Goal: Information Seeking & Learning: Learn about a topic

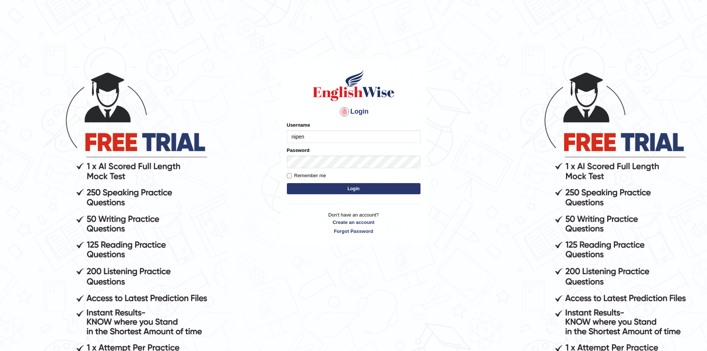
type input "nipenyogesh"
click at [353, 186] on button "Login" at bounding box center [354, 188] width 134 height 11
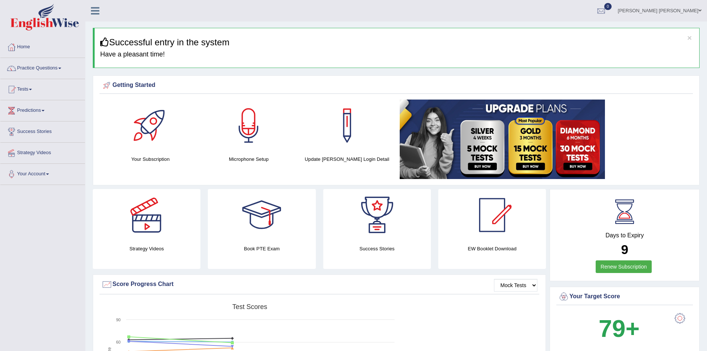
click at [39, 71] on link "Practice Questions" at bounding box center [42, 67] width 85 height 19
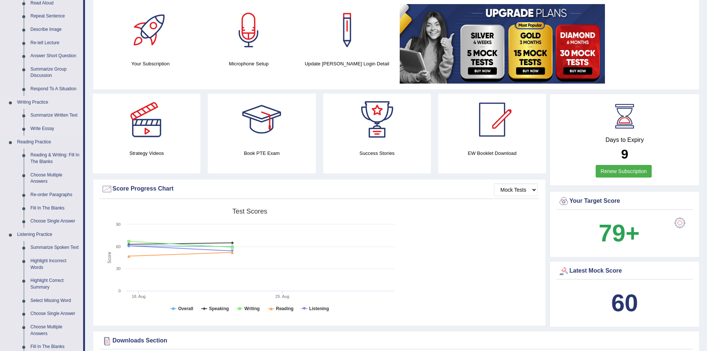
scroll to position [94, 0]
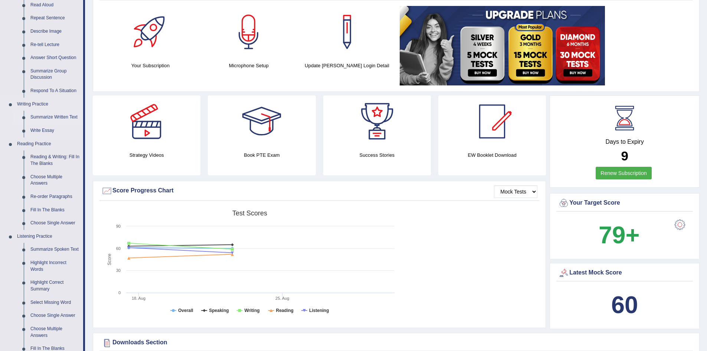
click at [53, 118] on link "Summarize Written Text" at bounding box center [55, 117] width 56 height 13
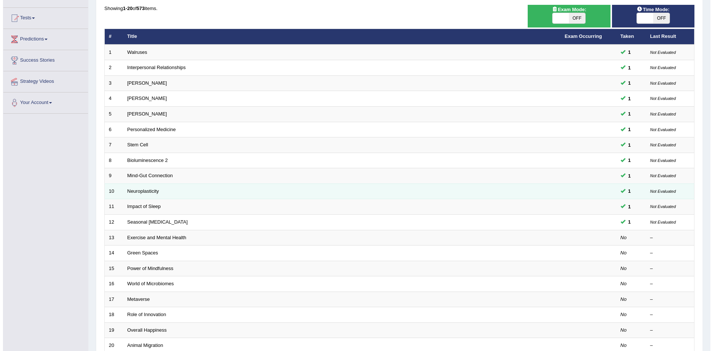
scroll to position [74, 0]
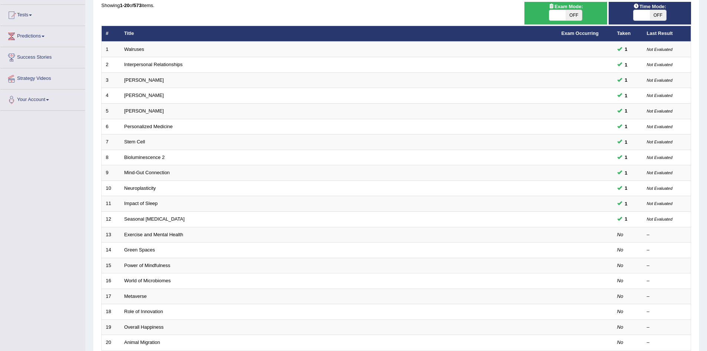
click at [573, 6] on span "Exam Mode:" at bounding box center [566, 7] width 40 height 8
click at [571, 16] on span "OFF" at bounding box center [574, 15] width 16 height 10
checkbox input "true"
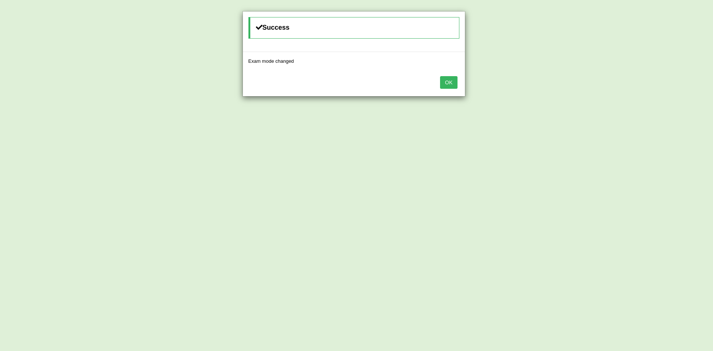
click at [447, 80] on button "OK" at bounding box center [448, 82] width 17 height 13
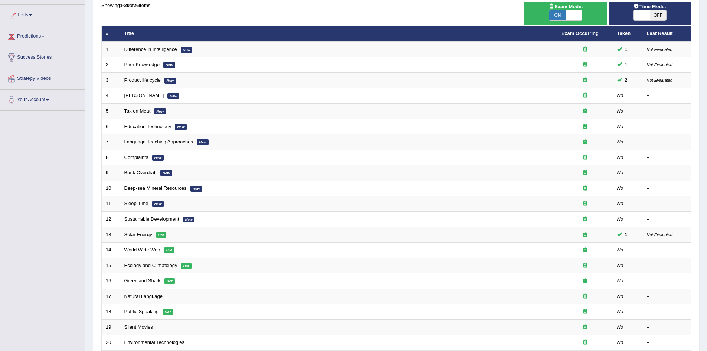
click at [652, 7] on span "Time Mode:" at bounding box center [650, 7] width 39 height 8
click at [655, 15] on span "OFF" at bounding box center [658, 15] width 16 height 10
checkbox input "true"
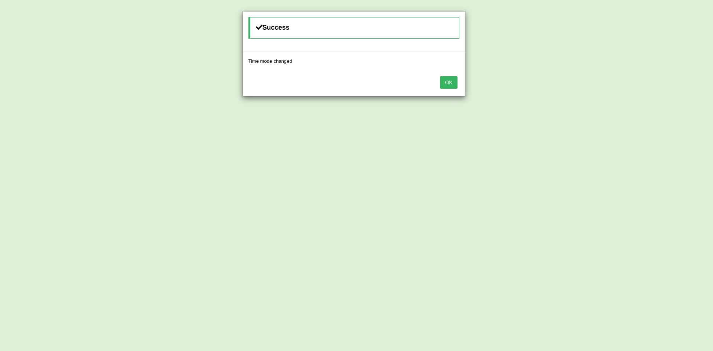
click at [447, 82] on button "OK" at bounding box center [448, 82] width 17 height 13
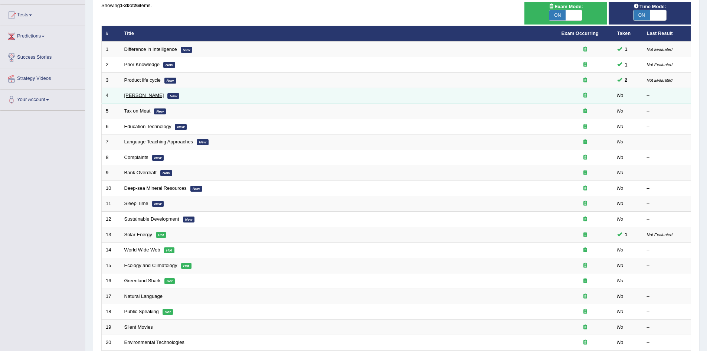
click at [141, 95] on link "[PERSON_NAME]" at bounding box center [144, 95] width 40 height 6
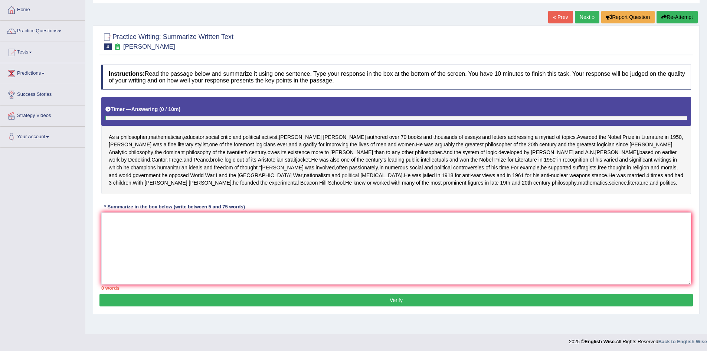
scroll to position [63, 0]
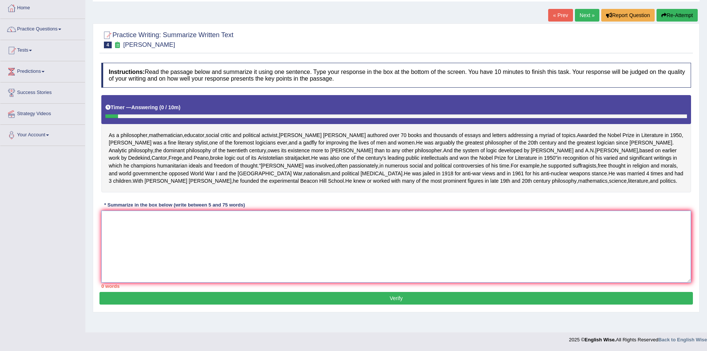
click at [405, 241] on textarea at bounding box center [396, 246] width 590 height 72
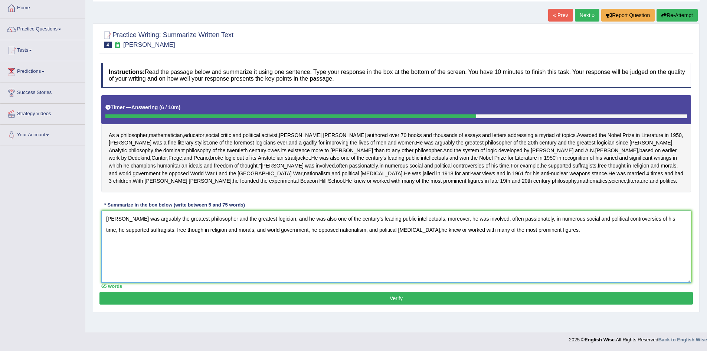
click at [283, 234] on textarea "Russell was arguably the greatest philosopher and the greatest logician, and he…" at bounding box center [396, 246] width 590 height 72
click at [492, 233] on textarea "Russell was arguably the greatest philosopher and the greatest logician, and he…" at bounding box center [396, 246] width 590 height 72
click at [569, 233] on textarea "Russell was arguably the greatest philosopher and the greatest logician, and he…" at bounding box center [396, 246] width 590 height 72
click at [647, 233] on textarea "Russell was arguably the greatest philosopher and the greatest logician, and he…" at bounding box center [396, 246] width 590 height 72
click at [131, 245] on textarea "Russell was arguably the greatest philosopher and the greatest logician, and he…" at bounding box center [396, 246] width 590 height 72
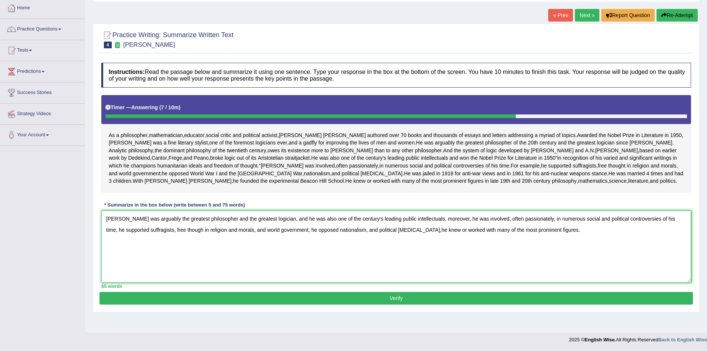
click at [183, 245] on textarea "Russell was arguably the greatest philosopher and the greatest logician, and he…" at bounding box center [396, 246] width 590 height 72
click at [416, 246] on textarea "Russell was arguably the greatest philosopher and the greatest logician, and he…" at bounding box center [396, 246] width 590 height 72
click at [407, 246] on textarea "Russell was arguably the greatest philosopher and the greatest logician, and he…" at bounding box center [396, 246] width 590 height 72
click at [519, 244] on textarea "Russell was arguably the greatest philosopher and the greatest logician, and he…" at bounding box center [396, 246] width 590 height 72
type textarea "Russell was arguably the greatest philosopher and the greatest logician, and he…"
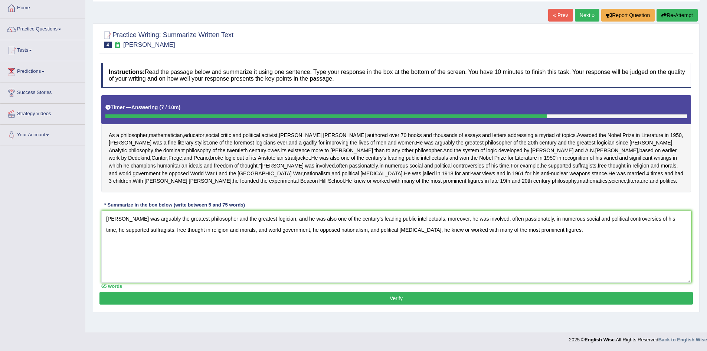
click at [355, 304] on button "Verify" at bounding box center [396, 298] width 594 height 13
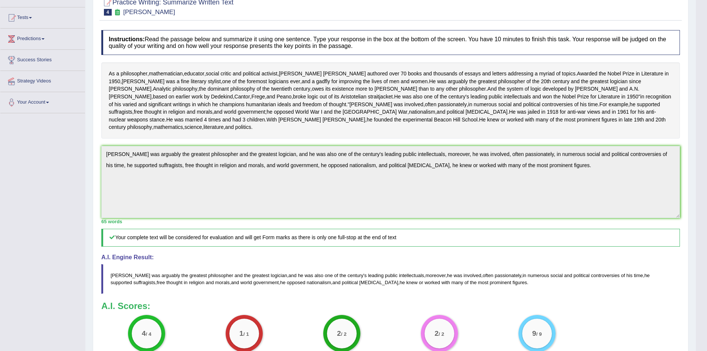
scroll to position [2, 0]
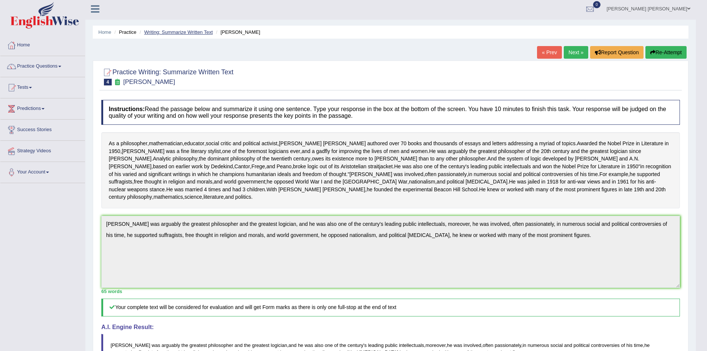
click at [180, 32] on link "Writing: Summarize Written Text" at bounding box center [178, 32] width 69 height 6
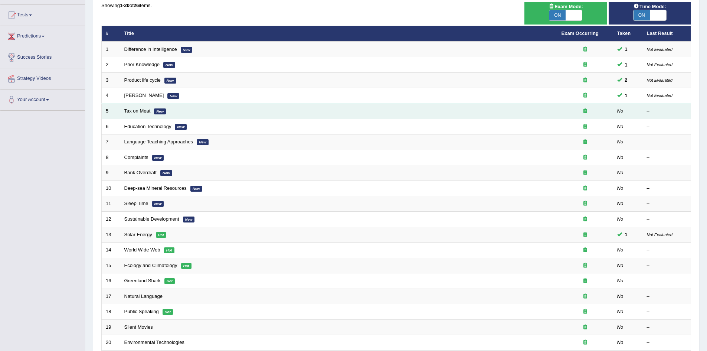
click at [140, 109] on link "Tax on Meat" at bounding box center [137, 111] width 26 height 6
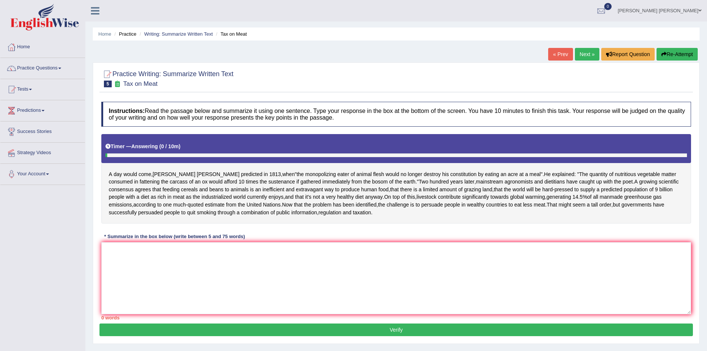
scroll to position [37, 0]
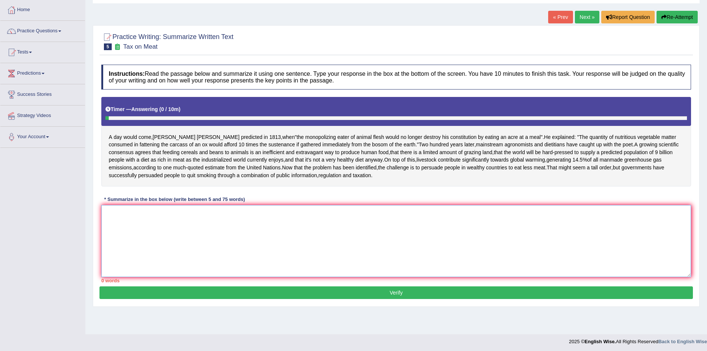
click at [193, 222] on textarea at bounding box center [396, 241] width 590 height 72
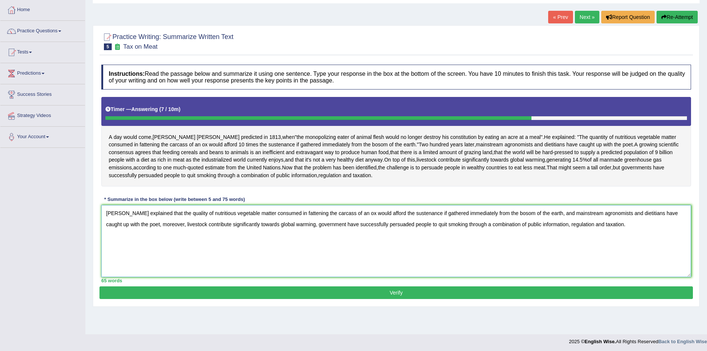
click at [313, 225] on textarea "Percy explained that the quality of nutritious vegetable matter consumed in fat…" at bounding box center [396, 241] width 590 height 72
type textarea "Percy explained that the quality of nutritious vegetable matter consumed in fat…"
click at [386, 292] on button "Verify" at bounding box center [396, 292] width 594 height 13
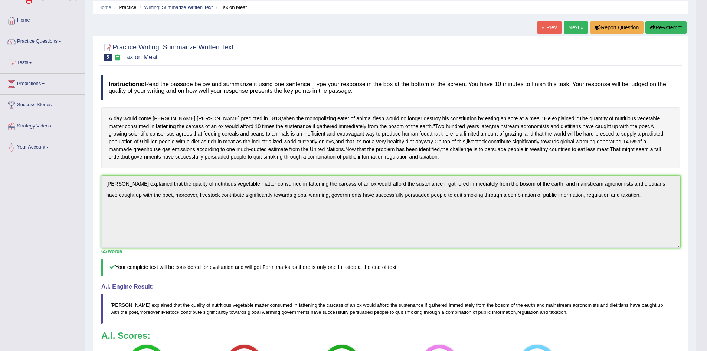
scroll to position [0, 0]
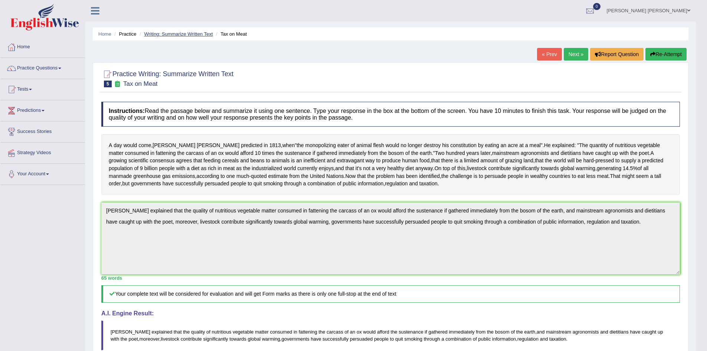
click at [176, 33] on link "Writing: Summarize Written Text" at bounding box center [178, 34] width 69 height 6
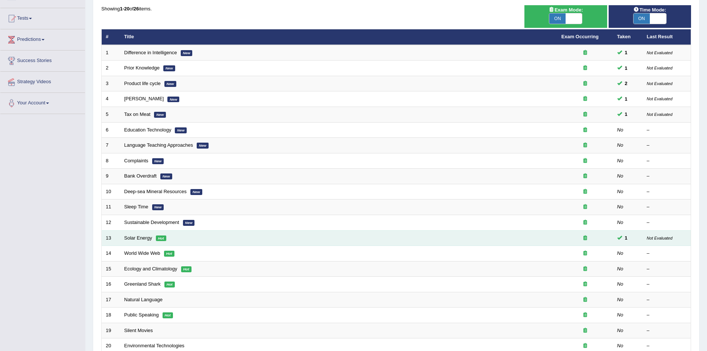
scroll to position [74, 0]
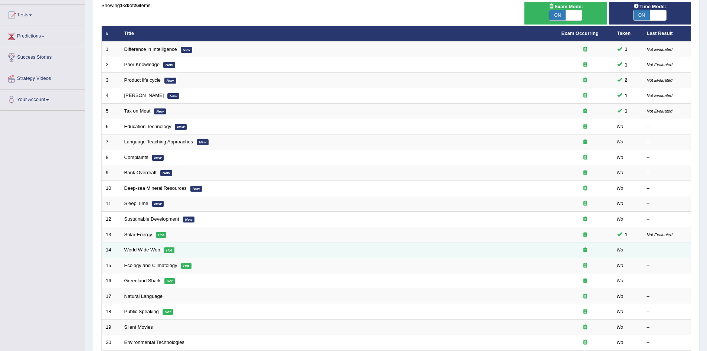
click at [136, 247] on link "World Wide Web" at bounding box center [142, 250] width 36 height 6
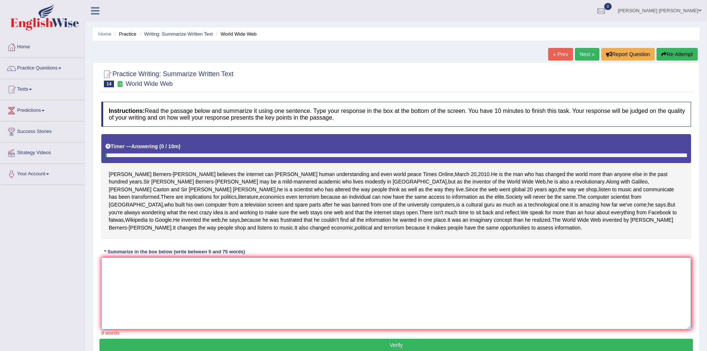
click at [187, 286] on textarea at bounding box center [396, 293] width 590 height 72
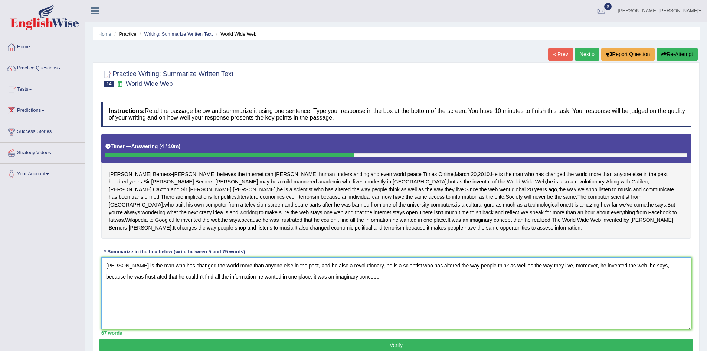
click at [147, 282] on textarea "Tim is the man who has changed the world more than anyone else in the past, and…" at bounding box center [396, 293] width 590 height 72
click at [313, 280] on textarea "Tim is the man who has changed the world more than anyone else in the past, and…" at bounding box center [396, 293] width 590 height 72
click at [367, 280] on textarea "Tim is the man who has changed the world more than anyone else in the past, and…" at bounding box center [396, 293] width 590 height 72
click at [402, 281] on textarea "Tim is the man who has changed the world more than anyone else in the past, and…" at bounding box center [396, 293] width 590 height 72
click at [430, 281] on textarea "Tim is the man who has changed the world more than anyone else in the past, and…" at bounding box center [396, 293] width 590 height 72
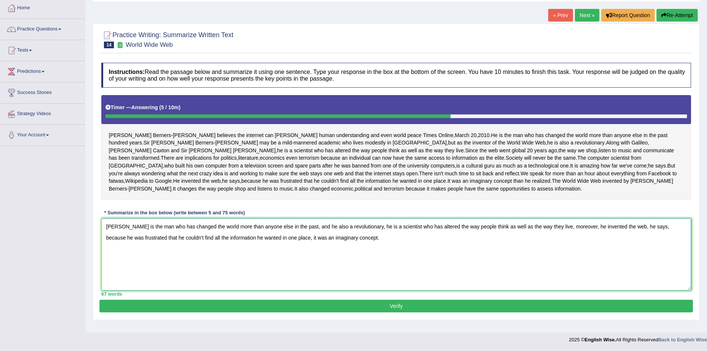
scroll to position [48, 0]
type textarea "Tim is the man who has changed the world more than anyone else in the past, and…"
click at [336, 310] on button "Verify" at bounding box center [396, 306] width 594 height 13
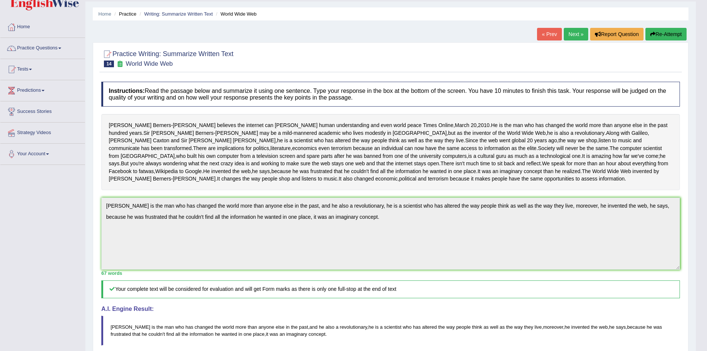
scroll to position [0, 0]
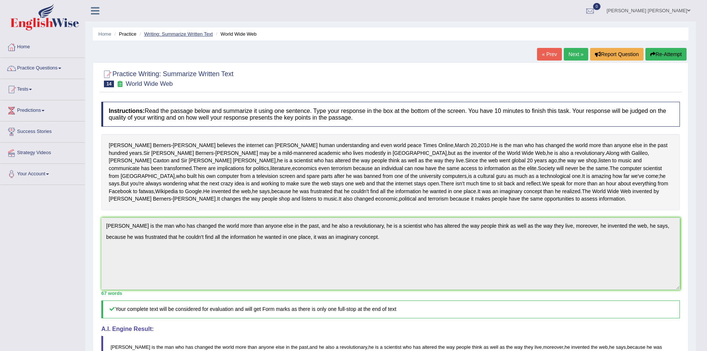
click at [199, 32] on link "Writing: Summarize Written Text" at bounding box center [178, 34] width 69 height 6
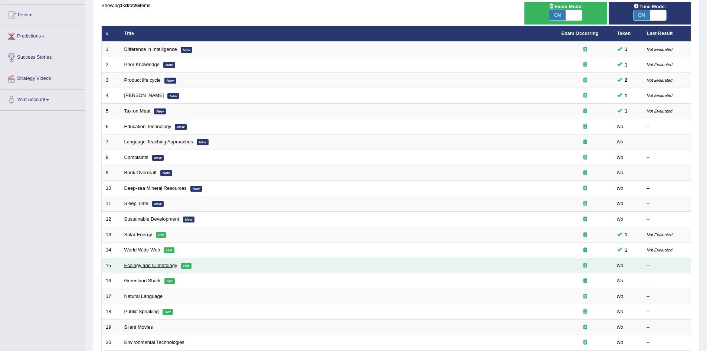
click at [146, 265] on link "Ecology and Climatology" at bounding box center [150, 265] width 53 height 6
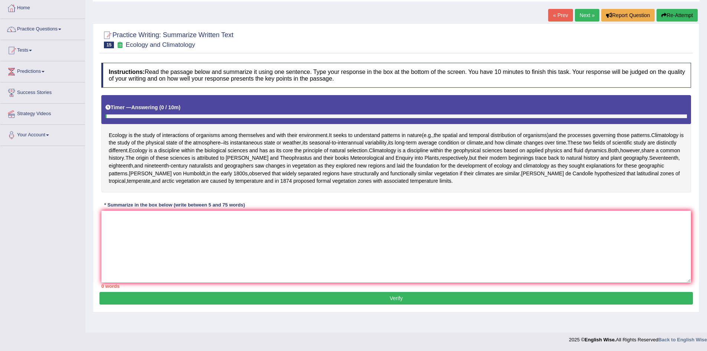
scroll to position [40, 0]
click at [167, 258] on textarea at bounding box center [396, 246] width 590 height 72
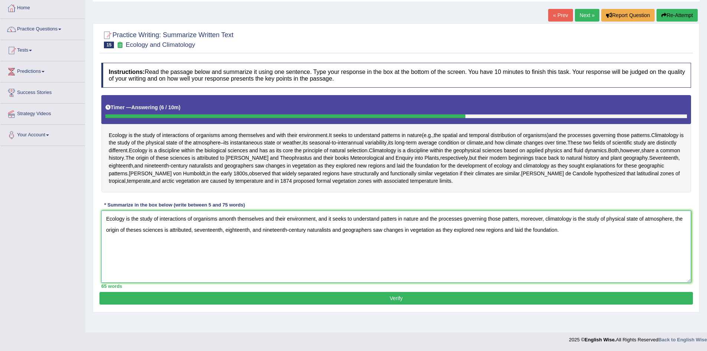
click at [238, 232] on textarea "Ecology is the study of interactions of organisms amonth themselves and their e…" at bounding box center [396, 246] width 590 height 72
click at [236, 234] on textarea "Ecology is the study of interactions of organisms amonth themselves and their e…" at bounding box center [396, 246] width 590 height 72
type textarea "Ecology is the study of interactions of organisms among themselves and their en…"
click at [174, 304] on button "Verify" at bounding box center [396, 298] width 594 height 13
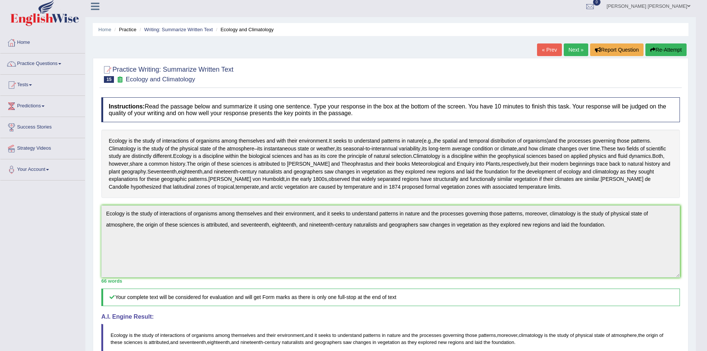
scroll to position [0, 0]
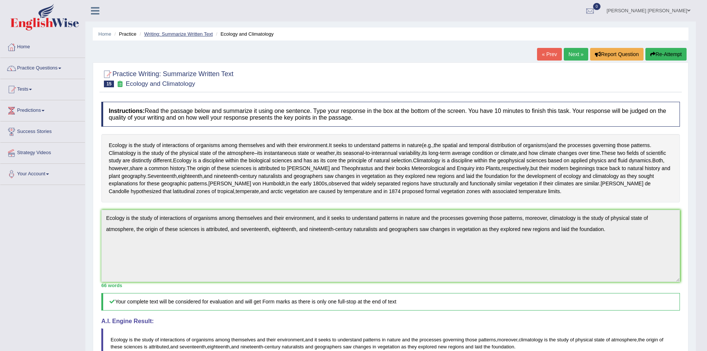
click at [166, 32] on link "Writing: Summarize Written Text" at bounding box center [178, 34] width 69 height 6
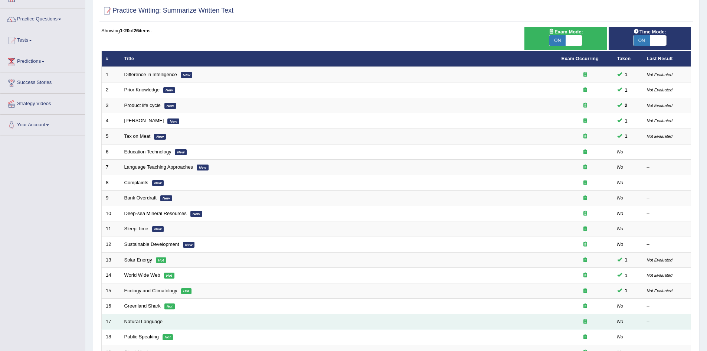
scroll to position [66, 0]
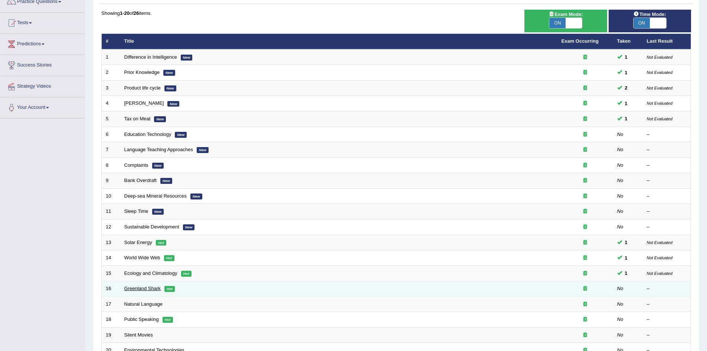
click at [153, 289] on link "Greenland Shark" at bounding box center [142, 288] width 36 height 6
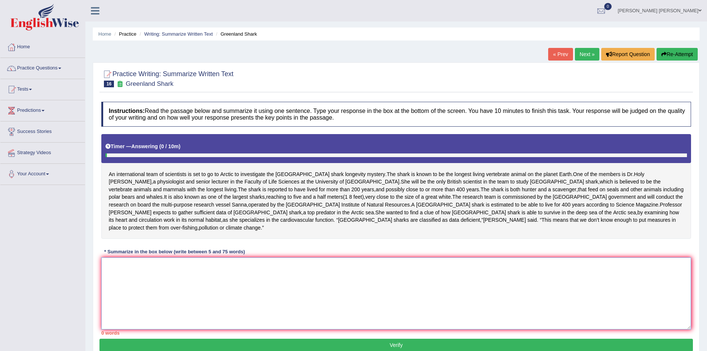
click at [170, 269] on textarea at bounding box center [396, 293] width 590 height 72
type textarea "T"
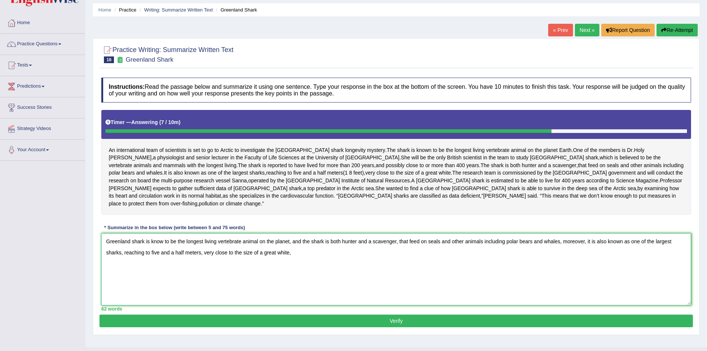
scroll to position [37, 0]
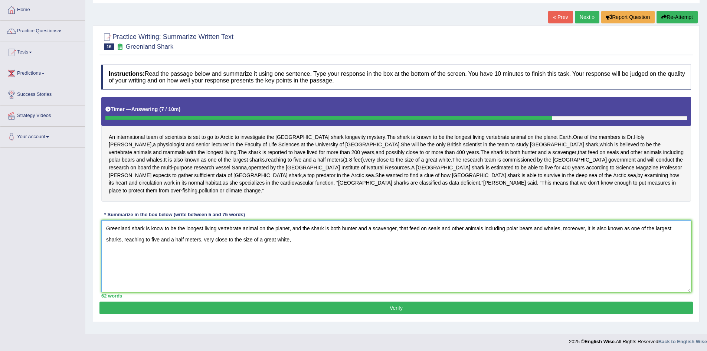
click at [298, 232] on textarea "Greenland shark is know to be the longest living vertebrate animal on the plane…" at bounding box center [396, 256] width 590 height 72
type textarea "Greenland shark is know to be the longest living vertebrate animal on the plane…"
click at [379, 301] on button "Verify" at bounding box center [396, 307] width 594 height 13
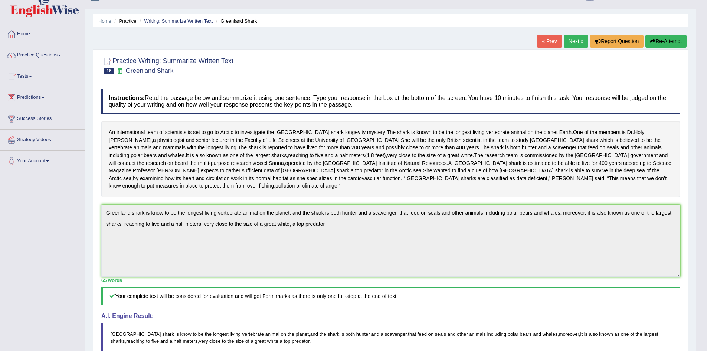
scroll to position [0, 0]
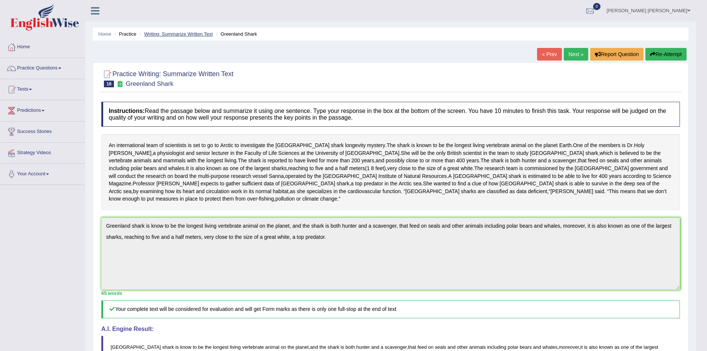
click at [180, 32] on link "Writing: Summarize Written Text" at bounding box center [178, 34] width 69 height 6
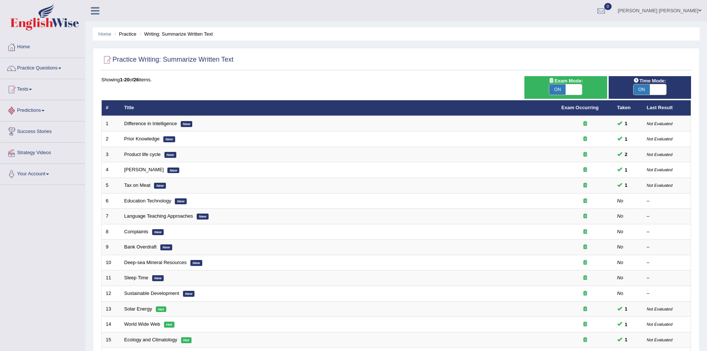
click at [35, 111] on link "Predictions" at bounding box center [42, 109] width 85 height 19
click at [28, 92] on link "Tests" at bounding box center [42, 88] width 85 height 19
click at [36, 106] on link "Take Practice Sectional Test" at bounding box center [48, 106] width 69 height 13
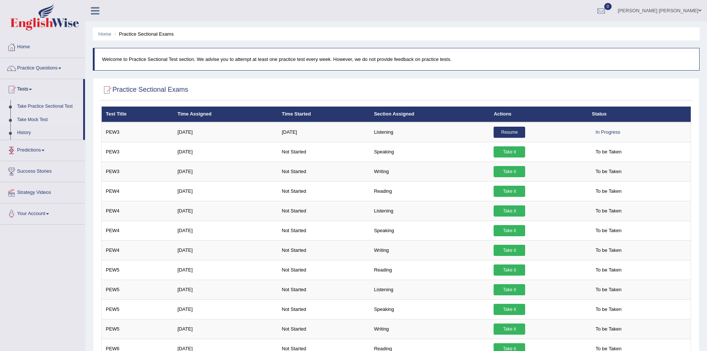
click at [31, 119] on link "Take Mock Test" at bounding box center [48, 119] width 69 height 13
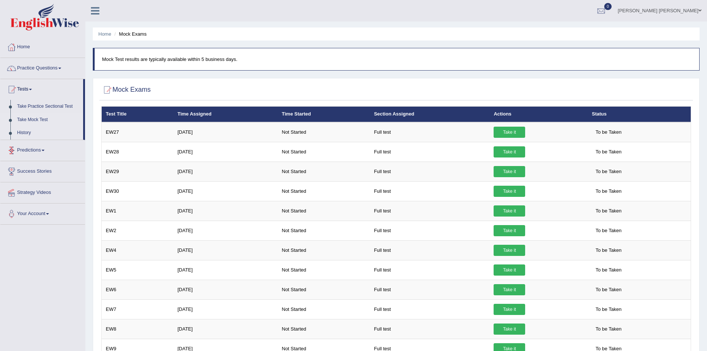
click at [28, 131] on link "History" at bounding box center [48, 132] width 69 height 13
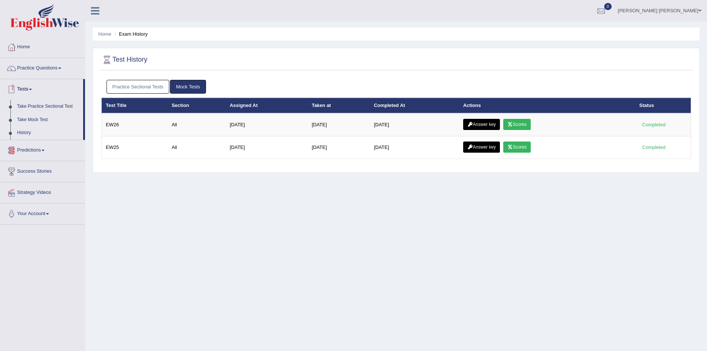
click at [31, 118] on link "Take Mock Test" at bounding box center [48, 119] width 69 height 13
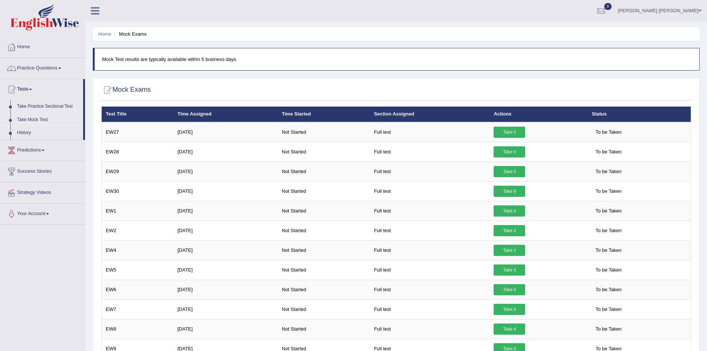
click at [35, 105] on link "Take Practice Sectional Test" at bounding box center [48, 106] width 69 height 13
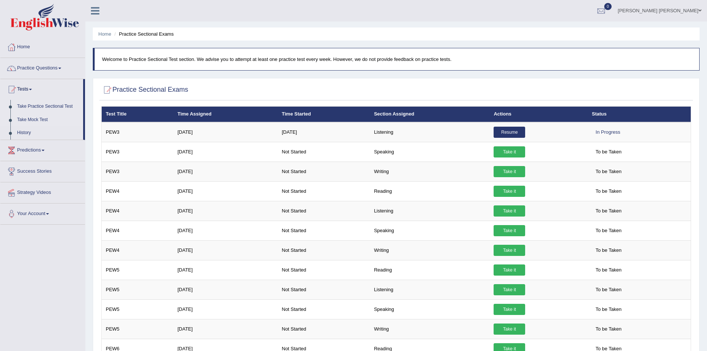
click at [30, 118] on link "Take Mock Test" at bounding box center [48, 119] width 69 height 13
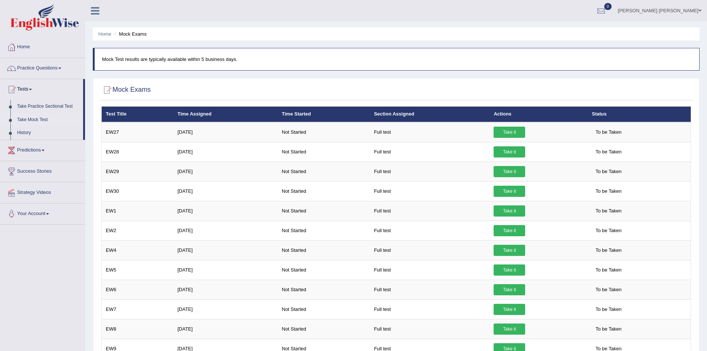
click at [160, 87] on div at bounding box center [396, 89] width 590 height 15
click at [39, 67] on link "Practice Questions" at bounding box center [42, 67] width 85 height 19
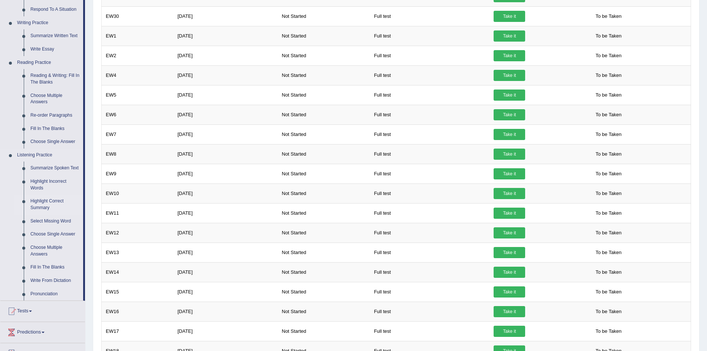
scroll to position [186, 0]
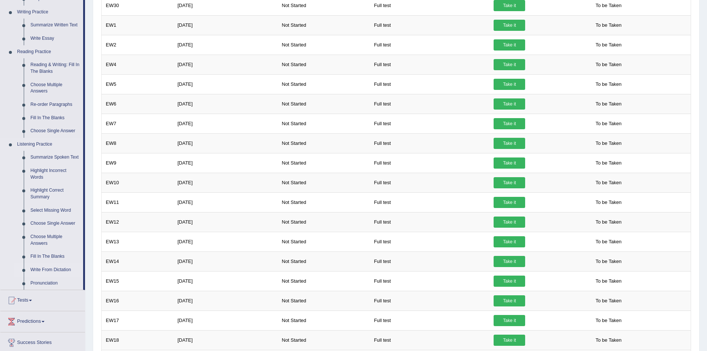
click at [46, 268] on link "Write From Dictation" at bounding box center [55, 269] width 56 height 13
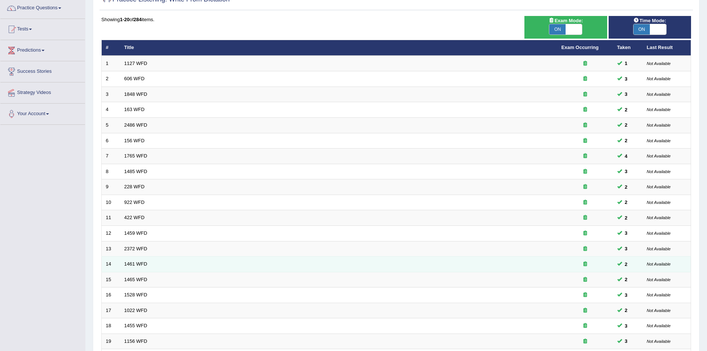
scroll to position [141, 0]
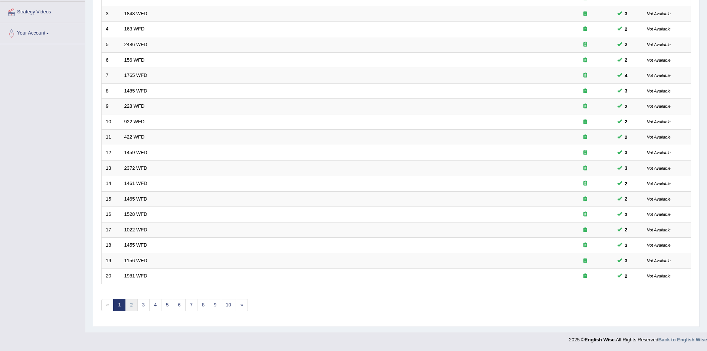
click at [130, 304] on link "2" at bounding box center [131, 305] width 12 height 12
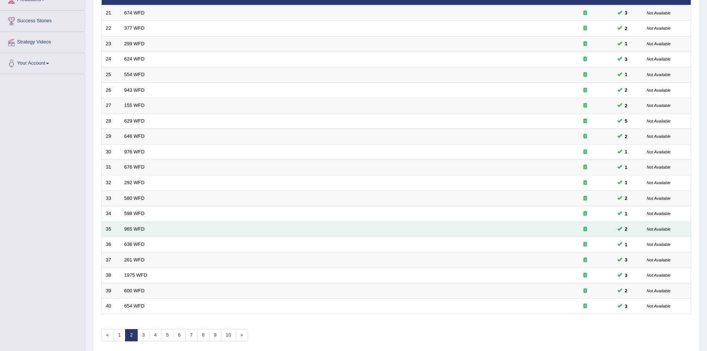
scroll to position [111, 0]
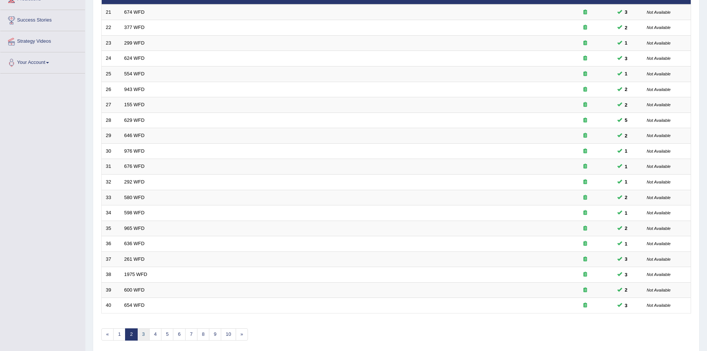
click at [143, 332] on link "3" at bounding box center [143, 334] width 12 height 12
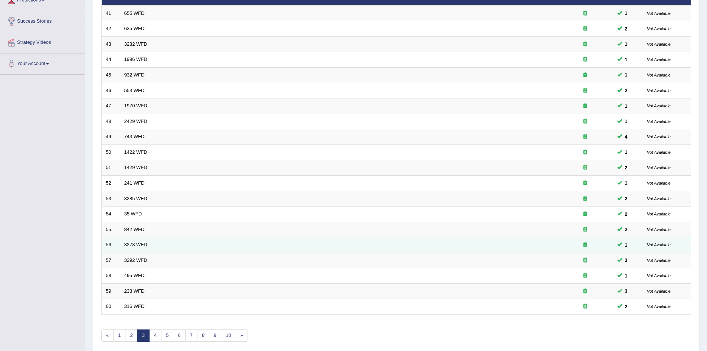
scroll to position [141, 0]
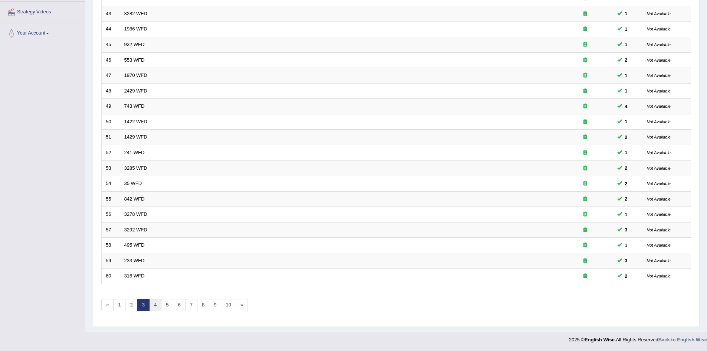
click at [154, 303] on link "4" at bounding box center [155, 305] width 12 height 12
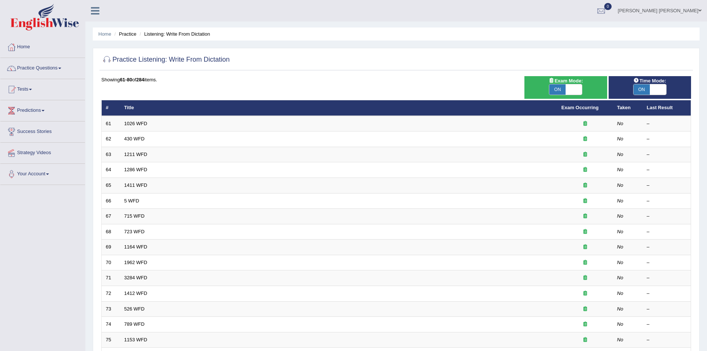
click at [558, 89] on span "ON" at bounding box center [557, 89] width 16 height 10
checkbox input "false"
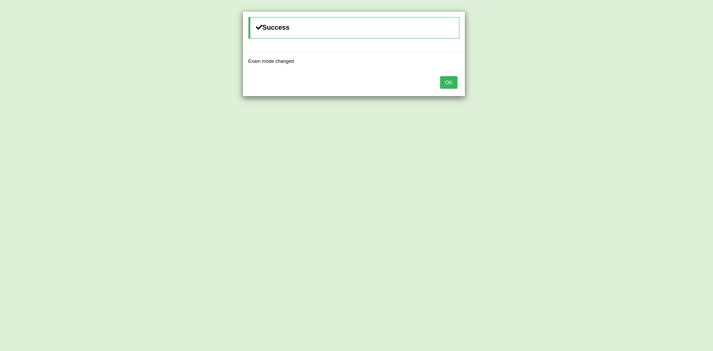
click at [451, 83] on button "OK" at bounding box center [448, 82] width 17 height 13
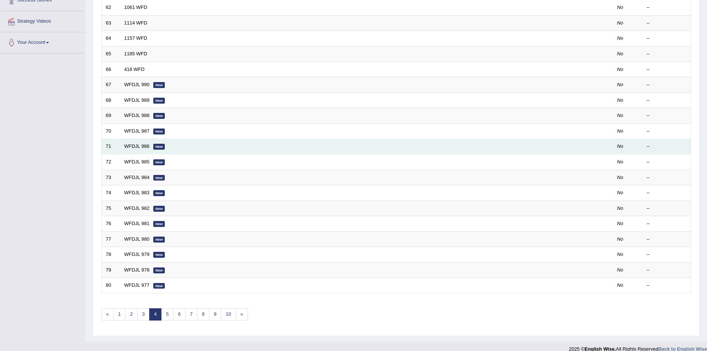
scroll to position [141, 0]
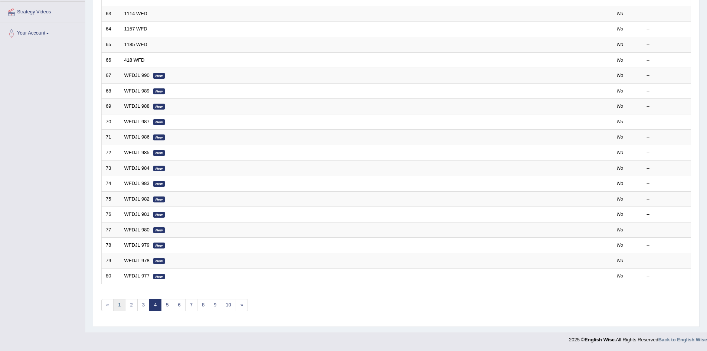
click at [122, 307] on link "1" at bounding box center [119, 305] width 12 height 12
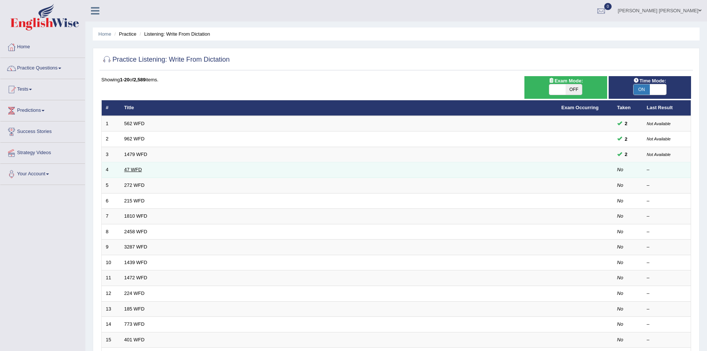
click at [136, 170] on link "47 WFD" at bounding box center [133, 170] width 18 height 6
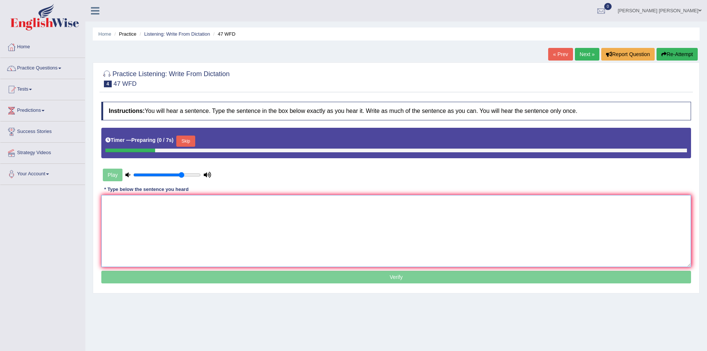
click at [200, 211] on textarea at bounding box center [396, 231] width 590 height 72
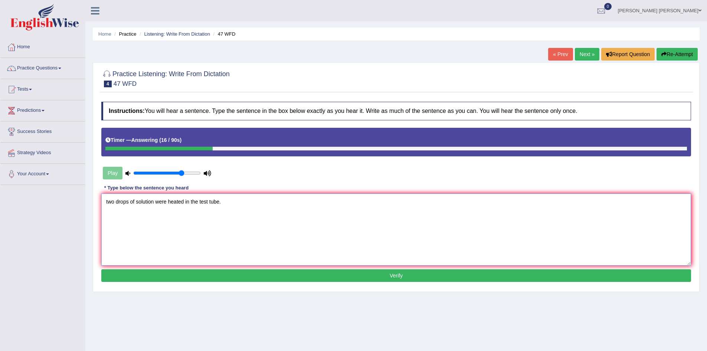
type textarea "two drops of solution were heated in the test tube."
click at [187, 273] on button "Verify" at bounding box center [396, 275] width 590 height 13
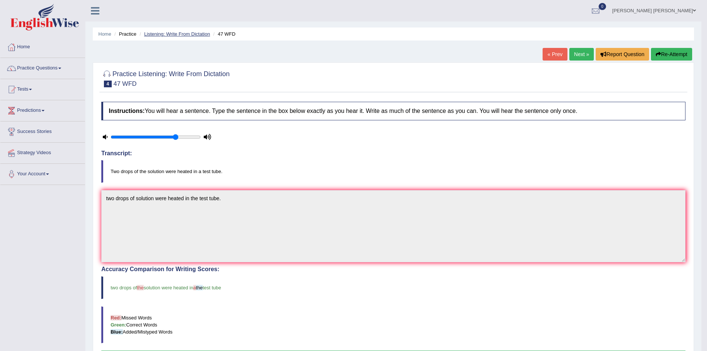
click at [195, 35] on link "Listening: Write From Dictation" at bounding box center [177, 34] width 66 height 6
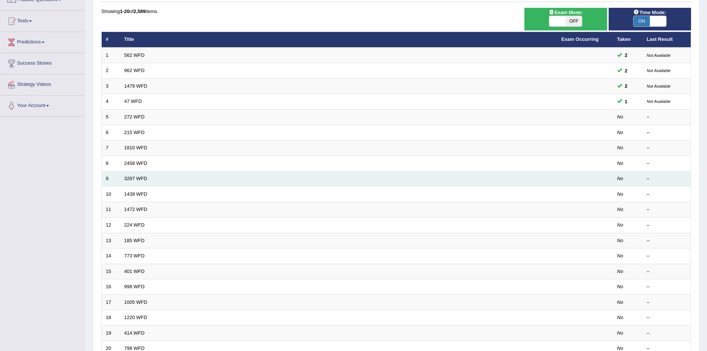
scroll to position [74, 0]
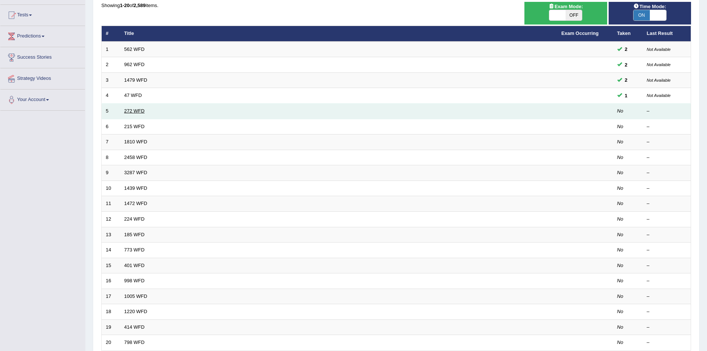
click at [137, 111] on link "272 WFD" at bounding box center [134, 111] width 20 height 6
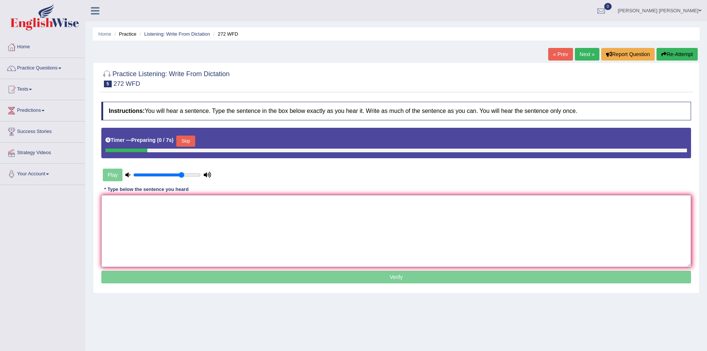
click at [199, 220] on textarea at bounding box center [396, 231] width 590 height 72
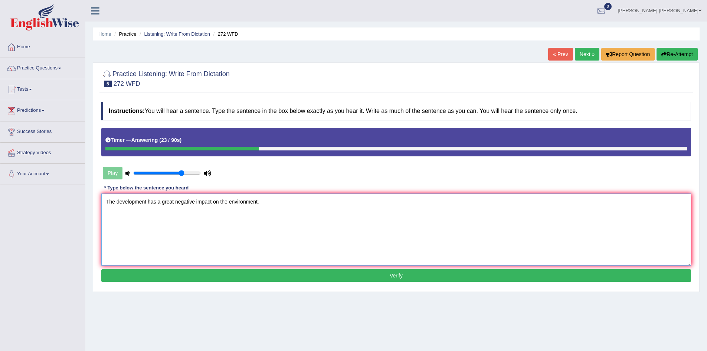
type textarea "The development has a great negative impact on the environment."
click at [299, 273] on button "Verify" at bounding box center [396, 275] width 590 height 13
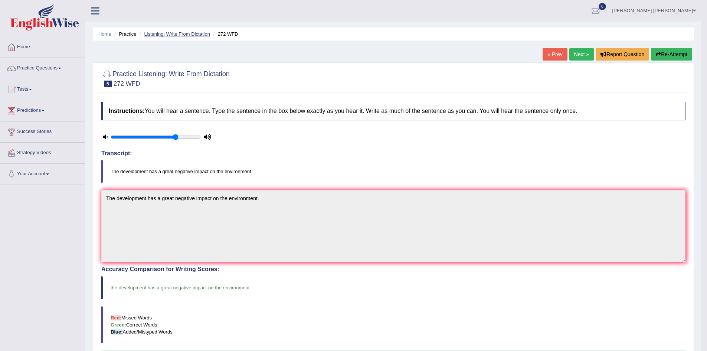
click at [192, 33] on link "Listening: Write From Dictation" at bounding box center [177, 34] width 66 height 6
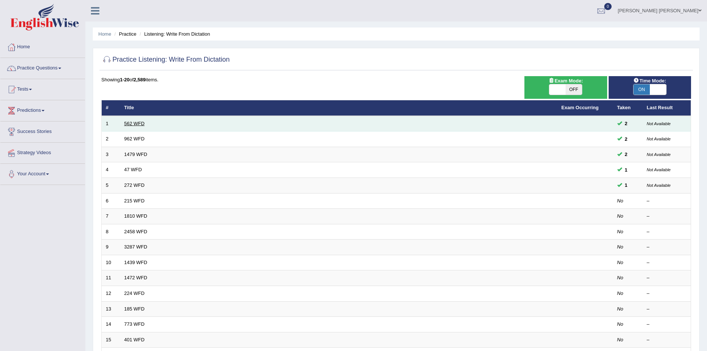
click at [133, 121] on link "562 WFD" at bounding box center [134, 124] width 20 height 6
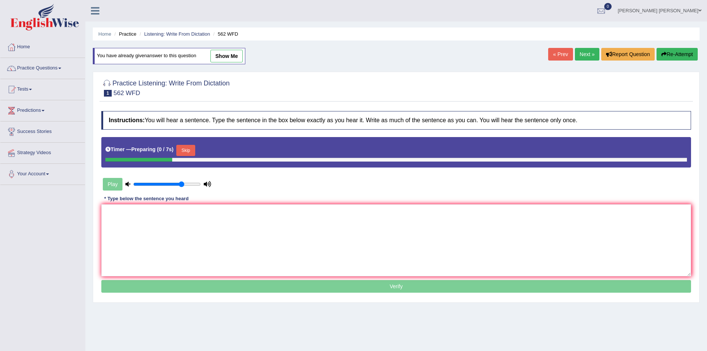
click at [224, 58] on link "show me" at bounding box center [226, 56] width 32 height 13
type textarea "The gap between the rich and poor does not decrease."
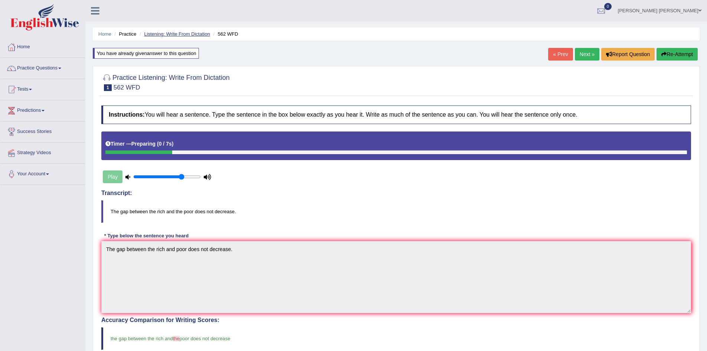
click at [194, 33] on link "Listening: Write From Dictation" at bounding box center [177, 34] width 66 height 6
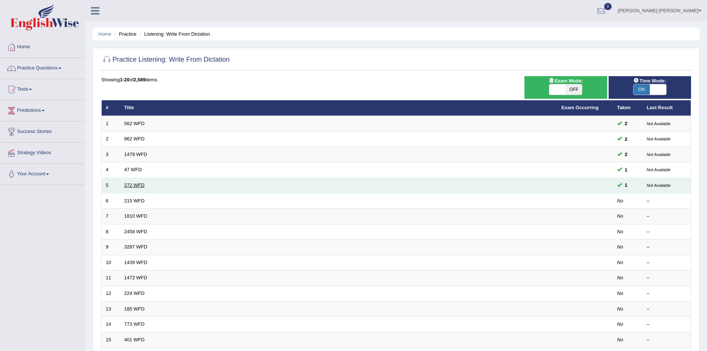
click at [135, 186] on link "272 WFD" at bounding box center [134, 185] width 20 height 6
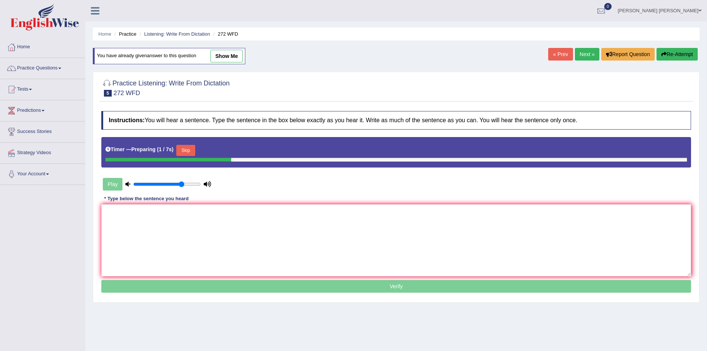
click at [231, 55] on link "show me" at bounding box center [226, 56] width 32 height 13
type textarea "The development has a great negative impact on the environment."
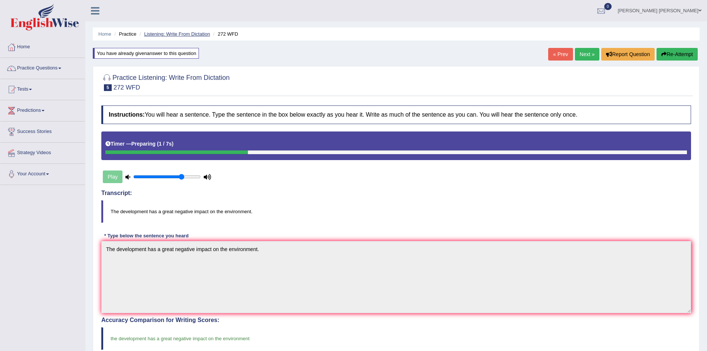
click at [167, 34] on link "Listening: Write From Dictation" at bounding box center [177, 34] width 66 height 6
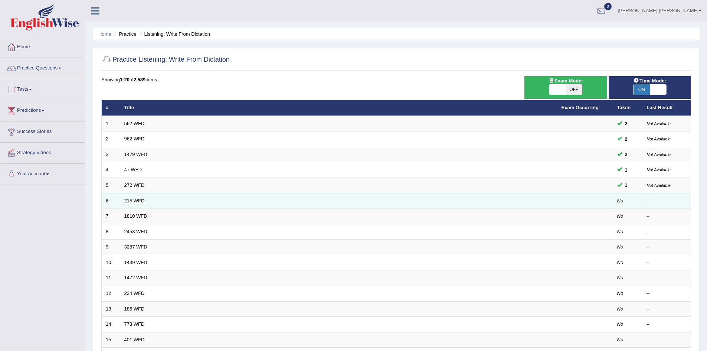
click at [131, 200] on link "215 WFD" at bounding box center [134, 201] width 20 height 6
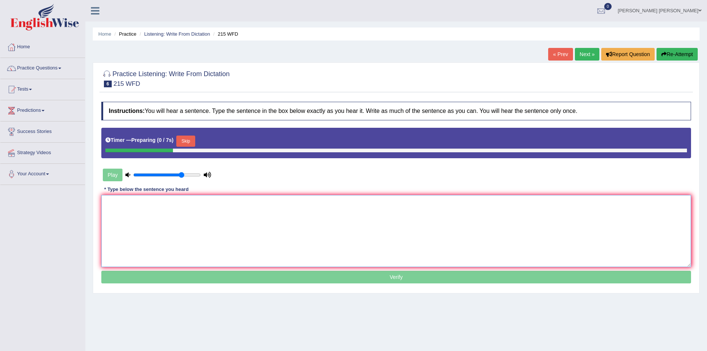
click at [184, 223] on textarea at bounding box center [396, 231] width 590 height 72
drag, startPoint x: 183, startPoint y: 174, endPoint x: 187, endPoint y: 173, distance: 4.3
type input "0.85"
click at [187, 173] on input "range" at bounding box center [167, 175] width 68 height 6
click at [171, 207] on textarea at bounding box center [396, 231] width 590 height 72
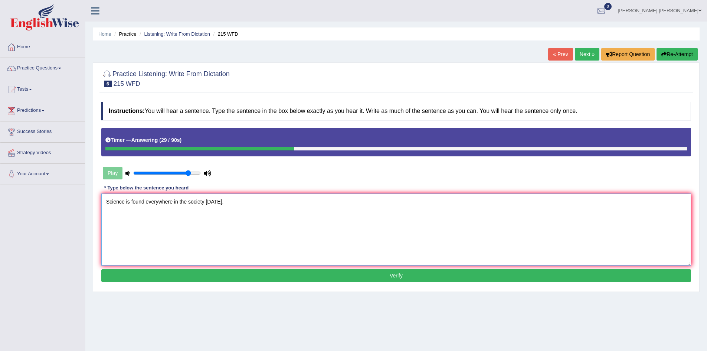
type textarea "Science is found everywhere in the society today."
click at [173, 275] on button "Verify" at bounding box center [396, 275] width 590 height 13
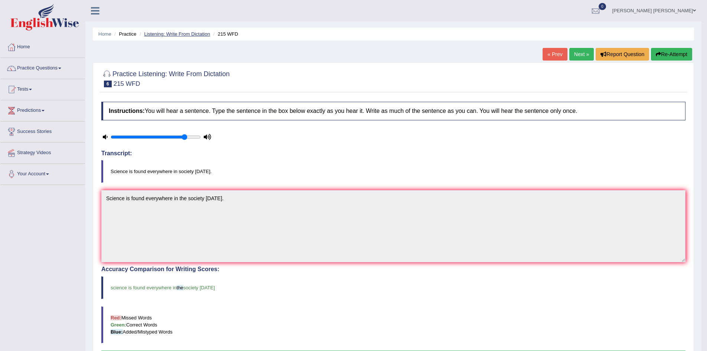
click at [184, 32] on link "Listening: Write From Dictation" at bounding box center [177, 34] width 66 height 6
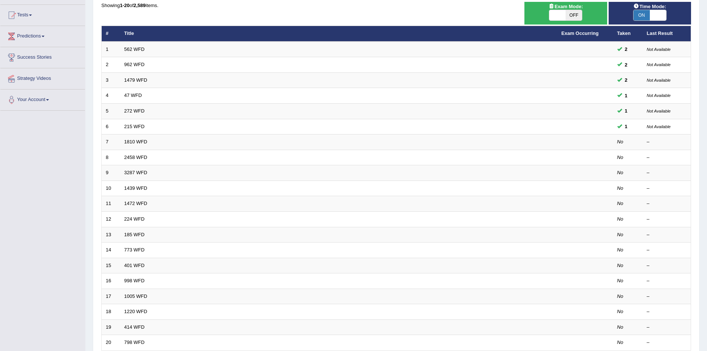
click at [570, 13] on span "OFF" at bounding box center [574, 15] width 16 height 10
checkbox input "true"
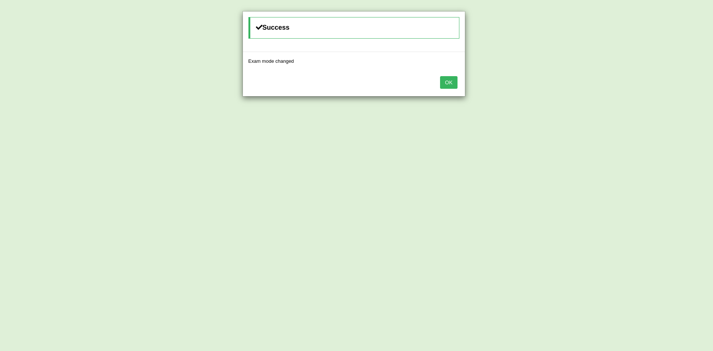
click at [451, 81] on button "OK" at bounding box center [448, 82] width 17 height 13
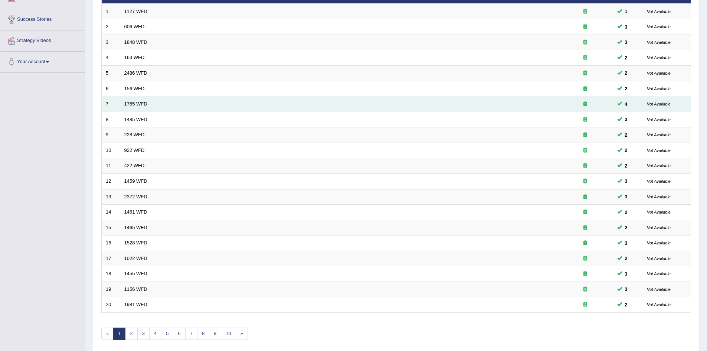
scroll to position [141, 0]
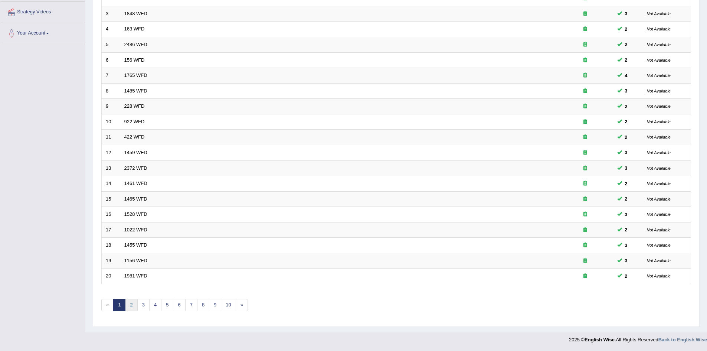
click at [131, 305] on link "2" at bounding box center [131, 305] width 12 height 12
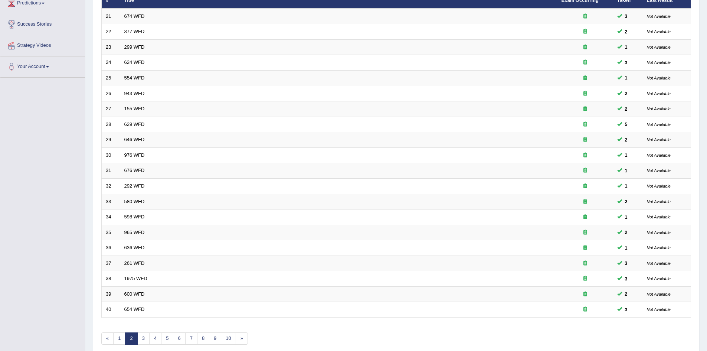
scroll to position [141, 0]
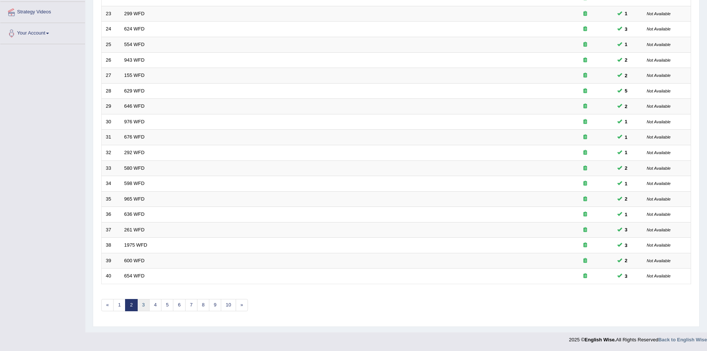
click at [143, 304] on link "3" at bounding box center [143, 305] width 12 height 12
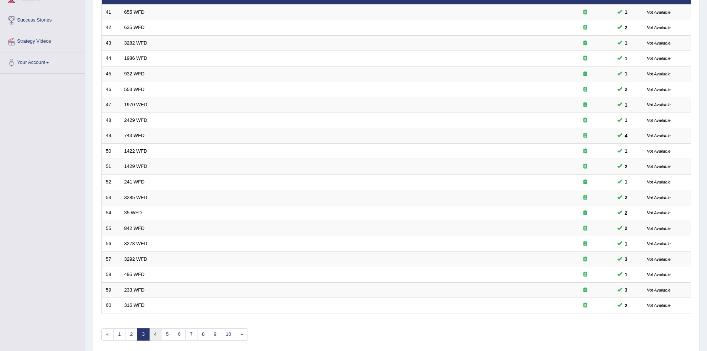
click at [157, 332] on link "4" at bounding box center [155, 334] width 12 height 12
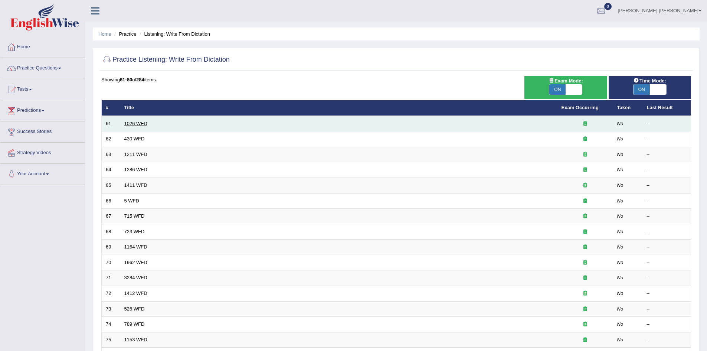
click at [138, 124] on link "1026 WFD" at bounding box center [135, 124] width 23 height 6
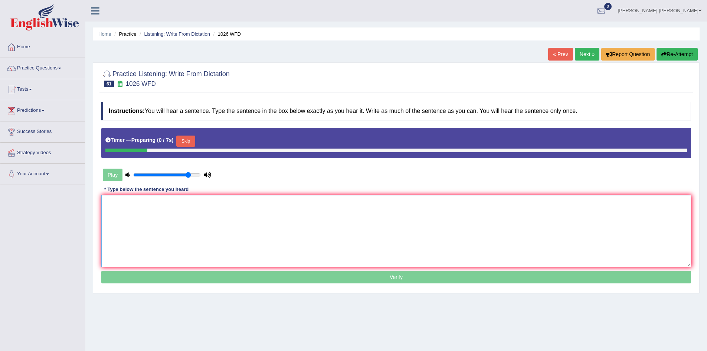
click at [198, 223] on textarea at bounding box center [396, 231] width 590 height 72
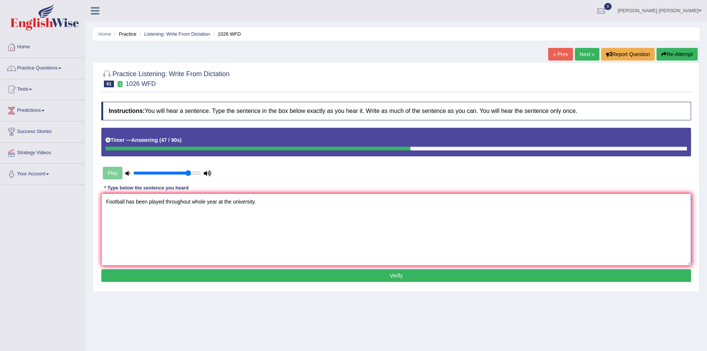
type textarea "Football has been played throughout whole year at the university."
click at [219, 275] on button "Verify" at bounding box center [396, 275] width 590 height 13
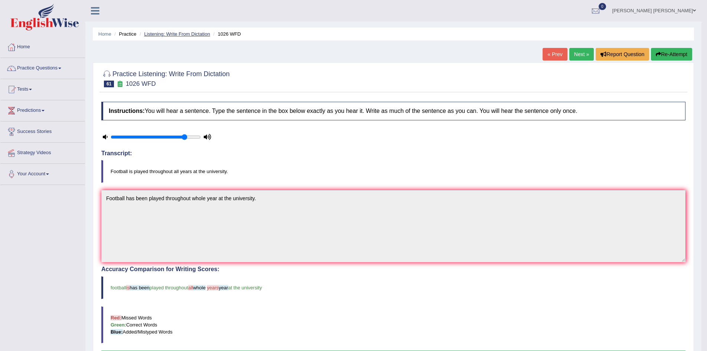
click at [185, 31] on link "Listening: Write From Dictation" at bounding box center [177, 34] width 66 height 6
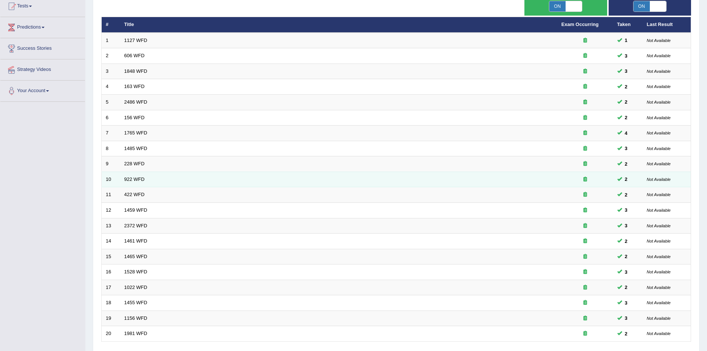
scroll to position [141, 0]
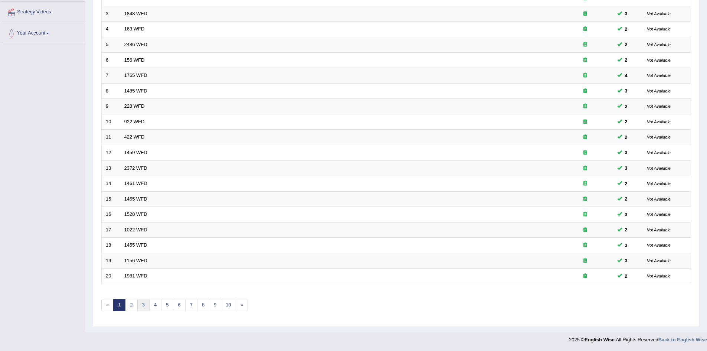
click at [142, 303] on link "3" at bounding box center [143, 305] width 12 height 12
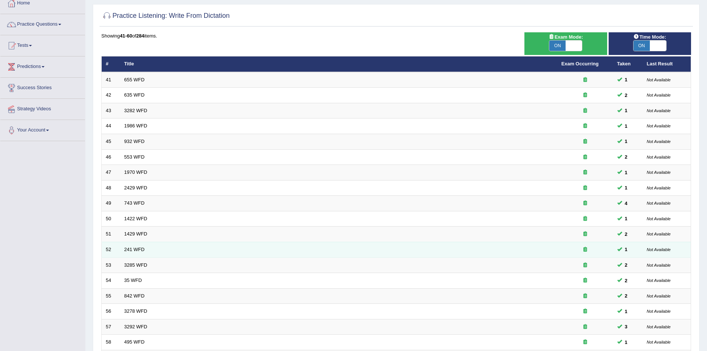
scroll to position [111, 0]
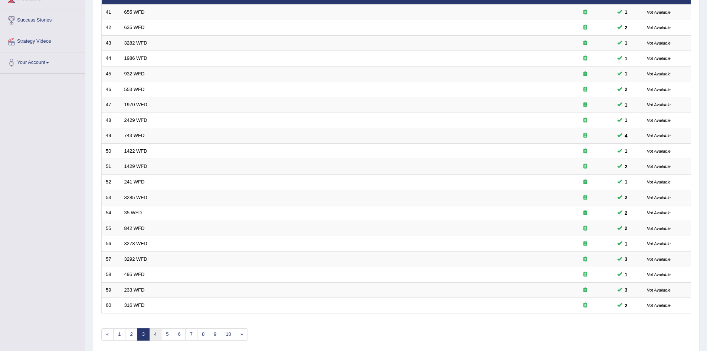
click at [159, 334] on link "4" at bounding box center [155, 334] width 12 height 12
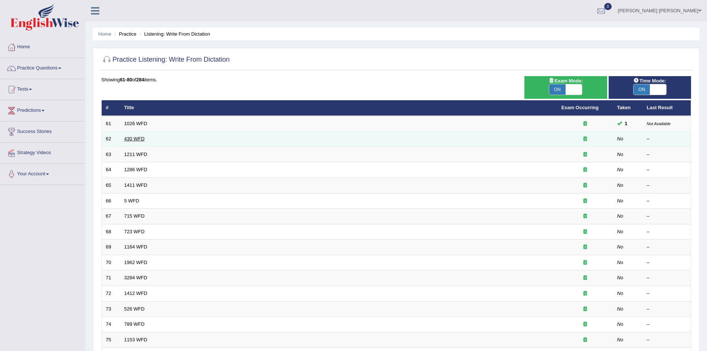
click at [130, 138] on link "430 WFD" at bounding box center [134, 139] width 20 height 6
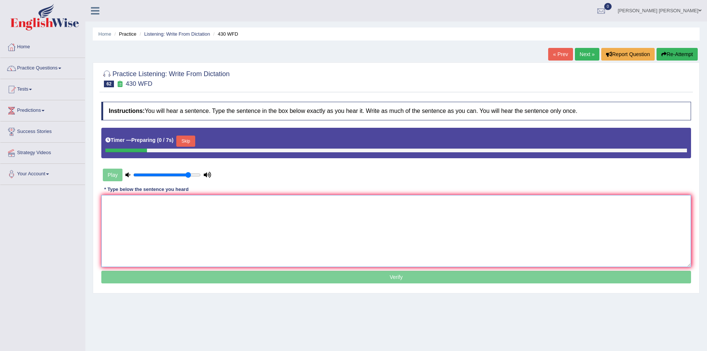
click at [161, 207] on textarea at bounding box center [396, 231] width 590 height 72
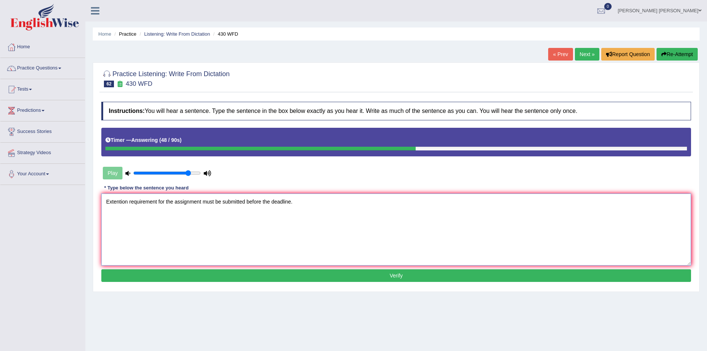
click at [158, 201] on textarea "Extention requirement for the assignment must be submitted before the deadline." at bounding box center [396, 229] width 590 height 72
paste textarea "requirement"
paste textarea "assignment"
click at [113, 200] on textarea "Extention requirement requirements for the assignment assignments must be submi…" at bounding box center [396, 229] width 590 height 72
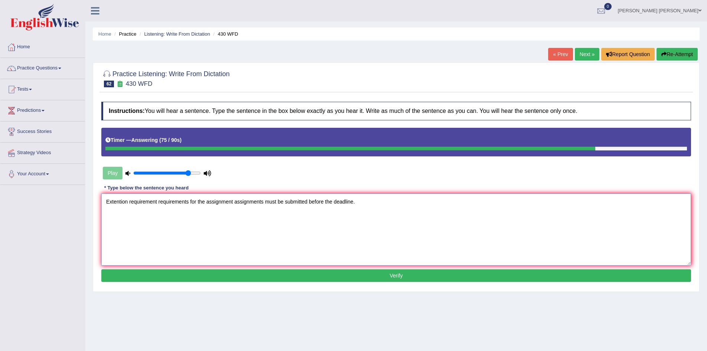
type textarea "Extention requirement requirements for the assignment assignments must be submi…"
click at [174, 276] on button "Verify" at bounding box center [396, 275] width 590 height 13
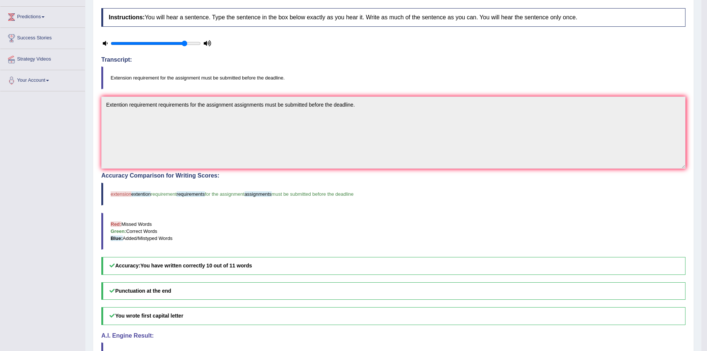
scroll to position [111, 0]
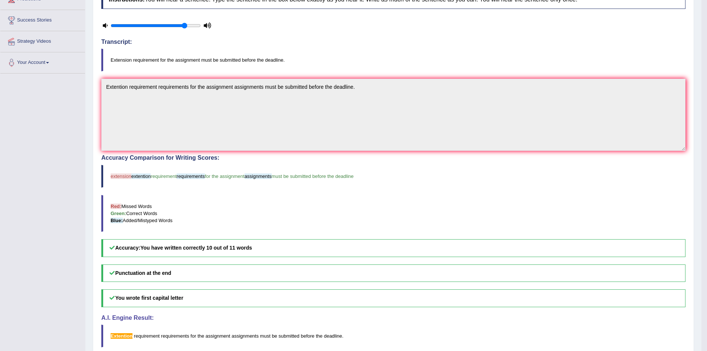
click at [99, 189] on div "Practice Listening: Write From Dictation 62 430 WFD Instructions: You will hear…" at bounding box center [393, 156] width 601 height 410
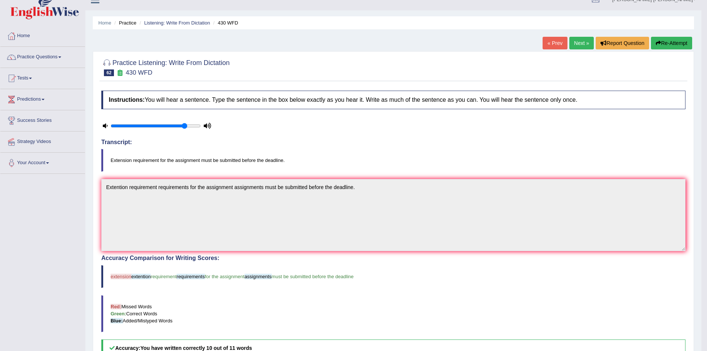
scroll to position [0, 0]
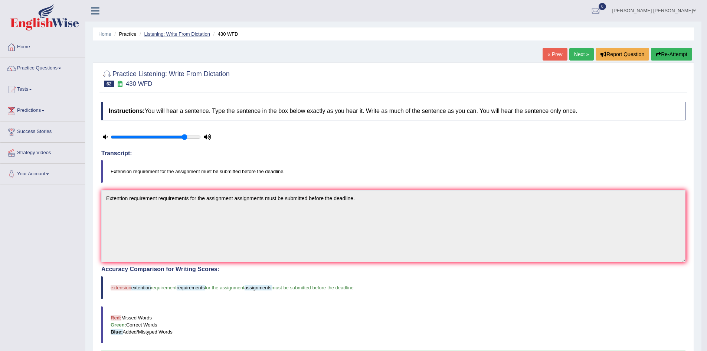
click at [181, 34] on link "Listening: Write From Dictation" at bounding box center [177, 34] width 66 height 6
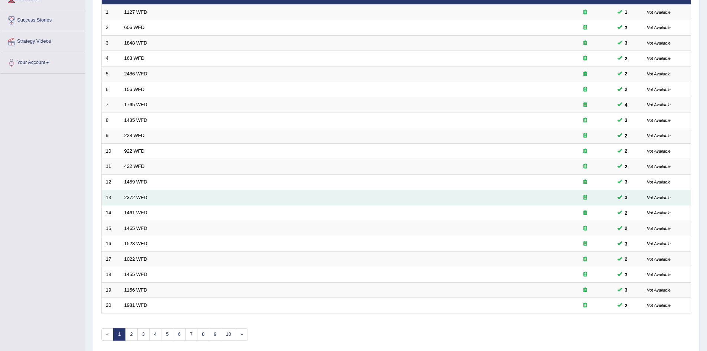
scroll to position [141, 0]
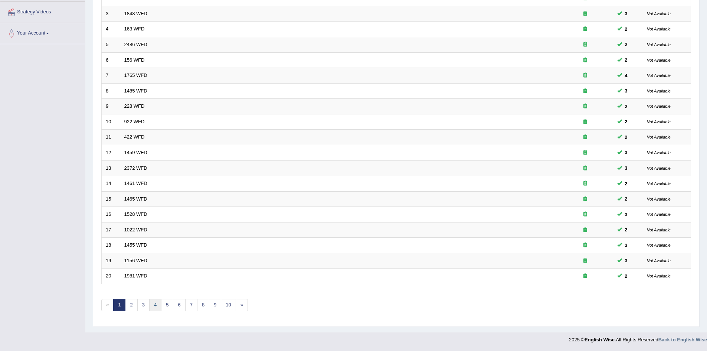
click at [156, 302] on link "4" at bounding box center [155, 305] width 12 height 12
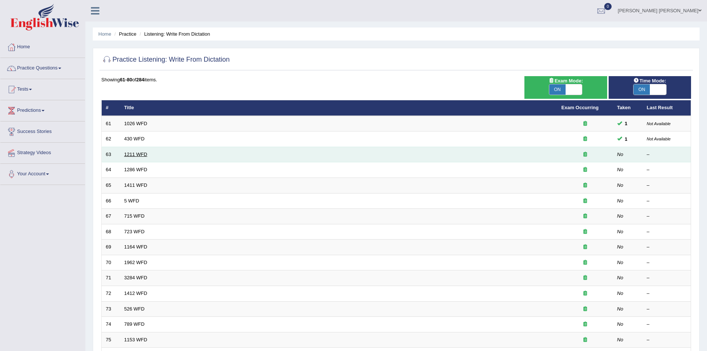
click at [136, 151] on link "1211 WFD" at bounding box center [135, 154] width 23 height 6
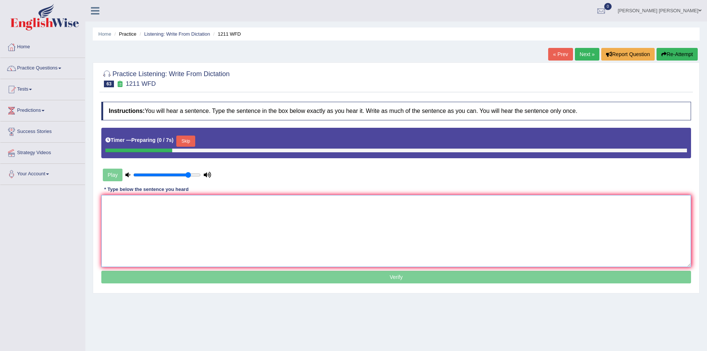
click at [193, 210] on textarea at bounding box center [396, 231] width 590 height 72
drag, startPoint x: 188, startPoint y: 176, endPoint x: 177, endPoint y: 177, distance: 10.8
type input "0.7"
click at [177, 177] on input "range" at bounding box center [167, 175] width 68 height 6
click at [154, 219] on textarea at bounding box center [396, 231] width 590 height 72
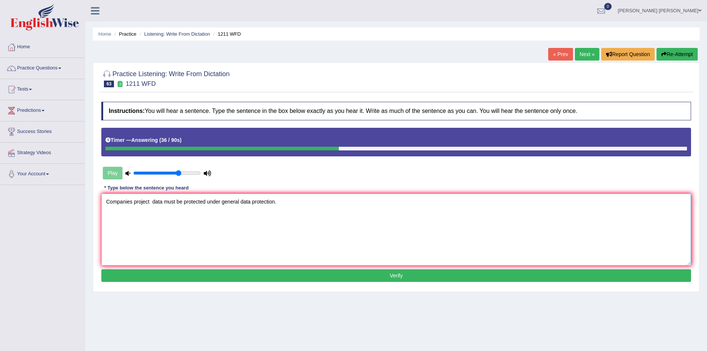
paste textarea "project"
type textarea "Companies project projects data must be protected under general data protection."
click at [236, 273] on button "Verify" at bounding box center [396, 275] width 590 height 13
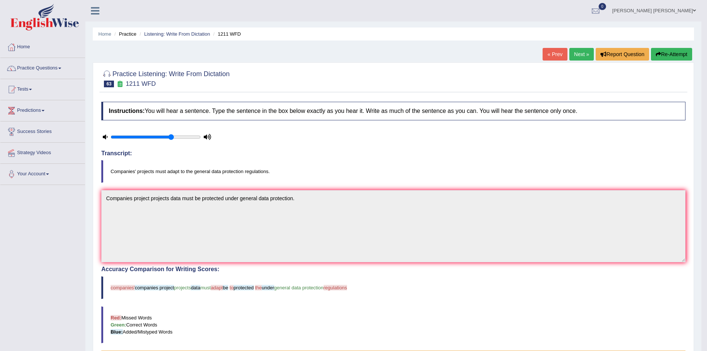
click at [666, 55] on button "Re-Attempt" at bounding box center [671, 54] width 41 height 13
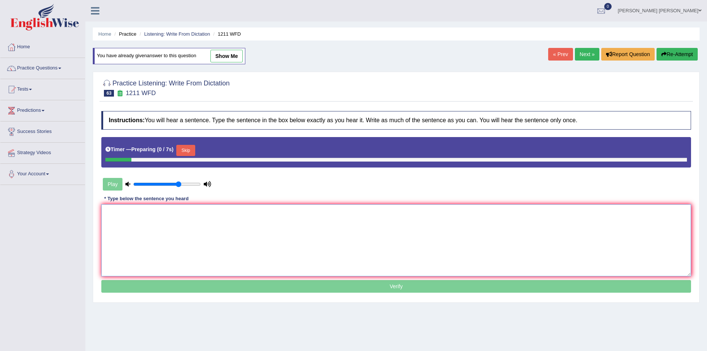
click at [253, 219] on textarea at bounding box center [396, 240] width 590 height 72
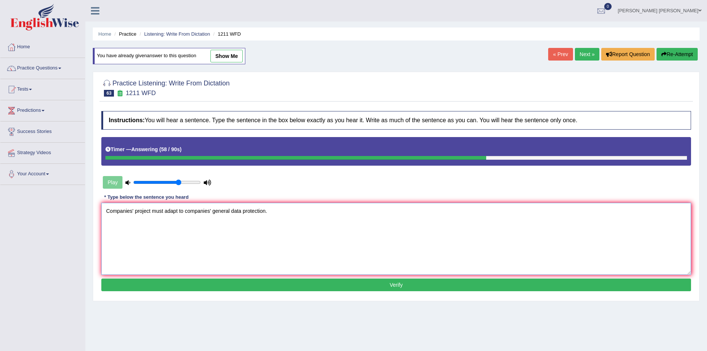
type textarea "Companies' project must adapt to companies' general data protection."
click at [238, 285] on button "Verify" at bounding box center [396, 284] width 590 height 13
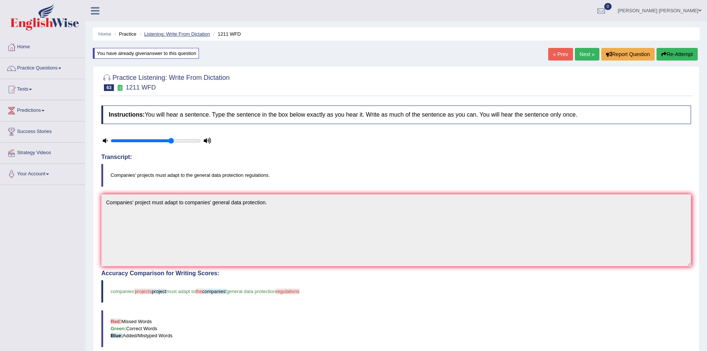
click at [183, 37] on li "Listening: Write From Dictation" at bounding box center [174, 33] width 72 height 7
click at [186, 34] on link "Listening: Write From Dictation" at bounding box center [177, 34] width 66 height 6
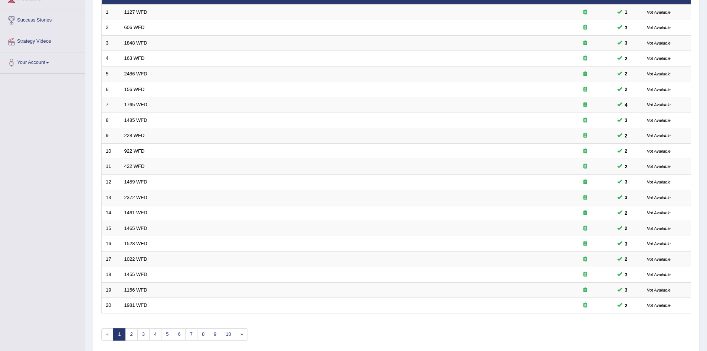
scroll to position [111, 0]
click at [157, 334] on link "4" at bounding box center [155, 334] width 12 height 12
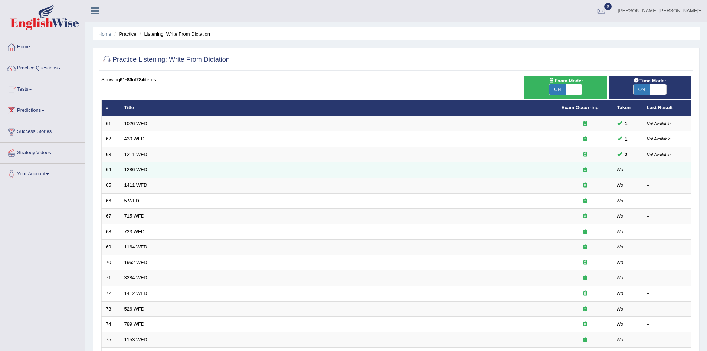
click at [138, 169] on link "1286 WFD" at bounding box center [135, 170] width 23 height 6
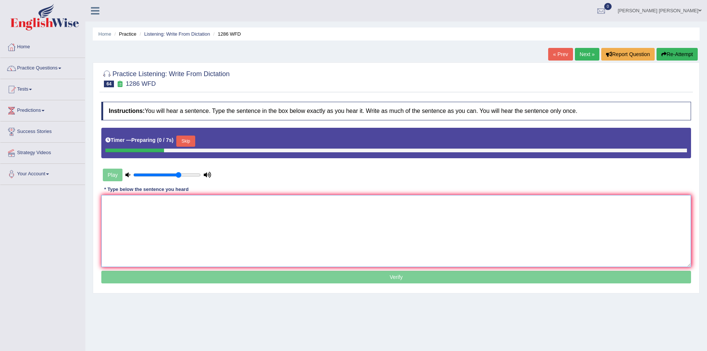
click at [174, 215] on textarea at bounding box center [396, 231] width 590 height 72
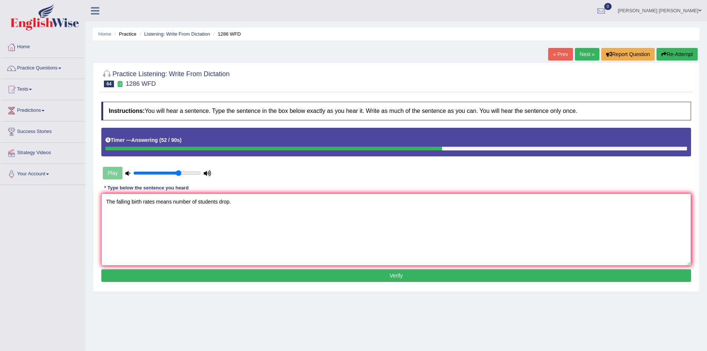
type textarea "The falling birth rates means number of students drop."
click at [327, 273] on button "Verify" at bounding box center [396, 275] width 590 height 13
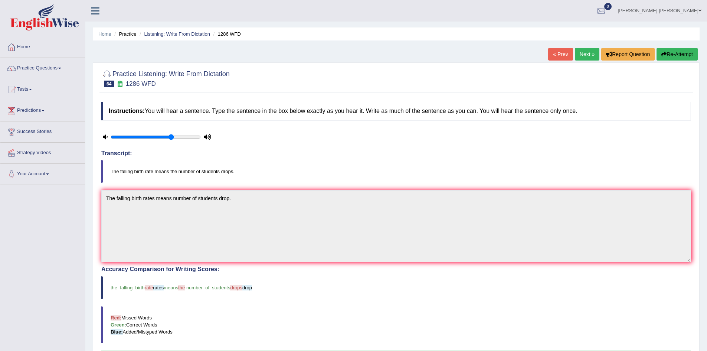
click at [672, 56] on button "Re-Attempt" at bounding box center [677, 54] width 41 height 13
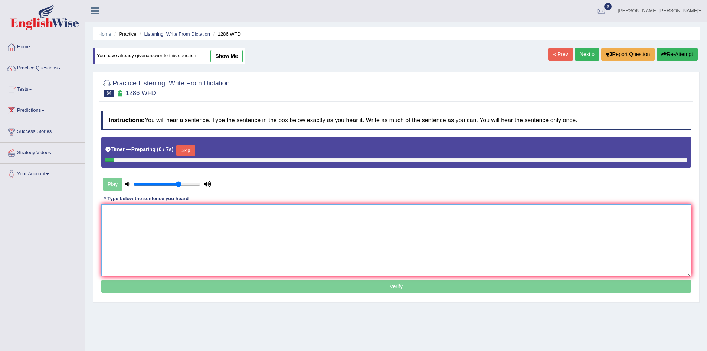
click at [193, 234] on textarea at bounding box center [396, 240] width 590 height 72
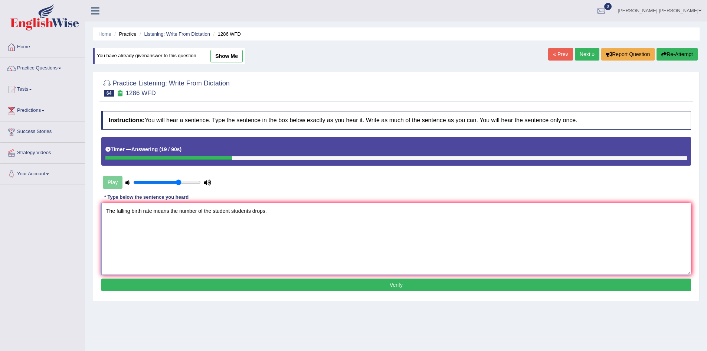
type textarea "The falling birth rate means the number of the student students drops."
click at [261, 284] on button "Verify" at bounding box center [396, 284] width 590 height 13
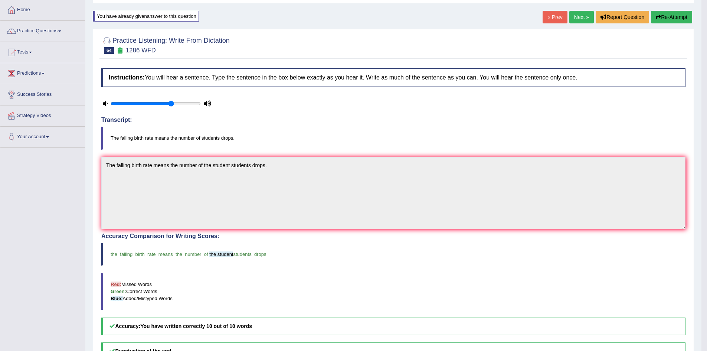
scroll to position [150, 0]
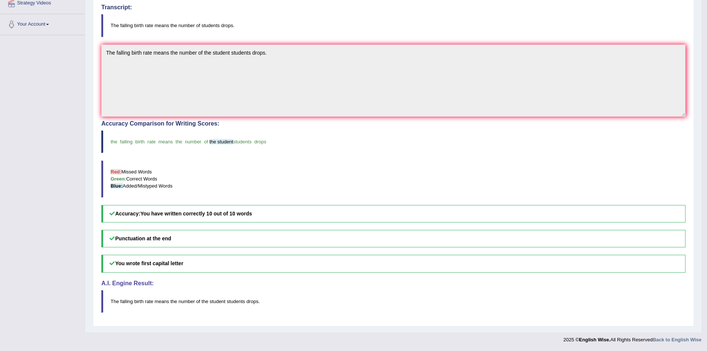
click at [97, 156] on div "Practice Listening: Write From Dictation 64 1286 WFD Instructions: You will hea…" at bounding box center [393, 121] width 601 height 410
click at [106, 156] on div "Accuracy Comparison for Writing Scores: the falling birth rate means the number…" at bounding box center [393, 171] width 584 height 102
click at [102, 156] on div "Accuracy Comparison for Writing Scores: the falling birth rate means the number…" at bounding box center [393, 171] width 584 height 102
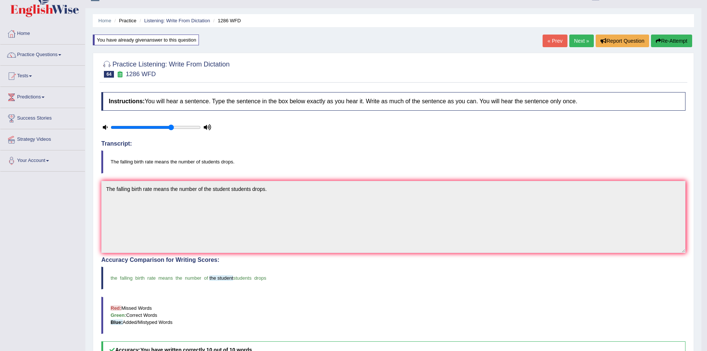
scroll to position [0, 0]
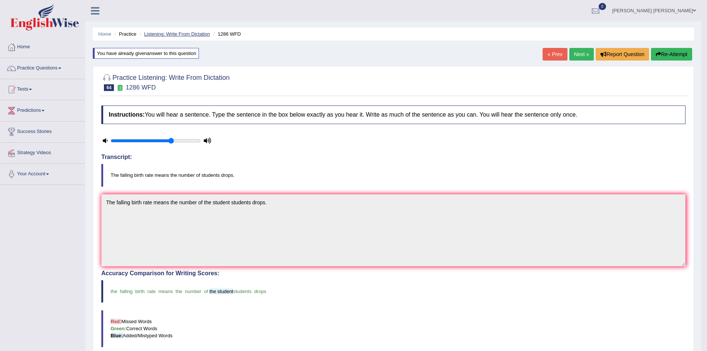
click at [172, 32] on link "Listening: Write From Dictation" at bounding box center [177, 34] width 66 height 6
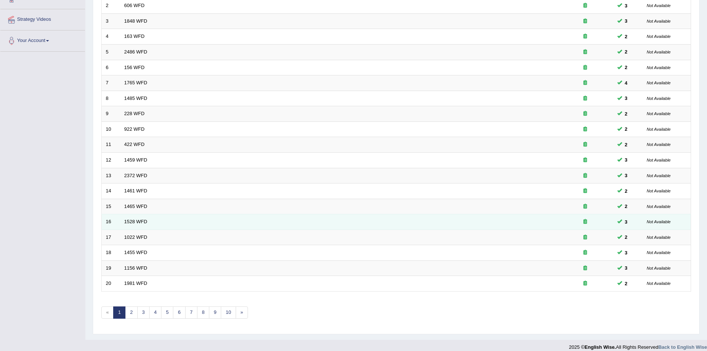
scroll to position [141, 0]
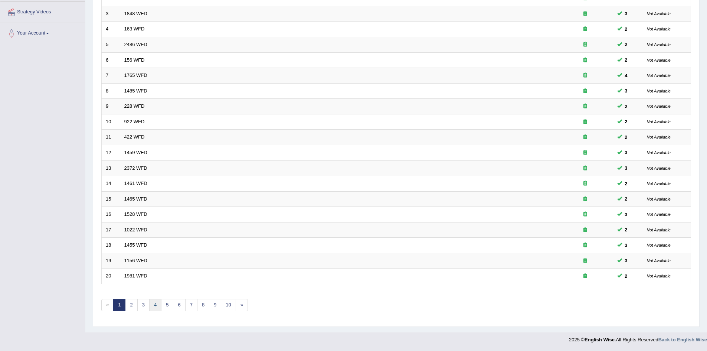
click at [154, 304] on link "4" at bounding box center [155, 305] width 12 height 12
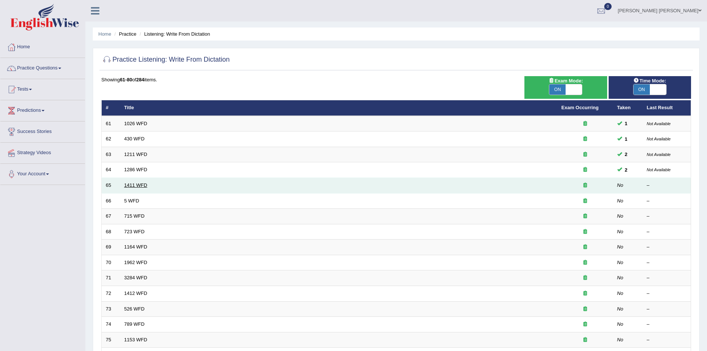
click at [136, 184] on link "1411 WFD" at bounding box center [135, 185] width 23 height 6
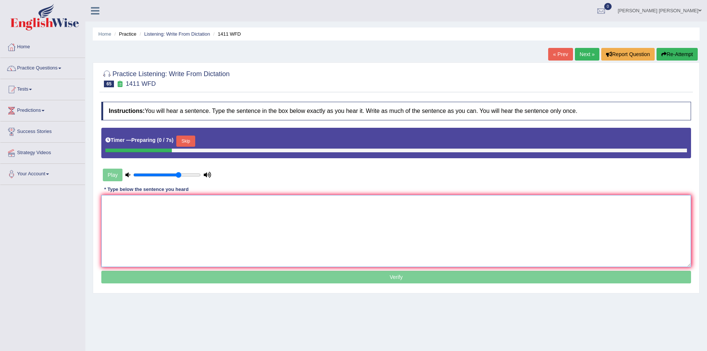
click at [260, 215] on textarea at bounding box center [396, 231] width 590 height 72
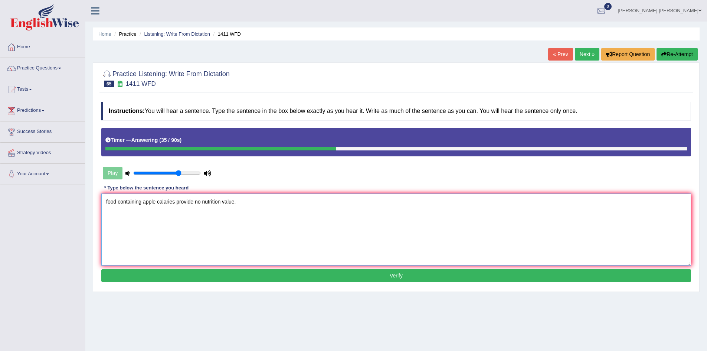
type textarea "food containing apple calaries provide no nutrition value."
click at [693, 54] on button "Re-Attempt" at bounding box center [677, 54] width 41 height 13
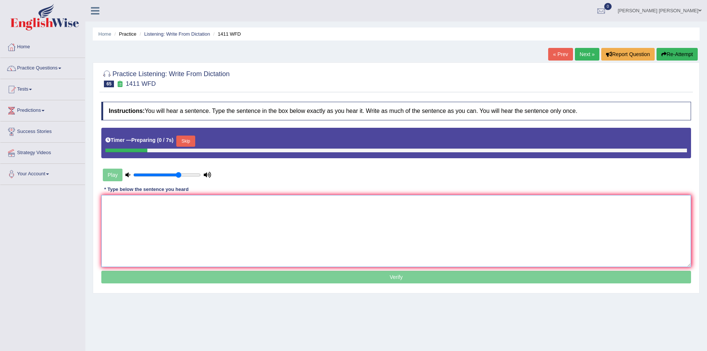
click at [264, 220] on textarea at bounding box center [396, 231] width 590 height 72
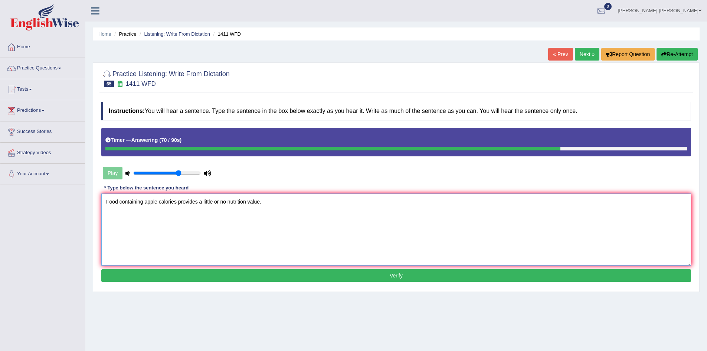
paste textarea "provides"
paste textarea "value"
type textarea "Food containing apple calories provide provides a little or no nutrition value …"
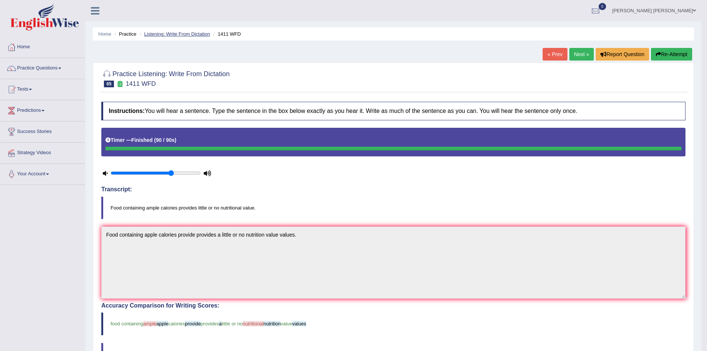
click at [187, 32] on link "Listening: Write From Dictation" at bounding box center [177, 34] width 66 height 6
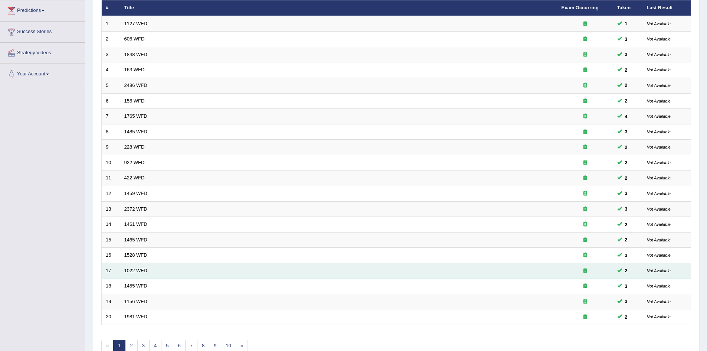
scroll to position [141, 0]
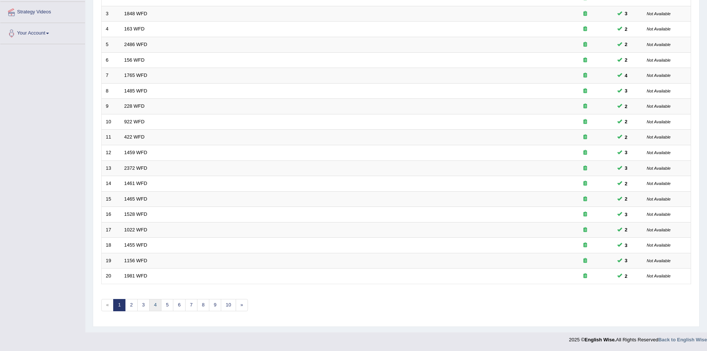
click at [151, 305] on link "4" at bounding box center [155, 305] width 12 height 12
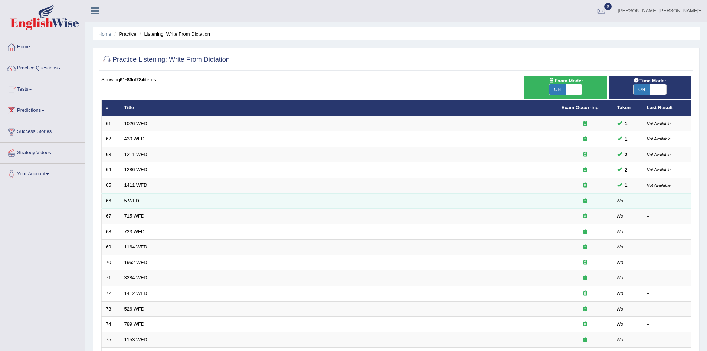
click at [131, 199] on link "5 WFD" at bounding box center [131, 201] width 15 height 6
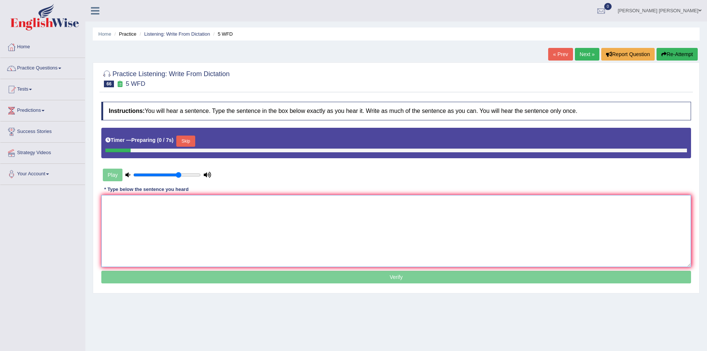
click at [203, 219] on textarea at bounding box center [396, 231] width 590 height 72
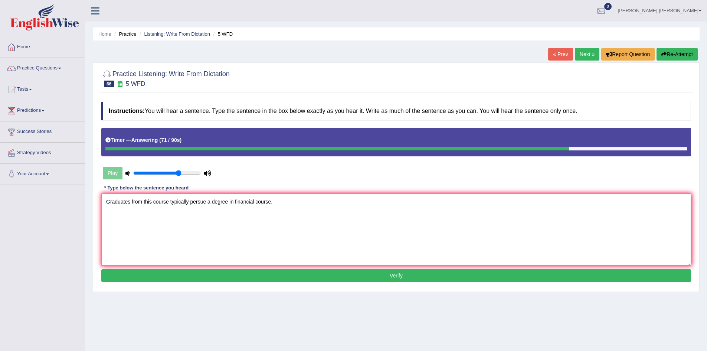
type textarea "Graduates from this course typically persue a degree in financial course."
click at [179, 273] on button "Verify" at bounding box center [396, 275] width 590 height 13
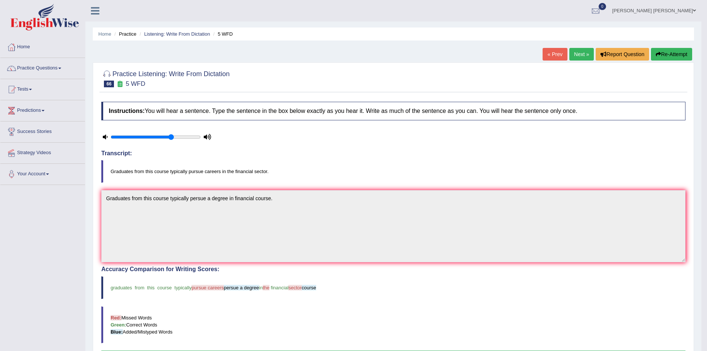
click at [95, 172] on div "Practice Listening: Write From Dictation 66 5 WFD Instructions: You will hear a…" at bounding box center [393, 267] width 601 height 410
click at [186, 30] on li "Listening: Write From Dictation" at bounding box center [174, 33] width 72 height 7
click at [183, 37] on li "Listening: Write From Dictation" at bounding box center [174, 33] width 72 height 7
click at [183, 34] on link "Listening: Write From Dictation" at bounding box center [177, 34] width 66 height 6
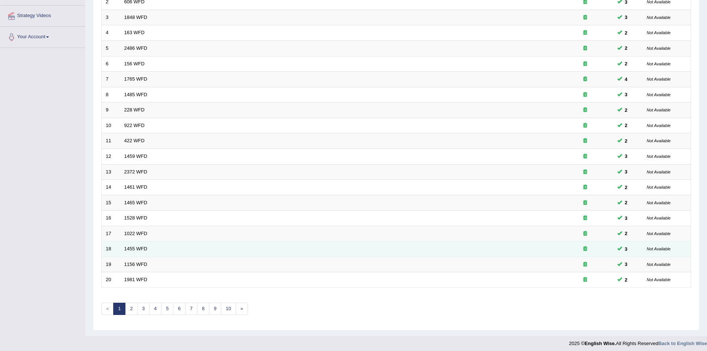
scroll to position [141, 0]
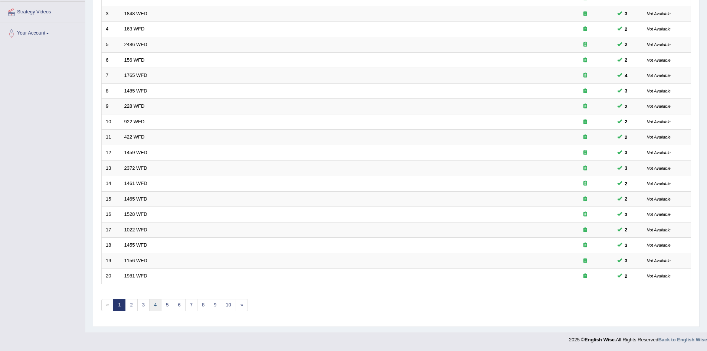
click at [156, 306] on link "4" at bounding box center [155, 305] width 12 height 12
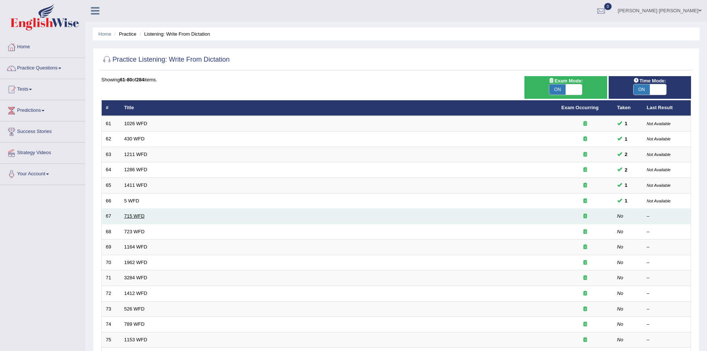
click at [137, 217] on link "715 WFD" at bounding box center [134, 216] width 20 height 6
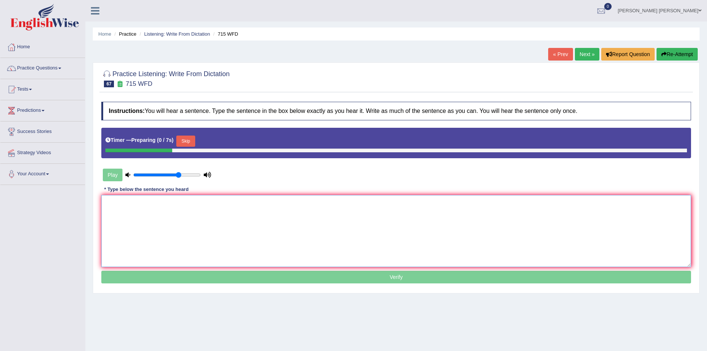
click at [195, 214] on textarea at bounding box center [396, 231] width 590 height 72
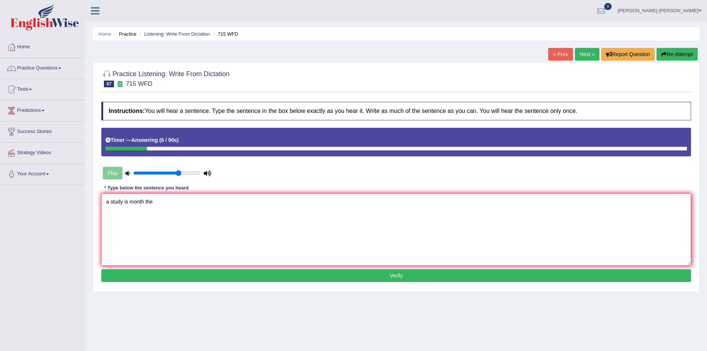
click at [138, 199] on textarea "a study is month the" at bounding box center [396, 229] width 590 height 72
type textarea "a study is among the"
click at [672, 55] on button "Re-Attempt" at bounding box center [677, 54] width 41 height 13
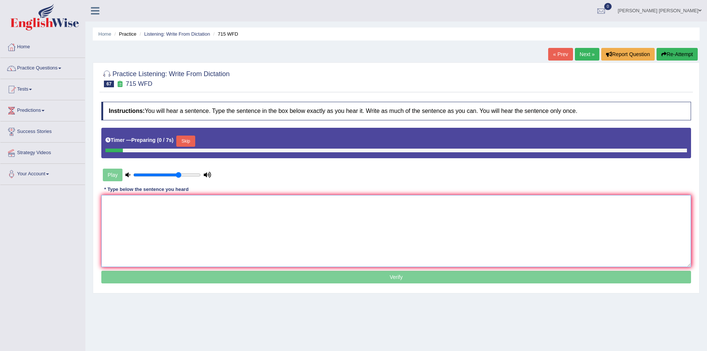
click at [239, 222] on textarea at bounding box center [396, 231] width 590 height 72
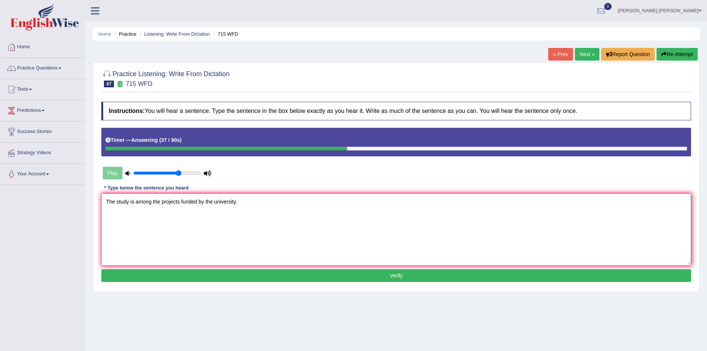
paste textarea "projects"
type textarea "The study is among the project projects funded by the university."
click at [268, 272] on button "Verify" at bounding box center [396, 275] width 590 height 13
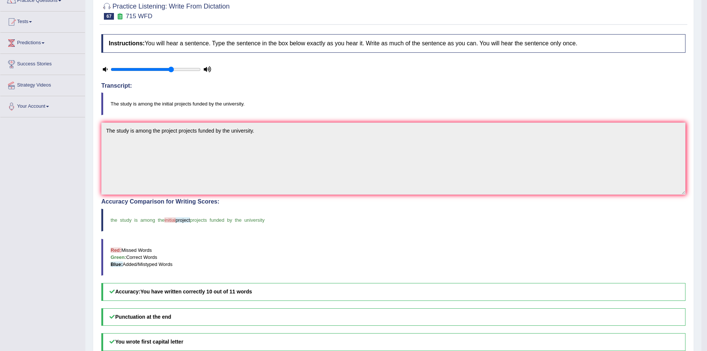
scroll to position [37, 0]
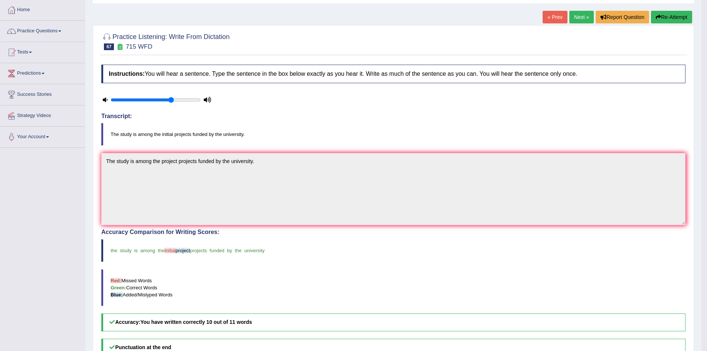
click at [95, 178] on div "Practice Listening: Write From Dictation 67 715 WFD Instructions: You will hear…" at bounding box center [393, 230] width 601 height 410
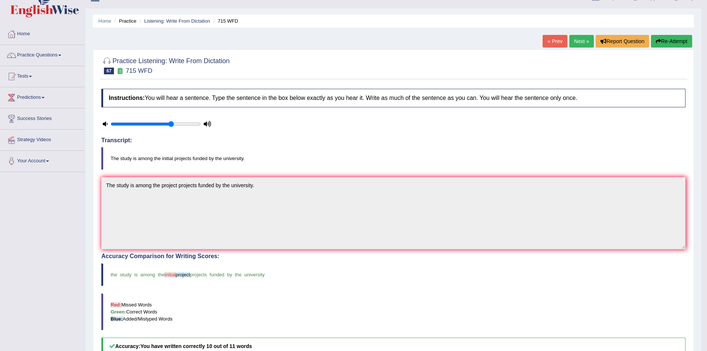
scroll to position [0, 0]
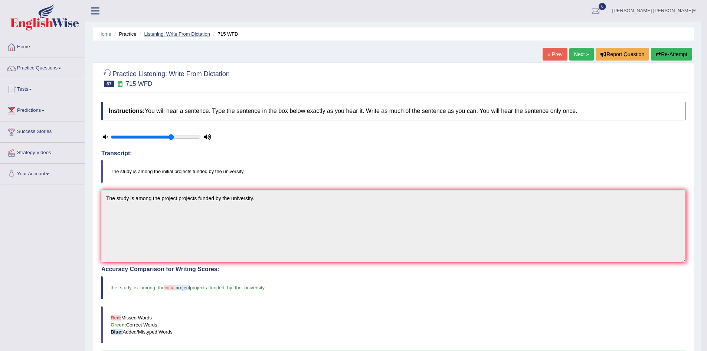
click at [178, 32] on link "Listening: Write From Dictation" at bounding box center [177, 34] width 66 height 6
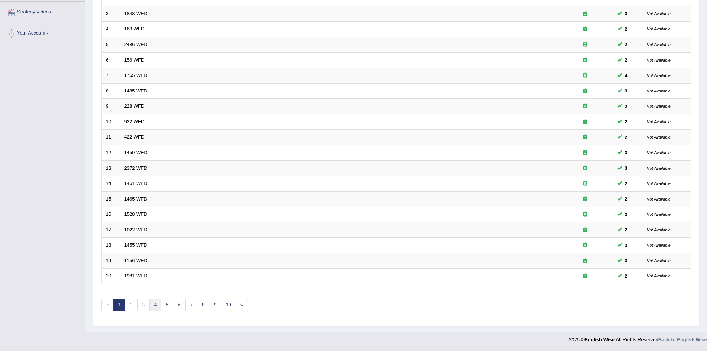
click at [155, 305] on link "4" at bounding box center [155, 305] width 12 height 12
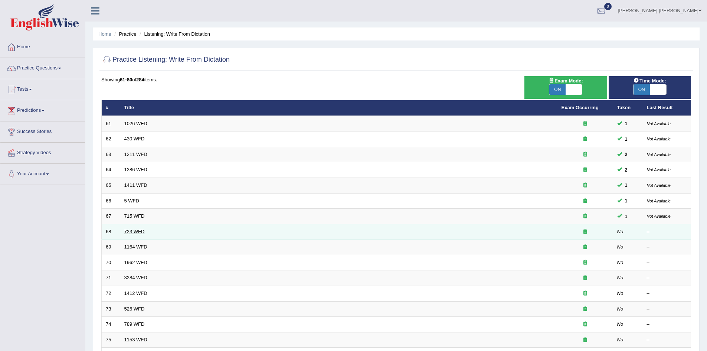
click at [137, 231] on link "723 WFD" at bounding box center [134, 232] width 20 height 6
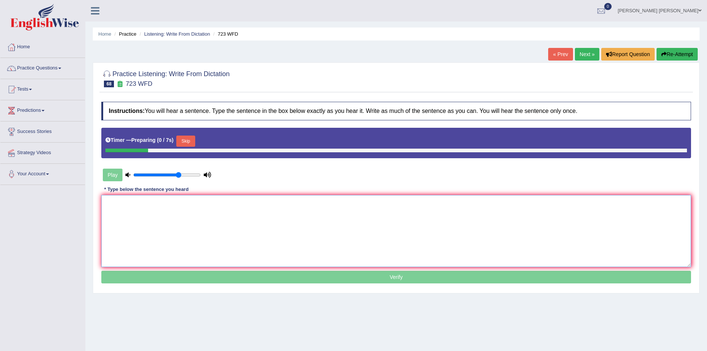
click at [226, 218] on textarea at bounding box center [396, 231] width 590 height 72
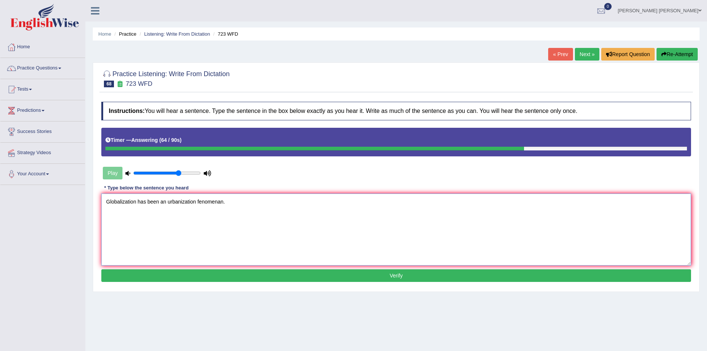
type textarea "Globalization has been an urbanization fenomenan."
click at [218, 272] on button "Verify" at bounding box center [396, 275] width 590 height 13
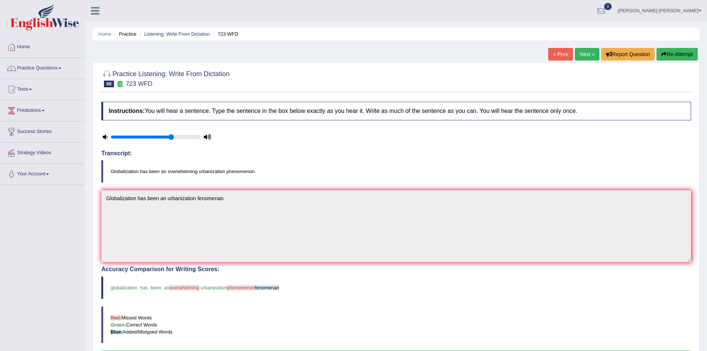
click at [678, 52] on button "Re-Attempt" at bounding box center [677, 54] width 41 height 13
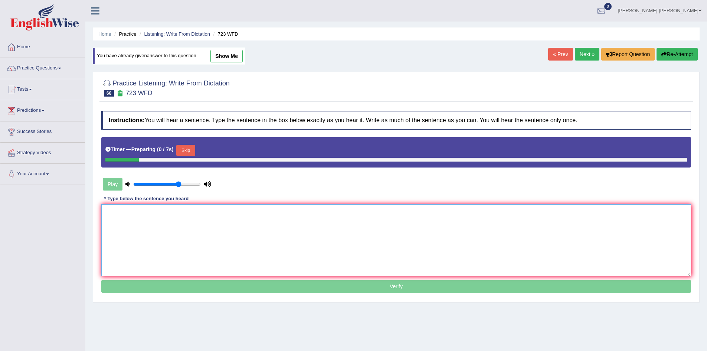
click at [246, 210] on textarea at bounding box center [396, 240] width 590 height 72
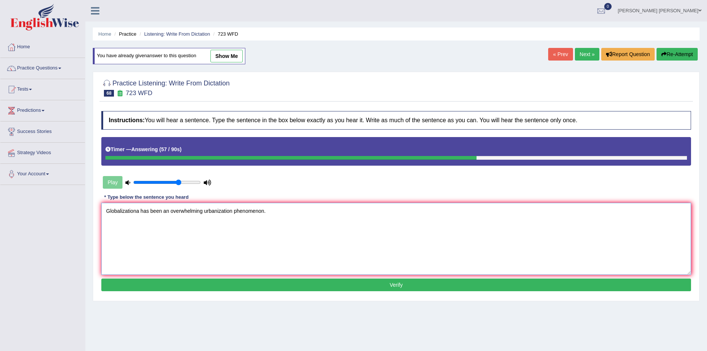
click at [278, 210] on textarea "Globalizationa has been an overwhelming urbanization phenomenon." at bounding box center [396, 239] width 590 height 72
click at [140, 210] on textarea "Globalizationa has been an overwhelming urbanization phenomenon." at bounding box center [396, 239] width 590 height 72
type textarea "Globalization has been an overwhelming urbanization phenomenon."
click at [241, 285] on button "Verify" at bounding box center [396, 284] width 590 height 13
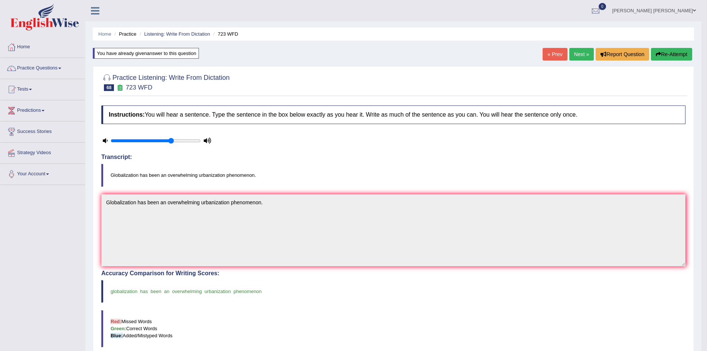
click at [95, 174] on div "Practice Listening: Write From Dictation 68 723 WFD Instructions: You will hear…" at bounding box center [393, 271] width 601 height 410
click at [194, 29] on ul "Home Practice Listening: Write From Dictation 723 WFD" at bounding box center [393, 33] width 601 height 13
click at [190, 34] on link "Listening: Write From Dictation" at bounding box center [177, 34] width 66 height 6
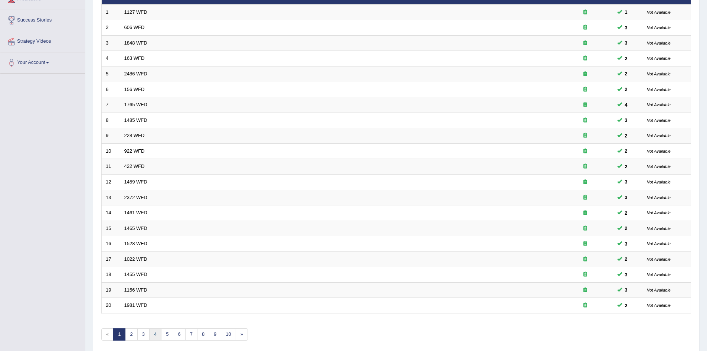
click at [154, 334] on link "4" at bounding box center [155, 334] width 12 height 12
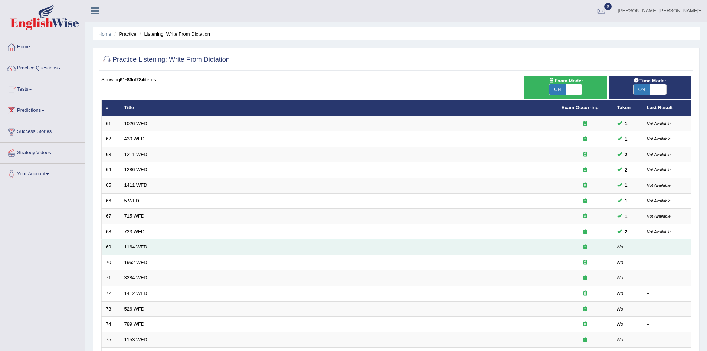
click at [136, 247] on link "1164 WFD" at bounding box center [135, 247] width 23 height 6
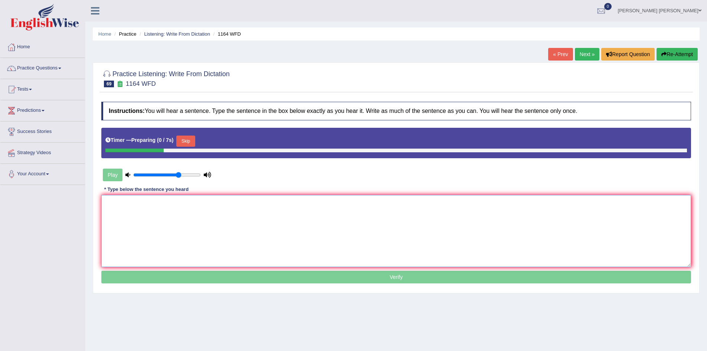
click at [159, 223] on textarea at bounding box center [396, 231] width 590 height 72
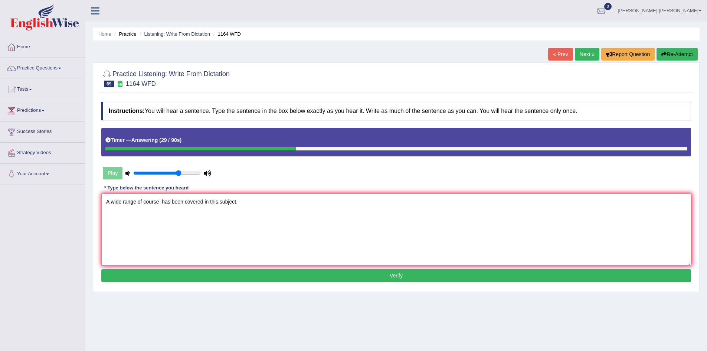
paste textarea "course"
paste textarea "subject"
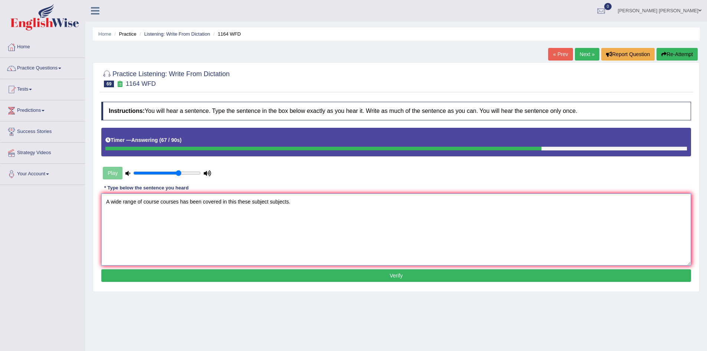
click at [252, 201] on textarea "A wide range of course courses has been covered in this these subject subjects." at bounding box center [396, 229] width 590 height 72
type textarea "A wide range of course courses has been covered in this these whole subject sub…"
click at [289, 276] on button "Verify" at bounding box center [396, 275] width 590 height 13
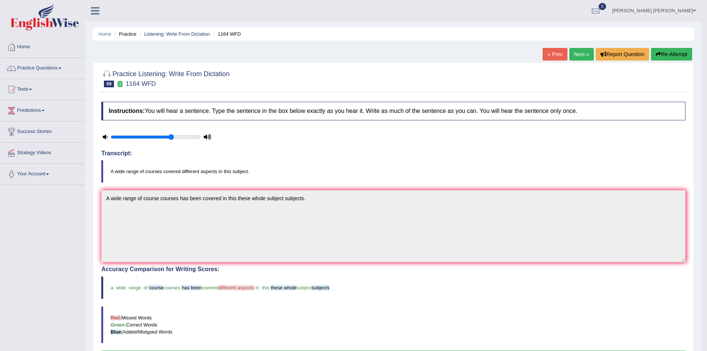
click at [94, 163] on div "Practice Listening: Write From Dictation 69 1164 WFD Instructions: You will hea…" at bounding box center [393, 267] width 601 height 410
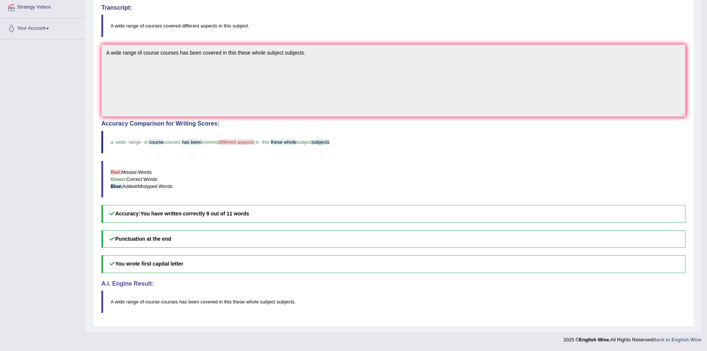
click at [102, 157] on div "Accuracy Comparison for Writing Scores: a wide range of course courses has been…" at bounding box center [393, 171] width 584 height 102
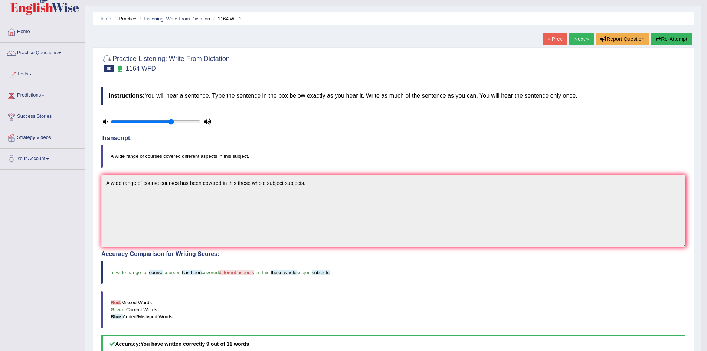
scroll to position [0, 0]
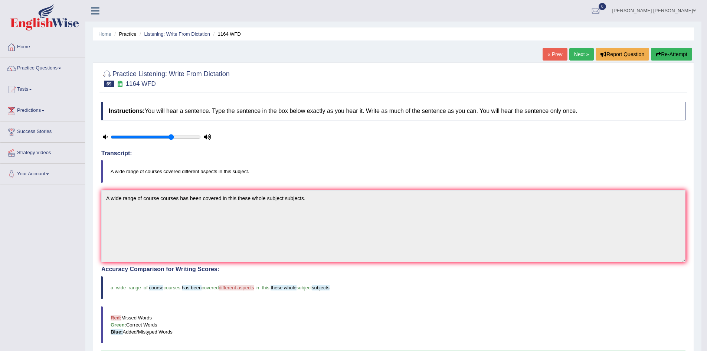
click at [185, 30] on ul "Home Practice Listening: Write From Dictation 1164 WFD" at bounding box center [393, 33] width 601 height 13
click at [183, 33] on link "Listening: Write From Dictation" at bounding box center [177, 34] width 66 height 6
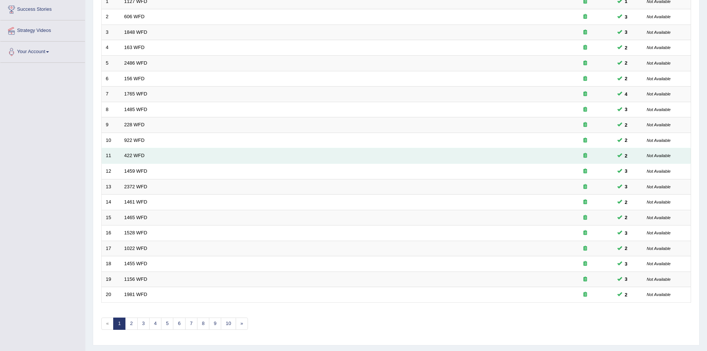
scroll to position [141, 0]
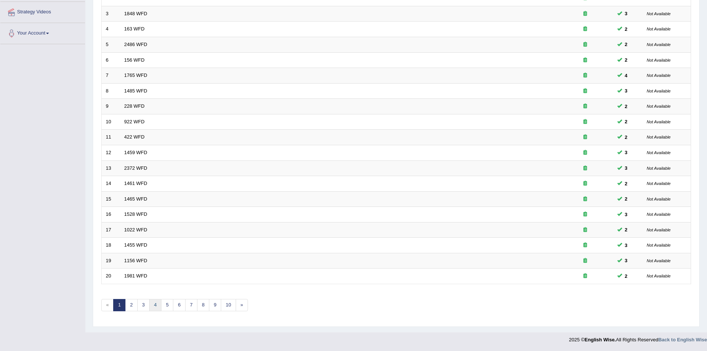
click at [158, 305] on link "4" at bounding box center [155, 305] width 12 height 12
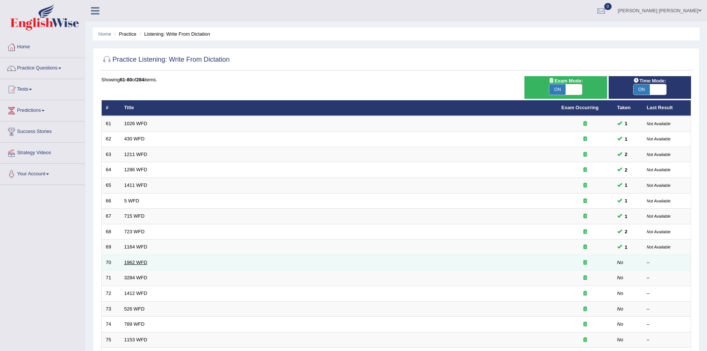
click at [137, 261] on link "1962 WFD" at bounding box center [135, 263] width 23 height 6
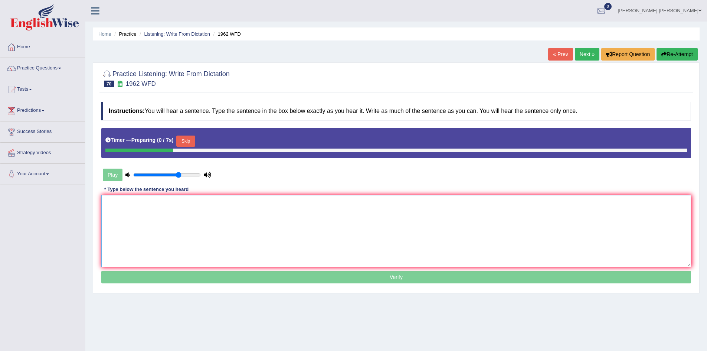
click at [168, 213] on textarea at bounding box center [396, 231] width 590 height 72
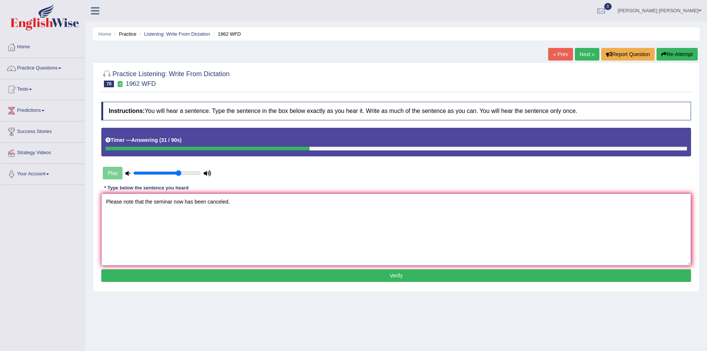
type textarea "Please note that the seminar now has been canceled."
click at [220, 274] on button "Verify" at bounding box center [396, 275] width 590 height 13
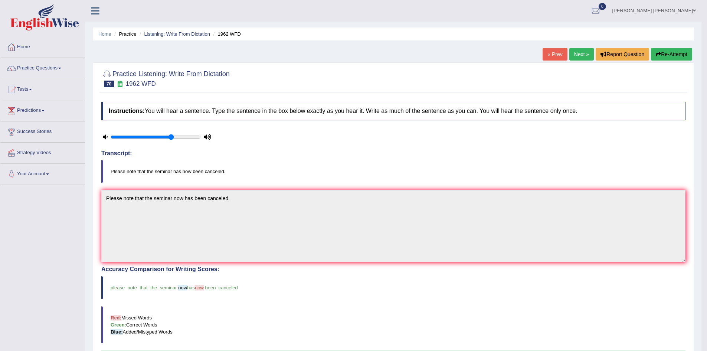
click at [673, 55] on button "Re-Attempt" at bounding box center [671, 54] width 41 height 13
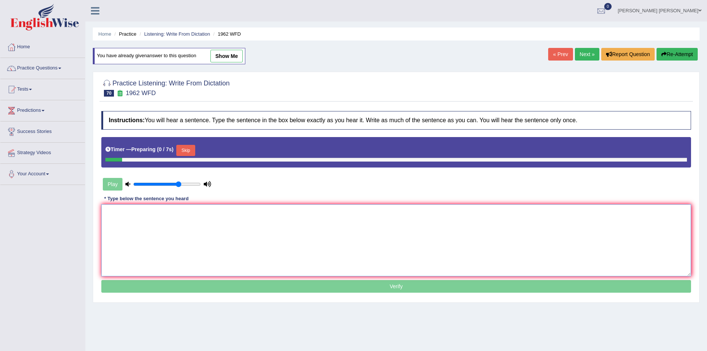
click at [217, 233] on textarea at bounding box center [396, 240] width 590 height 72
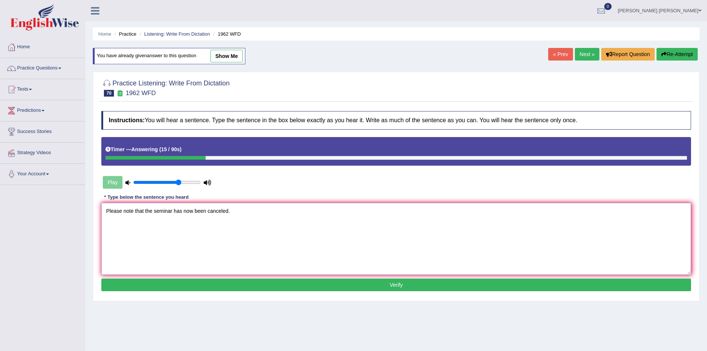
type textarea "Please note that the seminar has now been canceled."
click at [258, 284] on button "Verify" at bounding box center [396, 284] width 590 height 13
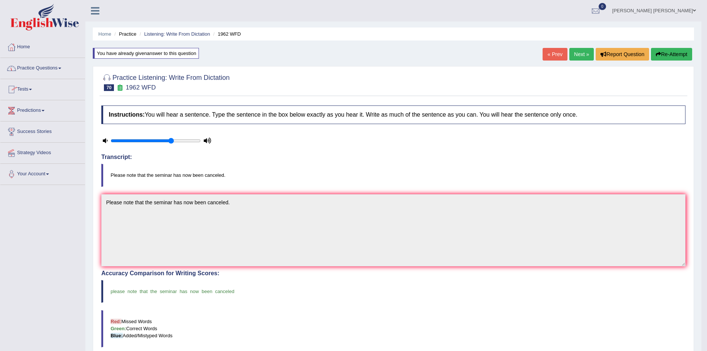
click at [39, 70] on link "Practice Questions" at bounding box center [42, 67] width 85 height 19
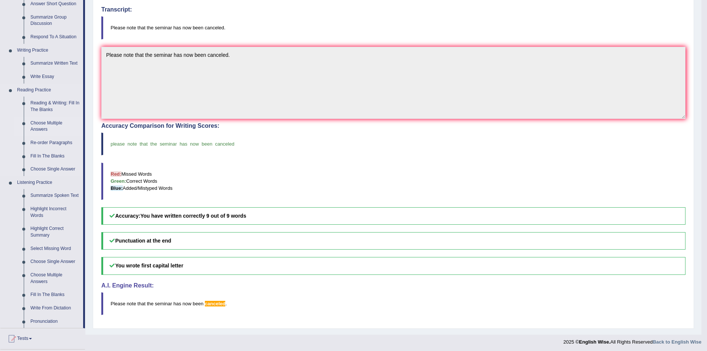
scroll to position [148, 0]
click at [41, 293] on link "Fill In The Blanks" at bounding box center [55, 293] width 56 height 13
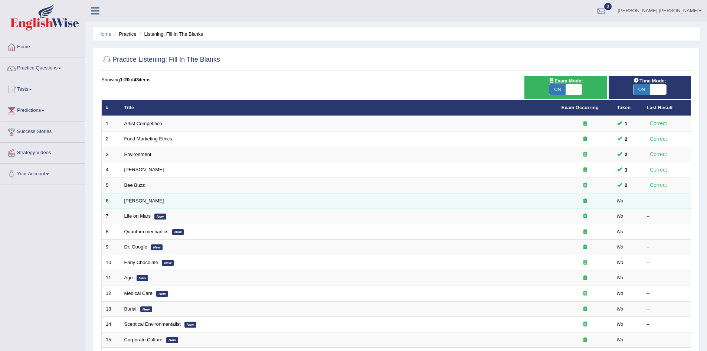
click at [133, 200] on link "[PERSON_NAME]" at bounding box center [144, 201] width 40 height 6
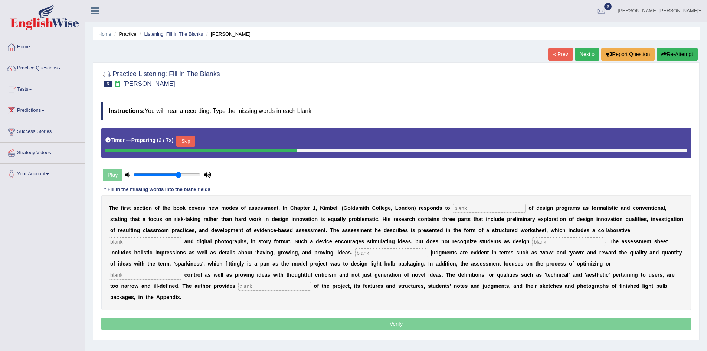
click at [482, 208] on input "text" at bounding box center [489, 208] width 73 height 9
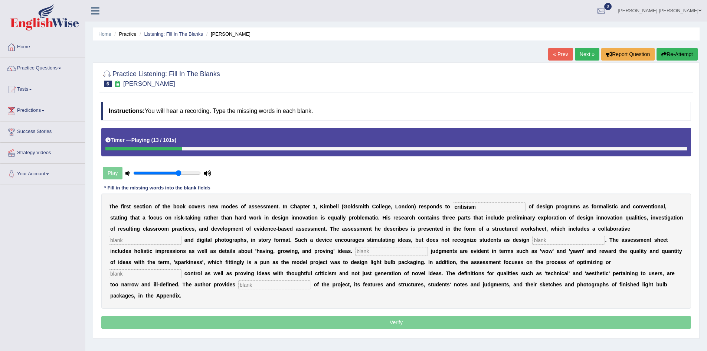
type input "critisism"
type input "element"
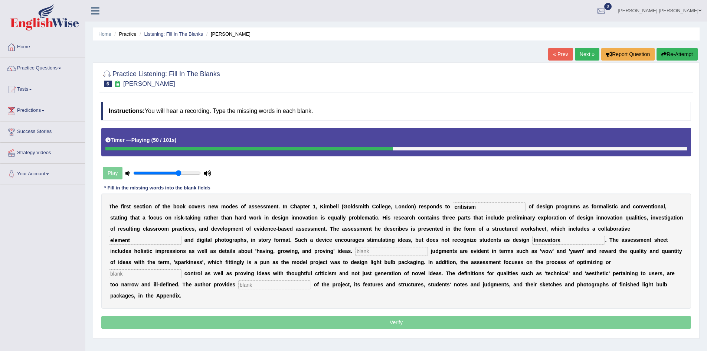
type input "innovators"
type input "Colocual"
type input "complexity"
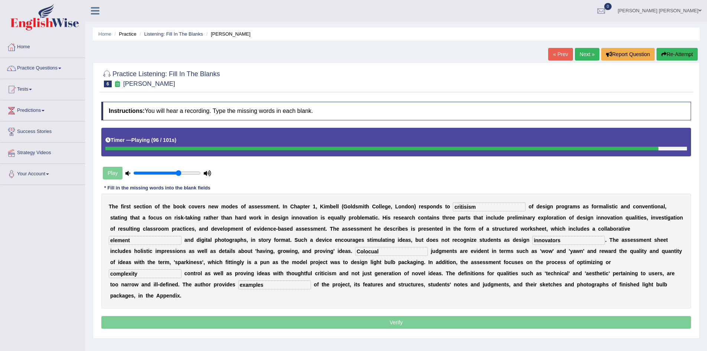
type input "examples"
drag, startPoint x: 389, startPoint y: 249, endPoint x: 336, endPoint y: 242, distance: 52.8
click at [336, 242] on div "T h e f i r s t s e c t i o n o f t h e b o o k c o v e r s n e w m o d e s o f…" at bounding box center [396, 250] width 590 height 115
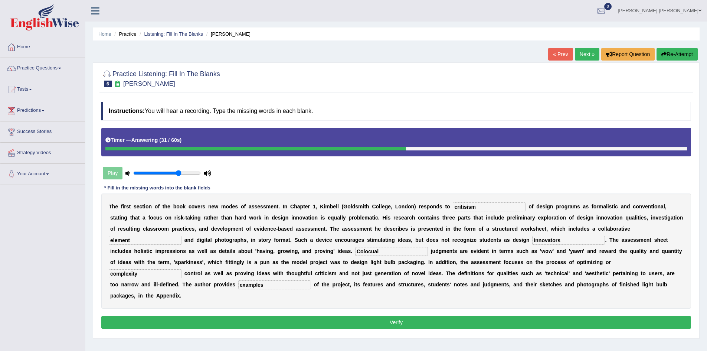
click at [149, 274] on input "complexity" at bounding box center [145, 273] width 73 height 9
click at [148, 238] on input "element" at bounding box center [145, 240] width 73 height 9
click at [371, 252] on input "Colocual" at bounding box center [391, 251] width 73 height 9
type input "Coloqual"
click at [347, 321] on button "Verify" at bounding box center [396, 322] width 590 height 13
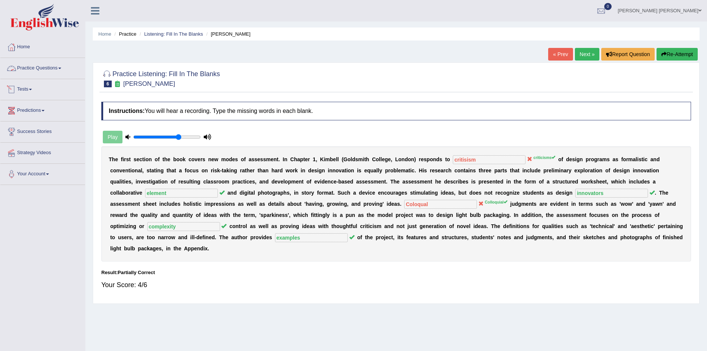
click at [40, 67] on link "Practice Questions" at bounding box center [42, 67] width 85 height 19
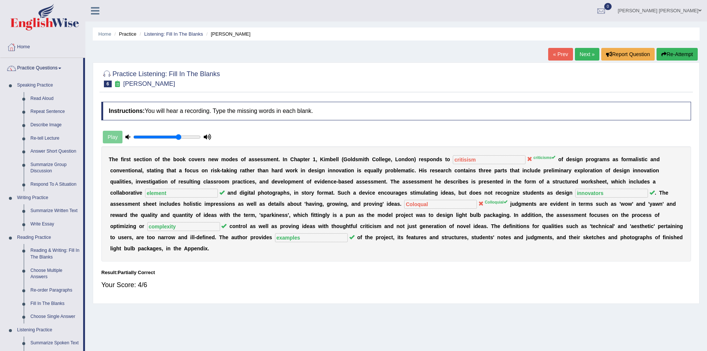
click at [41, 69] on link "Practice Questions" at bounding box center [41, 67] width 83 height 19
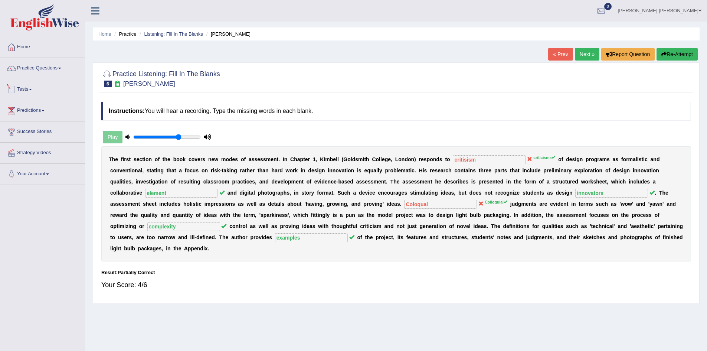
click at [30, 89] on link "Tests" at bounding box center [42, 88] width 85 height 19
click at [26, 131] on link "History" at bounding box center [48, 132] width 69 height 13
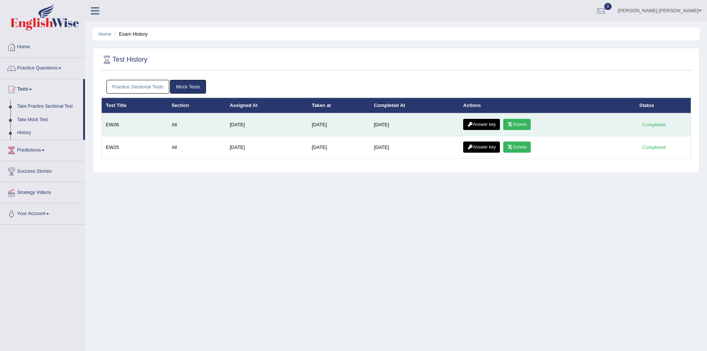
click at [483, 125] on link "Answer key" at bounding box center [481, 124] width 37 height 11
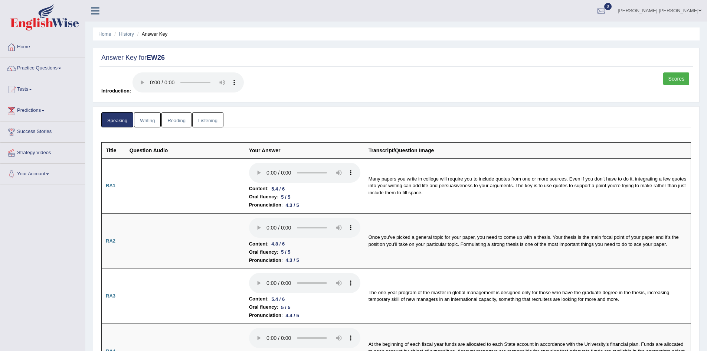
click at [214, 117] on link "Listening" at bounding box center [207, 119] width 31 height 15
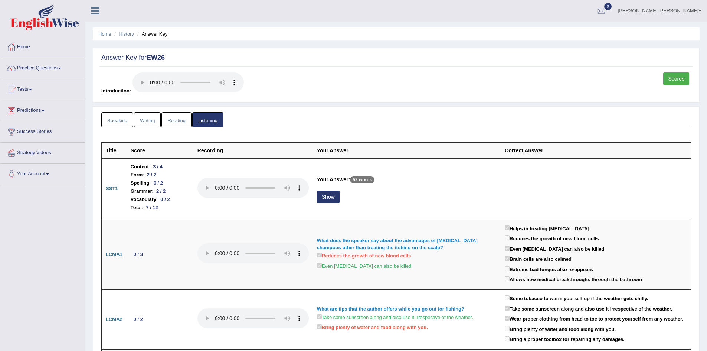
click at [690, 82] on div "Scores" at bounding box center [677, 79] width 28 height 14
click at [677, 79] on link "Scores" at bounding box center [676, 78] width 26 height 13
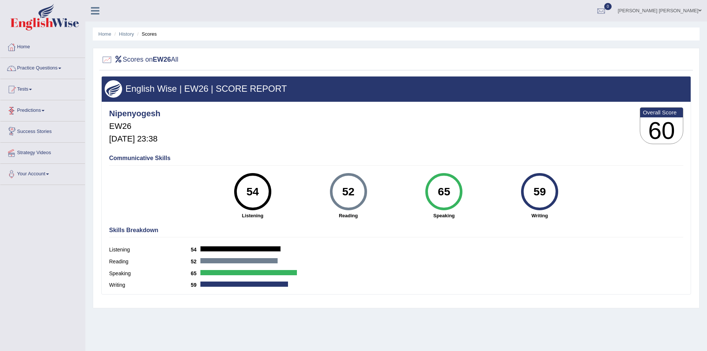
click at [28, 90] on link "Tests" at bounding box center [42, 88] width 85 height 19
click at [126, 34] on link "History" at bounding box center [126, 34] width 15 height 6
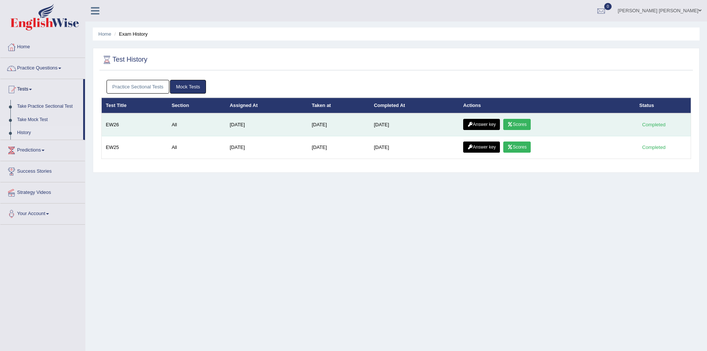
click at [482, 123] on link "Answer key" at bounding box center [481, 124] width 37 height 11
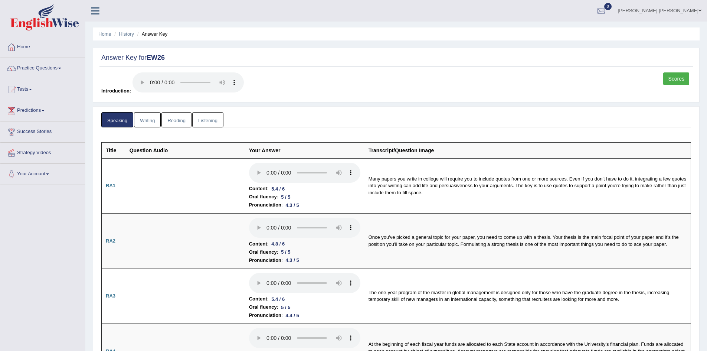
click at [144, 120] on link "Writing" at bounding box center [147, 119] width 27 height 15
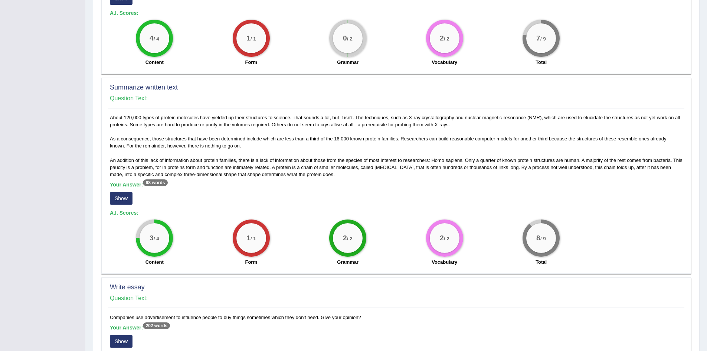
scroll to position [257, 0]
click at [103, 116] on div "Summarize written text Question Text: About 120,000 types of protein molecules …" at bounding box center [396, 176] width 590 height 196
click at [111, 117] on div "About 120,000 types of protein molecules have yielded up their structures to sc…" at bounding box center [396, 192] width 577 height 156
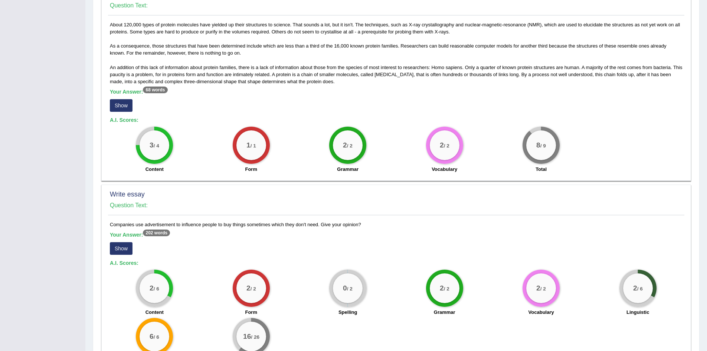
scroll to position [368, 0]
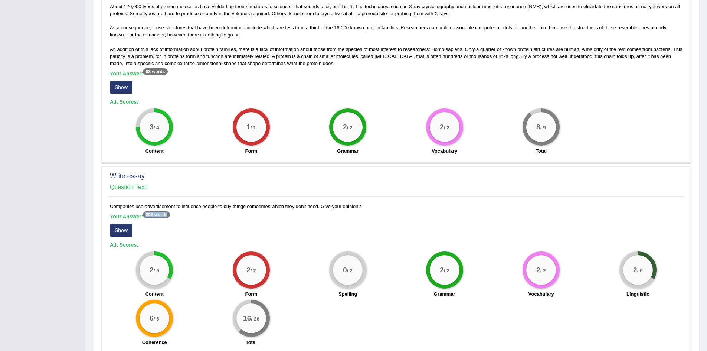
drag, startPoint x: 144, startPoint y: 213, endPoint x: 171, endPoint y: 213, distance: 26.7
click at [170, 213] on b "Your Answer: 202 words" at bounding box center [140, 216] width 60 height 6
click at [184, 213] on div "Companies use advertisement to influence people to buy things sometimes which t…" at bounding box center [396, 276] width 577 height 147
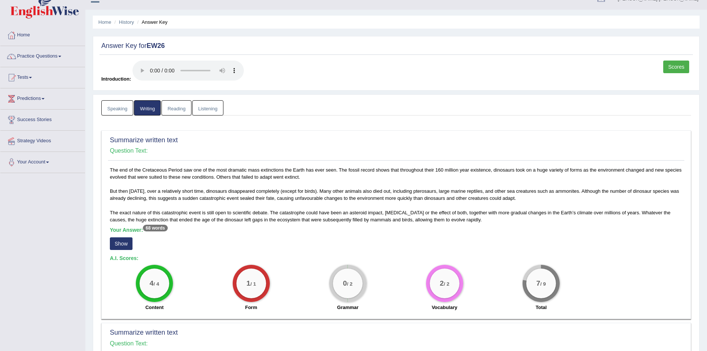
scroll to position [0, 0]
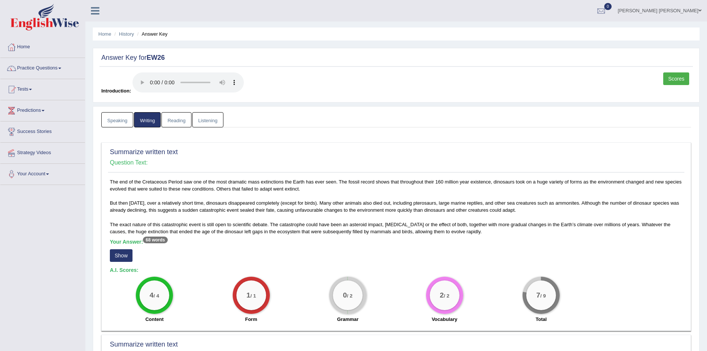
click at [210, 122] on link "Listening" at bounding box center [207, 119] width 31 height 15
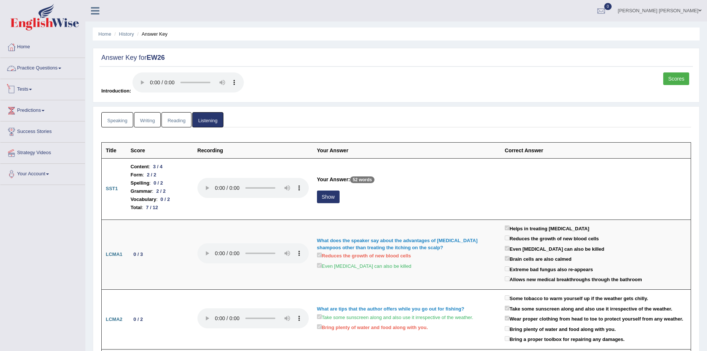
click at [48, 68] on link "Practice Questions" at bounding box center [42, 67] width 85 height 19
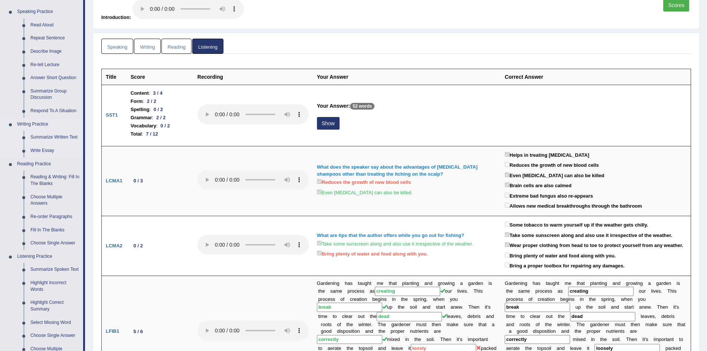
scroll to position [74, 0]
click at [45, 149] on link "Write Essay" at bounding box center [55, 149] width 56 height 13
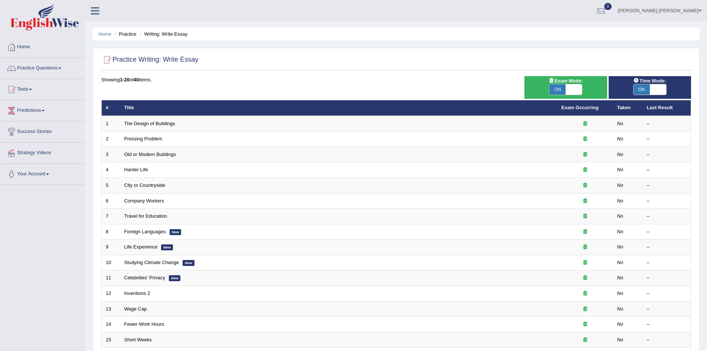
click at [94, 125] on div "Practice Writing: Write Essay Time Mode: ON OFF Exam Mode: ON OFF Showing 1-20 …" at bounding box center [396, 258] width 607 height 420
click at [563, 85] on span "ON" at bounding box center [557, 89] width 16 height 10
checkbox input "false"
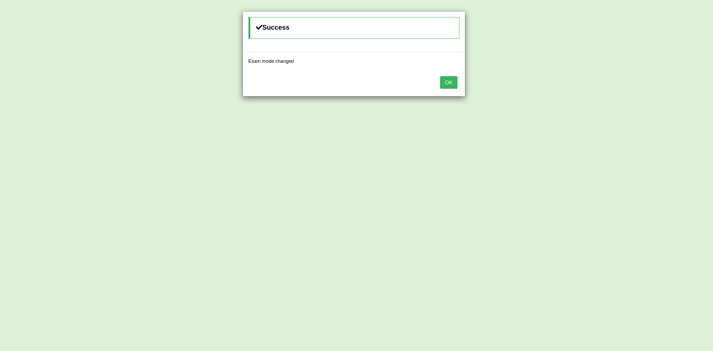
click at [444, 81] on button "OK" at bounding box center [448, 82] width 17 height 13
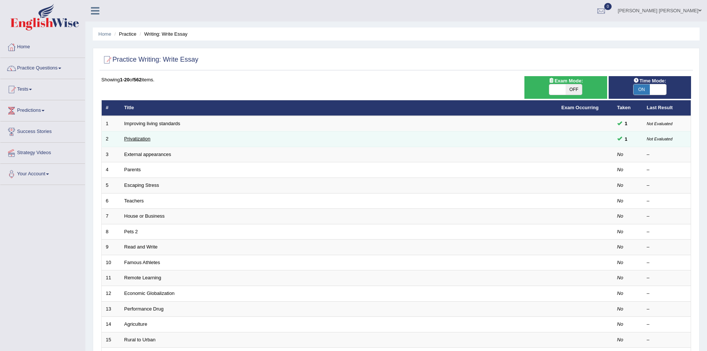
click at [140, 137] on link "Privatization" at bounding box center [137, 139] width 26 height 6
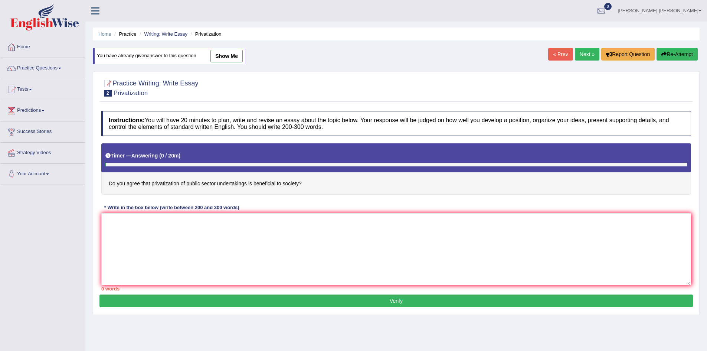
click at [228, 57] on link "show me" at bounding box center [226, 56] width 32 height 13
type textarea "The increasing influence of privatization of public sector on our lives has num…"
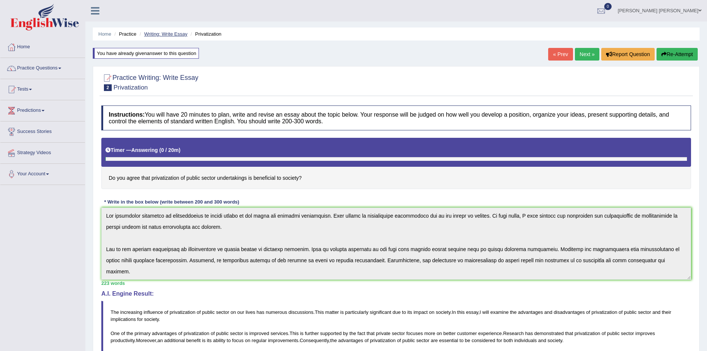
click at [162, 33] on link "Writing: Write Essay" at bounding box center [165, 34] width 43 height 6
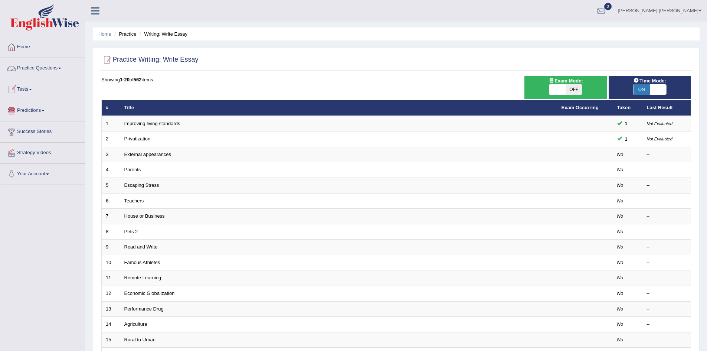
click at [50, 65] on link "Practice Questions" at bounding box center [42, 67] width 85 height 19
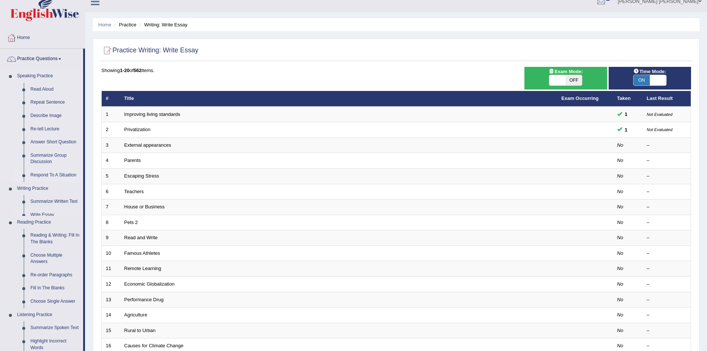
scroll to position [148, 0]
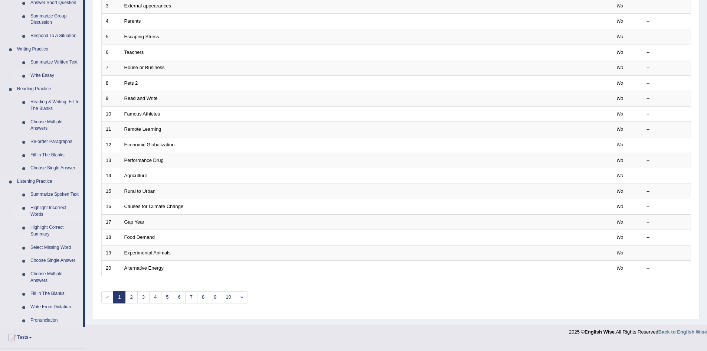
click at [39, 210] on link "Highlight Incorrect Words" at bounding box center [55, 211] width 56 height 20
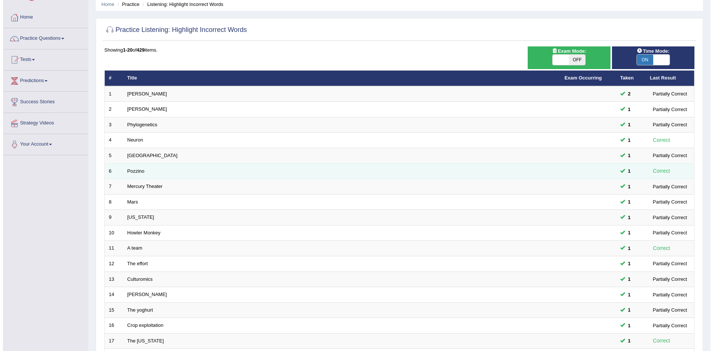
scroll to position [29, 0]
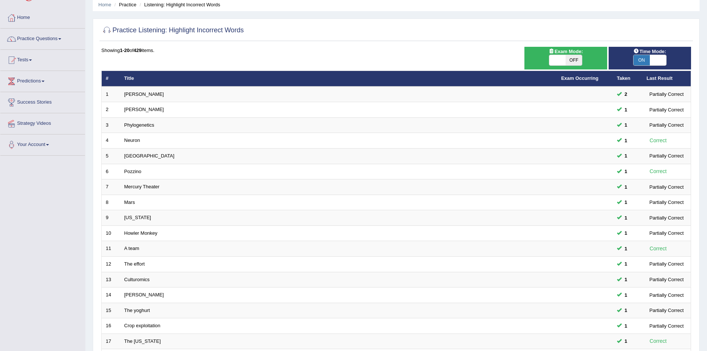
click at [574, 60] on span "OFF" at bounding box center [574, 60] width 16 height 10
checkbox input "true"
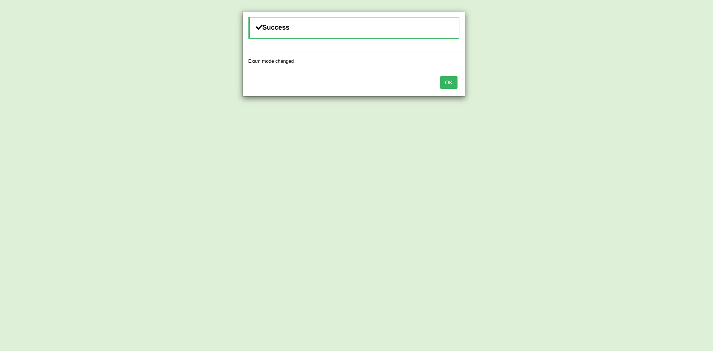
click at [452, 82] on button "OK" at bounding box center [448, 82] width 17 height 13
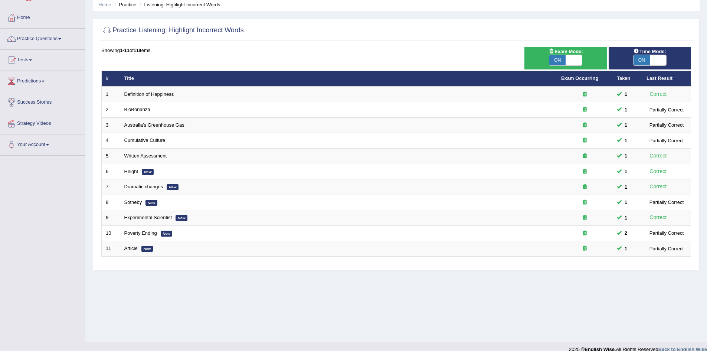
click at [567, 60] on span at bounding box center [574, 60] width 16 height 10
checkbox input "false"
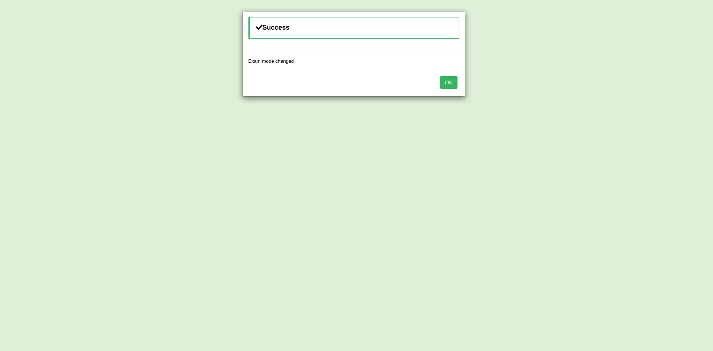
click at [453, 85] on button "OK" at bounding box center [448, 82] width 17 height 13
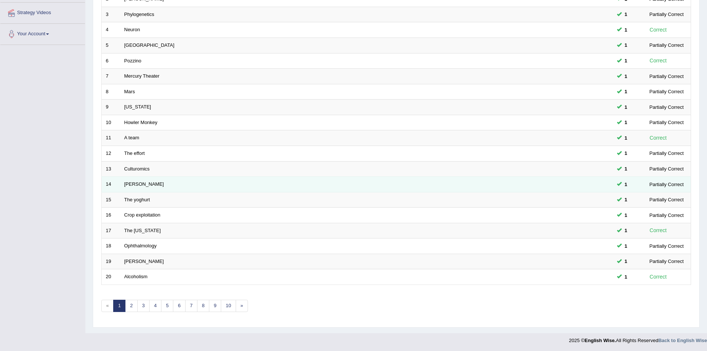
scroll to position [141, 0]
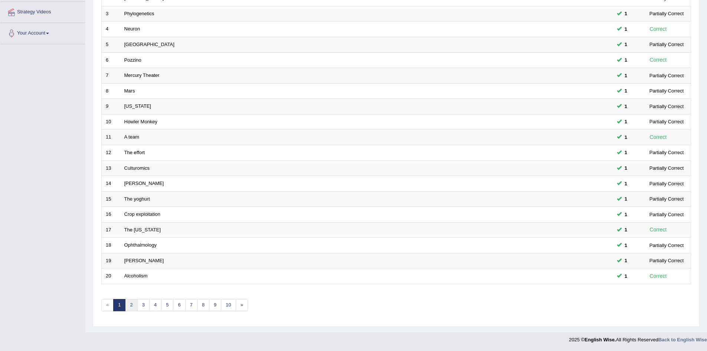
click at [134, 303] on link "2" at bounding box center [131, 305] width 12 height 12
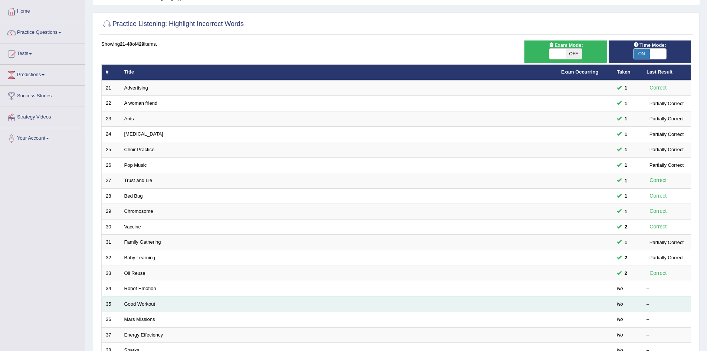
scroll to position [111, 0]
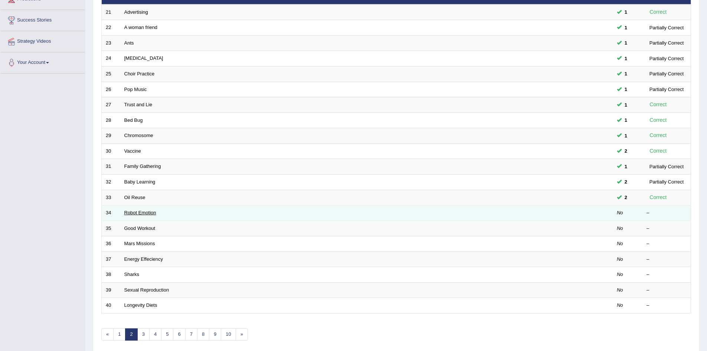
click at [140, 210] on link "Robot Emotion" at bounding box center [140, 213] width 32 height 6
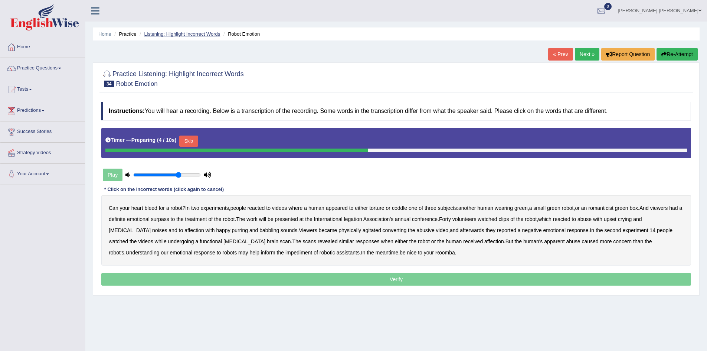
click at [171, 35] on link "Listening: Highlight Incorrect Words" at bounding box center [182, 34] width 76 height 6
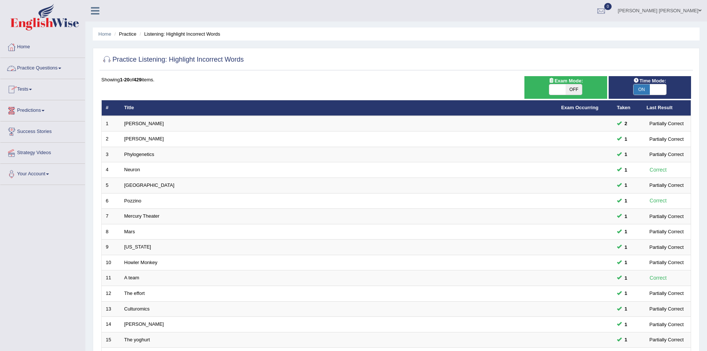
click at [37, 68] on link "Practice Questions" at bounding box center [42, 67] width 85 height 19
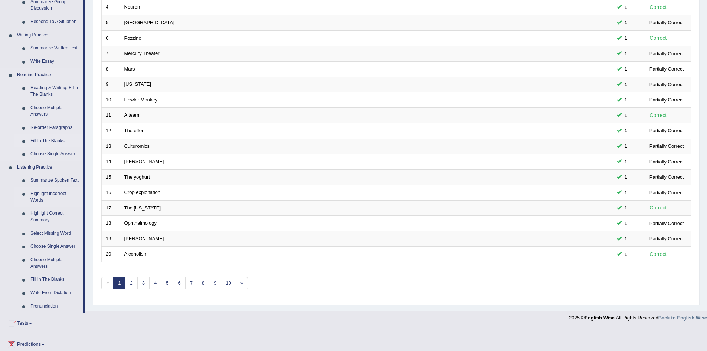
scroll to position [231, 0]
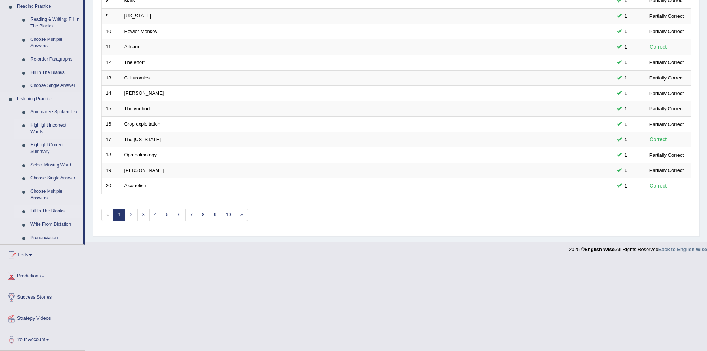
click at [48, 209] on link "Fill In The Blanks" at bounding box center [55, 211] width 56 height 13
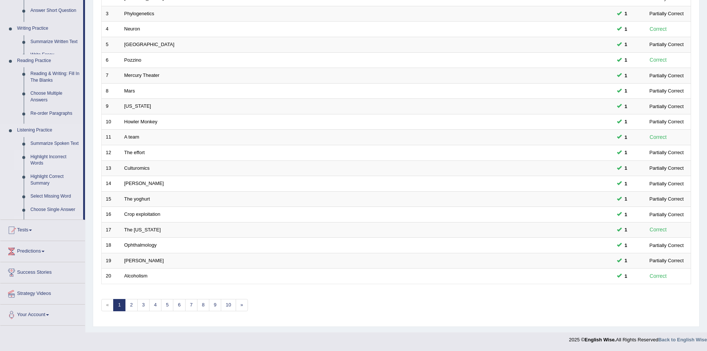
scroll to position [141, 0]
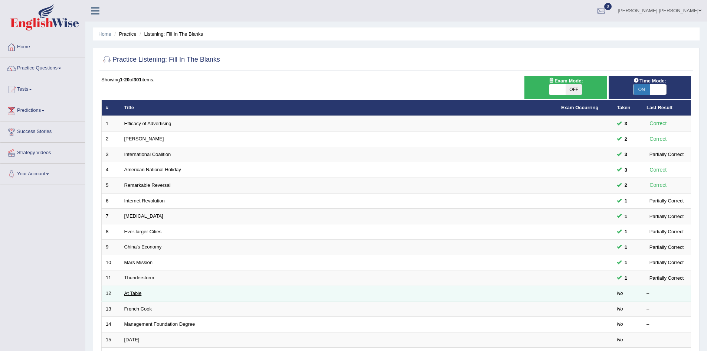
click at [135, 293] on link "At Table" at bounding box center [132, 293] width 17 height 6
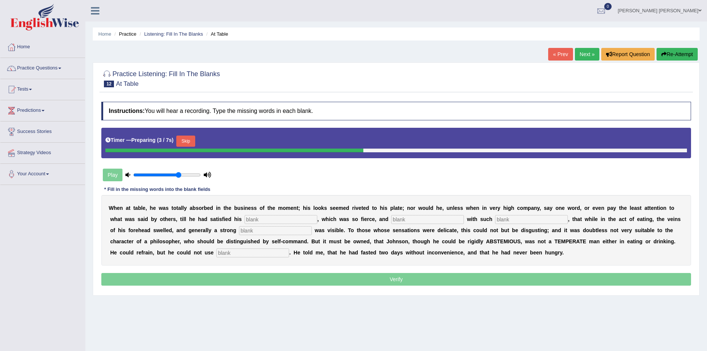
click at [265, 218] on input "text" at bounding box center [281, 219] width 73 height 9
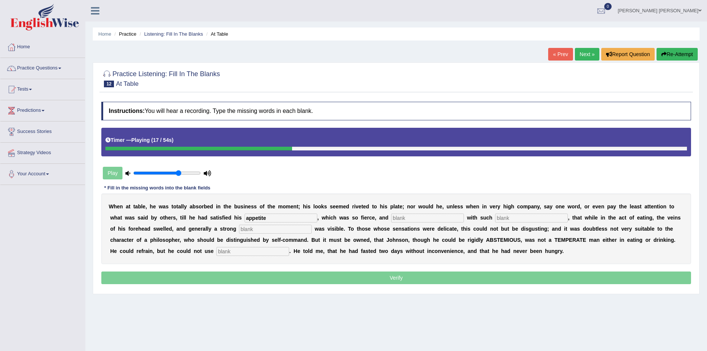
type input "appetite"
type input "indulg"
type input "intesness"
type input "perspiration"
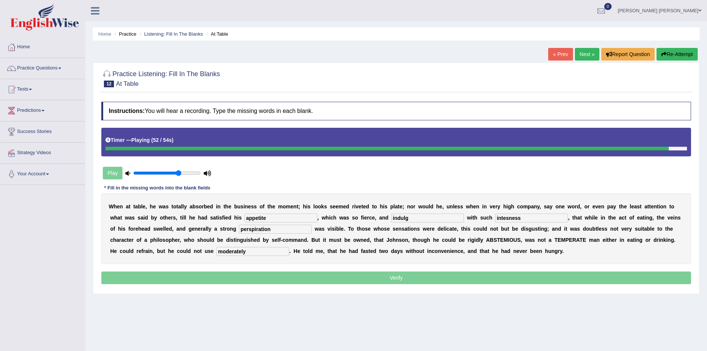
type input "moderately"
drag, startPoint x: 285, startPoint y: 218, endPoint x: 216, endPoint y: 216, distance: 69.1
click at [216, 216] on div "W h e n a t t a b l e , h e w a s t o t a l l y a b s o r b e d i n t h e b u s…" at bounding box center [396, 228] width 590 height 71
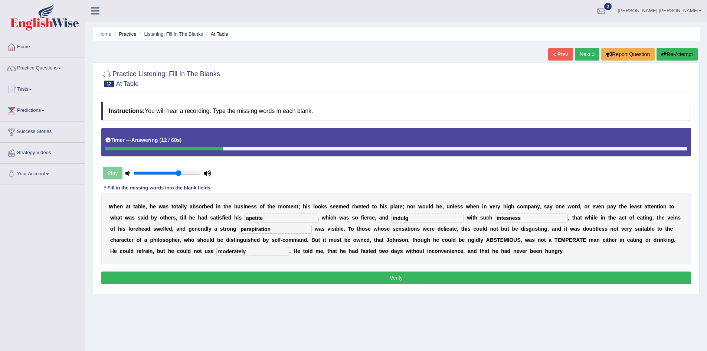
drag, startPoint x: 276, startPoint y: 215, endPoint x: 202, endPoint y: 212, distance: 74.3
click at [202, 212] on div "W h e n a t t a b l e , h e w a s t o t a l l y a b s o r b e d i n t h e b u s…" at bounding box center [396, 228] width 590 height 71
type input "appetite"
type input "indulging"
click at [215, 218] on b "a" at bounding box center [214, 218] width 3 height 6
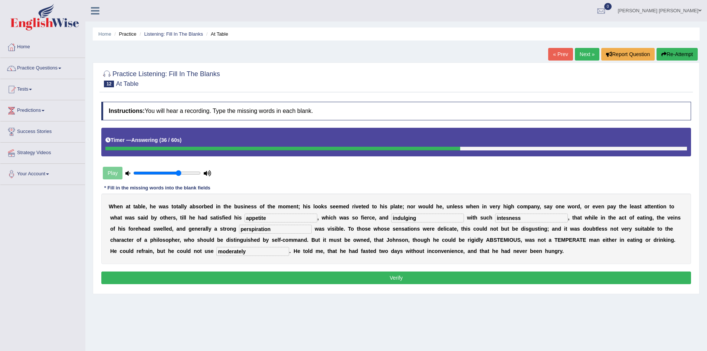
drag, startPoint x: 532, startPoint y: 217, endPoint x: 480, endPoint y: 215, distance: 52.4
click at [480, 215] on div "W h e n a t t a b l e , h e w a s t o t a l l y a b s o r b e d i n t h e b u s…" at bounding box center [396, 228] width 590 height 71
type input "intensness"
click at [438, 217] on input "indulging" at bounding box center [427, 217] width 73 height 9
click at [281, 230] on input "perspiration" at bounding box center [275, 229] width 73 height 9
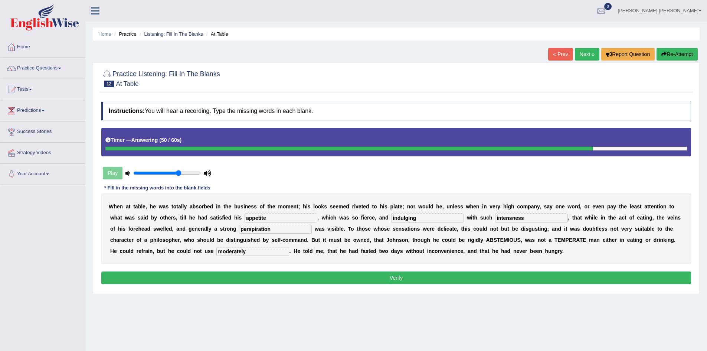
click at [277, 277] on button "Verify" at bounding box center [396, 277] width 590 height 13
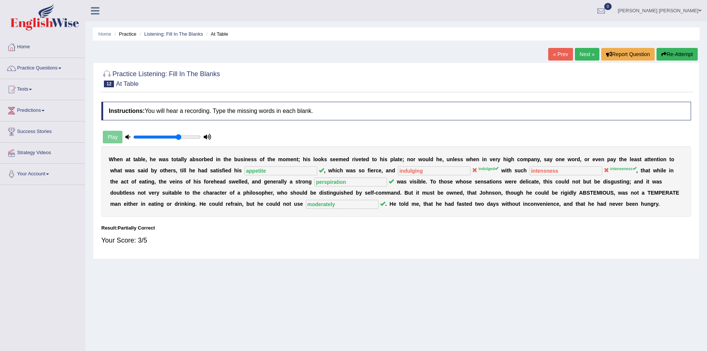
click at [687, 56] on button "Re-Attempt" at bounding box center [677, 54] width 41 height 13
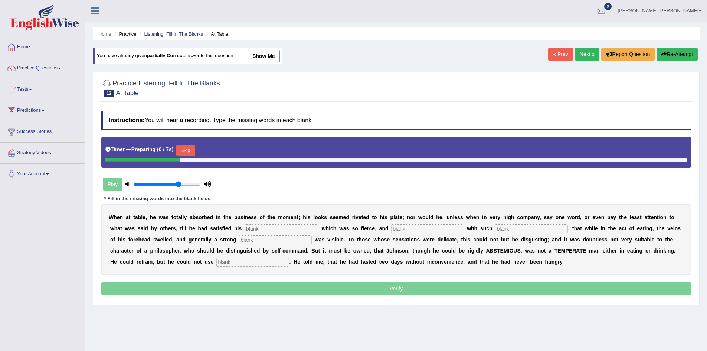
click at [271, 229] on input "text" at bounding box center [281, 228] width 73 height 9
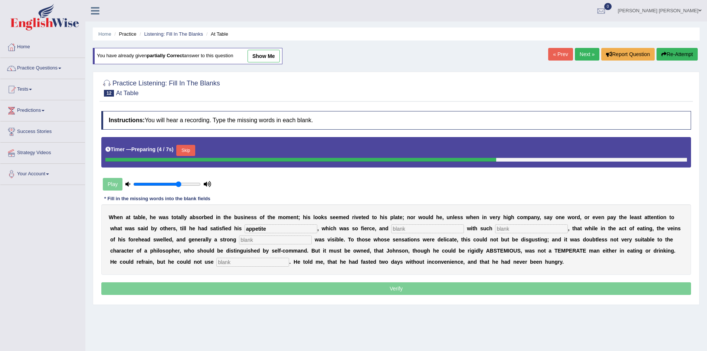
type input "appetite"
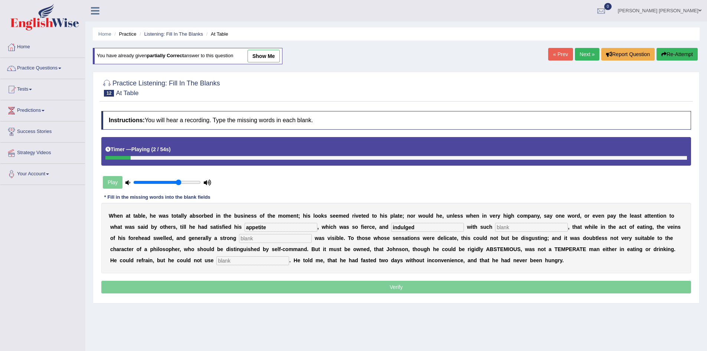
type input "indulged"
type input "intenseness"
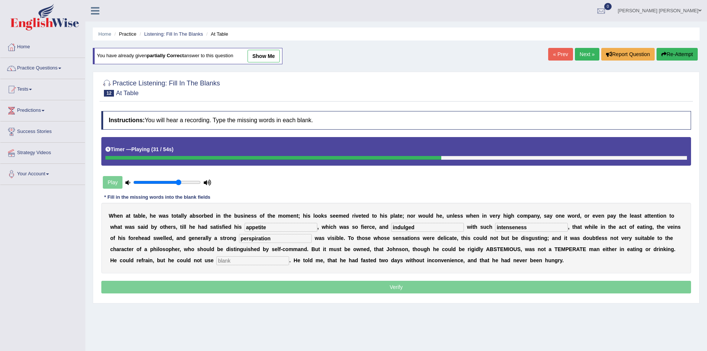
click at [247, 237] on input "perspiration" at bounding box center [275, 238] width 73 height 9
type input "parspiration"
click at [251, 261] on input "text" at bounding box center [252, 260] width 73 height 9
type input "moderately"
click at [246, 238] on input "parspiration" at bounding box center [275, 238] width 73 height 9
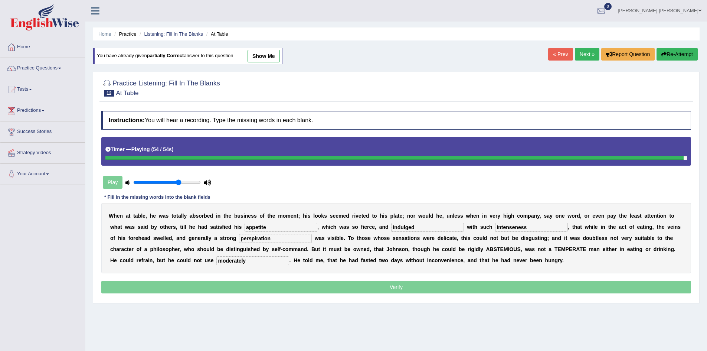
click at [287, 234] on input "perspiration" at bounding box center [275, 238] width 73 height 9
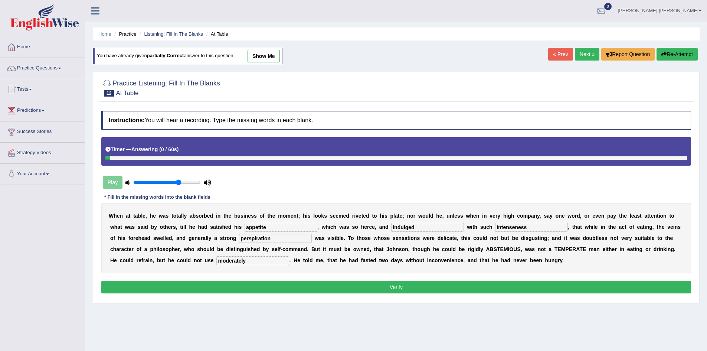
type input "perspiration"
click at [324, 286] on button "Verify" at bounding box center [396, 287] width 590 height 13
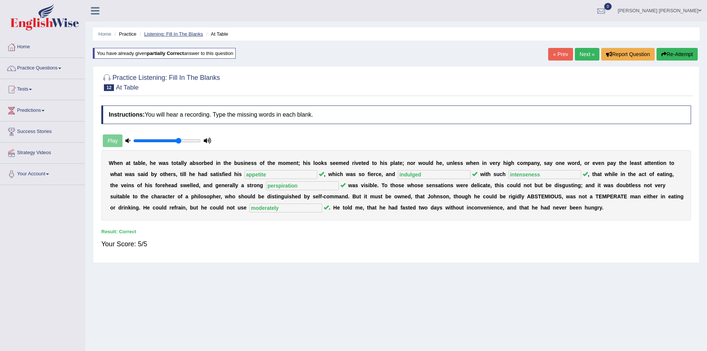
click at [185, 34] on link "Listening: Fill In The Blanks" at bounding box center [173, 34] width 59 height 6
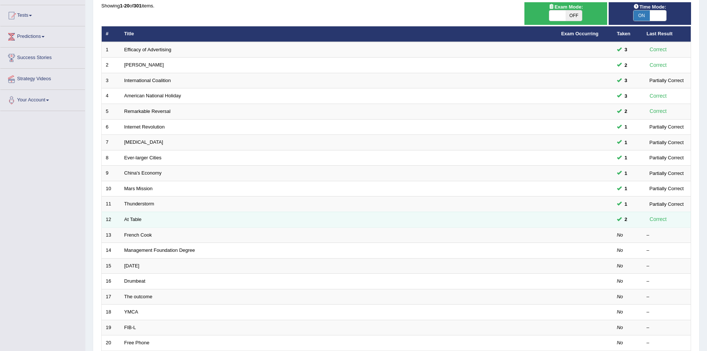
scroll to position [74, 0]
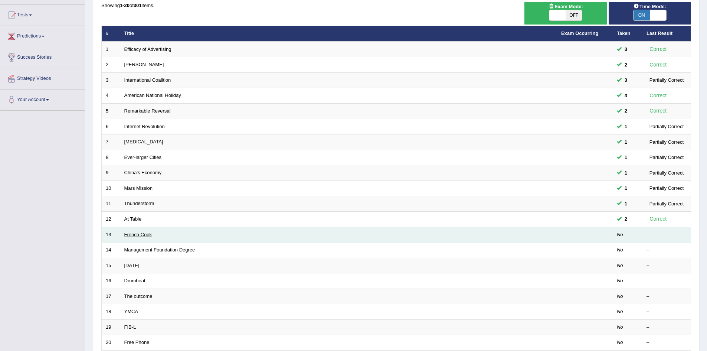
click at [146, 233] on link "French Cook" at bounding box center [137, 235] width 27 height 6
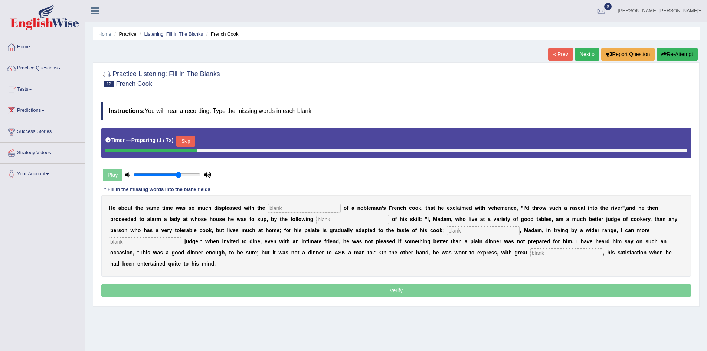
click at [318, 208] on input "text" at bounding box center [304, 208] width 73 height 9
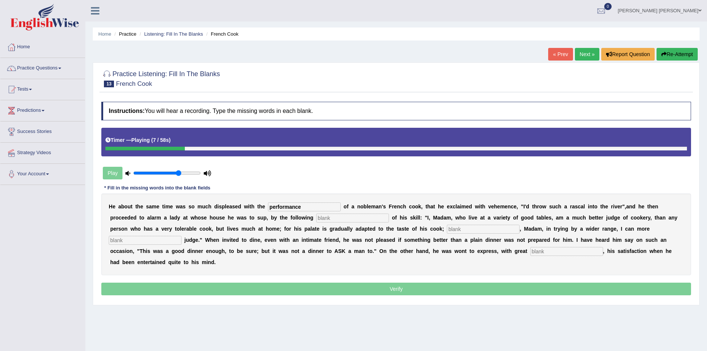
type input "performance"
type input "manifesto"
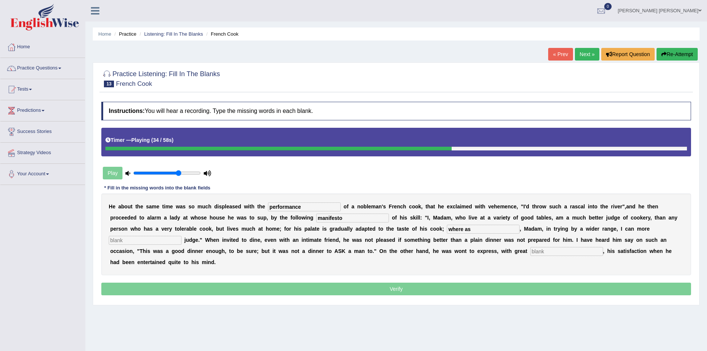
type input "where as"
click at [137, 236] on input "text" at bounding box center [145, 240] width 73 height 9
type input "explitely"
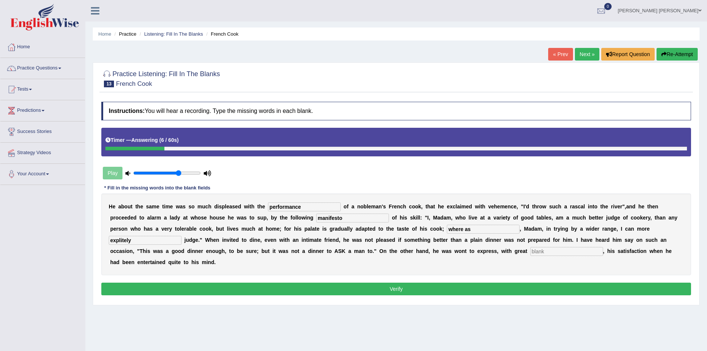
click at [671, 55] on button "Re-Attempt" at bounding box center [677, 54] width 41 height 13
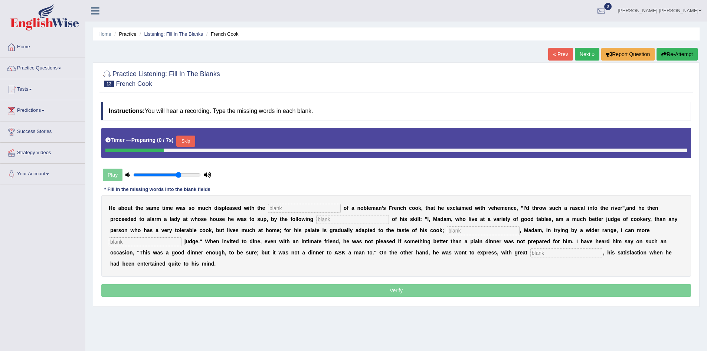
click at [304, 210] on input "text" at bounding box center [304, 208] width 73 height 9
click at [192, 139] on button "Skip" at bounding box center [185, 141] width 19 height 11
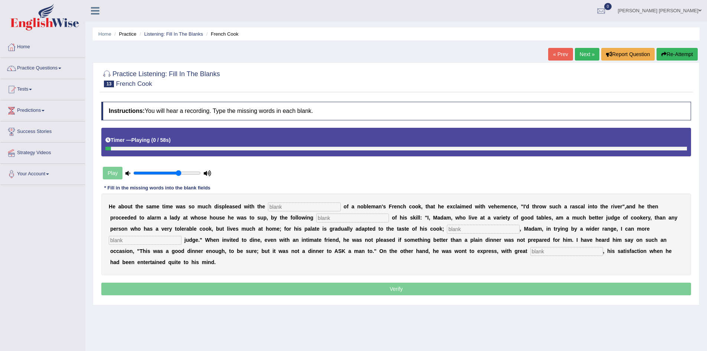
click at [294, 204] on input "text" at bounding box center [304, 206] width 73 height 9
type input "performances"
type input "manifesto"
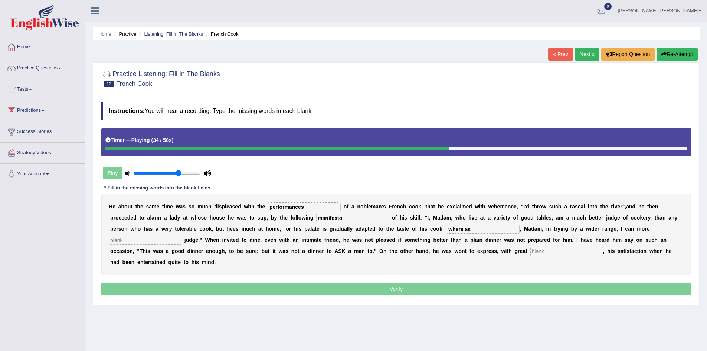
type input "where as"
type input "explicitely"
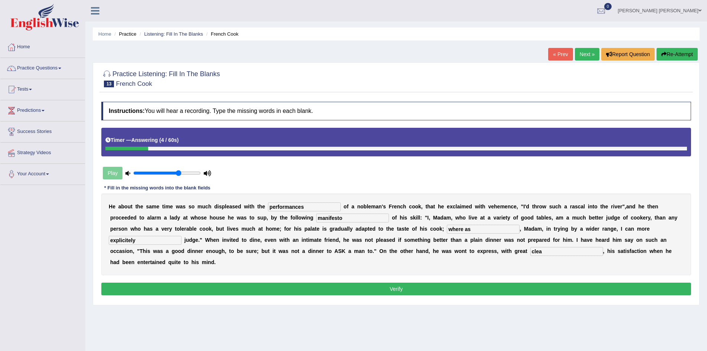
type input "clea"
drag, startPoint x: 316, startPoint y: 208, endPoint x: 247, endPoint y: 204, distance: 68.8
click at [247, 204] on div "H e a b o u t t h e s a m e t i m e w a s s o m u c h d i s p l e a s e d w i t…" at bounding box center [396, 234] width 590 height 82
type input "p"
type input "performances"
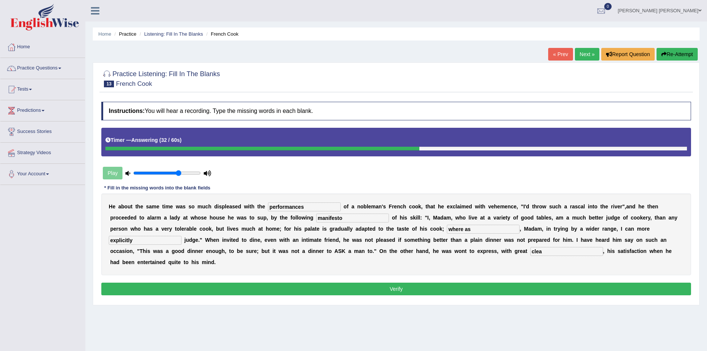
type input "explicitely"
click at [409, 288] on button "Verify" at bounding box center [396, 289] width 590 height 13
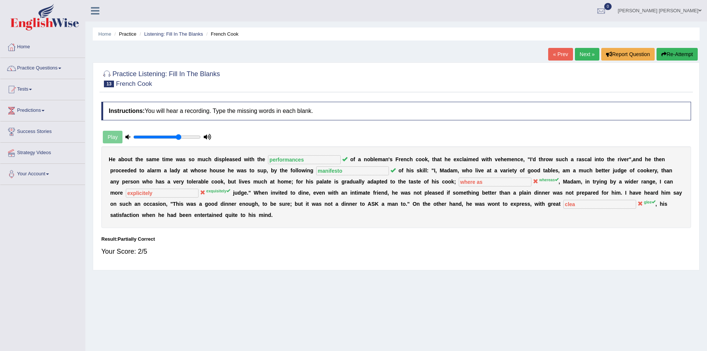
click at [682, 54] on button "Re-Attempt" at bounding box center [677, 54] width 41 height 13
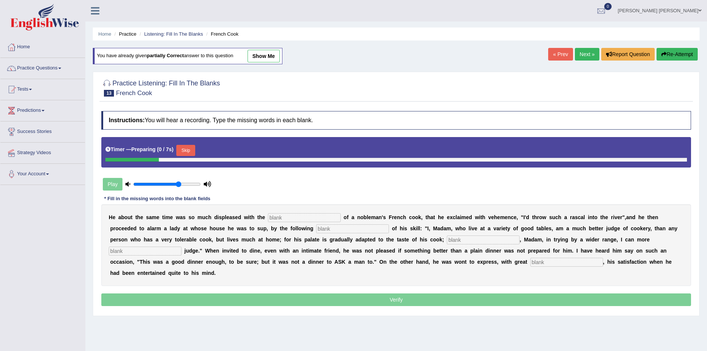
click at [319, 218] on input "text" at bounding box center [304, 217] width 73 height 9
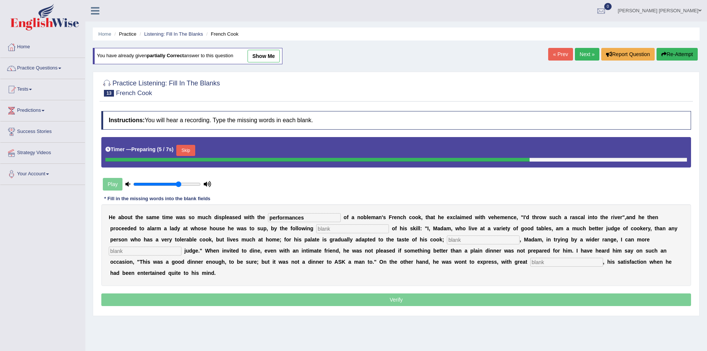
type input "performances"
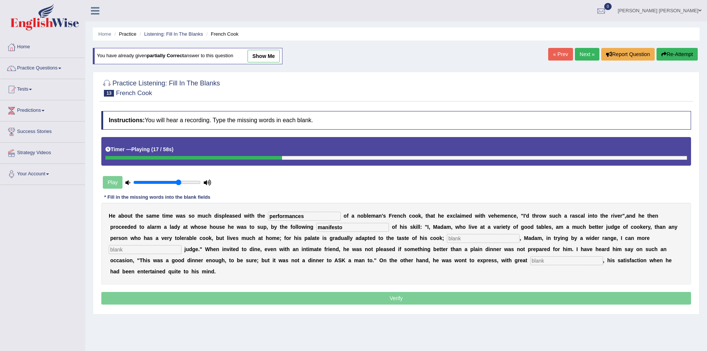
type input "manifesto"
type input "whereas"
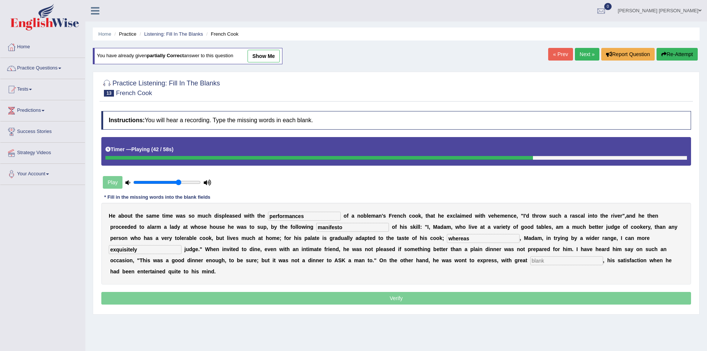
type input "exquisitely"
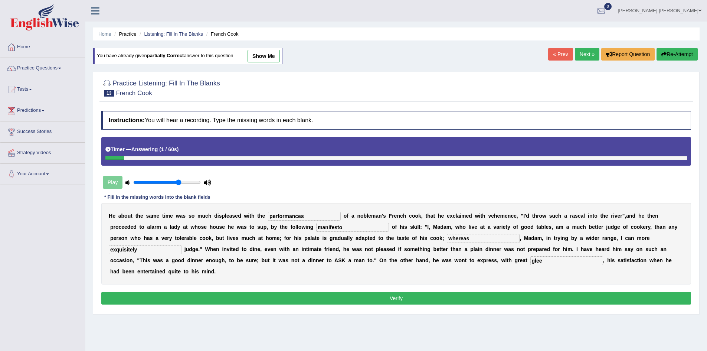
type input "glee"
click at [124, 249] on input "exquisitely" at bounding box center [145, 249] width 73 height 9
drag, startPoint x: 150, startPoint y: 251, endPoint x: 95, endPoint y: 249, distance: 54.6
click at [95, 249] on div "Practice Listening: Fill In The Blanks 13 French Cook Instructions: You will he…" at bounding box center [396, 193] width 607 height 242
type input "exequistly"
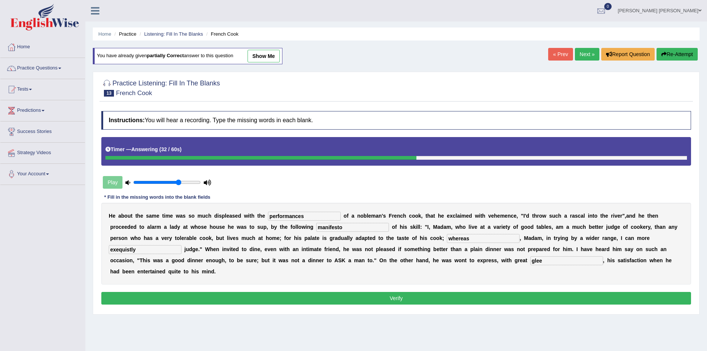
click at [153, 293] on button "Verify" at bounding box center [396, 298] width 590 height 13
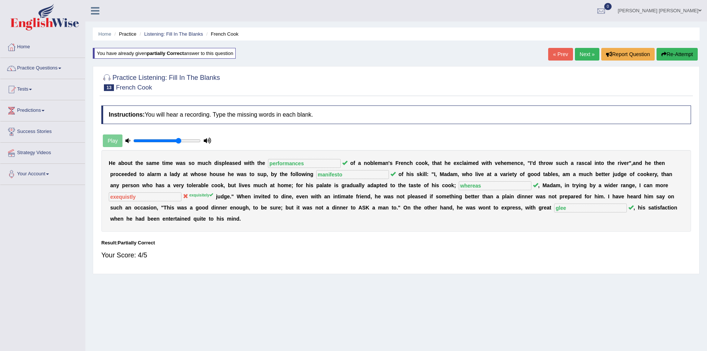
click at [670, 58] on button "Re-Attempt" at bounding box center [677, 54] width 41 height 13
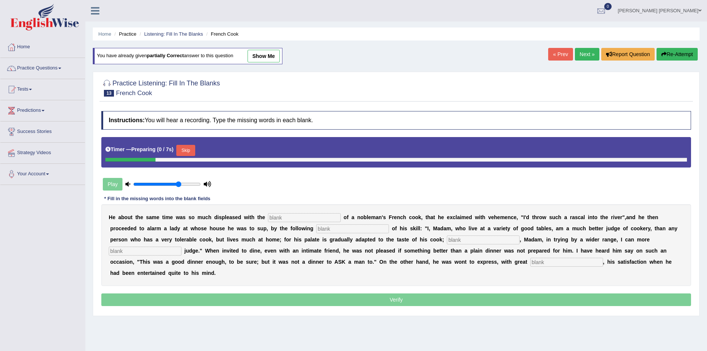
click at [303, 219] on input "text" at bounding box center [304, 217] width 73 height 9
click at [130, 251] on input "text" at bounding box center [145, 251] width 73 height 9
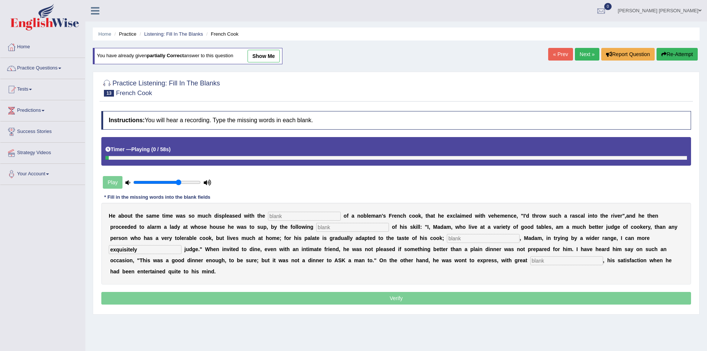
type input "exquisitely"
type input "glee"
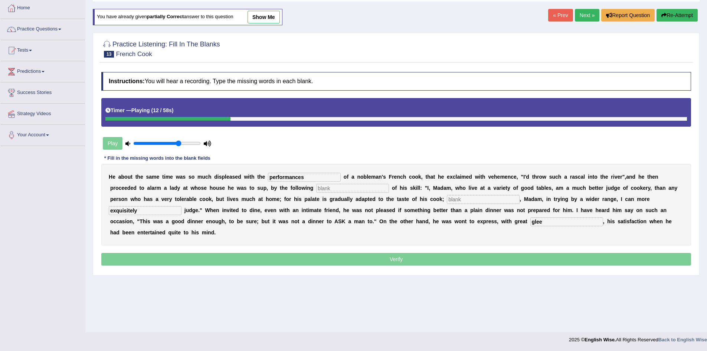
type input "performances"
type input "manifesto"
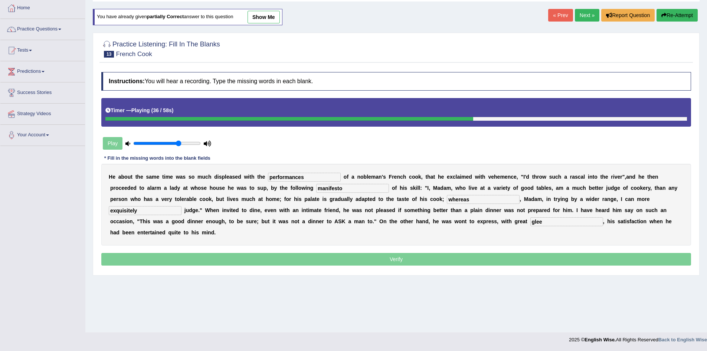
type input "whereas"
click at [145, 209] on input "exquisitely" at bounding box center [145, 210] width 73 height 9
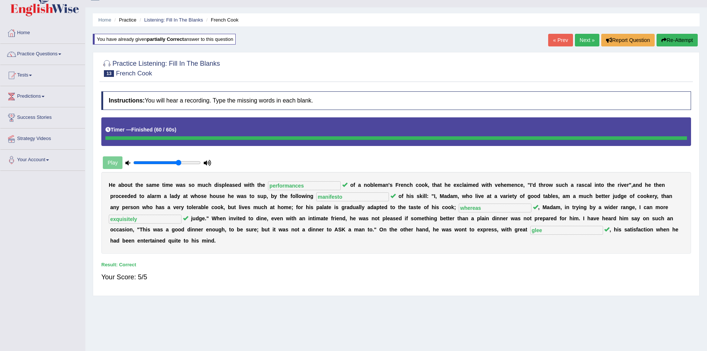
scroll to position [0, 0]
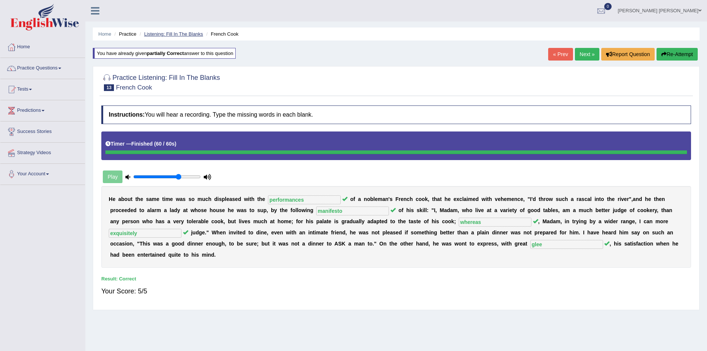
click at [191, 34] on link "Listening: Fill In The Blanks" at bounding box center [173, 34] width 59 height 6
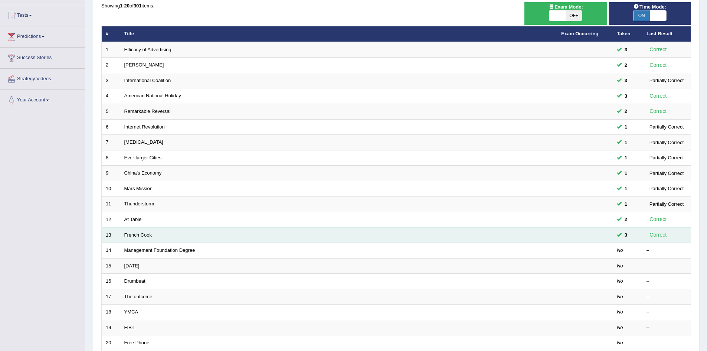
scroll to position [74, 0]
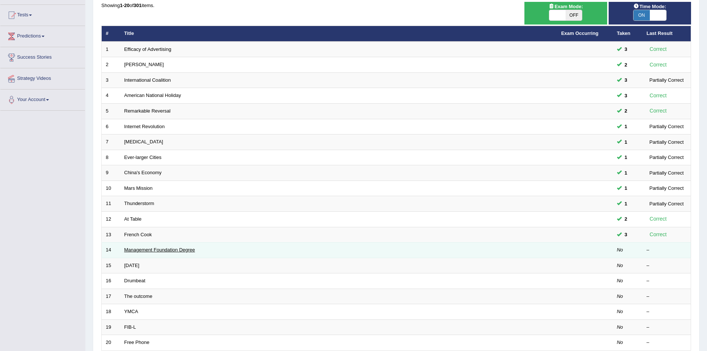
click at [156, 249] on link "Management Foundation Degree" at bounding box center [159, 250] width 71 height 6
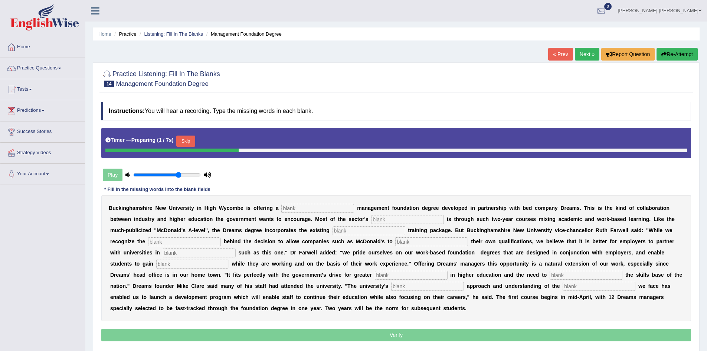
click at [322, 207] on input "text" at bounding box center [317, 208] width 73 height 9
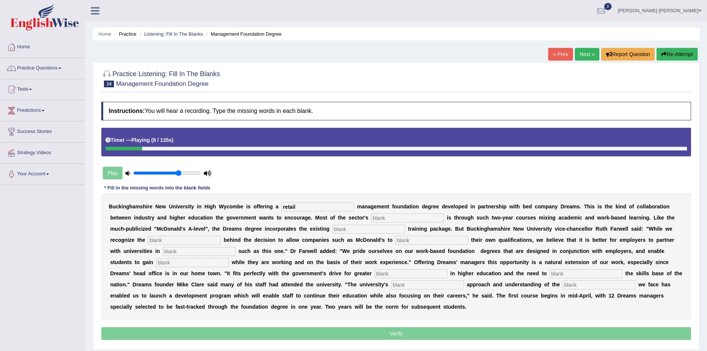
type input "retail"
type input "expansion"
type input "company"
type input "impatice"
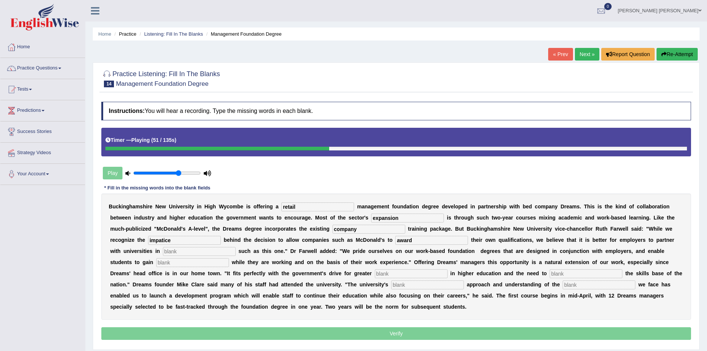
type input "award"
type input "initiative"
type input "qualification"
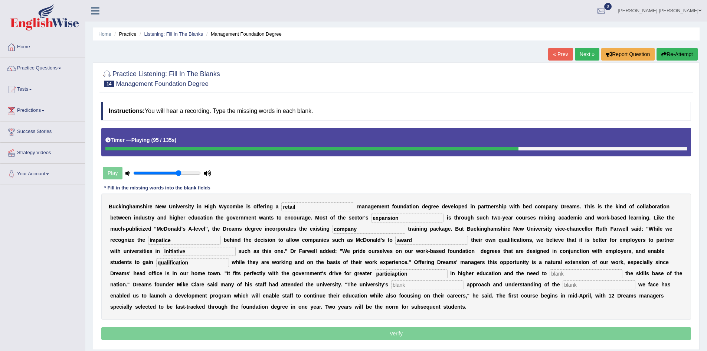
type input "particiaption"
type input "enhance"
type input "pragmitic"
type input "challenges"
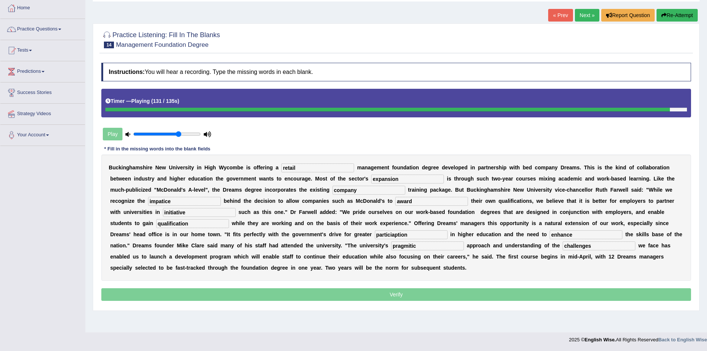
click at [593, 247] on input "challenges" at bounding box center [599, 245] width 73 height 9
drag, startPoint x: 420, startPoint y: 247, endPoint x: 352, endPoint y: 245, distance: 68.0
click at [352, 245] on div "B u c k i n g h a m s h i r e N e w U n i v e r s i t y i n H i g h W y c o m b…" at bounding box center [396, 217] width 590 height 126
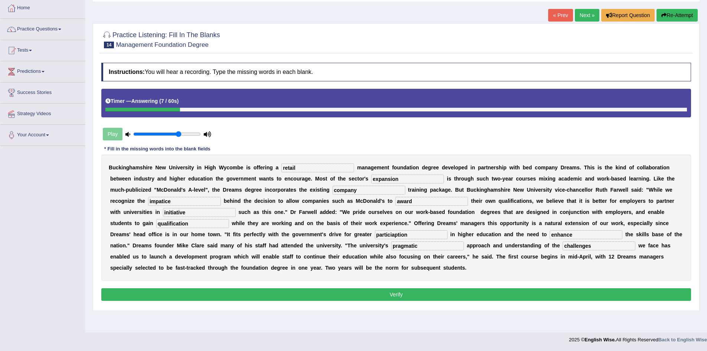
type input "pragmatic"
drag, startPoint x: 416, startPoint y: 233, endPoint x: 333, endPoint y: 229, distance: 83.2
click at [333, 229] on div "B u c k i n g h a m s h i r e N e w U n i v e r s i t y i n H i g h W y c o m b…" at bounding box center [396, 217] width 590 height 126
type input "participation"
drag, startPoint x: 198, startPoint y: 223, endPoint x: 103, endPoint y: 210, distance: 95.5
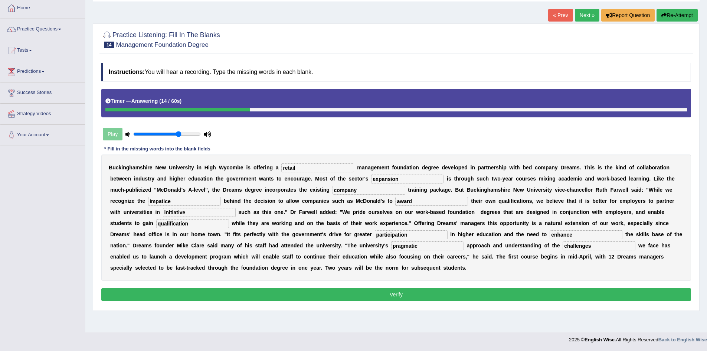
click at [103, 210] on div "B u c k i n g h a m s h i r e N e w U n i v e r s i t y i n H i g h W y c o m b…" at bounding box center [396, 217] width 590 height 126
type input "qualification"
drag, startPoint x: 178, startPoint y: 202, endPoint x: 124, endPoint y: 199, distance: 53.9
click at [124, 199] on div "B u c k i n g h a m s h i r e N e w U n i v e r s i t y i n H i g h W y c o m b…" at bounding box center [396, 217] width 590 height 126
click at [418, 201] on input "award" at bounding box center [431, 201] width 73 height 9
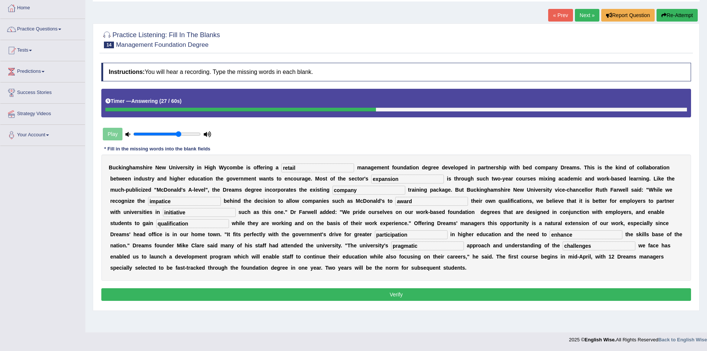
click at [310, 167] on input "retail" at bounding box center [317, 167] width 73 height 9
click at [294, 292] on button "Verify" at bounding box center [396, 294] width 590 height 13
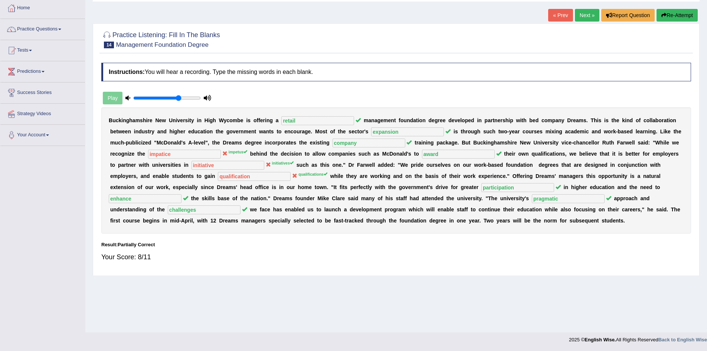
click at [172, 183] on div "B u c k i n g h a m s h i r e N e w U n i v e r s i t y i n H i g h W y c o m b…" at bounding box center [396, 170] width 590 height 126
click at [683, 16] on button "Re-Attempt" at bounding box center [677, 15] width 41 height 13
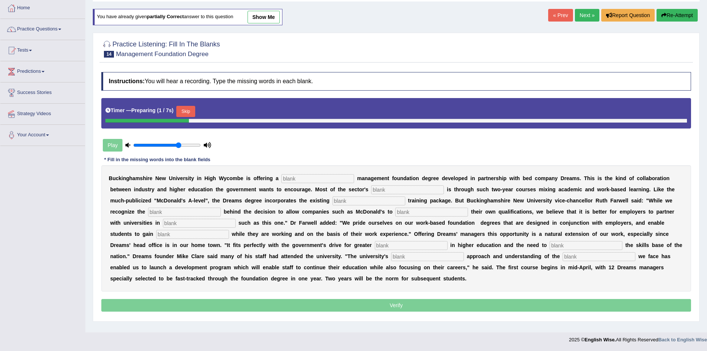
click at [186, 101] on div "Timer — Preparing ( 1 / 7s ) Skip" at bounding box center [396, 113] width 590 height 30
click at [192, 108] on button "Skip" at bounding box center [185, 111] width 19 height 11
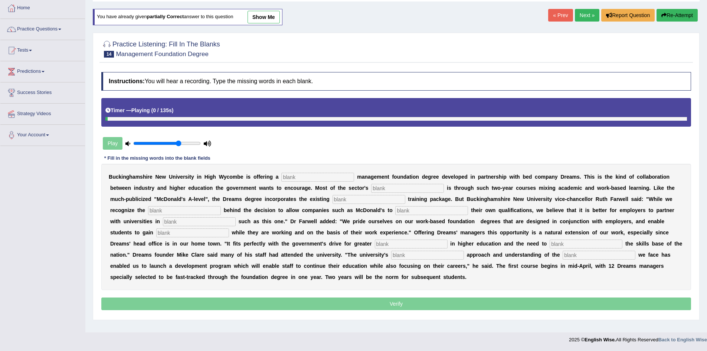
click at [304, 177] on input "text" at bounding box center [317, 177] width 73 height 9
type input "t"
type input "retail"
type input "expansion"
type input "company"
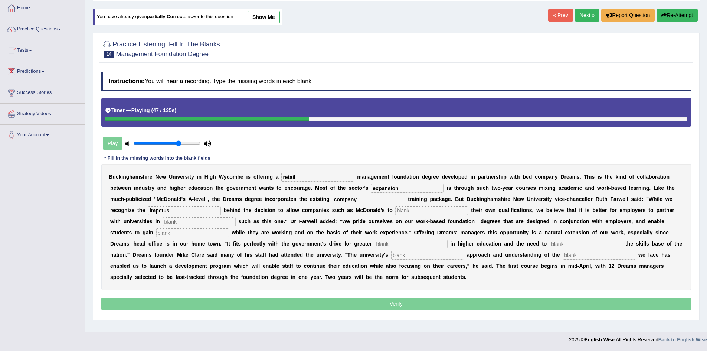
type input "impetus"
type input "award"
type input "initiatives"
type input "qualifications"
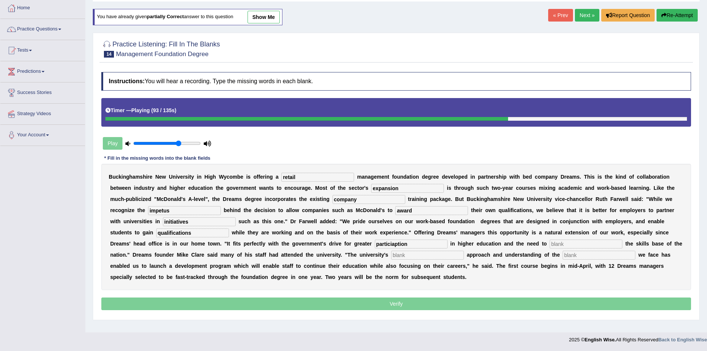
type input "particiaption"
type input "enhance"
type input "pragmatic"
type input "challenges"
drag, startPoint x: 425, startPoint y: 257, endPoint x: 374, endPoint y: 254, distance: 50.9
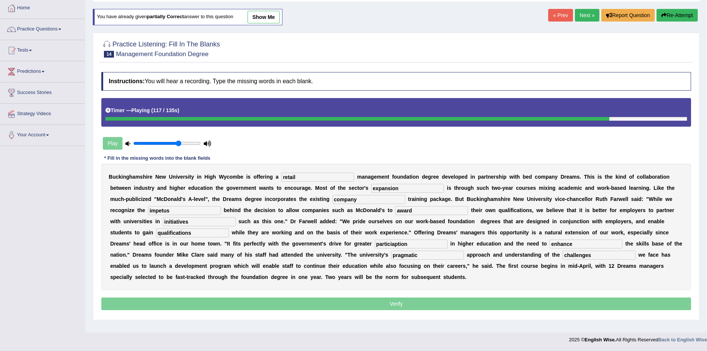
click at [374, 254] on div "B u c k i n g h a m s h i r e N e w U n i v e r s i t y i n H i g h W y c o m b…" at bounding box center [396, 227] width 590 height 126
click at [302, 176] on input "retail" at bounding box center [317, 177] width 73 height 9
type input "initiatives"
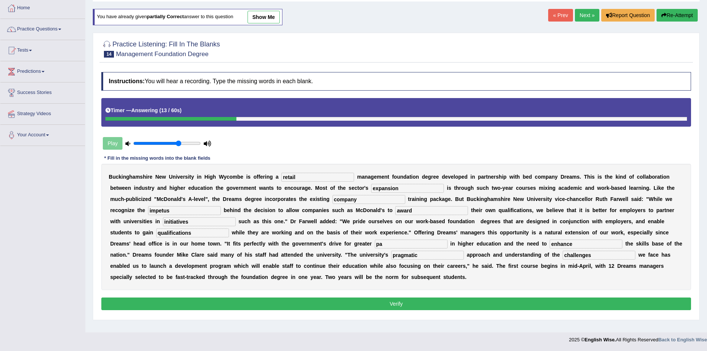
type input "p"
type input "participation"
click at [579, 257] on input "challenges" at bounding box center [599, 255] width 73 height 9
click at [405, 189] on input "expansion" at bounding box center [407, 188] width 73 height 9
click at [388, 198] on input "company" at bounding box center [369, 199] width 73 height 9
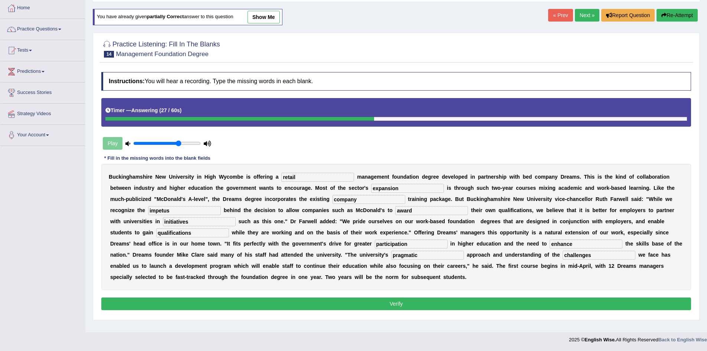
click at [204, 223] on input "initiatives" at bounding box center [199, 221] width 73 height 9
click at [203, 234] on input "qualifications" at bounding box center [192, 232] width 73 height 9
click at [230, 304] on button "Verify" at bounding box center [396, 303] width 590 height 13
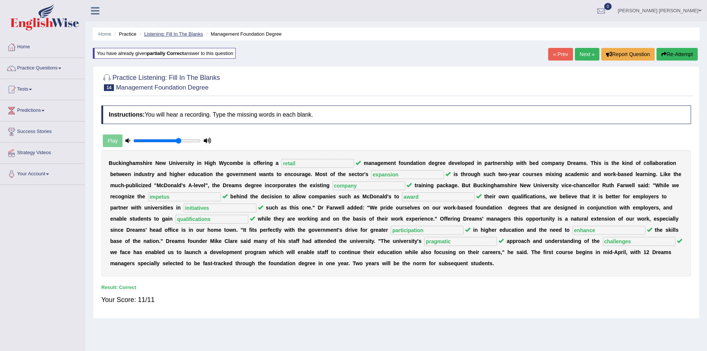
click at [184, 35] on link "Listening: Fill In The Blanks" at bounding box center [173, 34] width 59 height 6
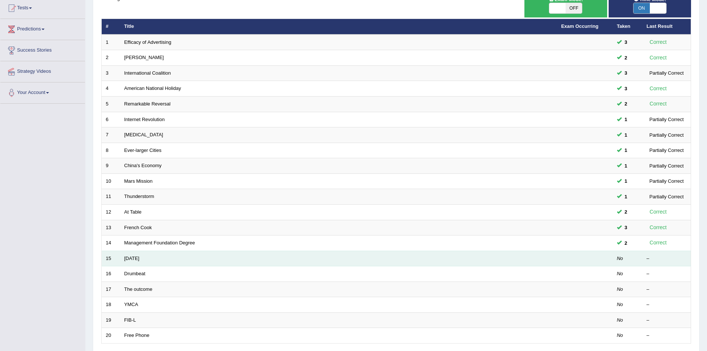
scroll to position [141, 0]
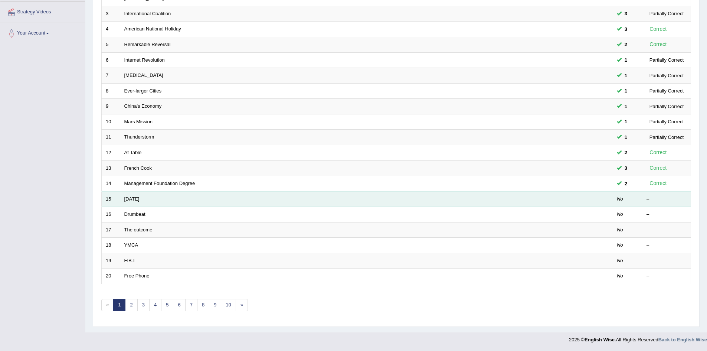
click at [140, 199] on link "[DATE]" at bounding box center [131, 199] width 15 height 6
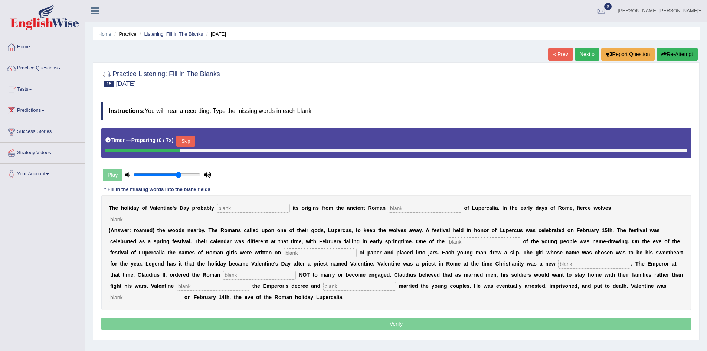
click at [238, 210] on input "text" at bounding box center [253, 208] width 73 height 9
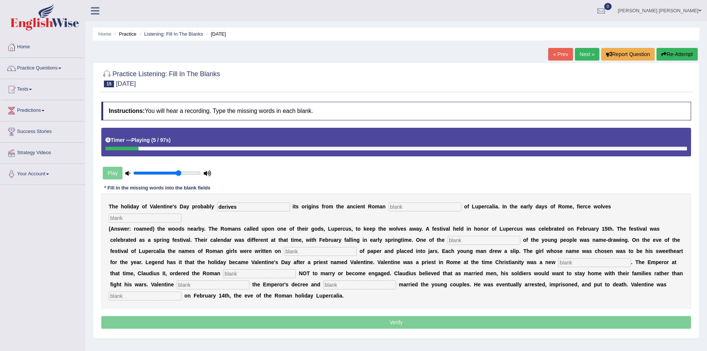
type input "derives"
type input "feast"
type input "roamed"
type input "custom"
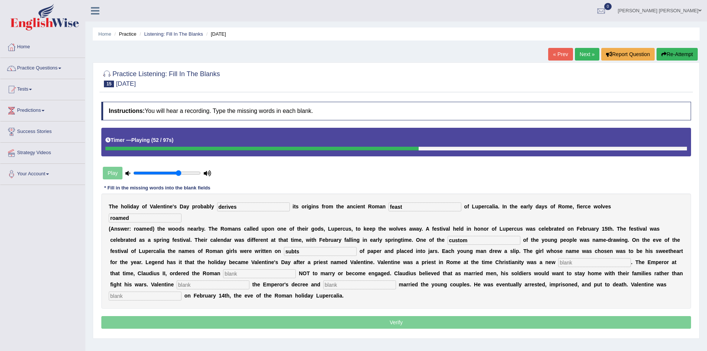
type input "subts"
type input "religion"
type input "soldier"
type input "defy"
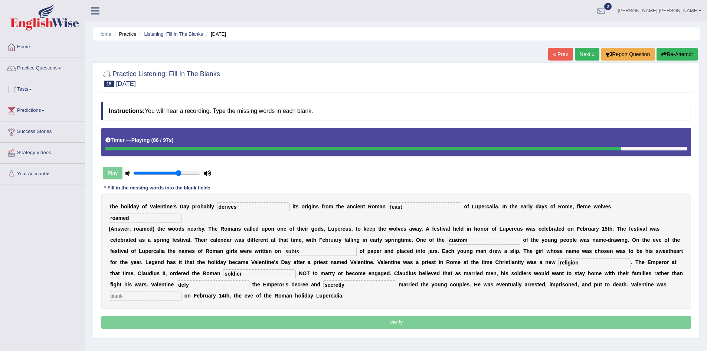
type input "secretly"
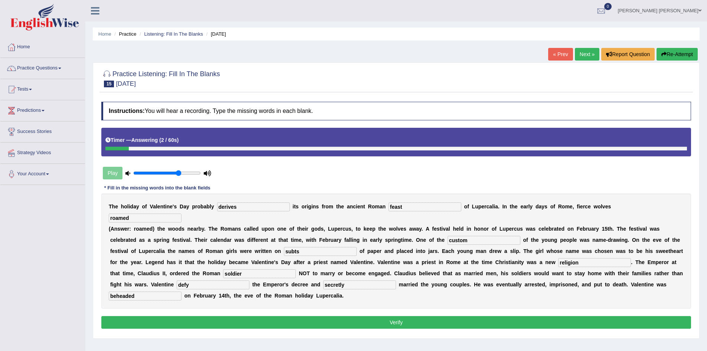
type input "beheaded"
drag, startPoint x: 146, startPoint y: 218, endPoint x: 109, endPoint y: 216, distance: 37.2
click at [109, 216] on input "roamed" at bounding box center [145, 217] width 73 height 9
click at [121, 226] on b "w" at bounding box center [122, 229] width 4 height 6
click at [308, 250] on input "subts" at bounding box center [320, 251] width 73 height 9
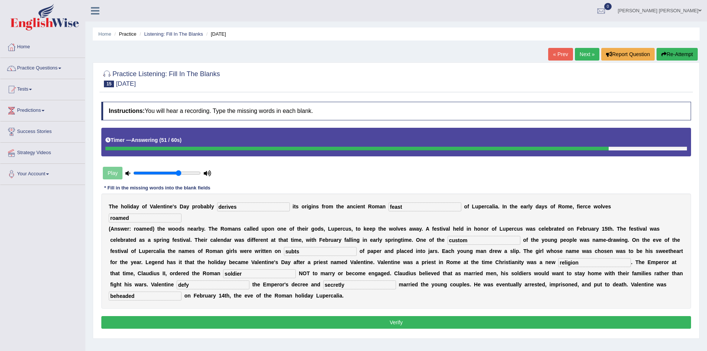
click at [206, 287] on input "defy" at bounding box center [213, 284] width 73 height 9
click at [344, 285] on input "secretly" at bounding box center [359, 284] width 73 height 9
type input "secretely"
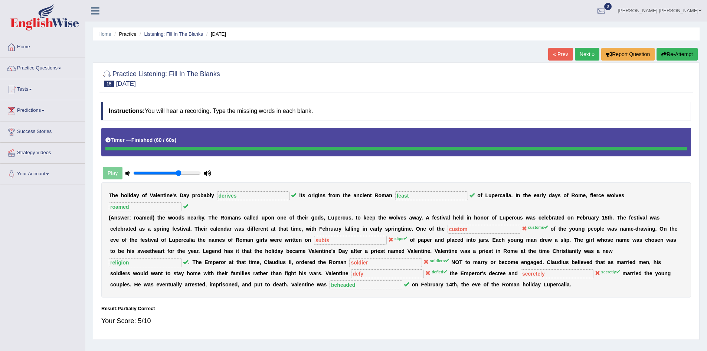
click at [687, 52] on button "Re-Attempt" at bounding box center [677, 54] width 41 height 13
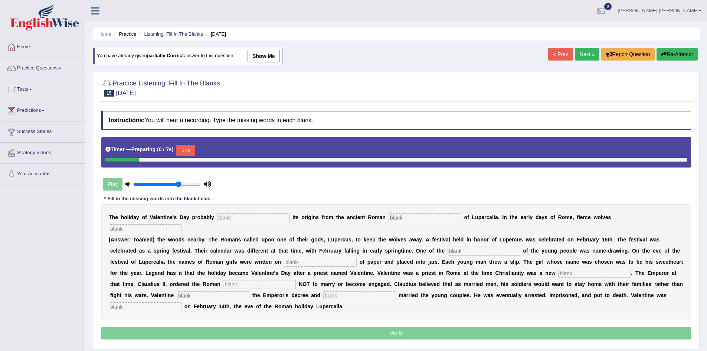
click at [186, 143] on div "Timer — Preparing ( 0 / 7s ) Skip" at bounding box center [396, 150] width 582 height 15
click at [188, 152] on button "Skip" at bounding box center [185, 150] width 19 height 11
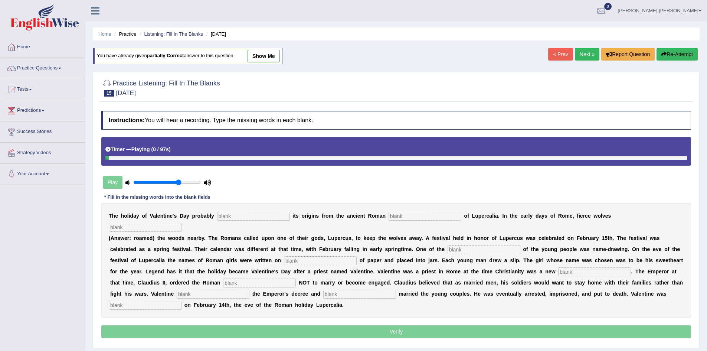
click at [244, 216] on input "text" at bounding box center [253, 216] width 73 height 9
type input "devi"
click at [676, 55] on button "Re-Attempt" at bounding box center [677, 54] width 41 height 13
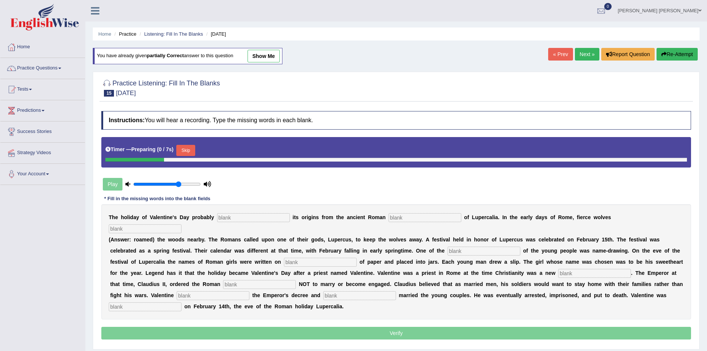
click at [237, 217] on input "text" at bounding box center [253, 217] width 73 height 9
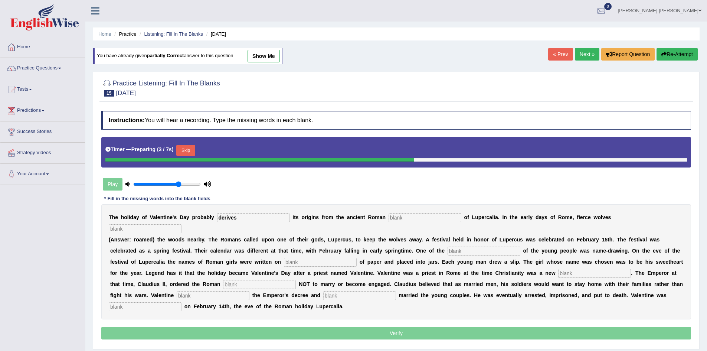
type input "derives"
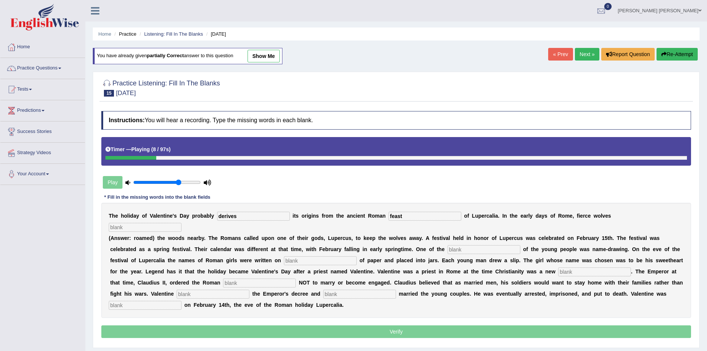
type input "feast"
type input "roamed"
type input "custums"
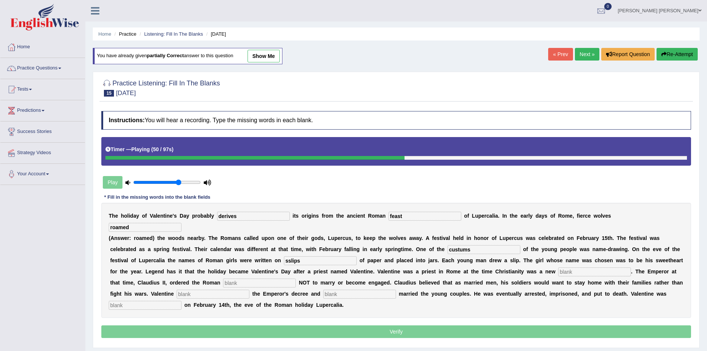
type input "sslips"
type input "religion"
type input "soldiers"
type input "defied"
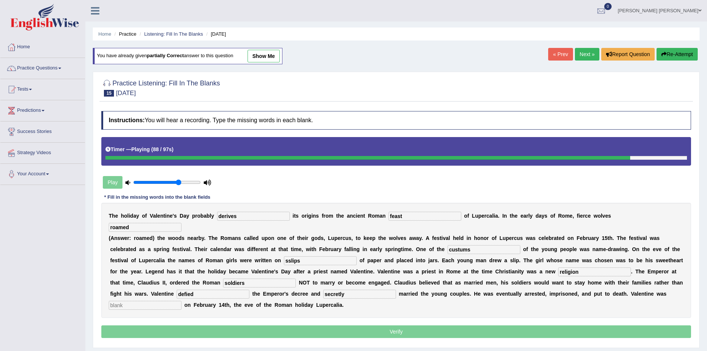
type input "secretly"
type input "beheaded"
click at [280, 215] on input "derives" at bounding box center [253, 216] width 73 height 9
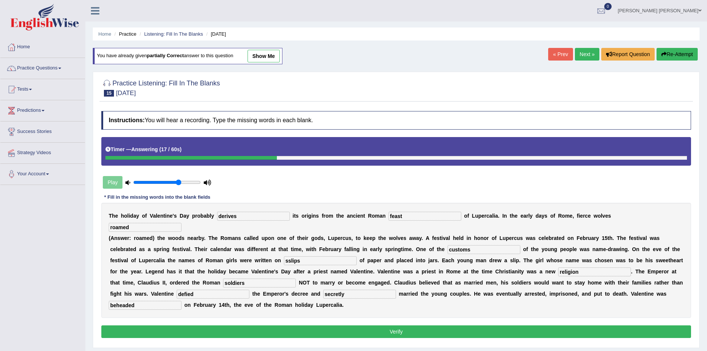
type input "customs"
type input "slips"
click at [368, 330] on button "Verify" at bounding box center [396, 331] width 590 height 13
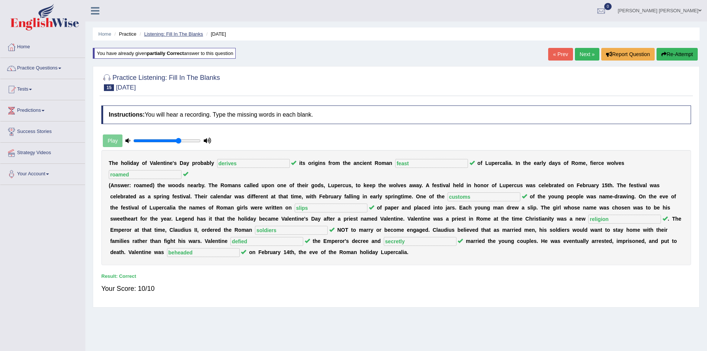
click at [186, 35] on link "Listening: Fill In The Blanks" at bounding box center [173, 34] width 59 height 6
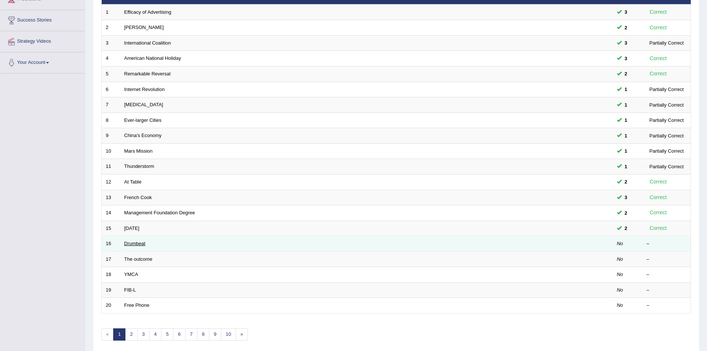
click at [135, 244] on link "Drumbeat" at bounding box center [134, 244] width 21 height 6
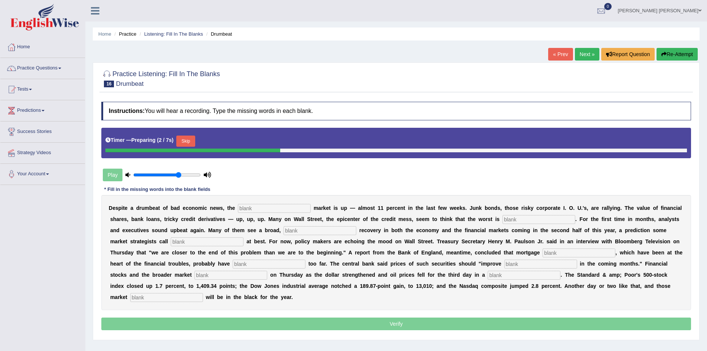
click at [264, 208] on input "text" at bounding box center [274, 208] width 73 height 9
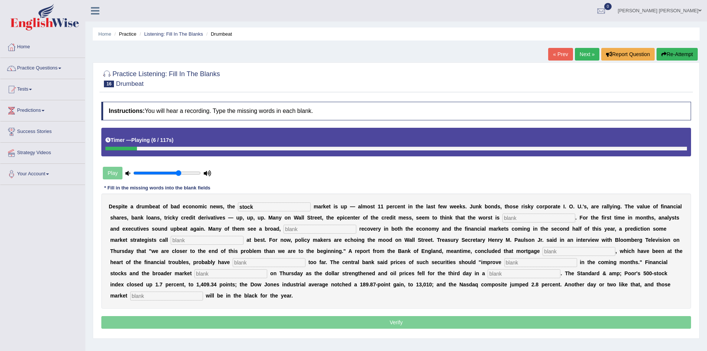
type input "stock"
type input "over"
type input "sustained"
type input "hopeful"
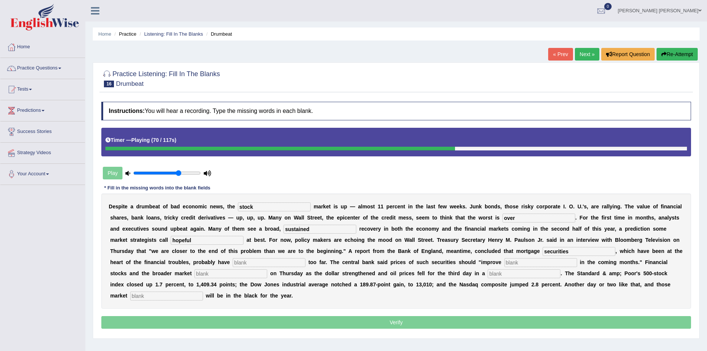
type input "securities"
type input "fallen"
type input "gradually"
type input "surged"
type input "raw"
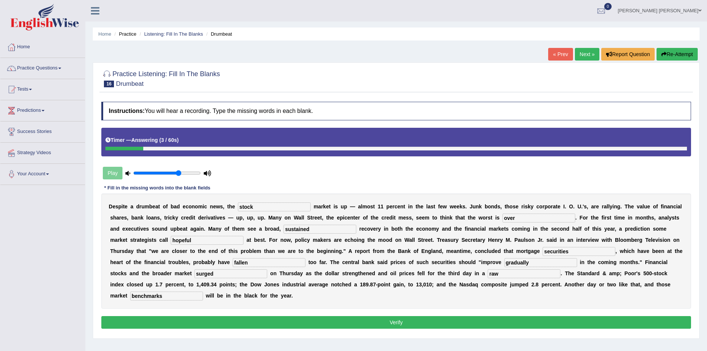
type input "benchmarks"
click at [183, 253] on b "e" at bounding box center [183, 251] width 3 height 6
click at [262, 203] on input "stock" at bounding box center [274, 206] width 73 height 9
type input "c"
type input "securities"
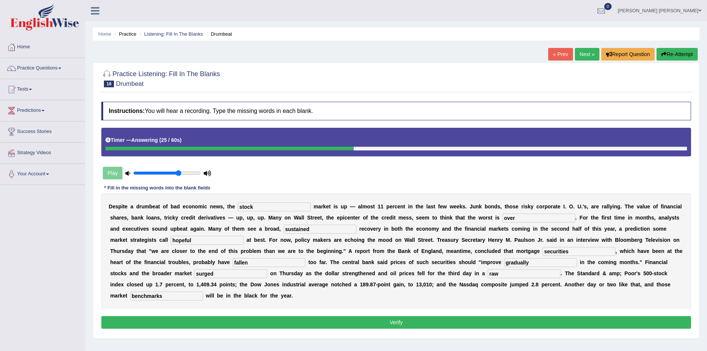
click at [229, 320] on button "Verify" at bounding box center [396, 322] width 590 height 13
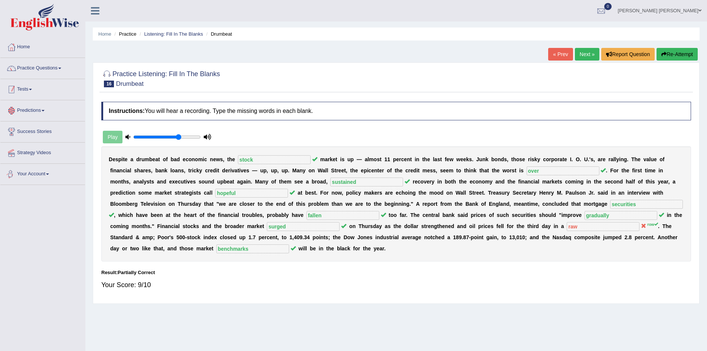
click at [24, 89] on link "Tests" at bounding box center [42, 88] width 85 height 19
click at [26, 133] on link "History" at bounding box center [48, 132] width 69 height 13
click at [174, 33] on link "Listening: Fill In The Blanks" at bounding box center [173, 34] width 59 height 6
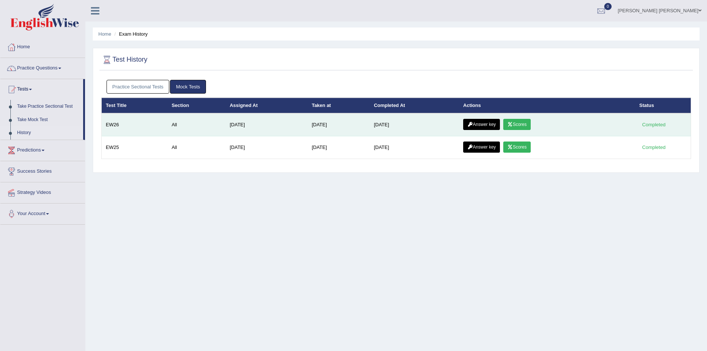
click at [486, 123] on link "Answer key" at bounding box center [481, 124] width 37 height 11
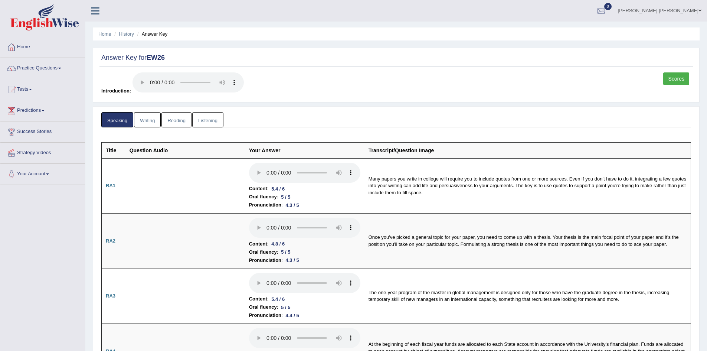
click at [210, 117] on link "Listening" at bounding box center [207, 119] width 31 height 15
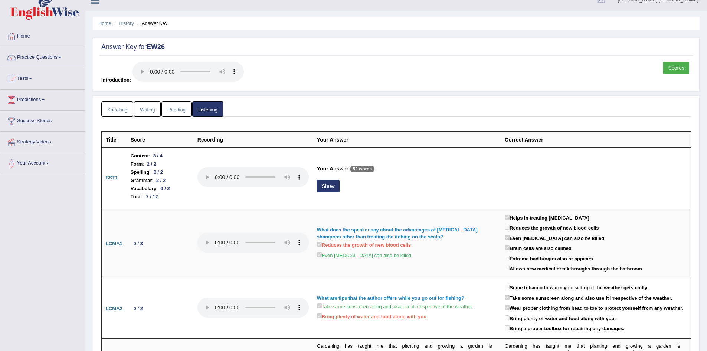
scroll to position [6, 0]
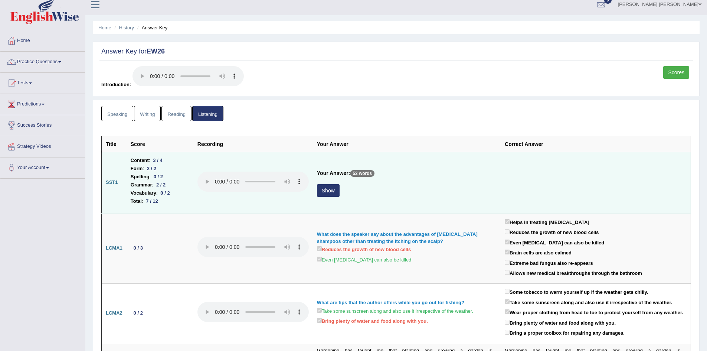
click at [335, 190] on button "Show" at bounding box center [328, 190] width 23 height 13
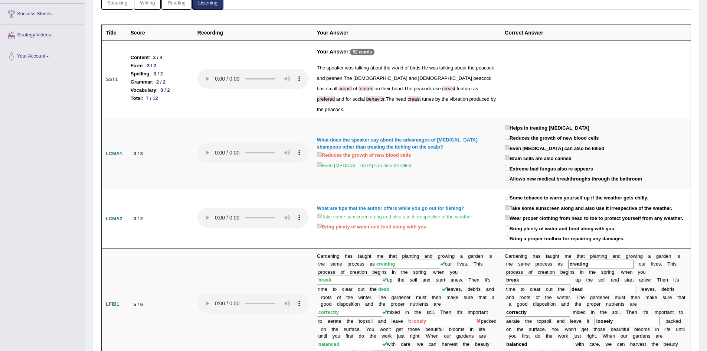
scroll to position [0, 0]
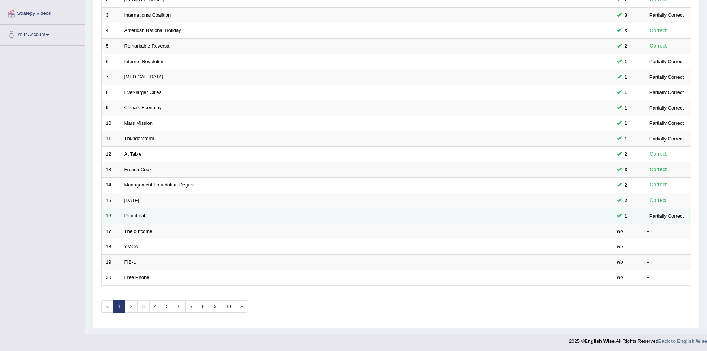
scroll to position [141, 0]
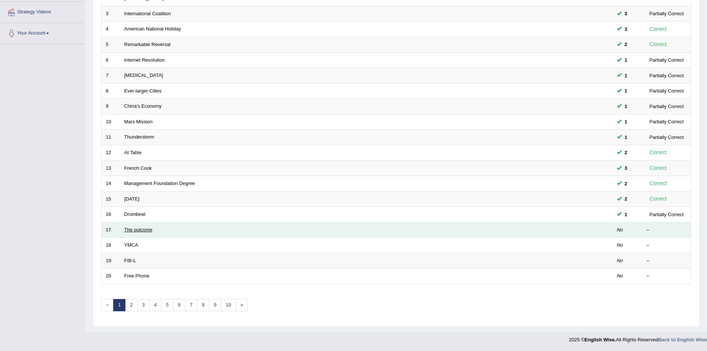
click at [142, 229] on link "The outcome" at bounding box center [138, 230] width 28 height 6
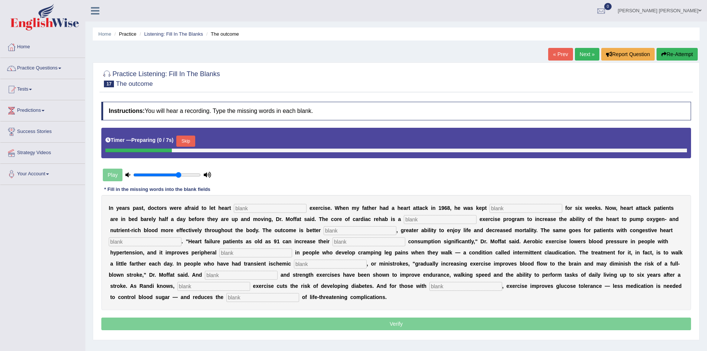
click at [260, 208] on input "text" at bounding box center [270, 208] width 73 height 9
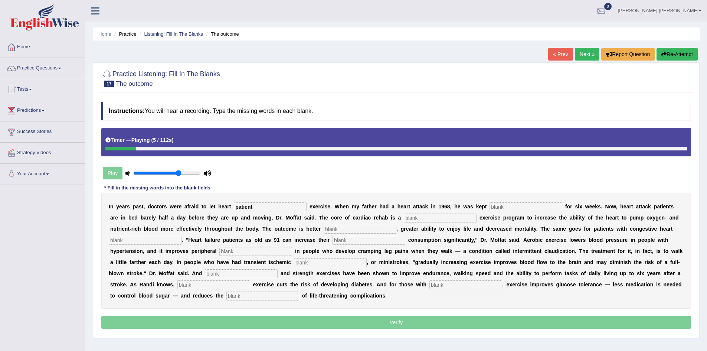
type input "patient"
type input "sadentory"
type input "progressive"
type input "indurance"
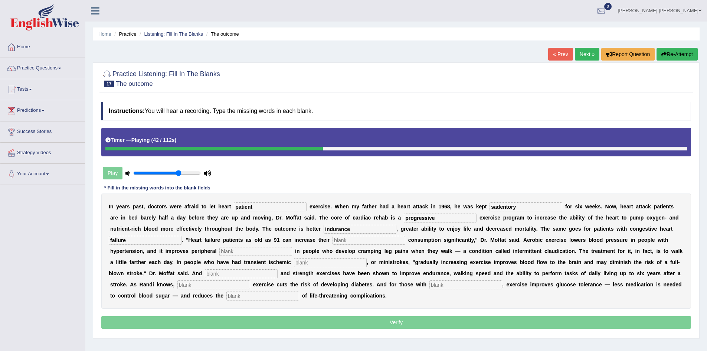
type input "failure"
type input "oxygen"
type input "circulation"
type input "attacks"
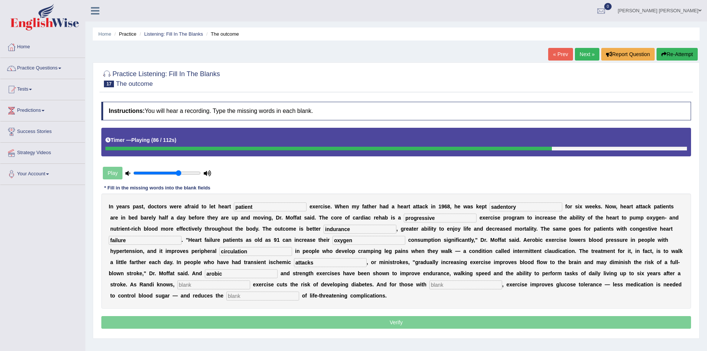
type input "arobic"
type input "madenr"
type input "diabities"
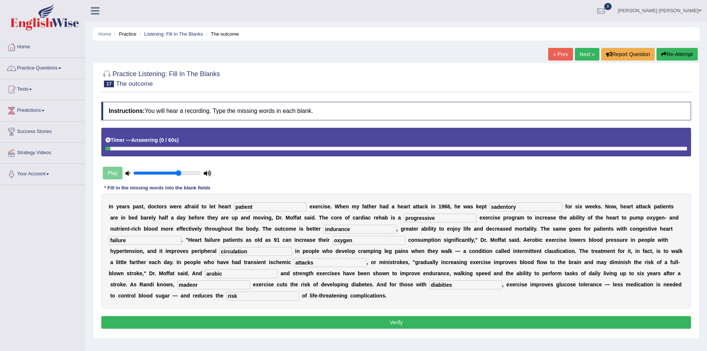
type input "risk"
click at [269, 206] on input "patient" at bounding box center [270, 206] width 73 height 9
click at [328, 229] on input "indurance" at bounding box center [360, 229] width 73 height 9
type input "endurance"
type input "modern"
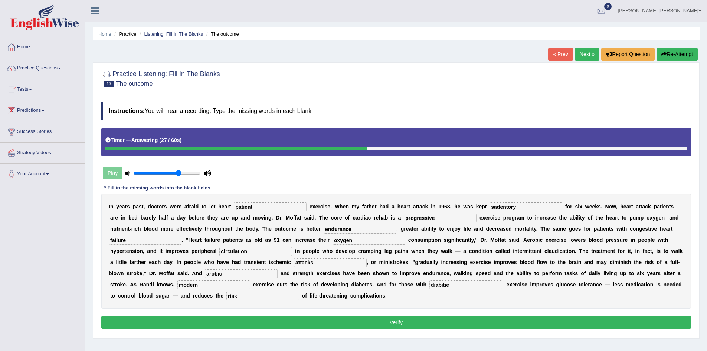
type input "diabities"
click at [288, 321] on button "Verify" at bounding box center [396, 322] width 590 height 13
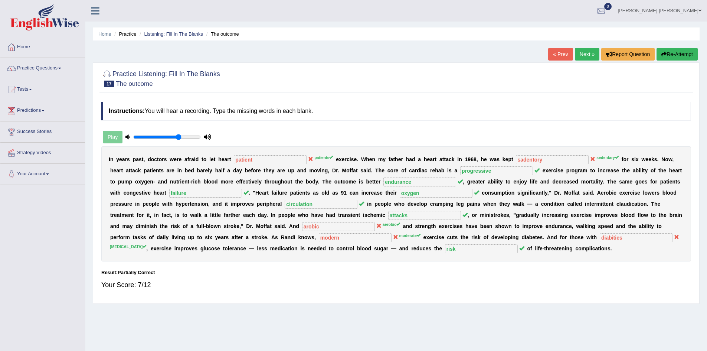
click at [676, 55] on button "Re-Attempt" at bounding box center [677, 54] width 41 height 13
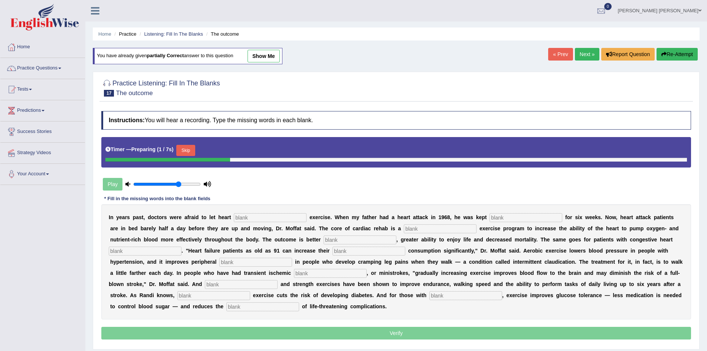
click at [191, 148] on button "Skip" at bounding box center [185, 150] width 19 height 11
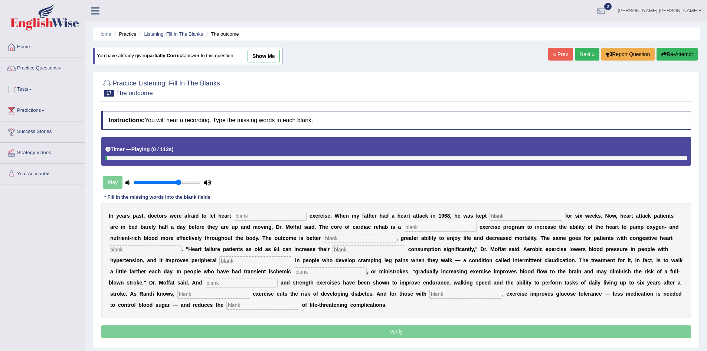
click at [270, 216] on input "text" at bounding box center [270, 216] width 73 height 9
type input "patients"
type input "sadentary"
type input "progressive"
type input "endurance"
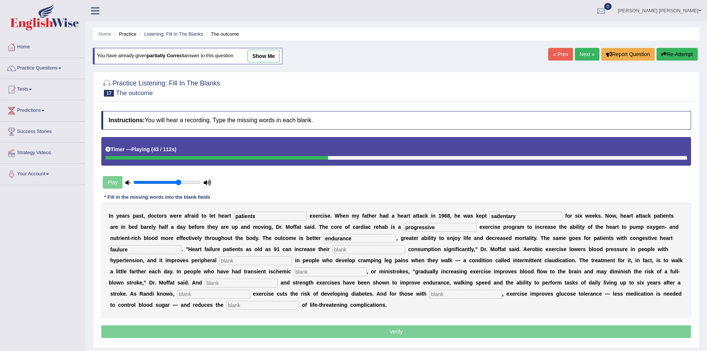
type input "faulure"
type input "oxygen"
type input "circulation"
type input "attacks"
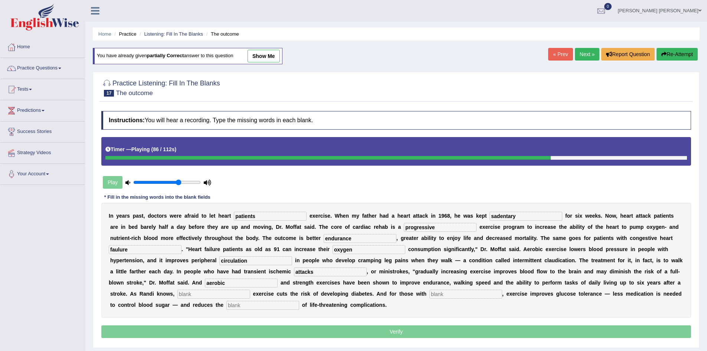
type input "aerobic"
type input "moderate"
type input "[MEDICAL_DATA]"
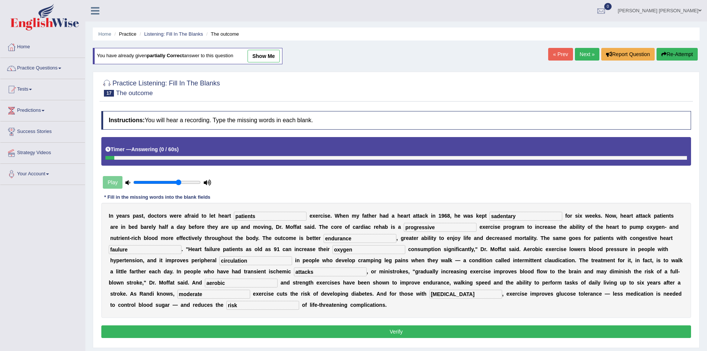
type input "risk"
drag, startPoint x: 139, startPoint y: 249, endPoint x: 76, endPoint y: 249, distance: 63.1
click at [76, 249] on div "Toggle navigation Home Practice Questions Speaking Practice Read Aloud Repeat S…" at bounding box center [353, 193] width 707 height 386
type input "failure"
click at [272, 213] on input "patients" at bounding box center [270, 216] width 73 height 9
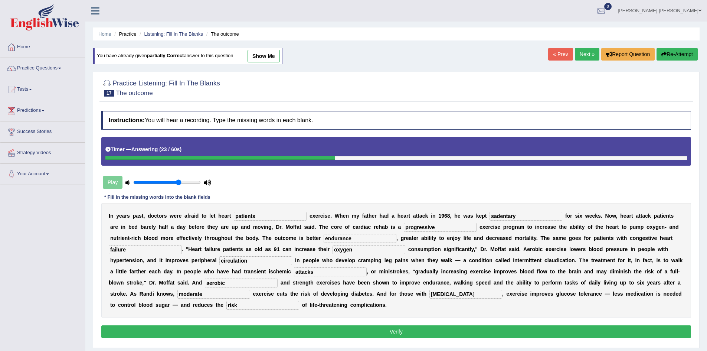
click at [350, 330] on button "Verify" at bounding box center [396, 331] width 590 height 13
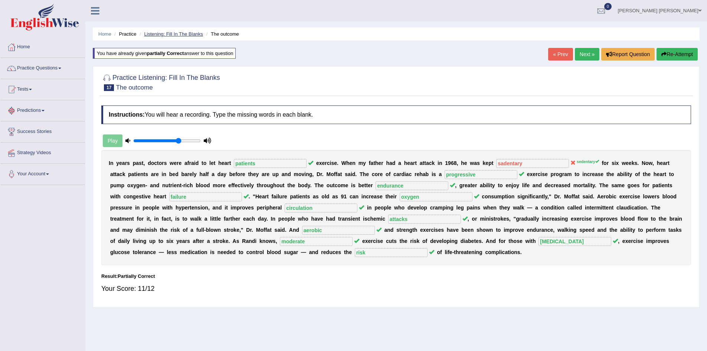
click at [170, 32] on link "Listening: Fill In The Blanks" at bounding box center [173, 34] width 59 height 6
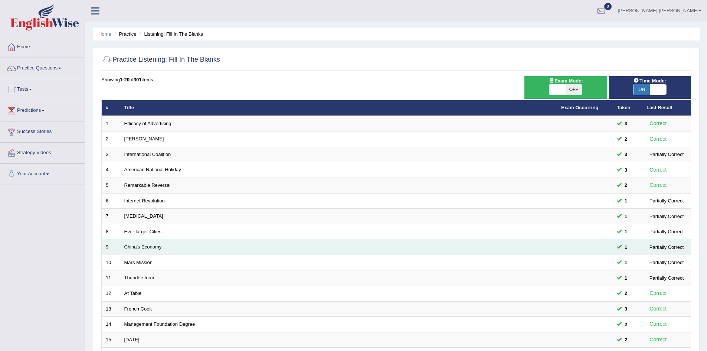
scroll to position [74, 0]
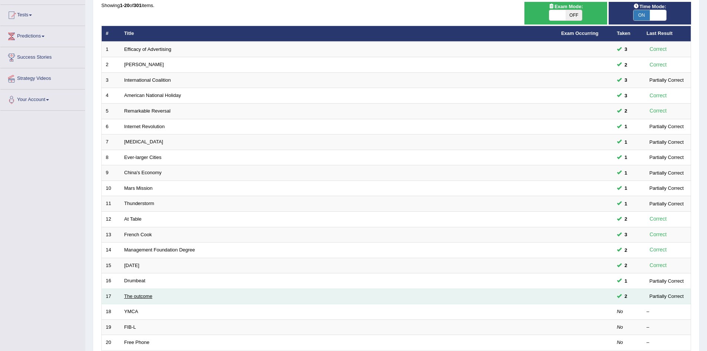
click at [144, 296] on link "The outcome" at bounding box center [138, 296] width 28 height 6
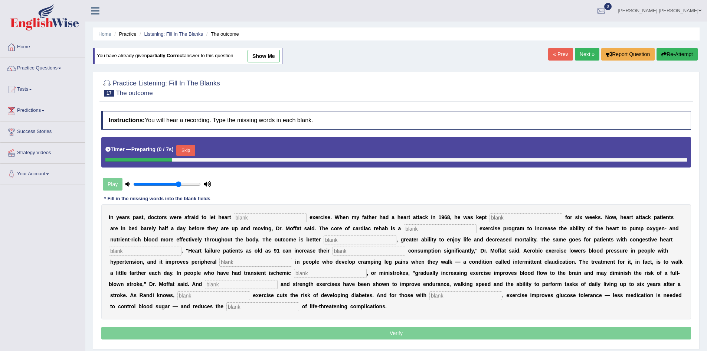
click at [275, 59] on link "show me" at bounding box center [264, 56] width 32 height 13
type input "patients"
type input "sadentary"
type input "progressive"
type input "endurance"
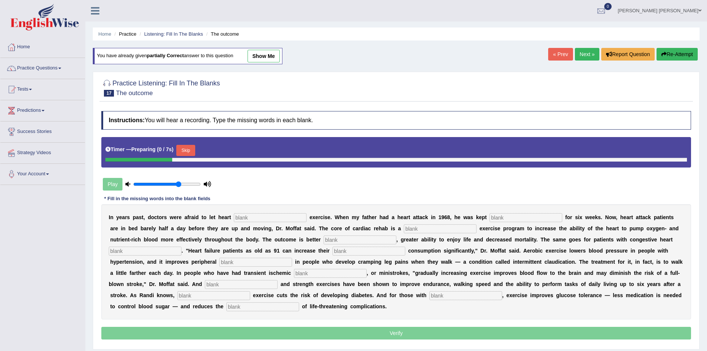
type input "failure"
type input "oxygen"
type input "circulation"
type input "attacks"
type input "aerobic"
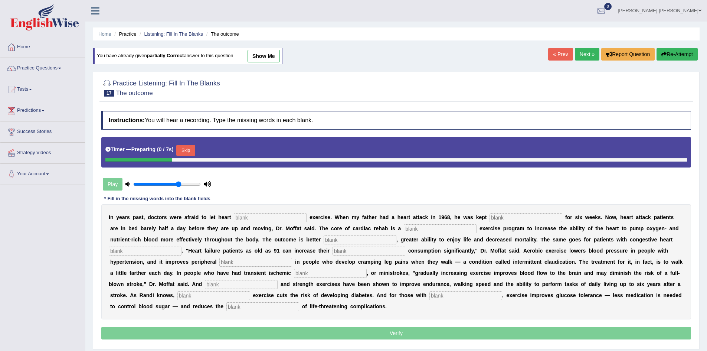
type input "moderate"
type input "[MEDICAL_DATA]"
type input "risk"
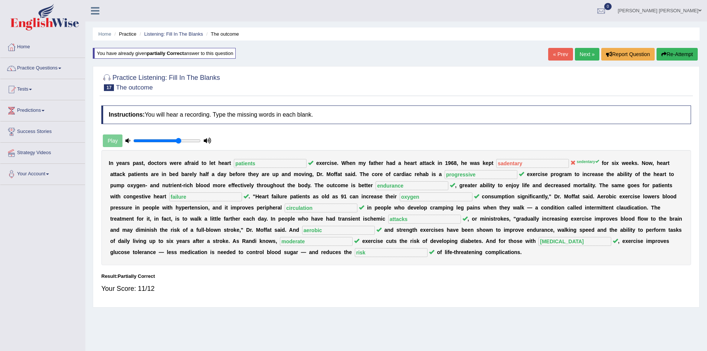
click at [182, 28] on ul "Home Practice Listening: Fill In The Blanks The outcome" at bounding box center [396, 33] width 607 height 13
click at [182, 32] on link "Listening: Fill In The Blanks" at bounding box center [173, 34] width 59 height 6
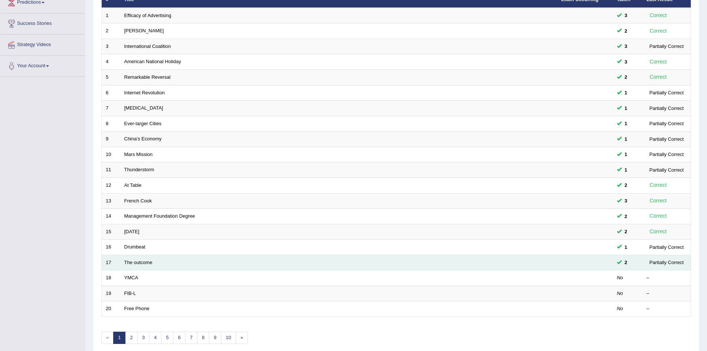
scroll to position [141, 0]
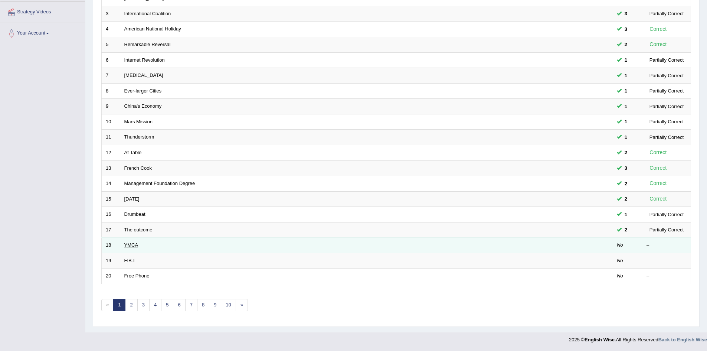
click at [134, 246] on link "YMCA" at bounding box center [131, 245] width 14 height 6
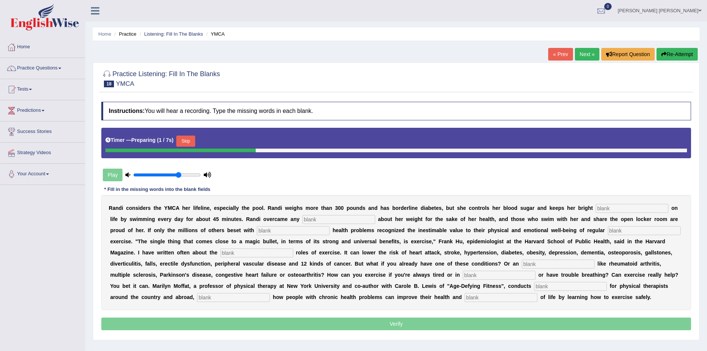
click at [616, 209] on input "text" at bounding box center [632, 208] width 73 height 9
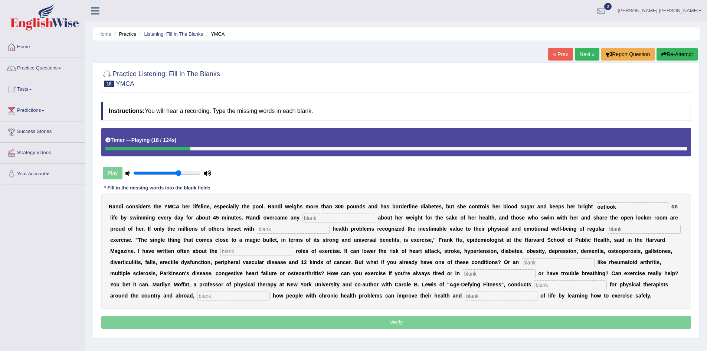
type input "outlook"
type input "selfconcious"
type input "cronic"
type input "physical"
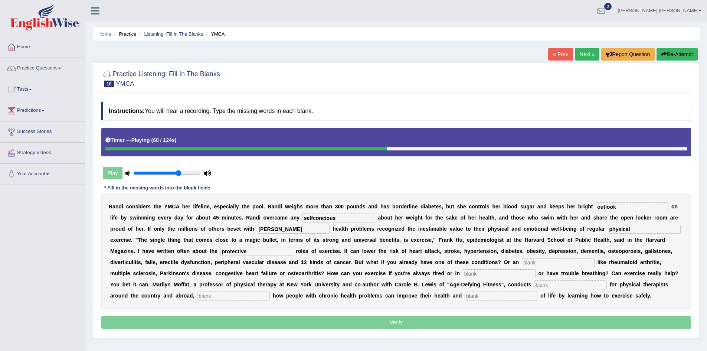
type input "protective"
type input "element"
type input "pain"
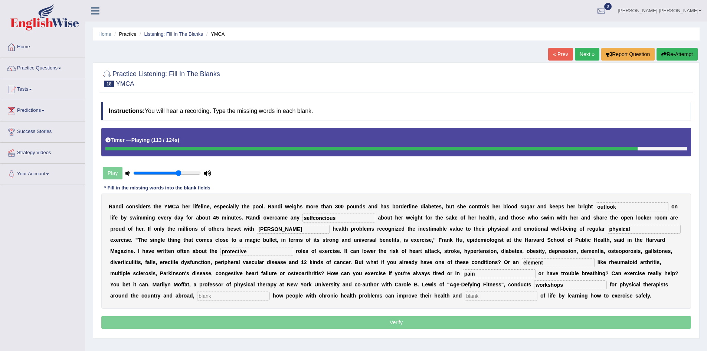
type input "workshops"
type input "demonstrating"
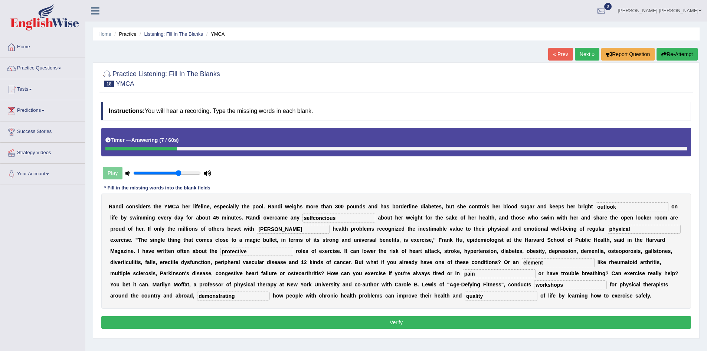
type input "quality"
click at [239, 297] on input "demonstrating" at bounding box center [233, 295] width 73 height 9
click at [296, 228] on input "cronic" at bounding box center [293, 229] width 73 height 9
click at [621, 230] on input "physical" at bounding box center [644, 229] width 73 height 9
click at [489, 270] on input "pain" at bounding box center [499, 273] width 73 height 9
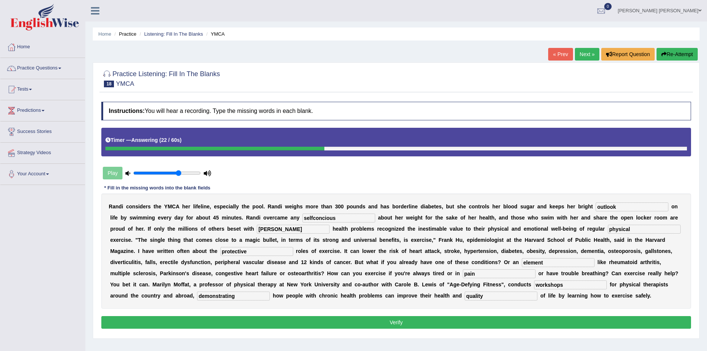
click at [489, 294] on input "quality" at bounding box center [501, 295] width 73 height 9
click at [214, 297] on input "demonstrating" at bounding box center [233, 295] width 73 height 9
click at [250, 251] on input "protective" at bounding box center [257, 251] width 73 height 9
click at [256, 318] on button "Verify" at bounding box center [396, 322] width 590 height 13
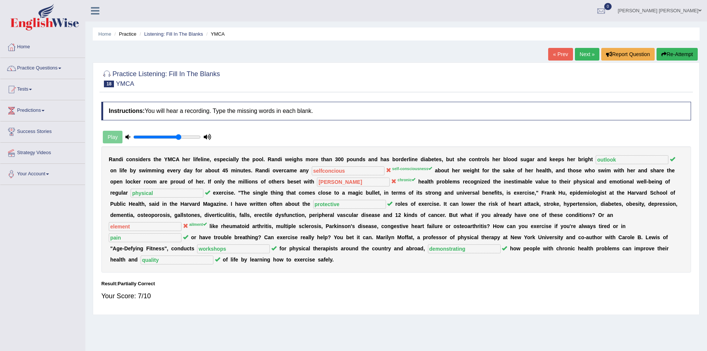
click at [691, 53] on button "Re-Attempt" at bounding box center [677, 54] width 41 height 13
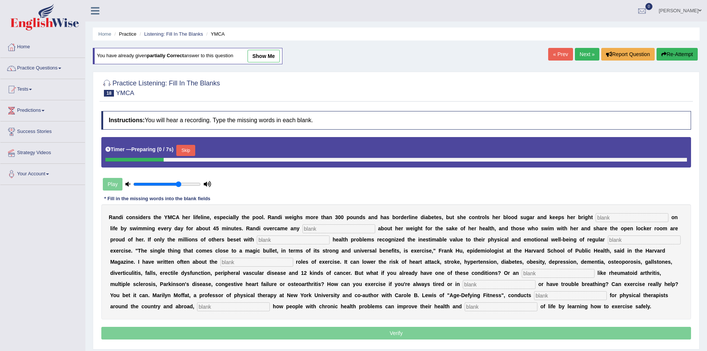
click at [190, 151] on button "Skip" at bounding box center [185, 150] width 19 height 11
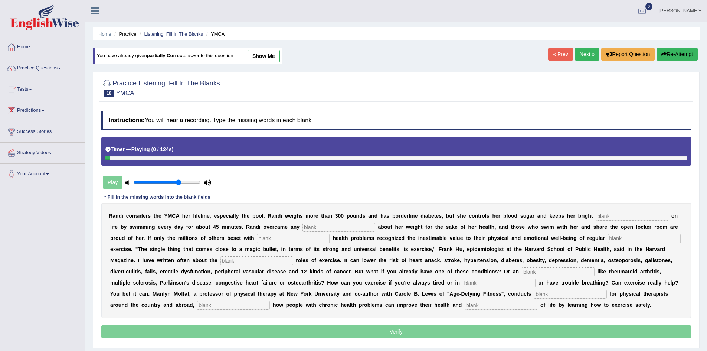
click at [608, 218] on input "text" at bounding box center [632, 216] width 73 height 9
type input "outlook"
type input "self-conciousness"
type input "chronic"
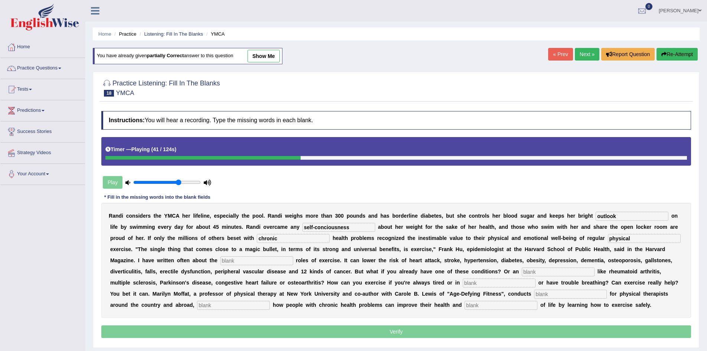
type input "physical"
type input "protective"
type input "ailment"
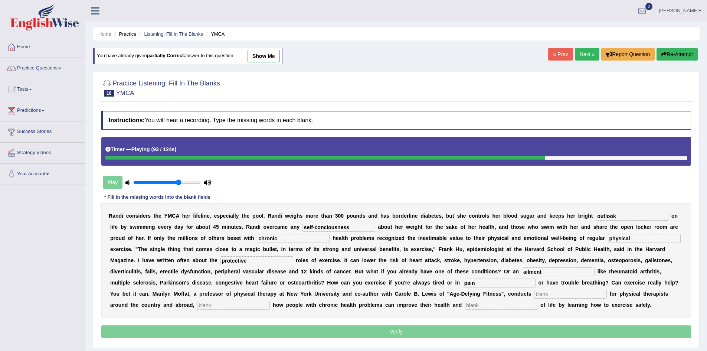
type input "pain"
type input "workshops"
type input "demostrating"
type input "quality"
click at [212, 303] on input "demostrating" at bounding box center [233, 305] width 73 height 9
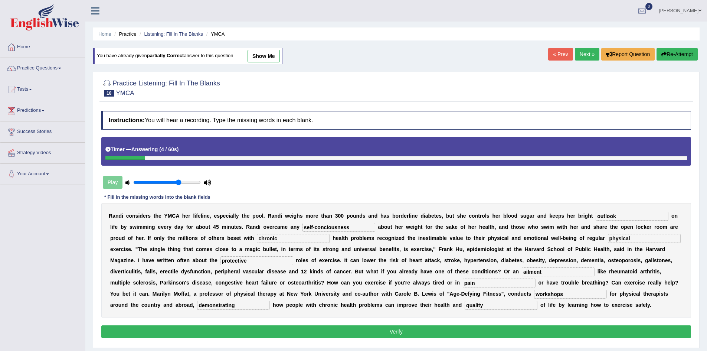
type input "demonstrating"
click at [612, 215] on input "outlook" at bounding box center [632, 216] width 73 height 9
click at [365, 331] on button "Verify" at bounding box center [396, 331] width 590 height 13
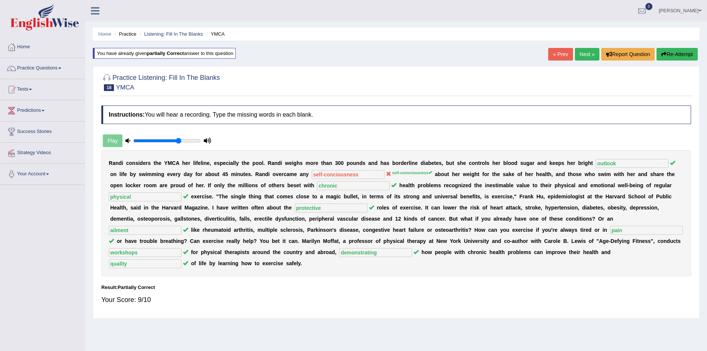
click at [682, 55] on button "Re-Attempt" at bounding box center [677, 54] width 41 height 13
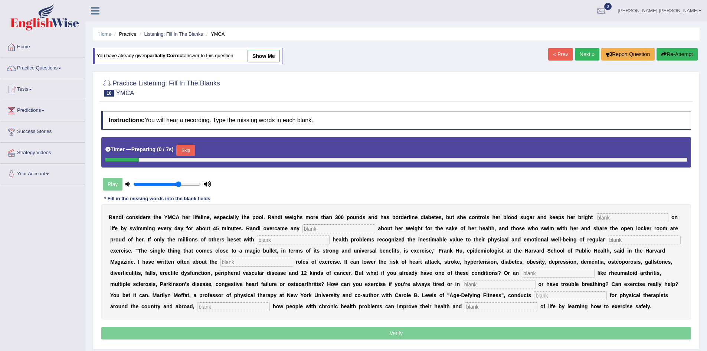
click at [187, 151] on button "Skip" at bounding box center [185, 150] width 19 height 11
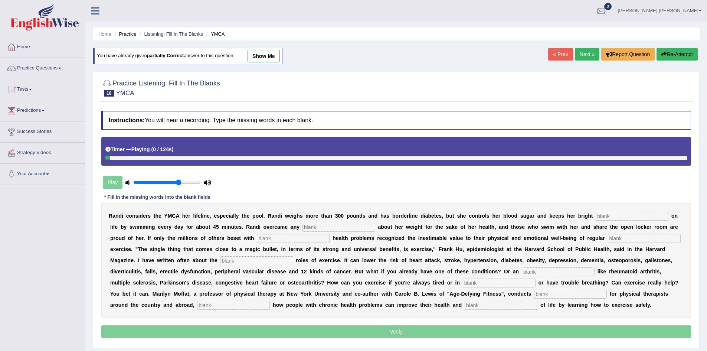
click at [624, 217] on input "text" at bounding box center [632, 216] width 73 height 9
type input "outlook"
type input "self-consciousness"
type input "chronic"
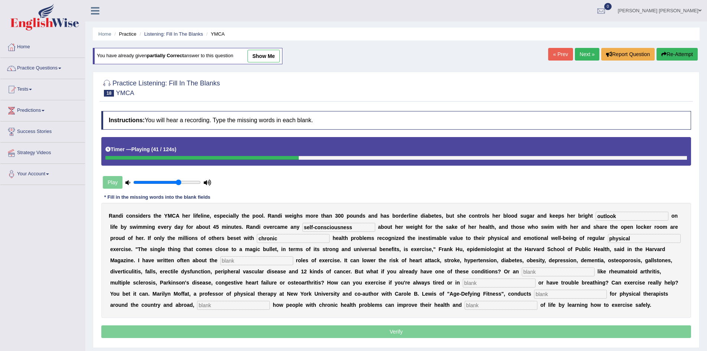
type input "physical"
type input "protective"
type input "ailment"
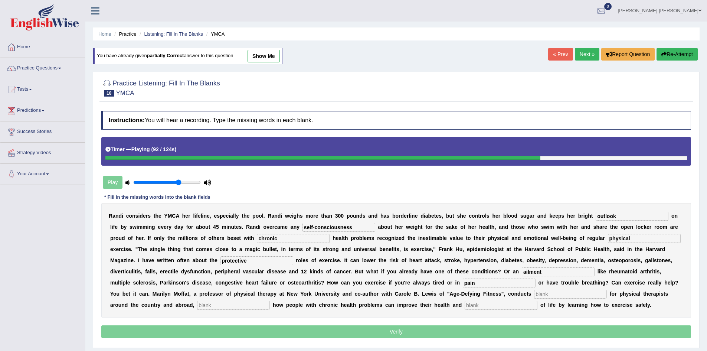
type input "pain"
type input "workshops"
type input "demonstrating"
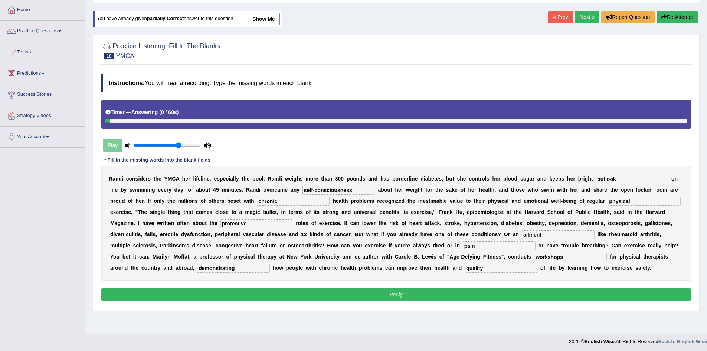
type input "quality"
click at [323, 293] on button "Verify" at bounding box center [396, 294] width 590 height 13
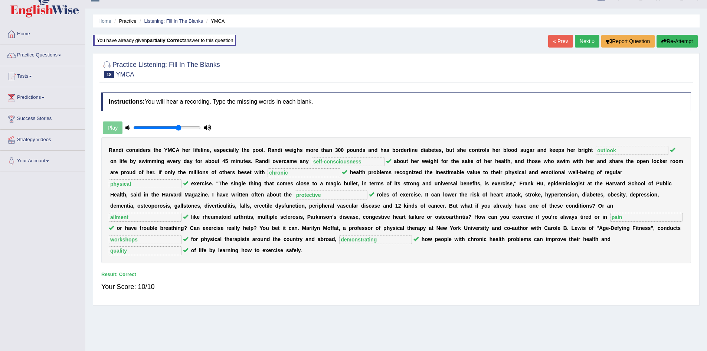
scroll to position [0, 0]
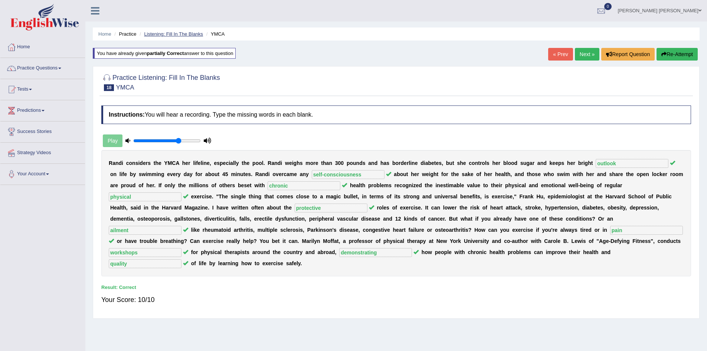
click at [177, 32] on link "Listening: Fill In The Blanks" at bounding box center [173, 34] width 59 height 6
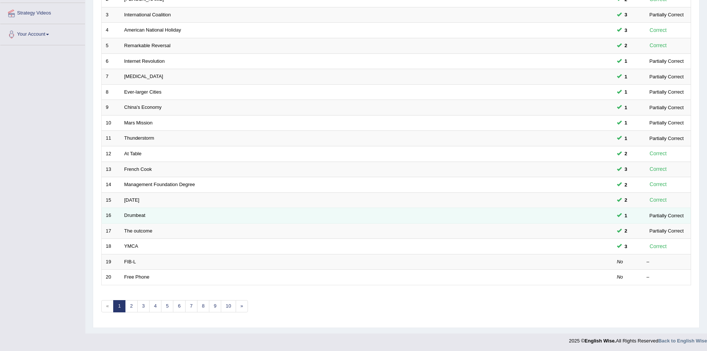
scroll to position [141, 0]
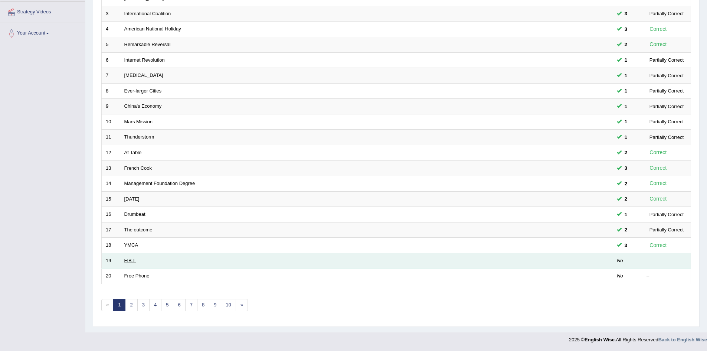
click at [130, 259] on link "FIB-L" at bounding box center [130, 261] width 12 height 6
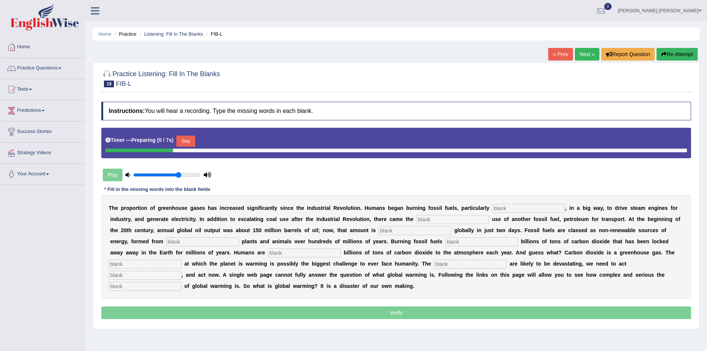
click at [517, 209] on input "text" at bounding box center [528, 208] width 73 height 9
click at [191, 140] on button "Skip" at bounding box center [185, 141] width 19 height 11
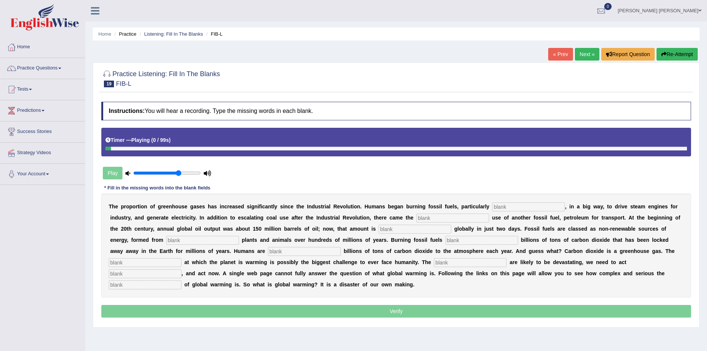
click at [506, 207] on input "text" at bounding box center [528, 206] width 73 height 9
type input "coal"
type input "wide"
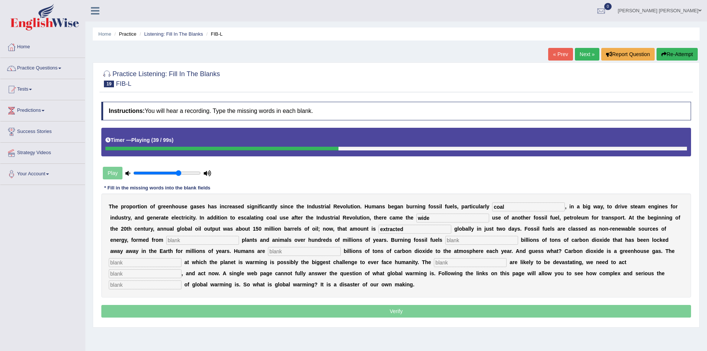
type input "extracted"
type input "decade"
type input "releases"
type input "adding"
type input "rate"
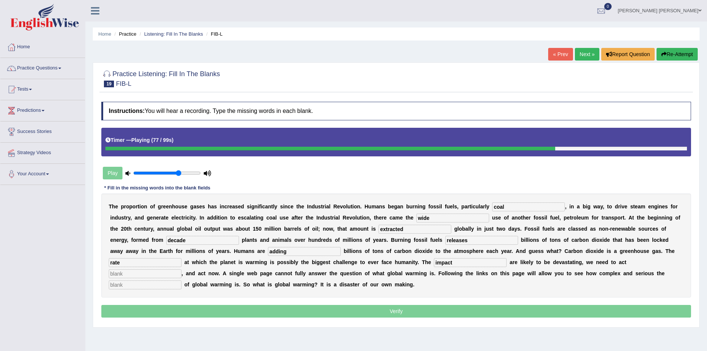
type input "impact"
type input "decisively"
type input "issue"
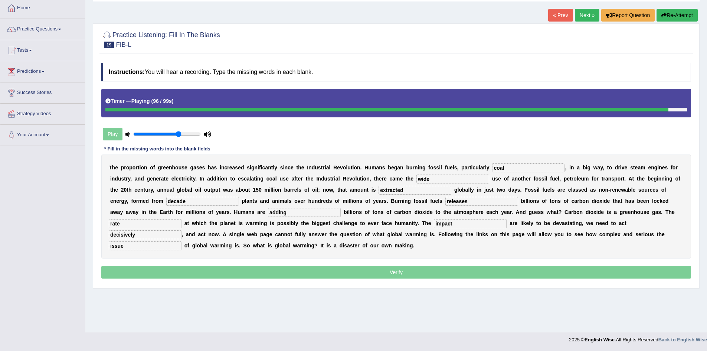
click at [512, 166] on input "coal" at bounding box center [528, 167] width 73 height 9
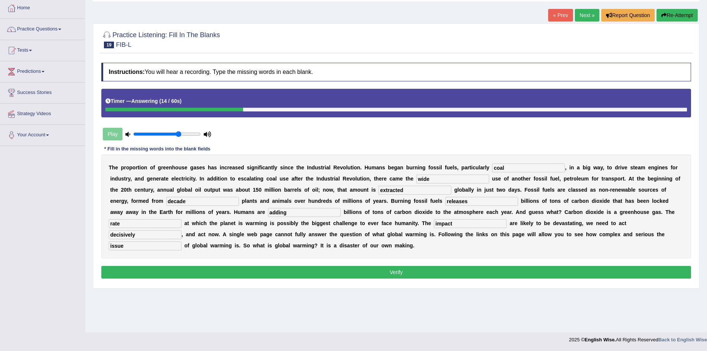
click at [279, 273] on button "Verify" at bounding box center [396, 272] width 590 height 13
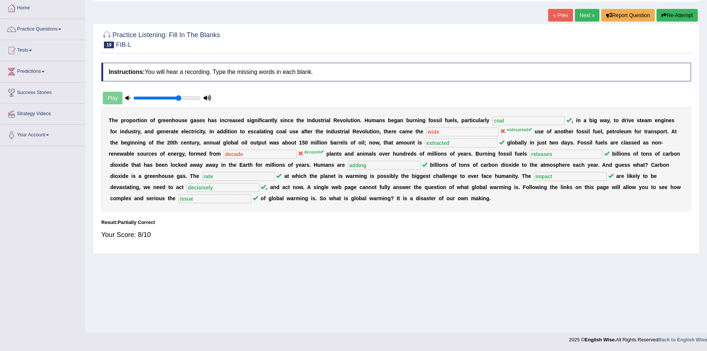
click at [680, 18] on button "Re-Attempt" at bounding box center [677, 15] width 41 height 13
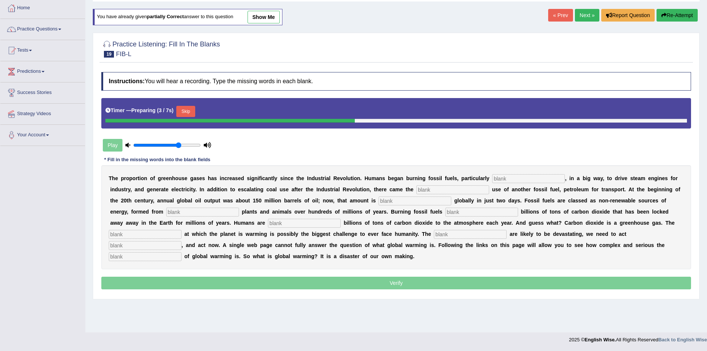
click at [526, 180] on input "text" at bounding box center [528, 178] width 73 height 9
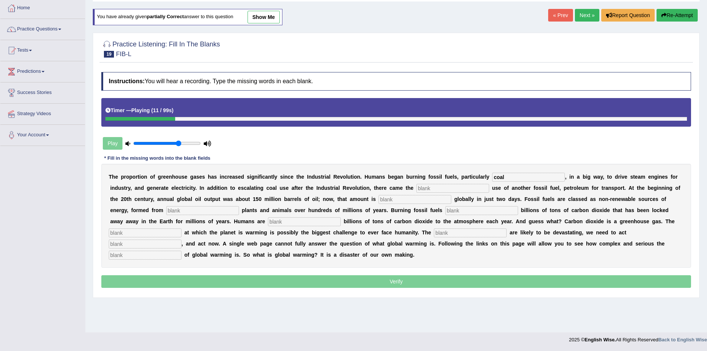
type input "coal"
type input "widespread"
type input "extracted"
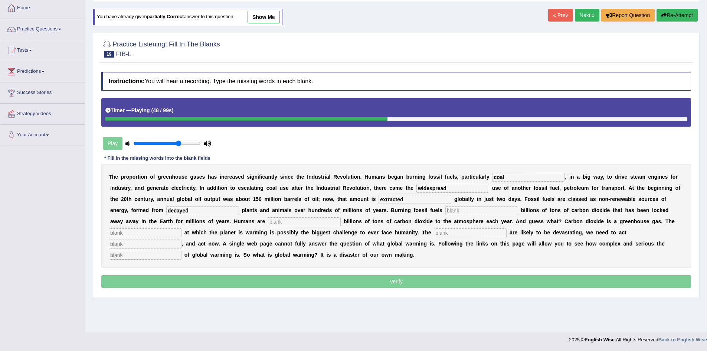
type input "decayed"
type input "releases"
type input "adding"
type input "rate"
type input "impact"
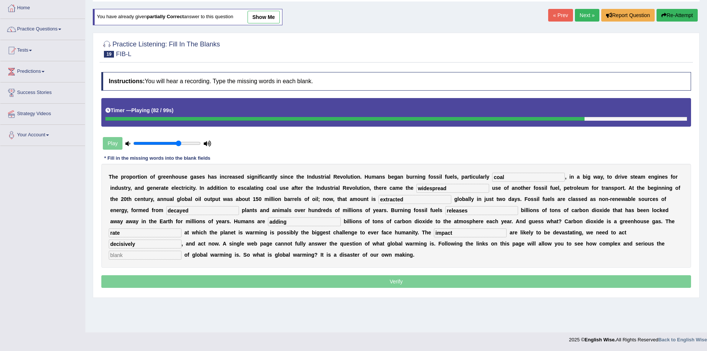
type input "decisively"
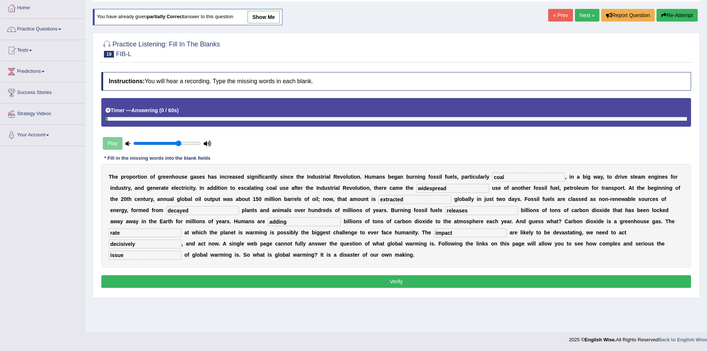
type input "issue"
click at [368, 282] on button "Verify" at bounding box center [396, 281] width 590 height 13
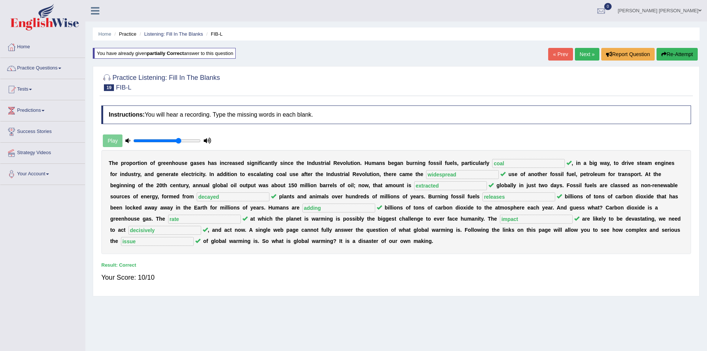
click at [172, 30] on ul "Home Practice Listening: Fill In The Blanks FIB-L" at bounding box center [396, 33] width 607 height 13
click at [185, 33] on link "Listening: Fill In The Blanks" at bounding box center [173, 34] width 59 height 6
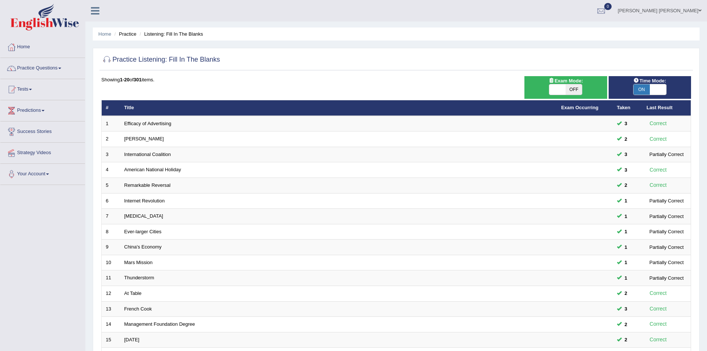
click at [569, 91] on span "OFF" at bounding box center [574, 89] width 16 height 10
checkbox input "true"
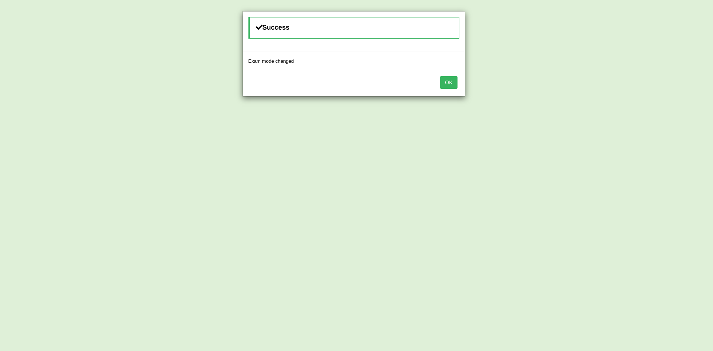
click at [445, 87] on button "OK" at bounding box center [448, 82] width 17 height 13
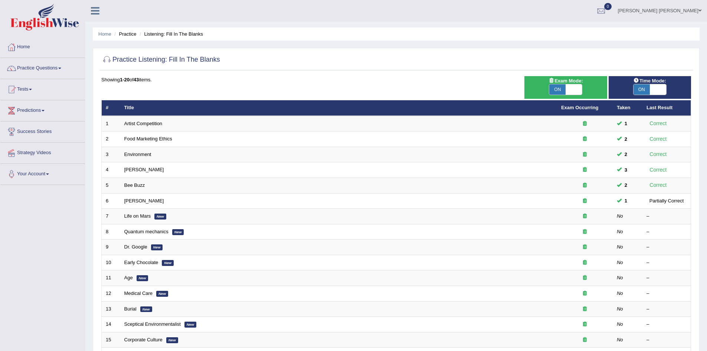
click at [563, 91] on span "ON" at bounding box center [557, 89] width 16 height 10
checkbox input "false"
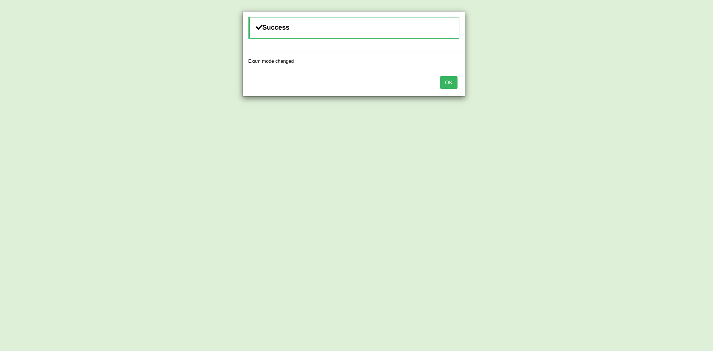
click at [455, 85] on button "OK" at bounding box center [448, 82] width 17 height 13
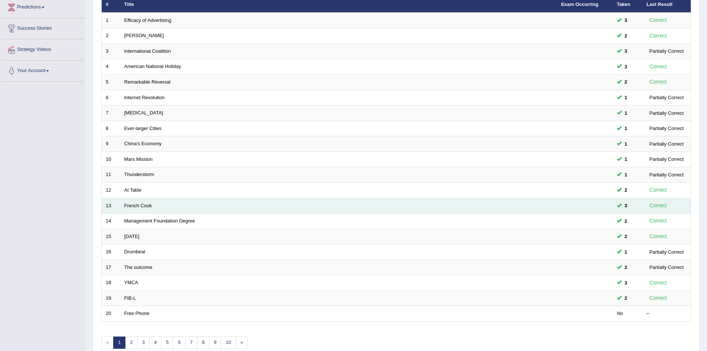
scroll to position [141, 0]
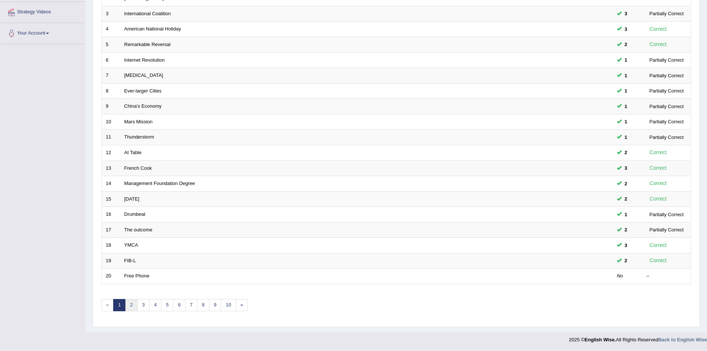
click at [134, 308] on link "2" at bounding box center [131, 305] width 12 height 12
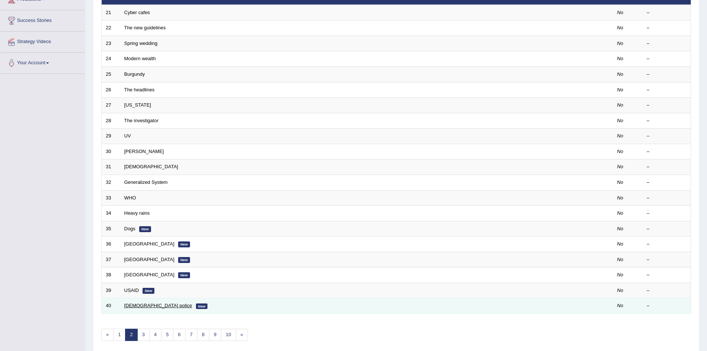
scroll to position [111, 0]
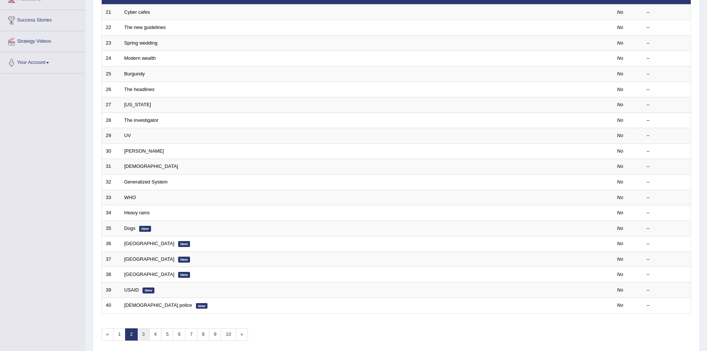
click at [140, 335] on link "3" at bounding box center [143, 334] width 12 height 12
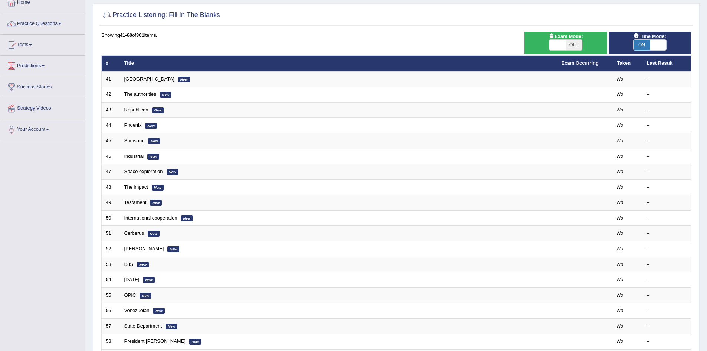
scroll to position [111, 0]
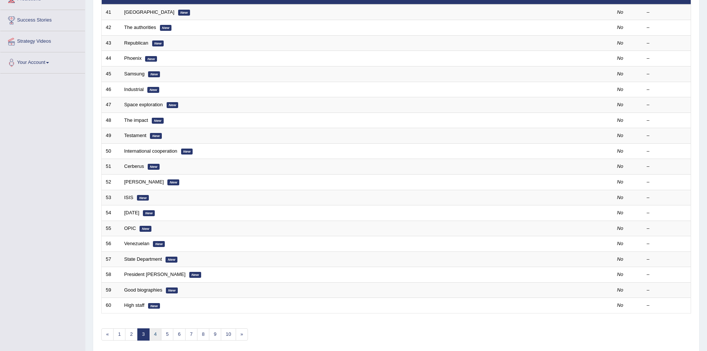
click at [158, 333] on link "4" at bounding box center [155, 334] width 12 height 12
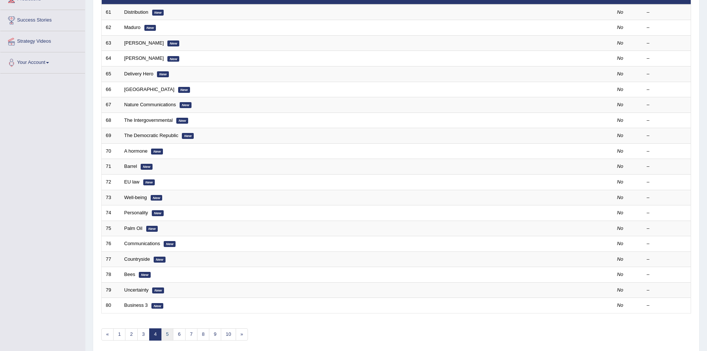
click at [164, 334] on link "5" at bounding box center [167, 334] width 12 height 12
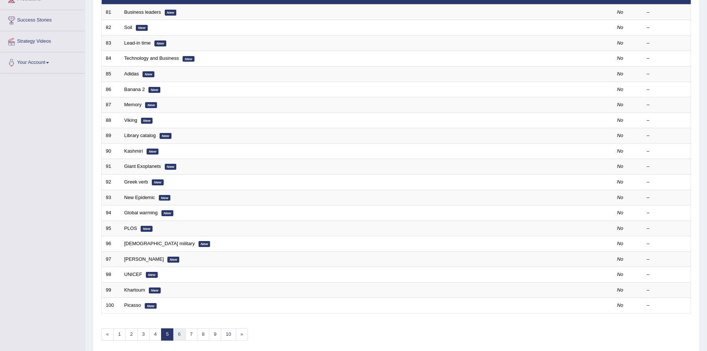
click at [177, 332] on link "6" at bounding box center [179, 334] width 12 height 12
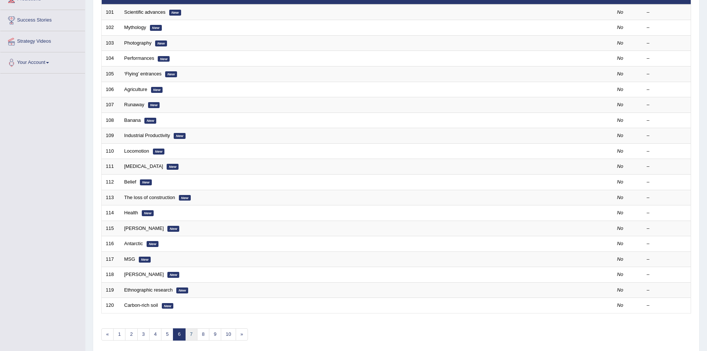
click at [192, 332] on link "7" at bounding box center [191, 334] width 12 height 12
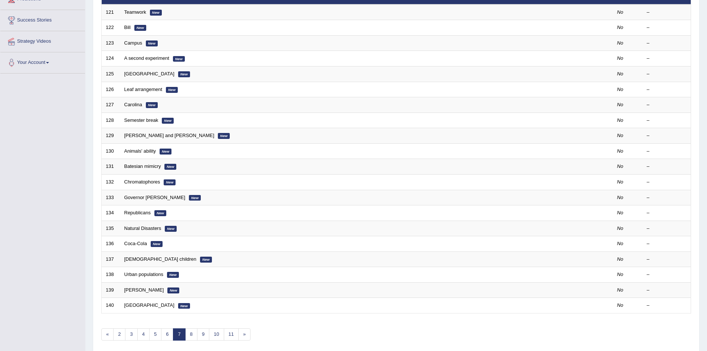
scroll to position [111, 0]
click at [193, 332] on link "8" at bounding box center [191, 334] width 12 height 12
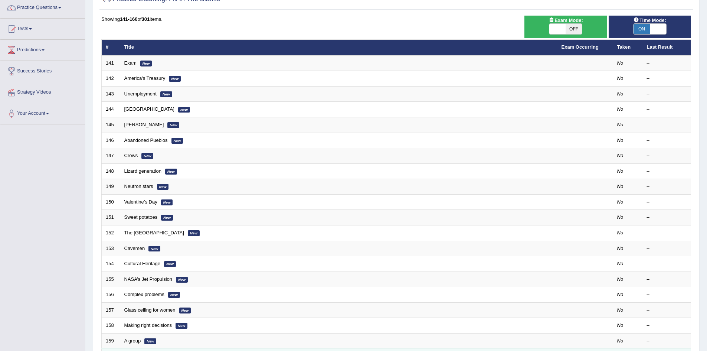
scroll to position [111, 0]
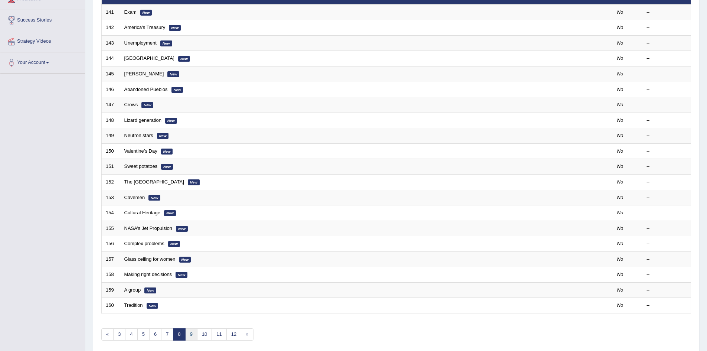
click at [191, 334] on link "9" at bounding box center [191, 334] width 12 height 12
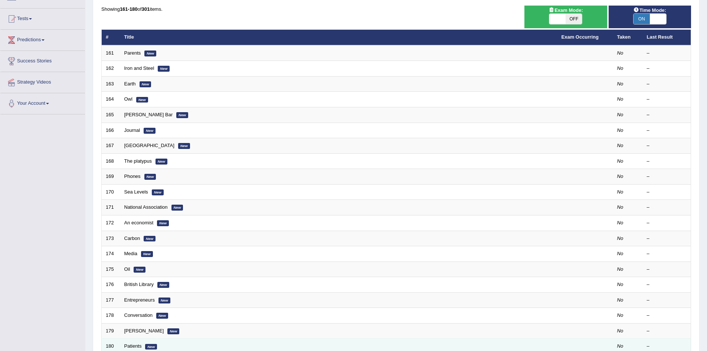
scroll to position [111, 0]
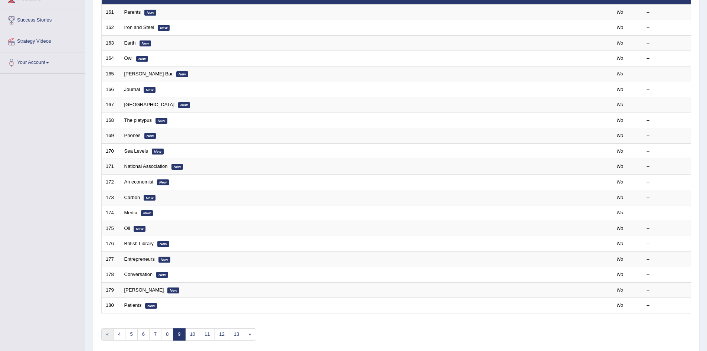
click at [108, 336] on link "«" at bounding box center [107, 334] width 12 height 12
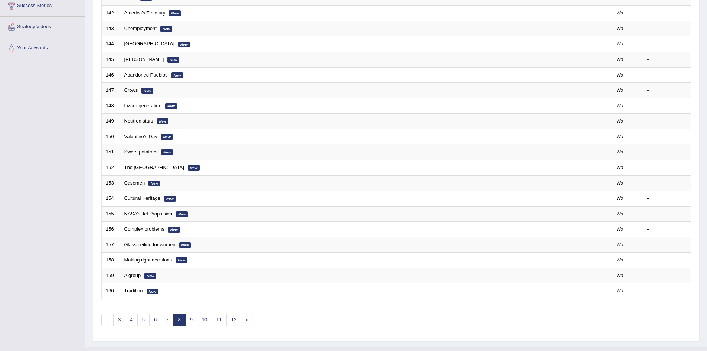
scroll to position [141, 0]
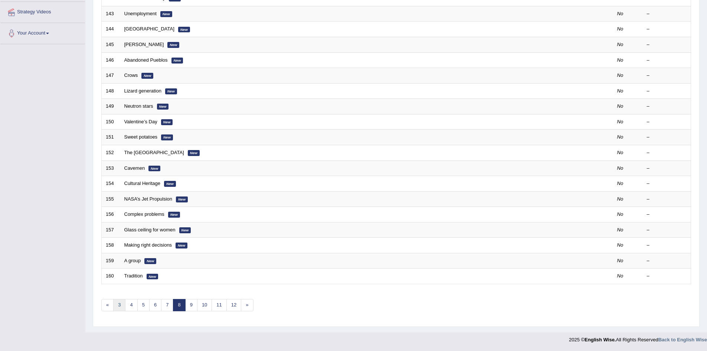
click at [118, 306] on link "3" at bounding box center [119, 305] width 12 height 12
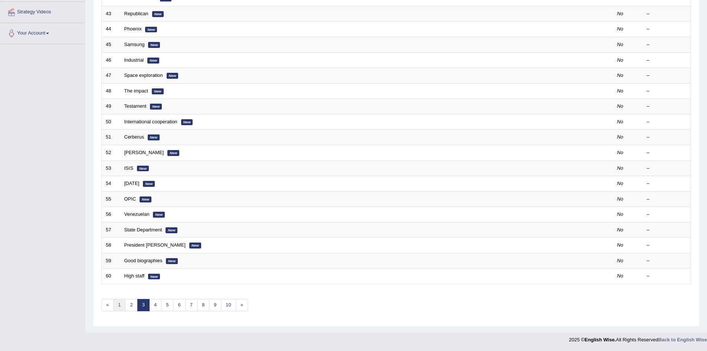
click at [117, 307] on link "1" at bounding box center [119, 305] width 12 height 12
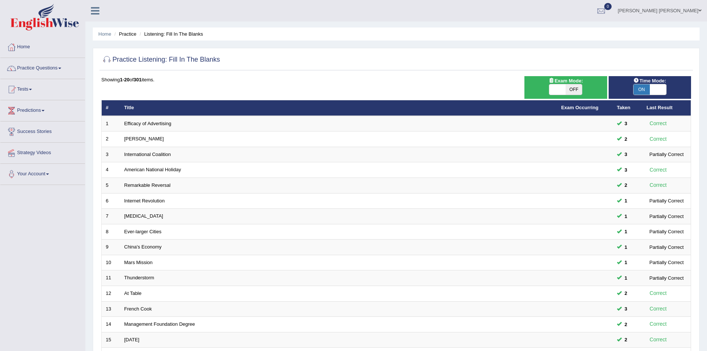
click at [575, 88] on span "OFF" at bounding box center [574, 89] width 16 height 10
checkbox input "true"
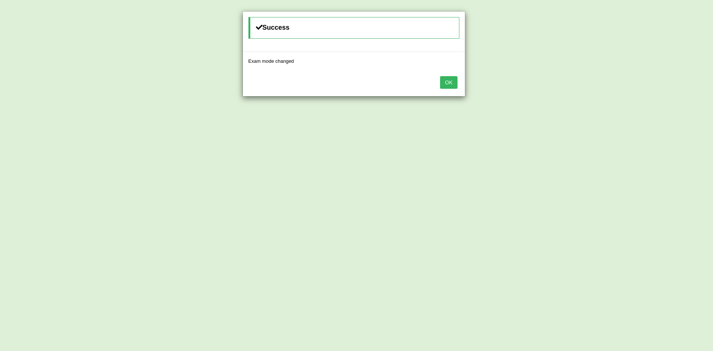
click at [453, 85] on button "OK" at bounding box center [448, 82] width 17 height 13
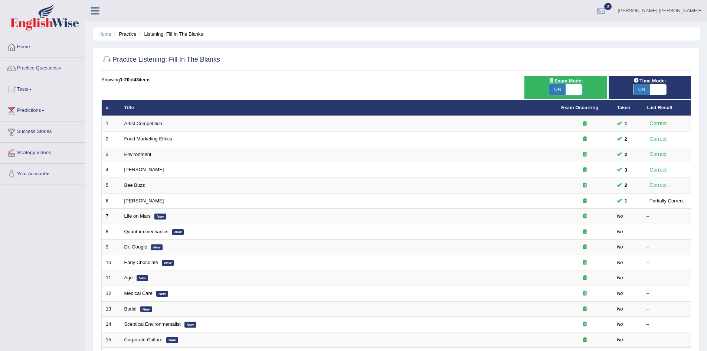
click at [567, 85] on span at bounding box center [574, 89] width 16 height 10
checkbox input "false"
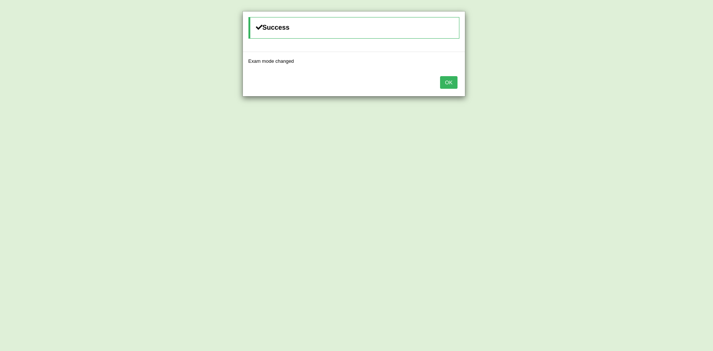
click at [448, 81] on button "OK" at bounding box center [448, 82] width 17 height 13
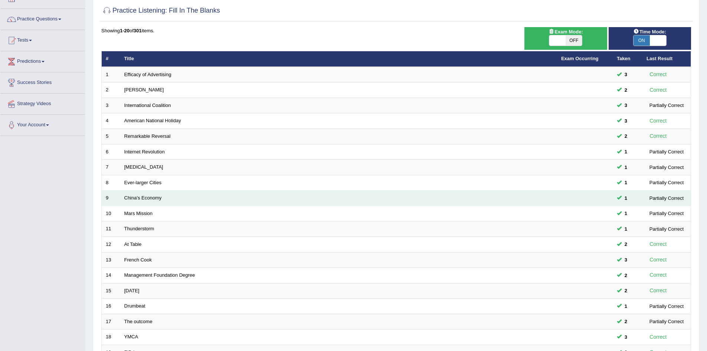
scroll to position [29, 0]
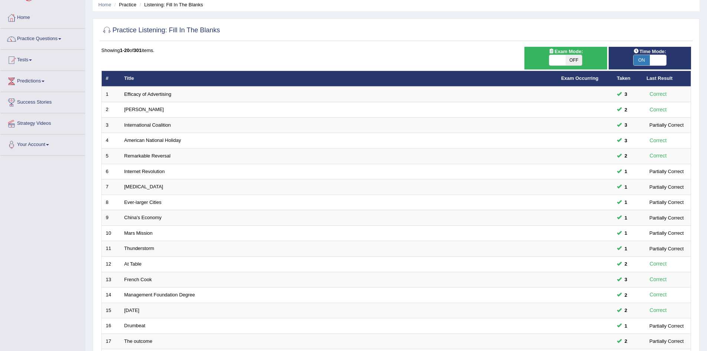
click at [96, 87] on div "Practice Listening: Fill In The Blanks Time Mode: ON OFF Exam Mode: ON OFF Show…" at bounding box center [396, 229] width 607 height 420
click at [97, 78] on div "Practice Listening: Fill In The Blanks Time Mode: ON OFF Exam Mode: ON OFF Show…" at bounding box center [396, 229] width 607 height 420
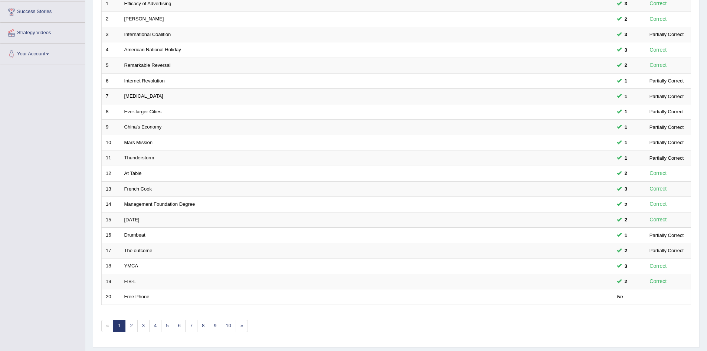
scroll to position [141, 0]
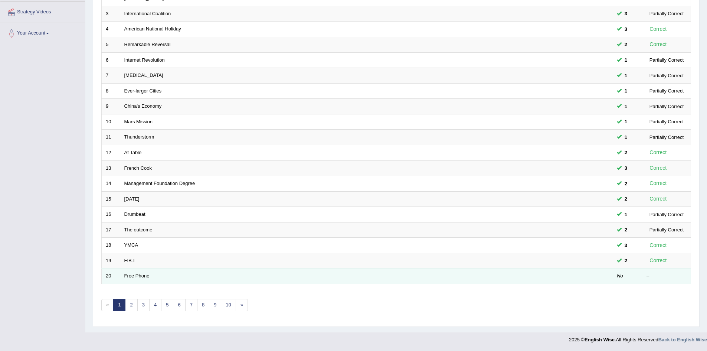
click at [134, 276] on link "Free Phone" at bounding box center [136, 276] width 25 height 6
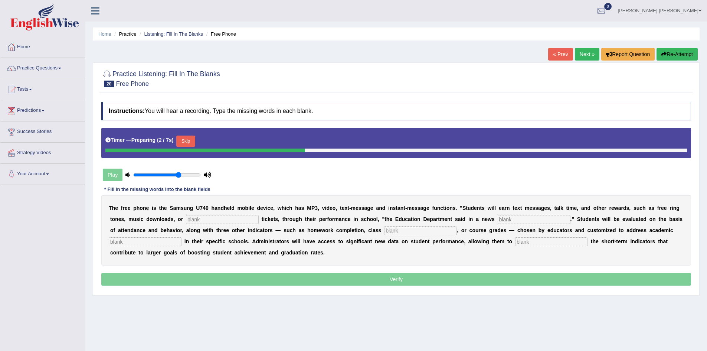
click at [190, 143] on button "Skip" at bounding box center [185, 141] width 19 height 11
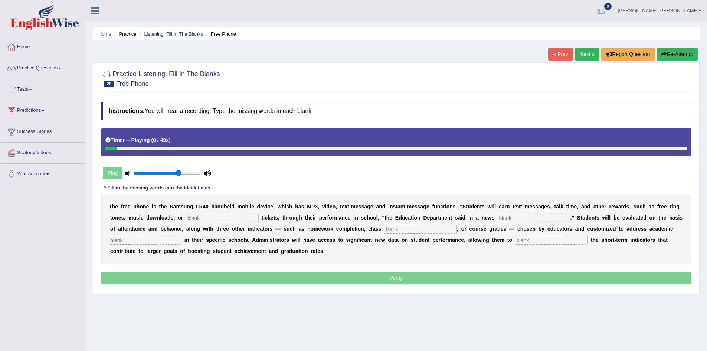
click at [532, 217] on input "text" at bounding box center [534, 217] width 73 height 9
click at [218, 217] on input "text" at bounding box center [222, 217] width 73 height 9
type input "event"
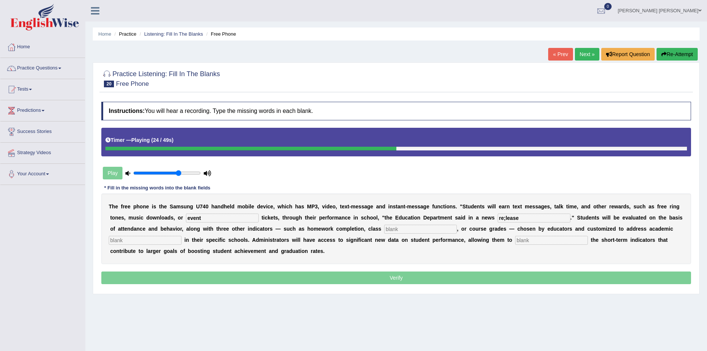
type input "re;lease"
type input "participation"
type input "priorities"
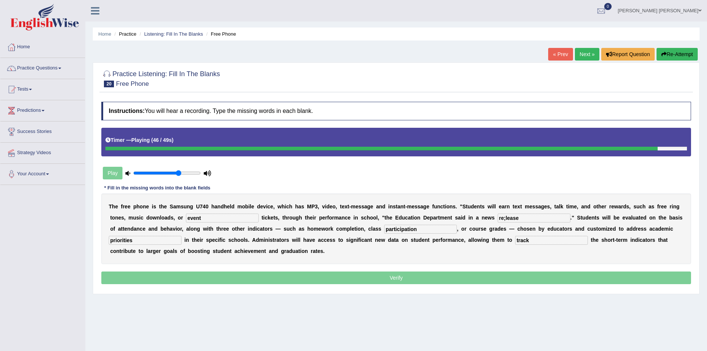
type input "track"
click at [241, 216] on input "event" at bounding box center [222, 217] width 73 height 9
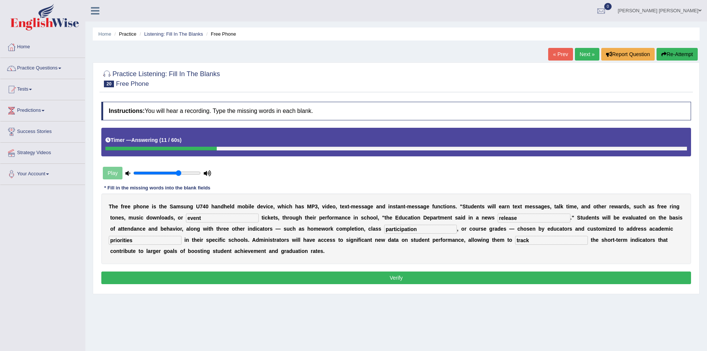
type input "release"
type input "participation"
type input "priorities"
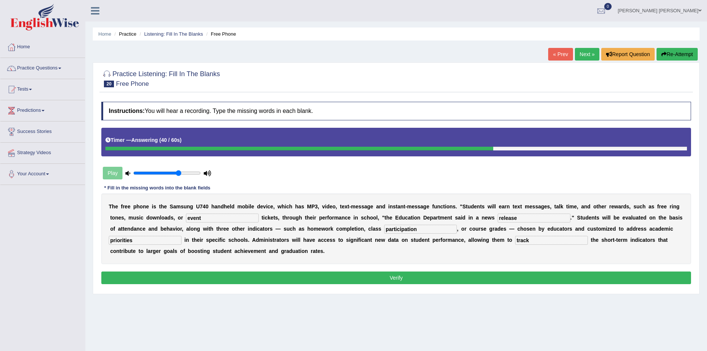
click at [330, 276] on button "Verify" at bounding box center [396, 277] width 590 height 13
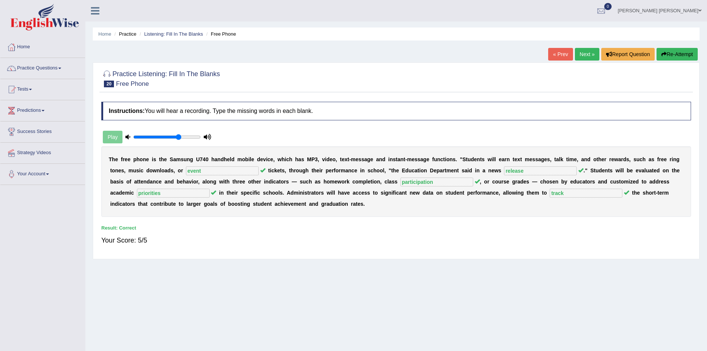
click at [300, 217] on div "Instructions: You will hear a recording. Type the missing words in each blank. …" at bounding box center [396, 176] width 594 height 157
click at [183, 32] on link "Listening: Fill In The Blanks" at bounding box center [173, 34] width 59 height 6
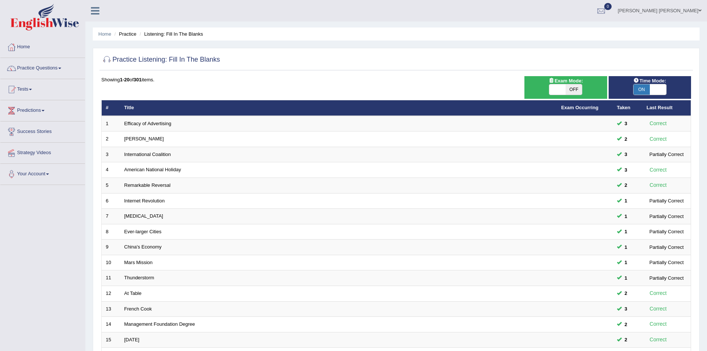
click at [569, 87] on span "OFF" at bounding box center [574, 89] width 16 height 10
checkbox input "true"
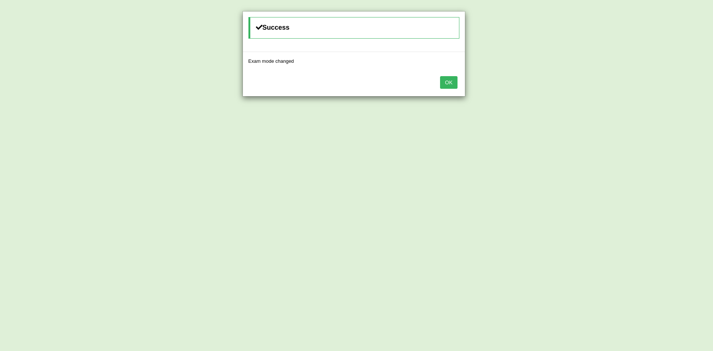
click at [446, 83] on button "OK" at bounding box center [448, 82] width 17 height 13
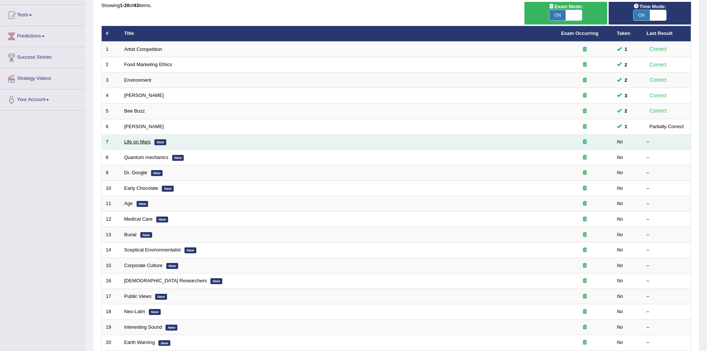
click at [131, 140] on link "Life on Mars" at bounding box center [137, 142] width 27 height 6
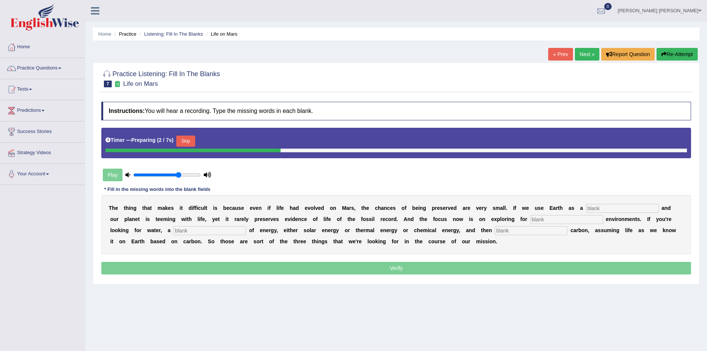
click at [190, 139] on button "Skip" at bounding box center [185, 141] width 19 height 11
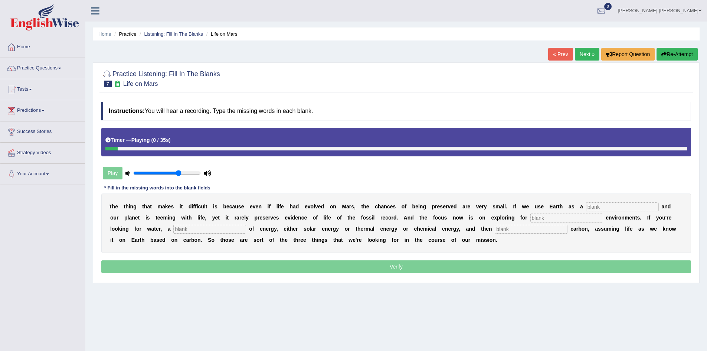
click at [598, 205] on input "text" at bounding box center [622, 206] width 73 height 9
type input "reference"
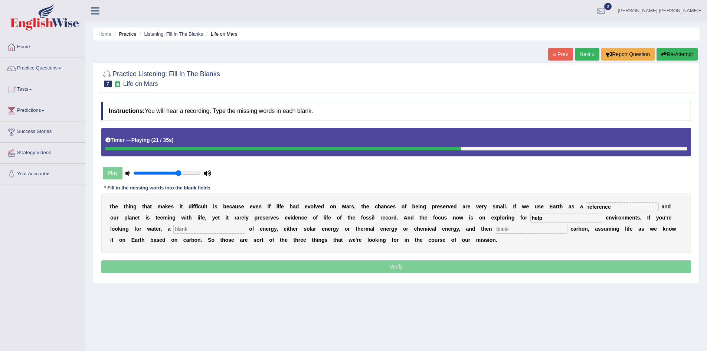
type input "help"
type input "source"
type input "organic"
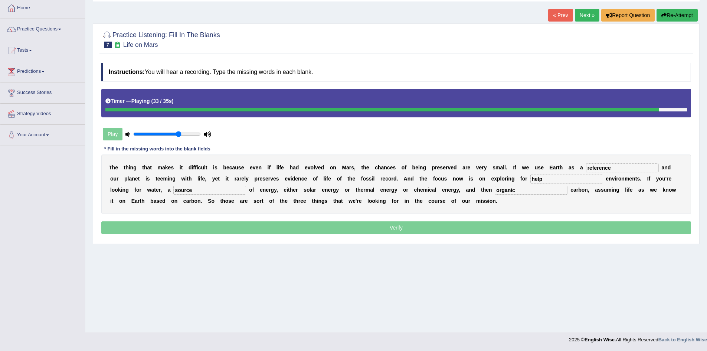
click at [553, 177] on input "help" at bounding box center [567, 178] width 73 height 9
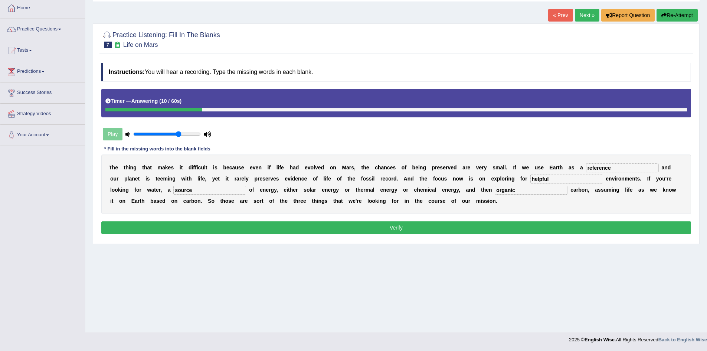
type input "helpful"
click at [336, 226] on button "Verify" at bounding box center [396, 227] width 590 height 13
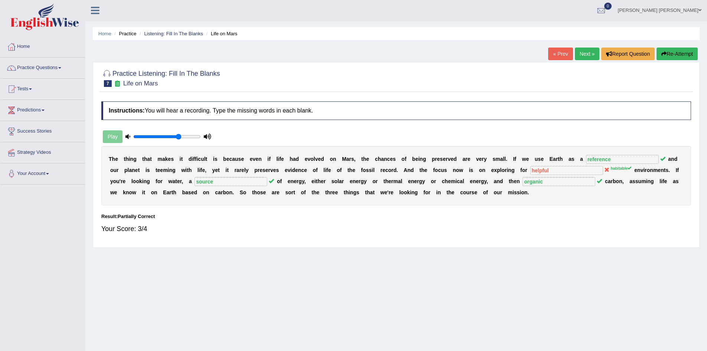
scroll to position [0, 0]
click at [683, 50] on button "Re-Attempt" at bounding box center [677, 54] width 41 height 13
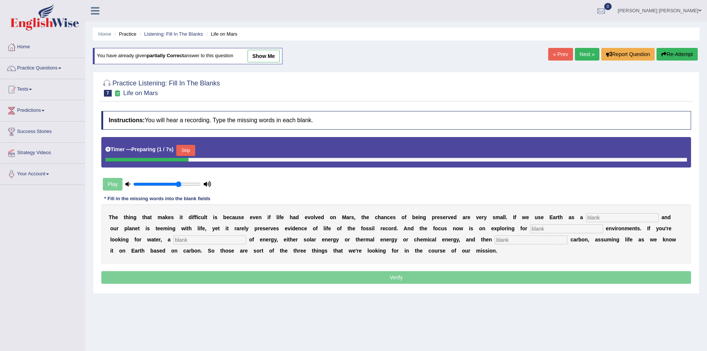
click at [190, 148] on button "Skip" at bounding box center [185, 150] width 19 height 11
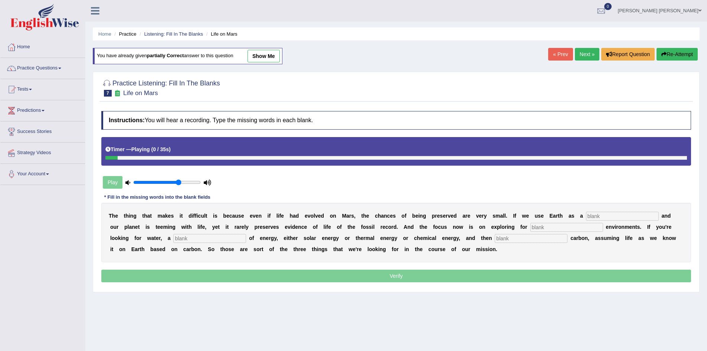
click at [604, 214] on input "text" at bounding box center [622, 216] width 73 height 9
type input "reference"
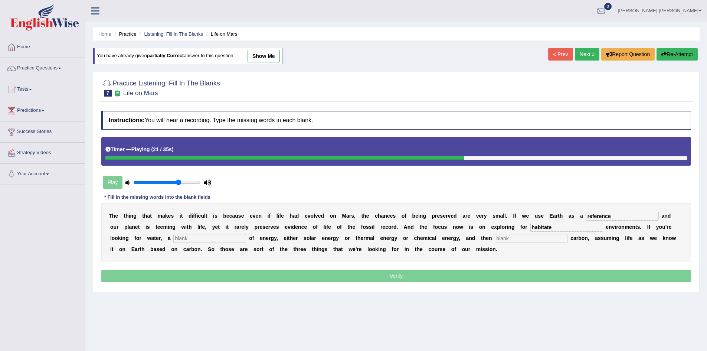
type input "habitate"
type input "source"
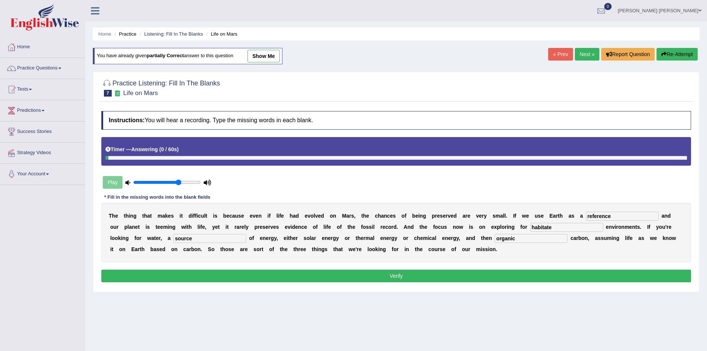
type input "organic"
click at [248, 271] on button "Verify" at bounding box center [396, 276] width 590 height 13
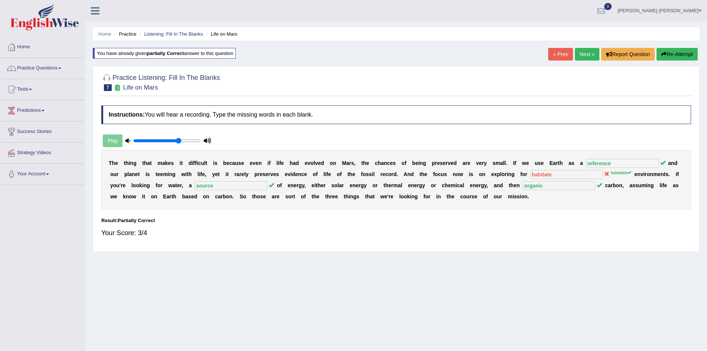
click at [673, 61] on button "Re-Attempt" at bounding box center [677, 54] width 41 height 13
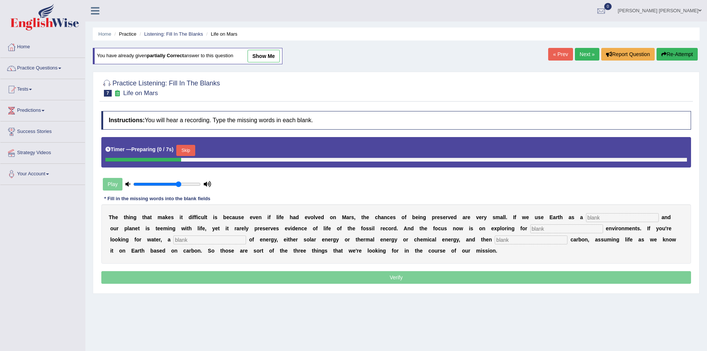
click at [611, 216] on input "text" at bounding box center [622, 217] width 73 height 9
type input "reference"
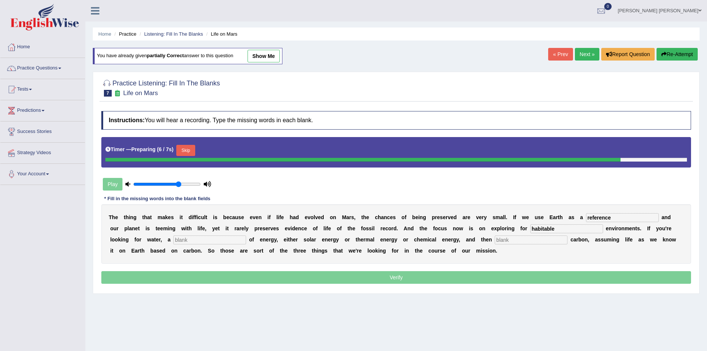
type input "habitable"
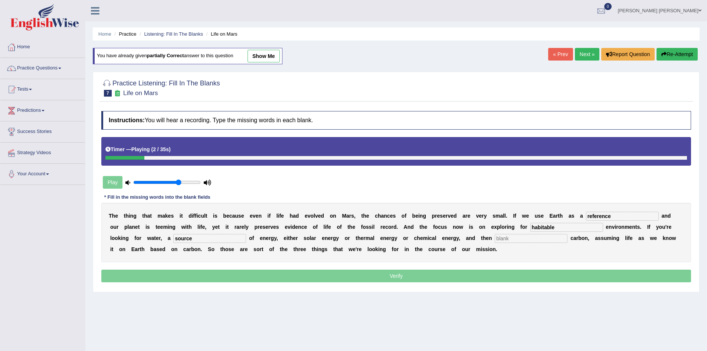
type input "source"
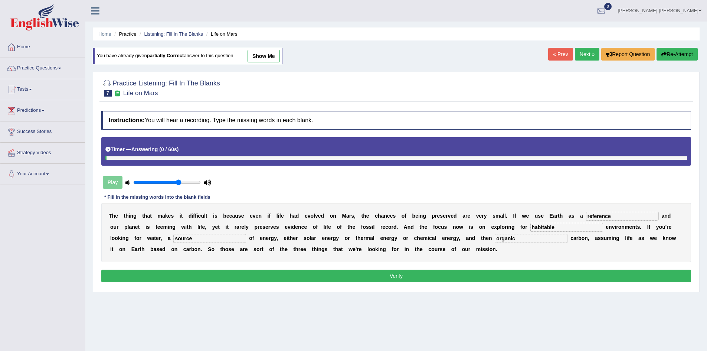
type input "organic"
click at [334, 274] on button "Verify" at bounding box center [396, 276] width 590 height 13
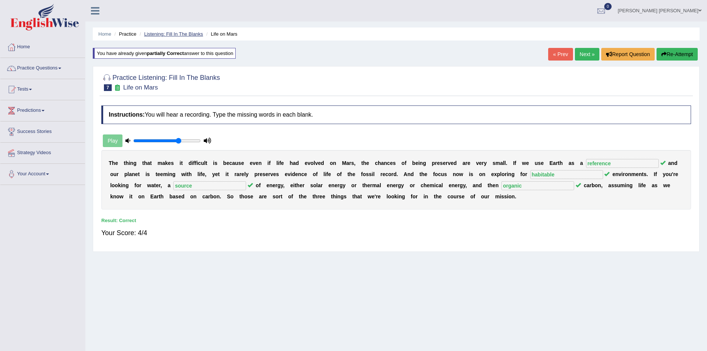
click at [178, 32] on link "Listening: Fill In The Blanks" at bounding box center [173, 34] width 59 height 6
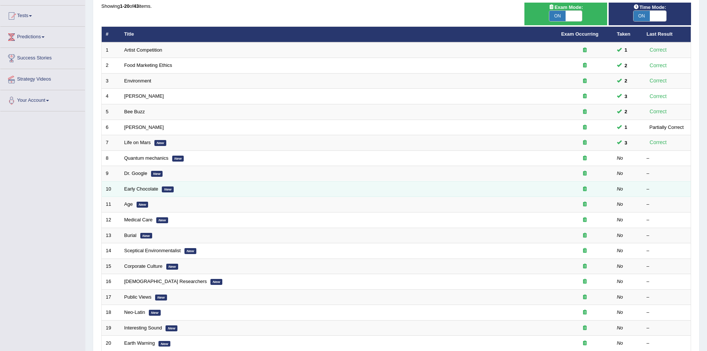
scroll to position [74, 0]
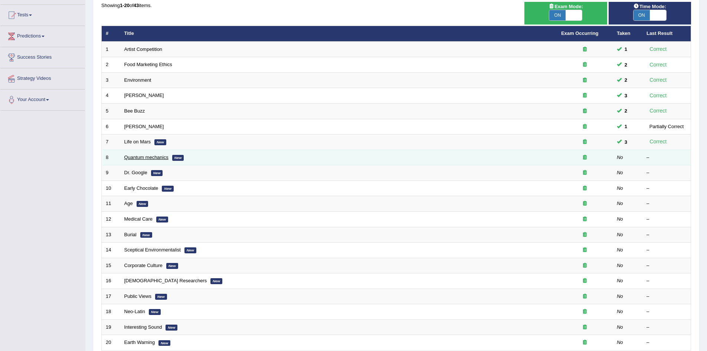
click at [154, 157] on link "Quantum mechanics" at bounding box center [146, 157] width 44 height 6
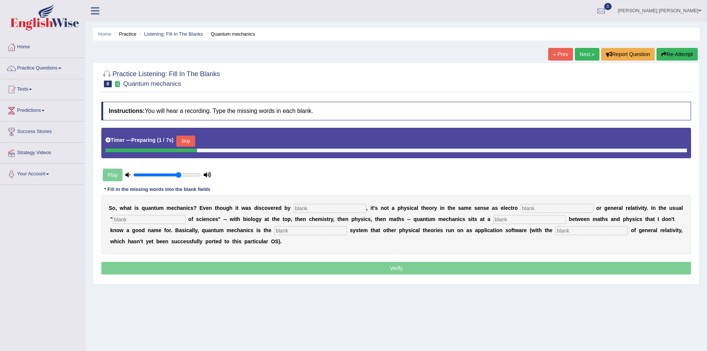
click at [307, 212] on input "text" at bounding box center [330, 208] width 73 height 9
click at [187, 141] on button "Skip" at bounding box center [185, 141] width 19 height 11
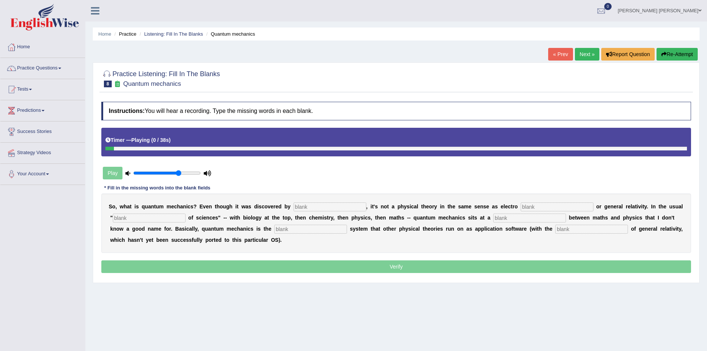
click at [339, 206] on input "text" at bounding box center [330, 206] width 73 height 9
type input "physiocusts"
type input "magnirism"
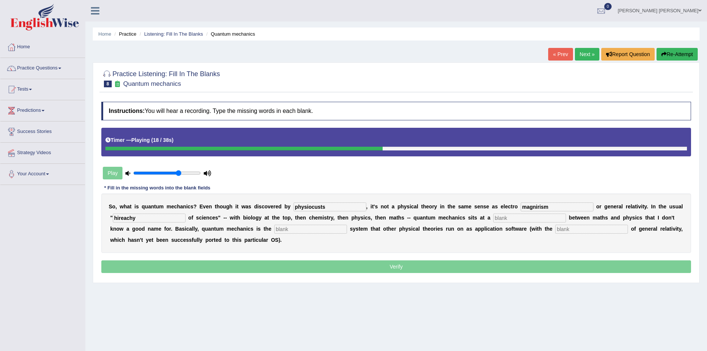
type input "hireachy"
type input "level"
type input "operating"
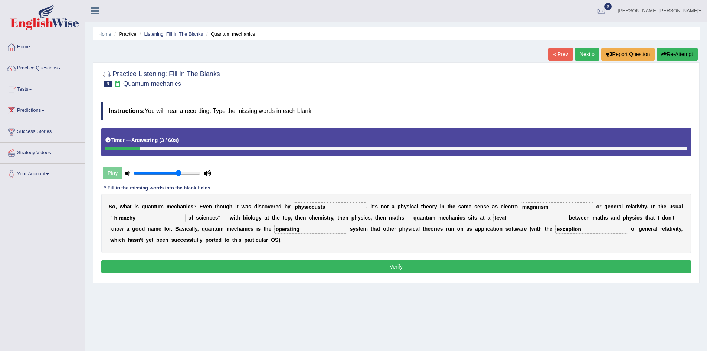
type input "exception"
drag, startPoint x: 558, startPoint y: 207, endPoint x: 500, endPoint y: 206, distance: 57.9
click at [500, 206] on div "S o , w h a t i s q u a n t u m m e c h a n i c s ? E v e n t h o u g h i t w a…" at bounding box center [396, 222] width 590 height 59
type input "magnism"
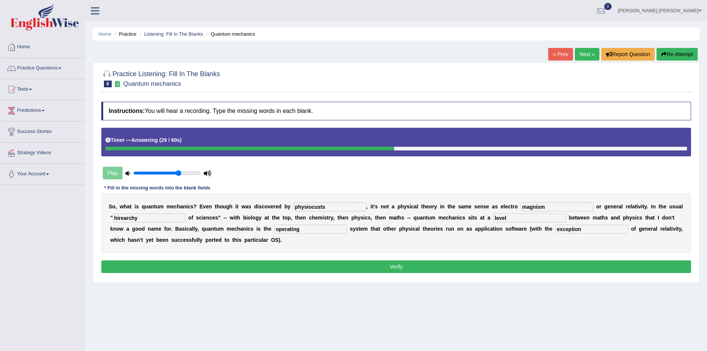
type input "hirearchy"
click at [297, 262] on button "Verify" at bounding box center [396, 266] width 590 height 13
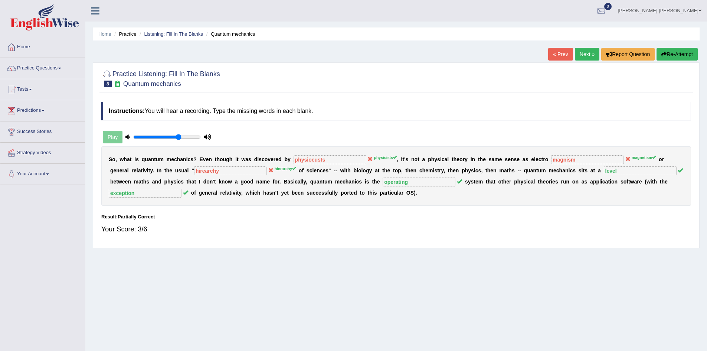
click at [684, 55] on button "Re-Attempt" at bounding box center [677, 54] width 41 height 13
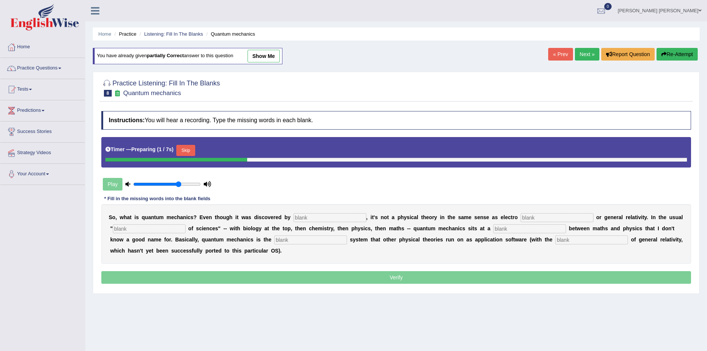
click at [320, 217] on input "text" at bounding box center [330, 217] width 73 height 9
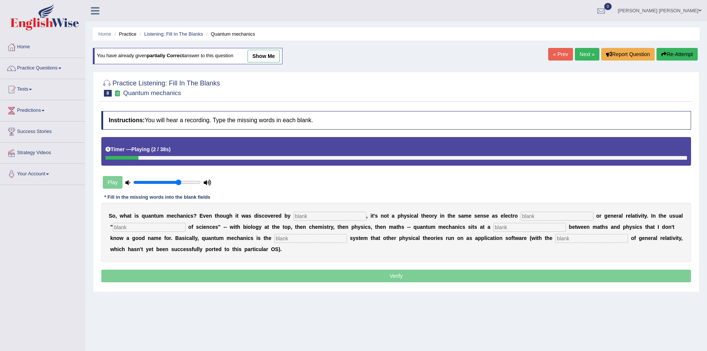
type input "p"
type input "physicists"
type input "magnatism"
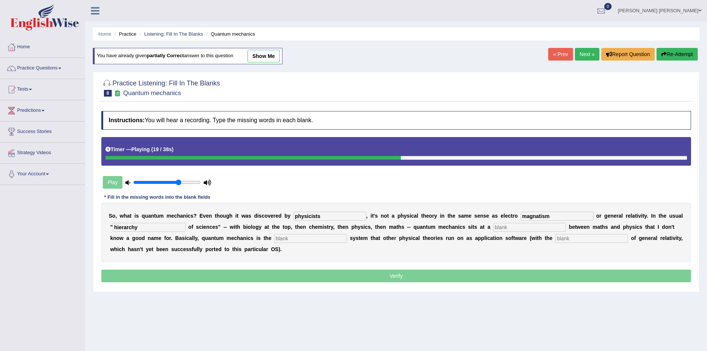
type input "hierarchy"
type input "level"
type input "operating"
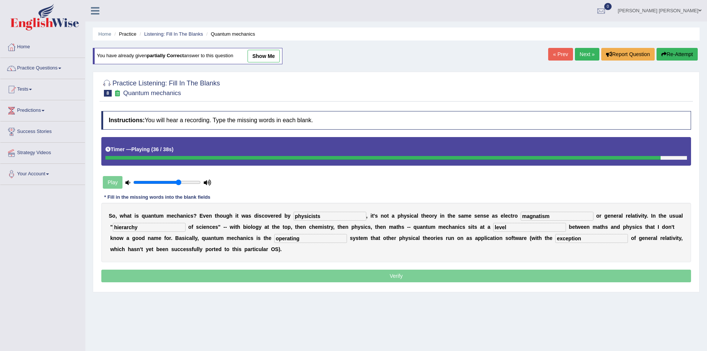
type input "exception"
click at [324, 215] on input "physicists" at bounding box center [330, 216] width 73 height 9
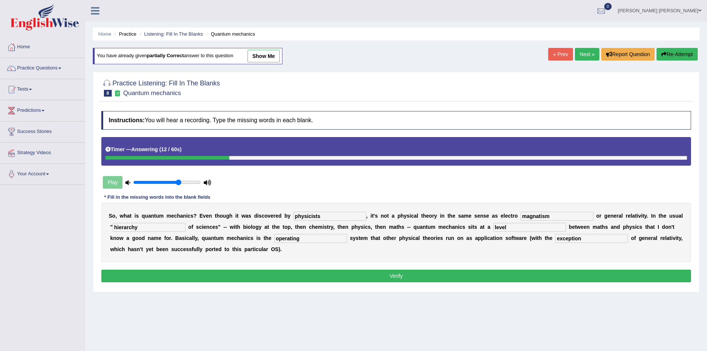
click at [372, 276] on button "Verify" at bounding box center [396, 276] width 590 height 13
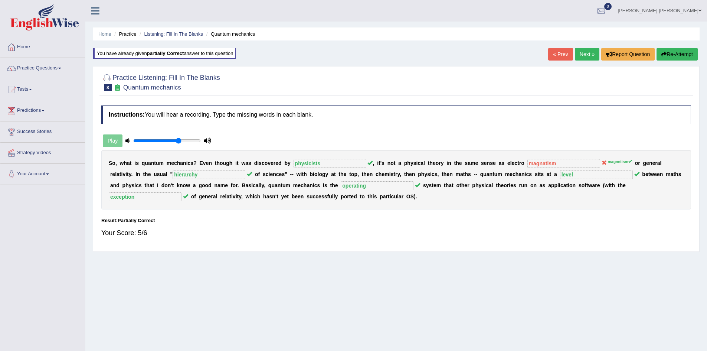
click at [673, 53] on button "Re-Attempt" at bounding box center [677, 54] width 41 height 13
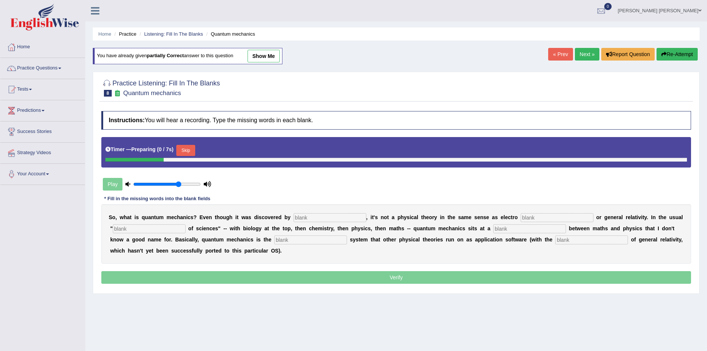
click at [556, 220] on input "text" at bounding box center [557, 217] width 73 height 9
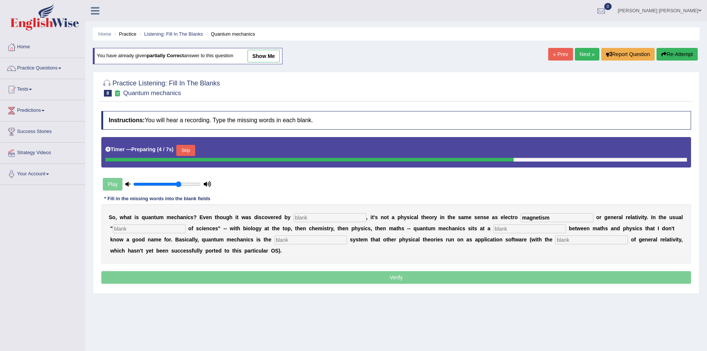
type input "magnetism"
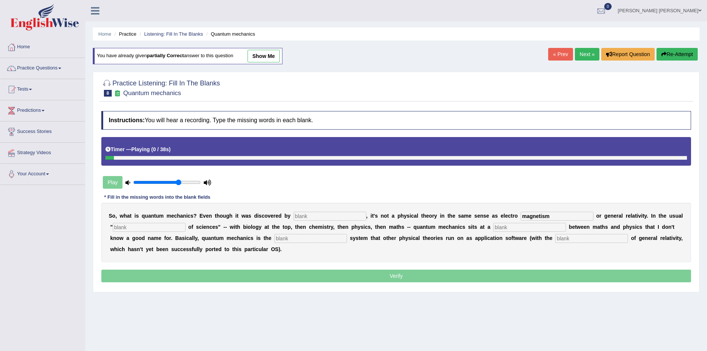
click at [348, 206] on div "S o , w h a t i s q u a n t u m m e c h a n i c s ? E v e n t h o u g h i t w a…" at bounding box center [396, 232] width 590 height 59
click at [349, 215] on input "text" at bounding box center [330, 216] width 73 height 9
type input "physicists"
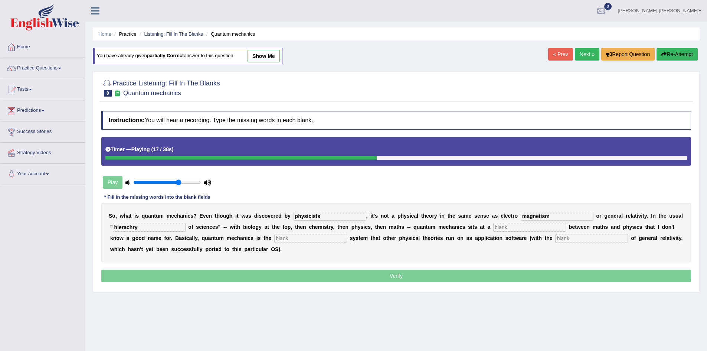
type input "hierachry"
type input "level"
type input "operating"
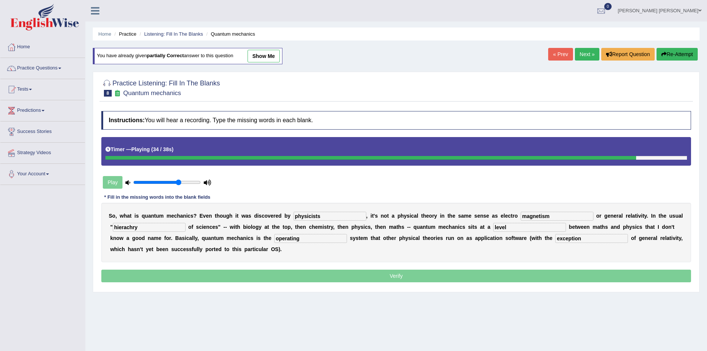
type input "exception"
drag, startPoint x: 153, startPoint y: 226, endPoint x: 58, endPoint y: 222, distance: 94.8
click at [58, 222] on div "Toggle navigation Home Practice Questions Speaking Practice Read Aloud Repeat S…" at bounding box center [353, 193] width 707 height 386
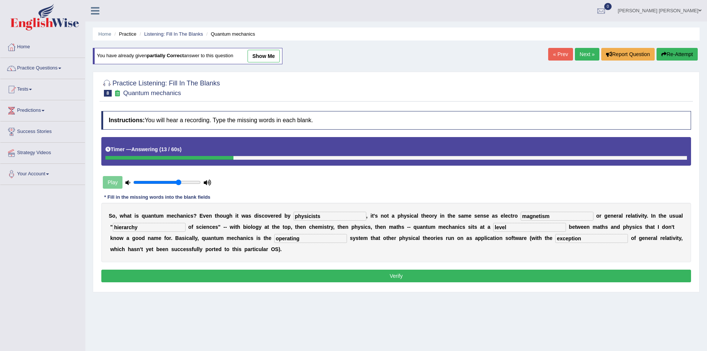
type input "hierarchy"
click at [513, 227] on input "level" at bounding box center [529, 227] width 73 height 9
click at [317, 239] on input "operating" at bounding box center [310, 238] width 73 height 9
click at [406, 275] on button "Verify" at bounding box center [396, 276] width 590 height 13
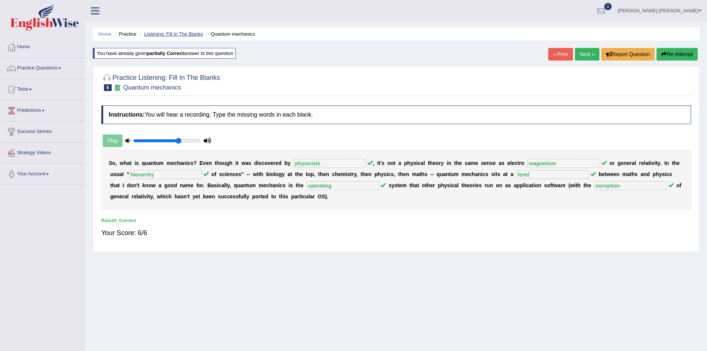
click at [177, 33] on link "Listening: Fill In The Blanks" at bounding box center [173, 34] width 59 height 6
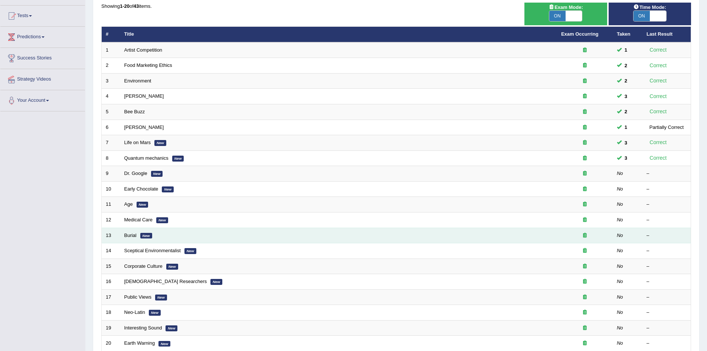
scroll to position [74, 0]
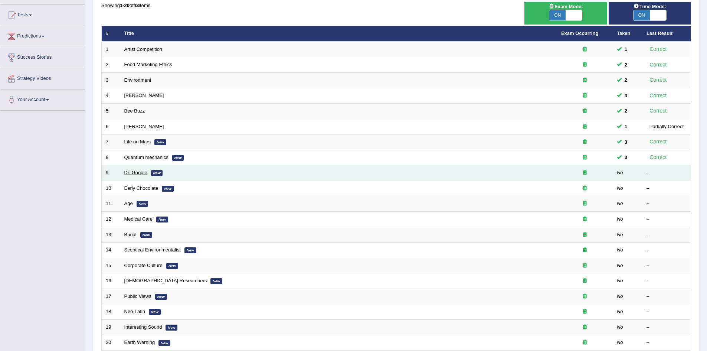
click at [144, 173] on link "Dr. Google" at bounding box center [135, 173] width 23 height 6
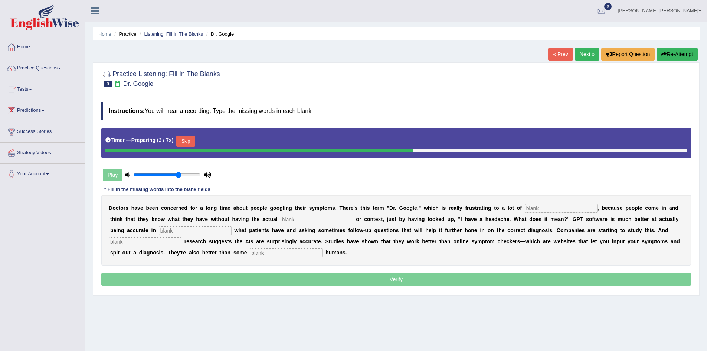
click at [544, 205] on input "text" at bounding box center [561, 208] width 73 height 9
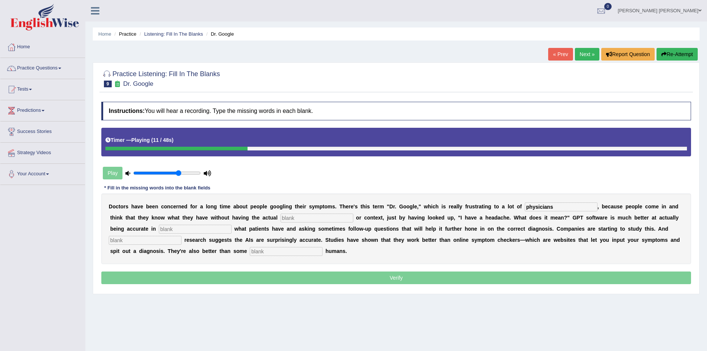
type input "physicians"
type input "expertise"
type input "determing"
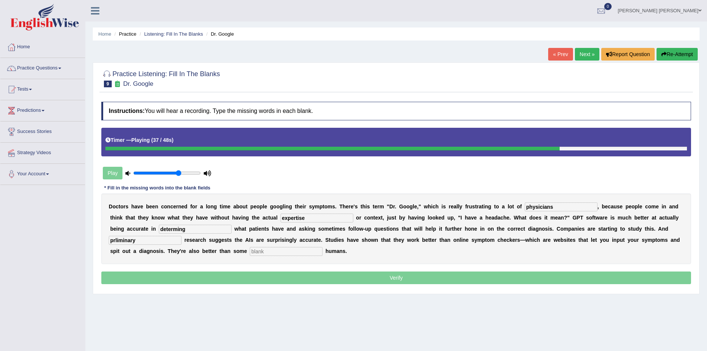
type input "prliminary"
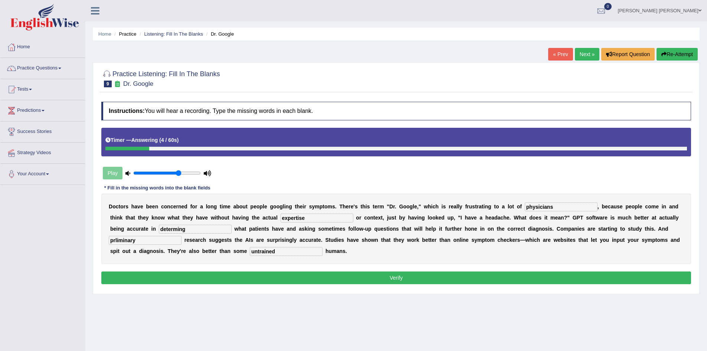
type input "untrained"
click at [562, 207] on input "physicians" at bounding box center [561, 206] width 73 height 9
type input "determing"
type input "preliminary"
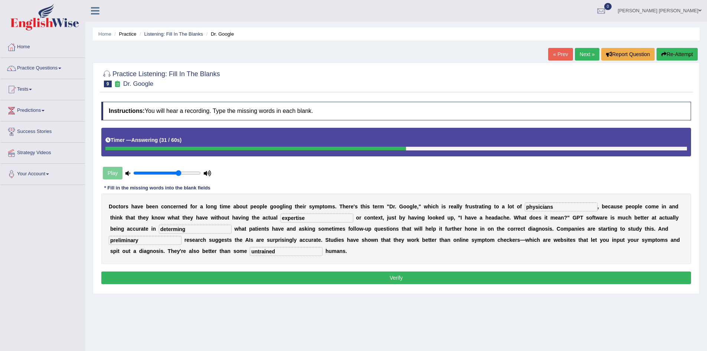
click at [361, 274] on button "Verify" at bounding box center [396, 277] width 590 height 13
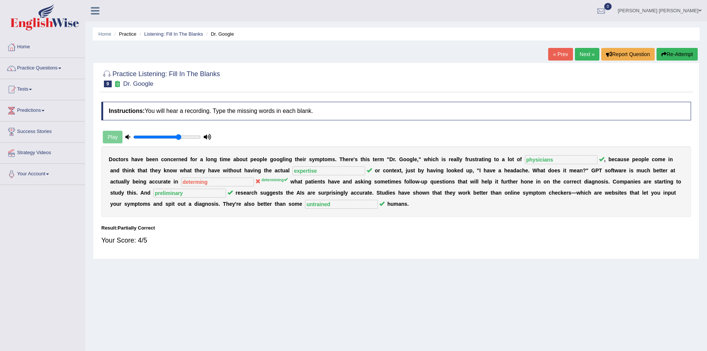
click at [679, 54] on button "Re-Attempt" at bounding box center [677, 54] width 41 height 13
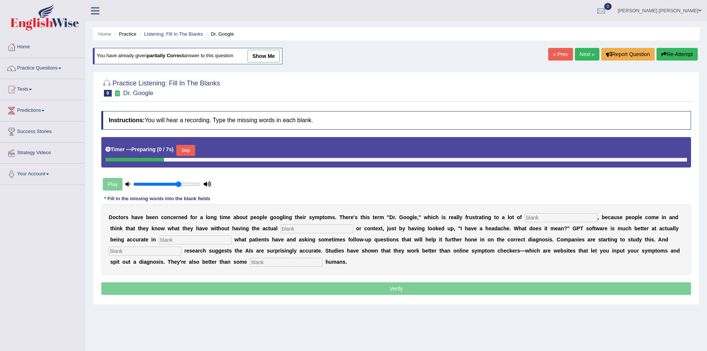
click at [556, 219] on input "text" at bounding box center [561, 217] width 73 height 9
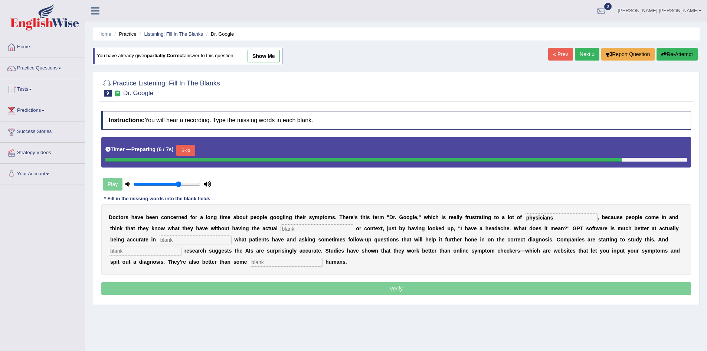
type input "physicians"
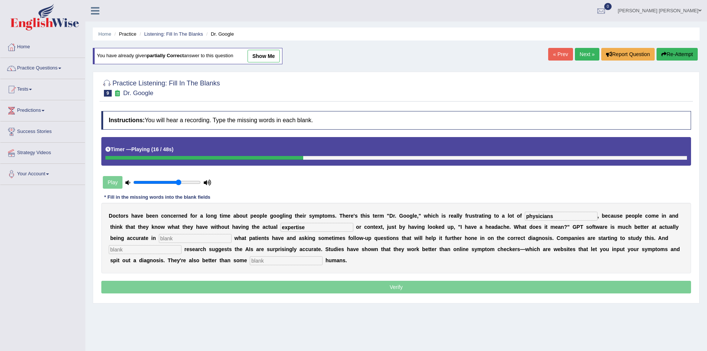
type input "expertise"
type input "determining"
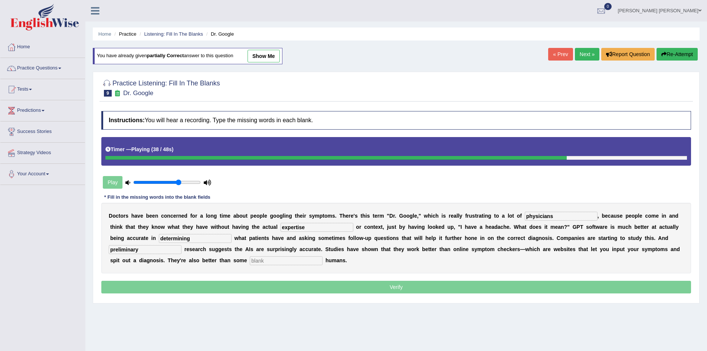
type input "preliminary"
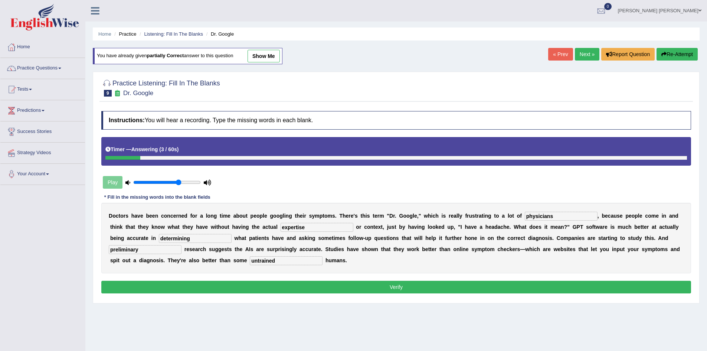
type input "untrained"
click at [444, 289] on button "Verify" at bounding box center [396, 287] width 590 height 13
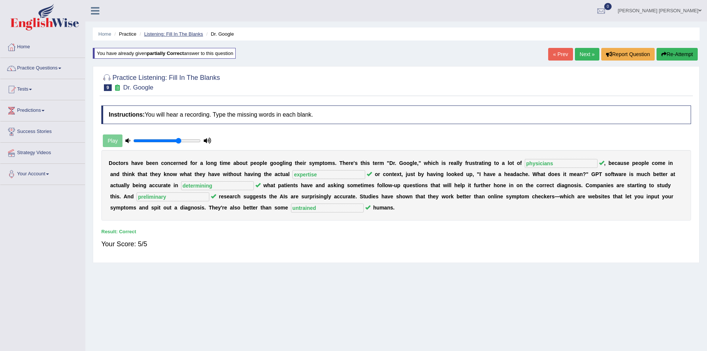
click at [182, 35] on link "Listening: Fill In The Blanks" at bounding box center [173, 34] width 59 height 6
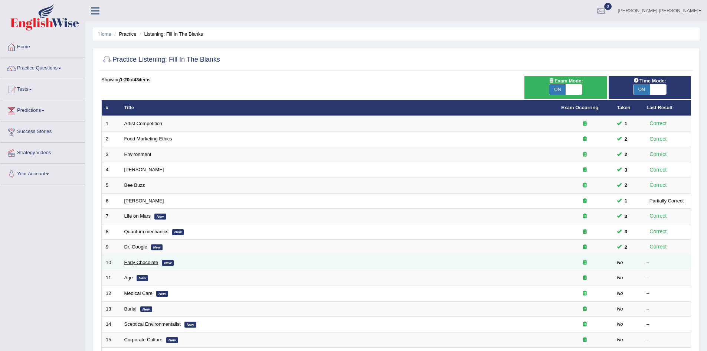
click at [136, 263] on link "Early Chocolate" at bounding box center [141, 263] width 34 height 6
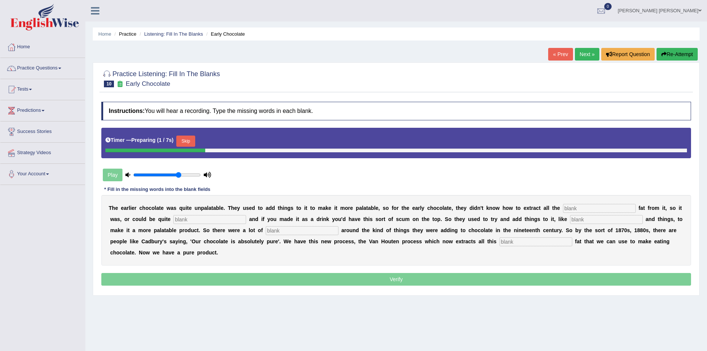
click at [603, 209] on input "text" at bounding box center [599, 208] width 73 height 9
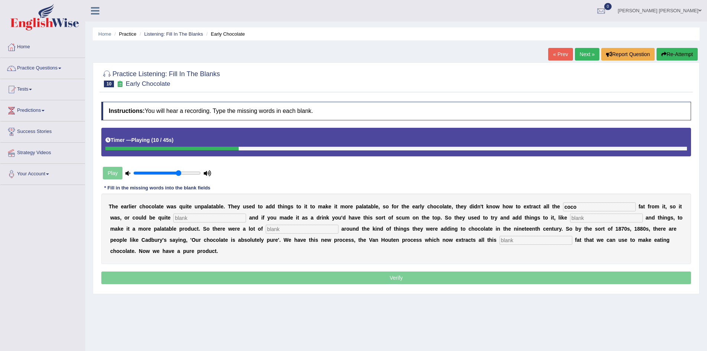
type input "coco"
type input "greezy"
click at [297, 226] on input "text" at bounding box center [302, 229] width 73 height 9
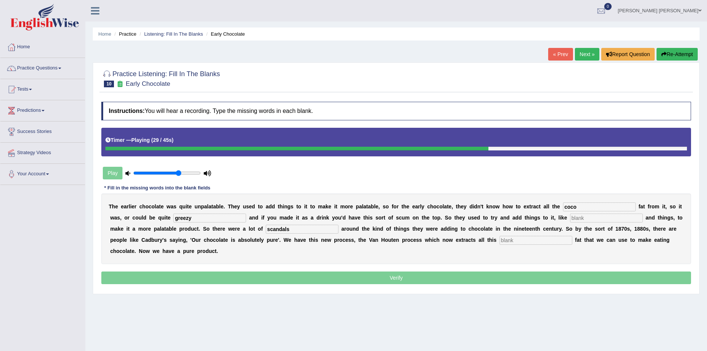
type input "scandals"
type input "horrible"
click at [189, 218] on input "greezy" at bounding box center [209, 217] width 73 height 9
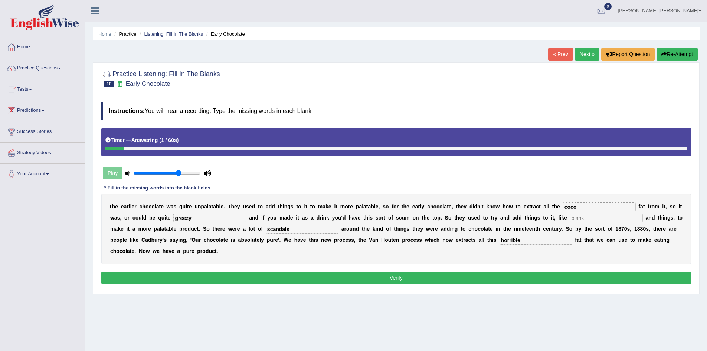
click at [525, 277] on button "Verify" at bounding box center [396, 277] width 590 height 13
click at [590, 216] on input "text" at bounding box center [606, 217] width 73 height 9
drag, startPoint x: 593, startPoint y: 216, endPoint x: 545, endPoint y: 216, distance: 47.9
click at [546, 216] on div "T h e e a r l i e r c h o c o l a t e w a s q u i t e u n p a l a t a b l e . T…" at bounding box center [396, 228] width 590 height 71
type input "bad"
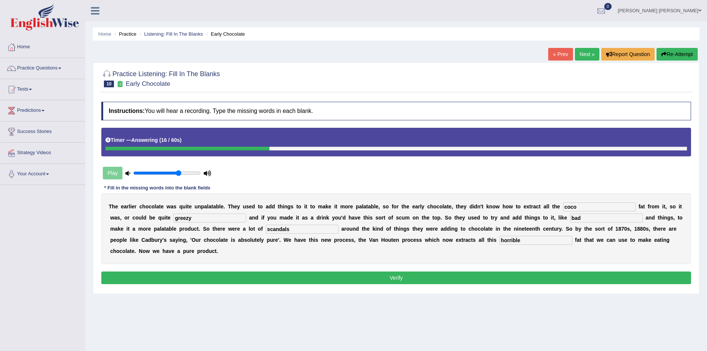
click at [371, 274] on button "Verify" at bounding box center [396, 277] width 590 height 13
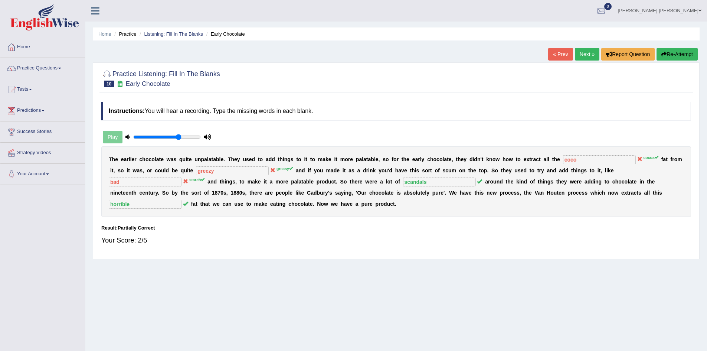
click at [679, 52] on button "Re-Attempt" at bounding box center [677, 54] width 41 height 13
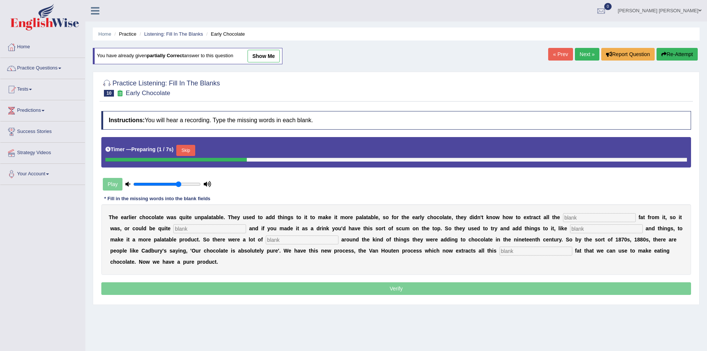
click at [190, 145] on button "Skip" at bounding box center [185, 150] width 19 height 11
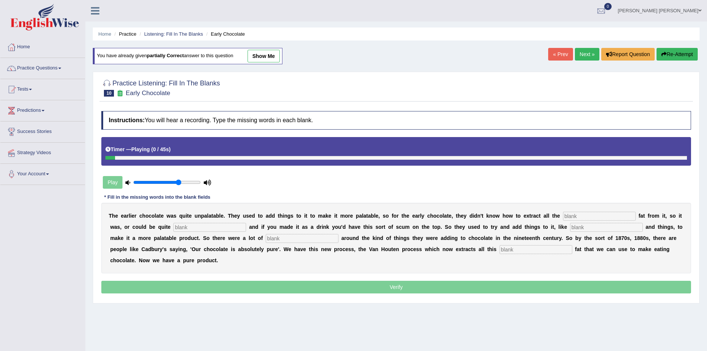
click at [591, 216] on input "text" at bounding box center [599, 216] width 73 height 9
type input "cocoa"
type input "greasy"
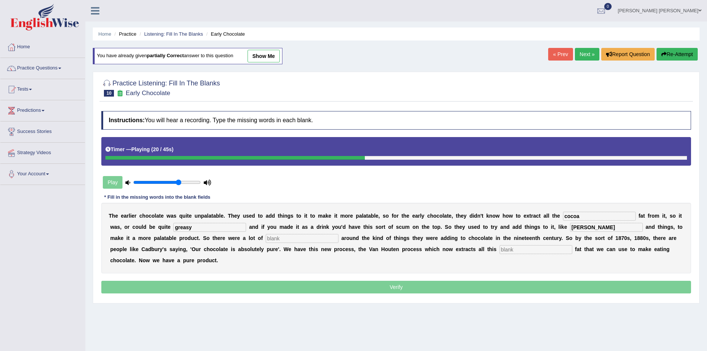
type input "strach"
type input "scandals"
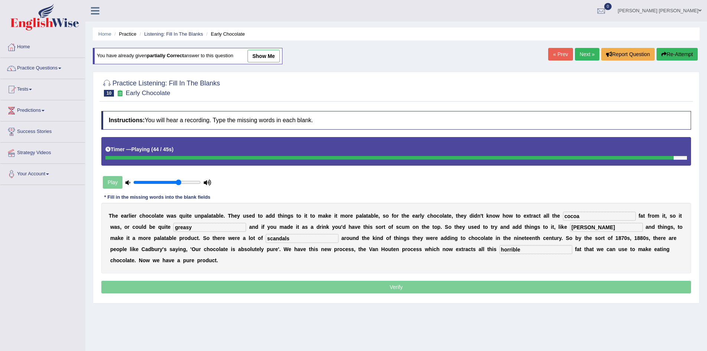
type input "horrible"
drag, startPoint x: 594, startPoint y: 221, endPoint x: 541, endPoint y: 221, distance: 53.5
click at [541, 221] on div "T h e e a r l i e r c h o c o l a t e w a s q u i t e u n p a l a t a b l e . T…" at bounding box center [396, 238] width 590 height 71
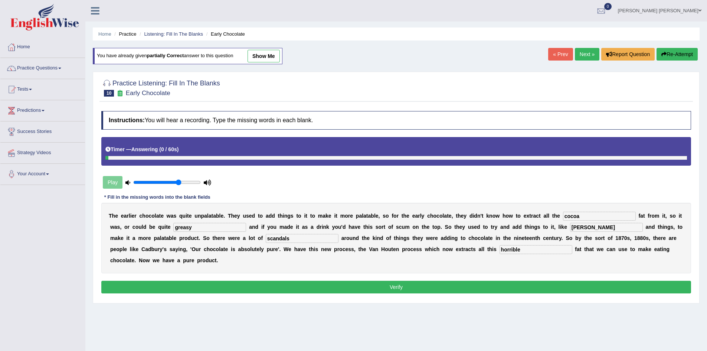
drag, startPoint x: 591, startPoint y: 226, endPoint x: 534, endPoint y: 221, distance: 57.4
click at [534, 221] on div "T h e e a r l i e r c h o c o l a t e w a s q u i t e u n p a l a t a b l e . T…" at bounding box center [396, 238] width 590 height 71
type input "starch"
click at [287, 283] on button "Verify" at bounding box center [396, 287] width 590 height 13
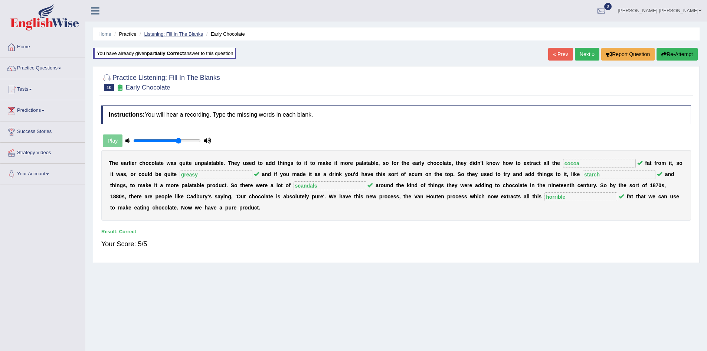
click at [175, 35] on link "Listening: Fill In The Blanks" at bounding box center [173, 34] width 59 height 6
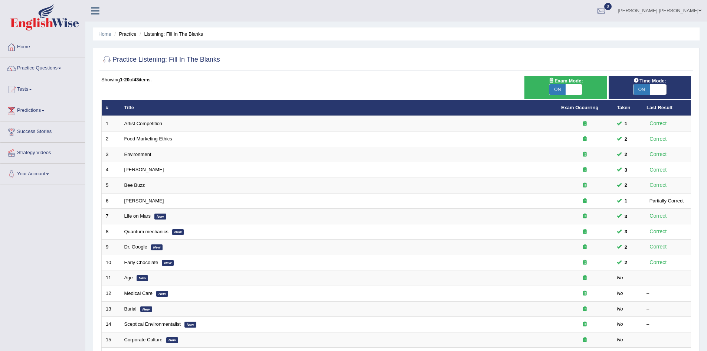
click at [88, 43] on div "Home Practice Listening: Fill In The Blanks Practice Listening: Fill In The Bla…" at bounding box center [396, 236] width 622 height 473
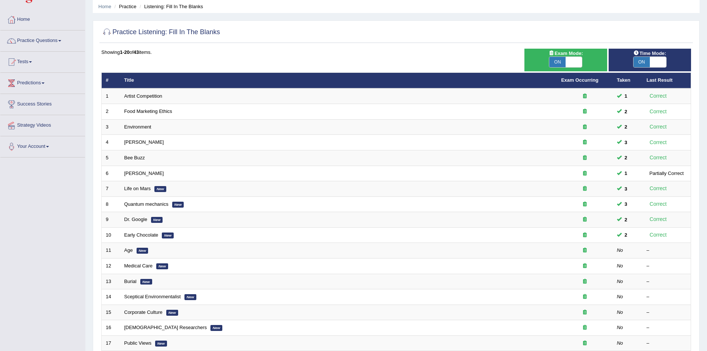
scroll to position [74, 0]
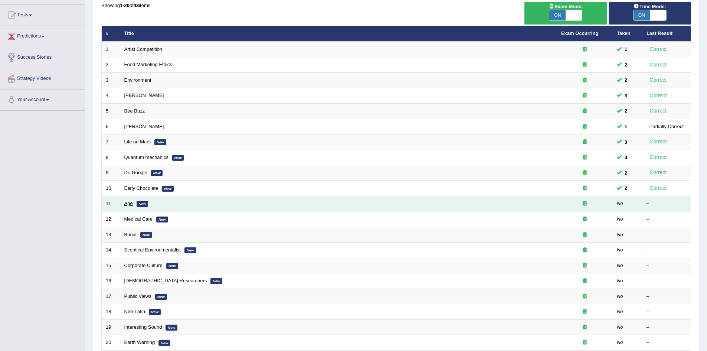
click at [130, 203] on link "Age" at bounding box center [128, 203] width 9 height 6
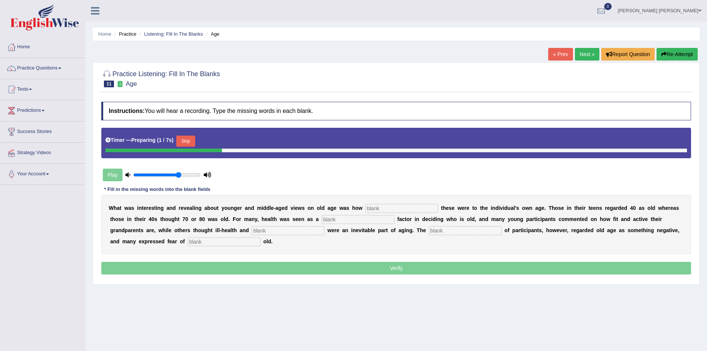
click at [410, 212] on input "text" at bounding box center [401, 208] width 73 height 9
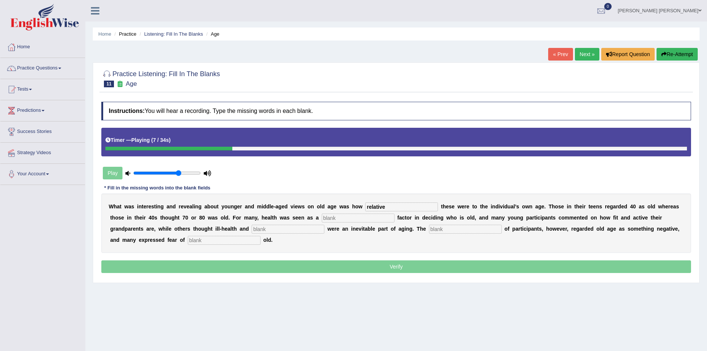
type input "relative"
type input "determining"
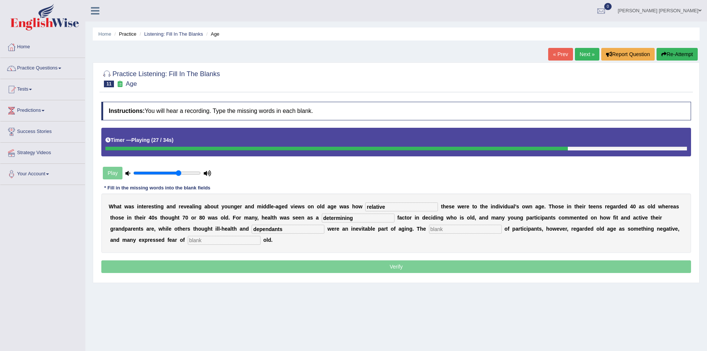
type input "dependants"
type input "majority"
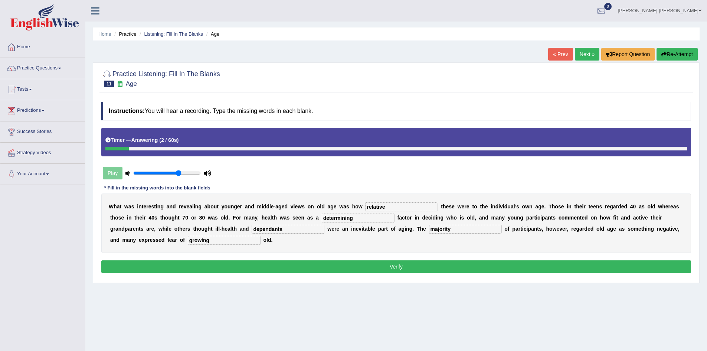
type input "growing"
click at [401, 208] on input "relative" at bounding box center [401, 206] width 73 height 9
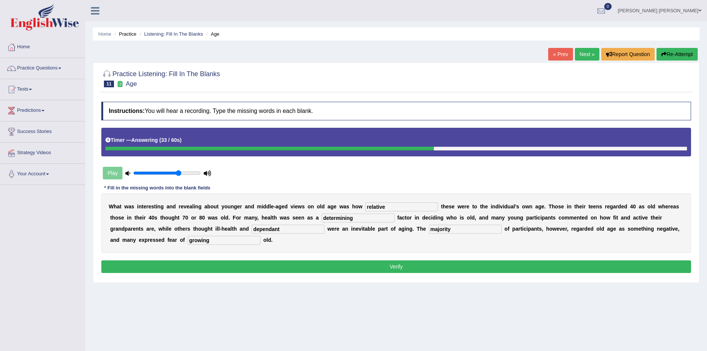
type input "dependants"
click at [288, 264] on button "Verify" at bounding box center [396, 266] width 590 height 13
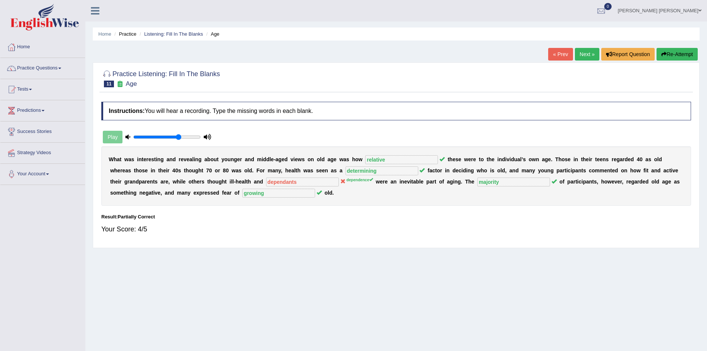
click at [673, 57] on button "Re-Attempt" at bounding box center [677, 54] width 41 height 13
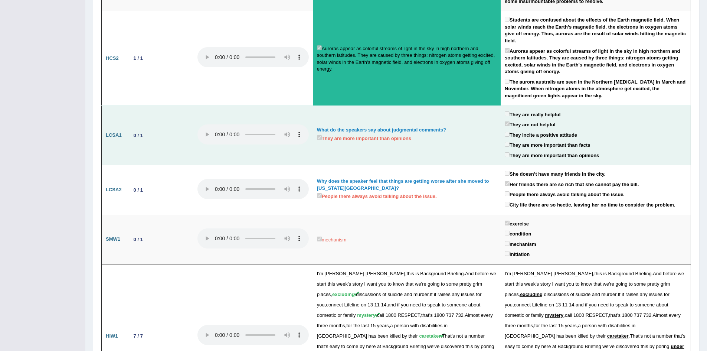
scroll to position [681, 0]
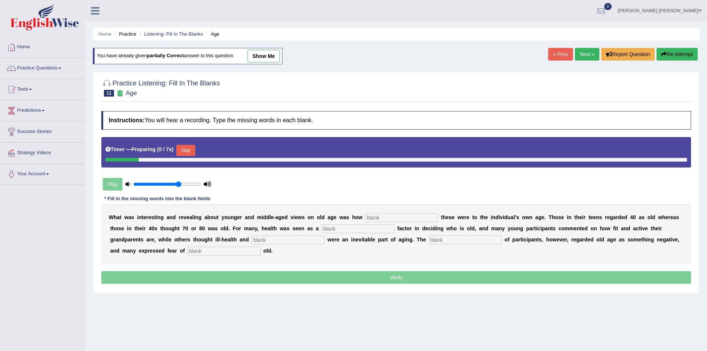
click at [380, 221] on input "text" at bounding box center [401, 217] width 73 height 9
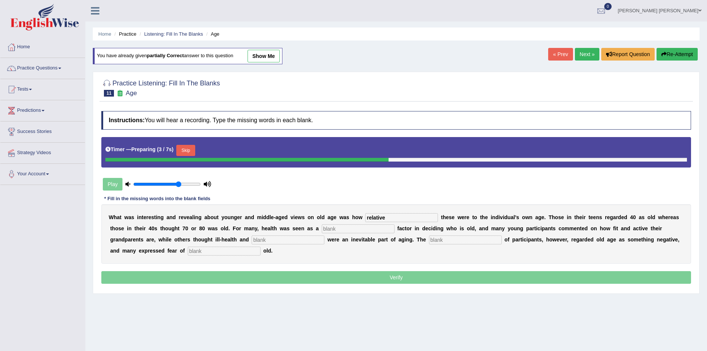
type input "relative"
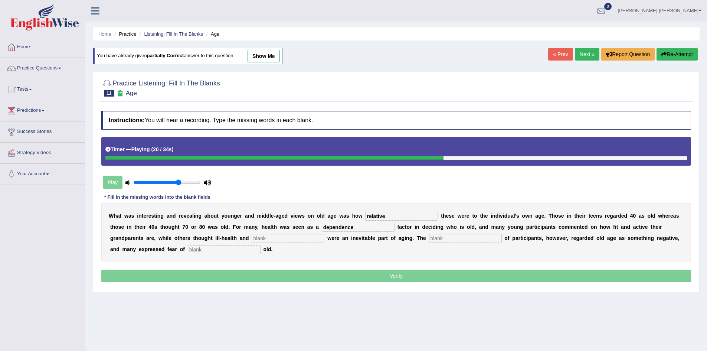
drag, startPoint x: 360, startPoint y: 226, endPoint x: 268, endPoint y: 221, distance: 91.5
click at [273, 221] on div "W h a t w a s i n t e r e s t i n g a n d r e v e a l i n g a b o u t y o u n g…" at bounding box center [396, 232] width 590 height 59
type input "determining"
type input "dependence"
type input "majority"
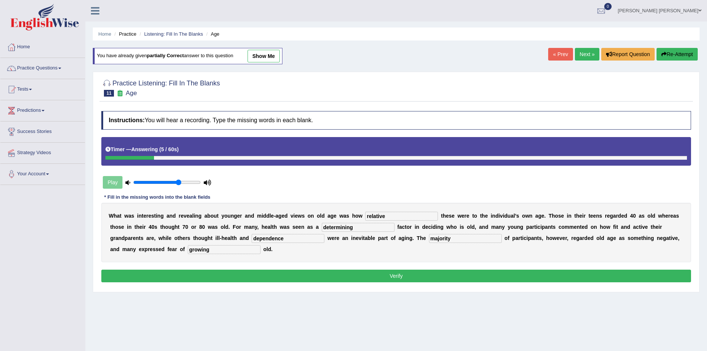
type input "growing"
click at [340, 275] on button "Verify" at bounding box center [396, 276] width 590 height 13
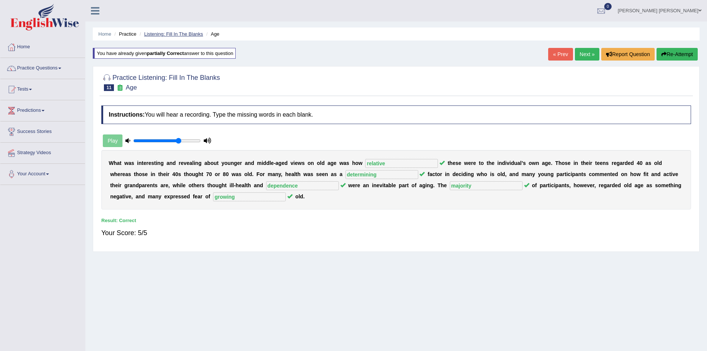
click at [174, 33] on link "Listening: Fill In The Blanks" at bounding box center [173, 34] width 59 height 6
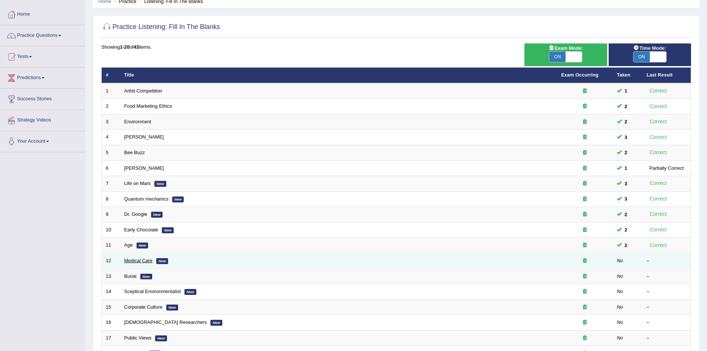
scroll to position [74, 0]
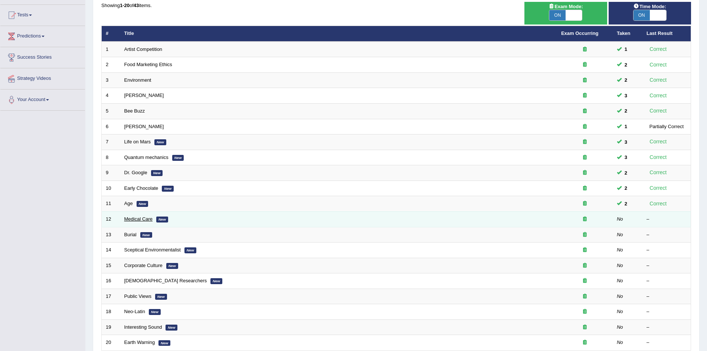
click at [140, 217] on link "Medical Care" at bounding box center [138, 219] width 29 height 6
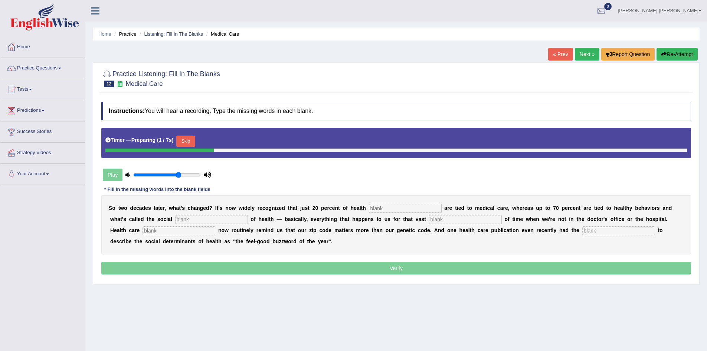
click at [396, 207] on input "text" at bounding box center [405, 208] width 73 height 9
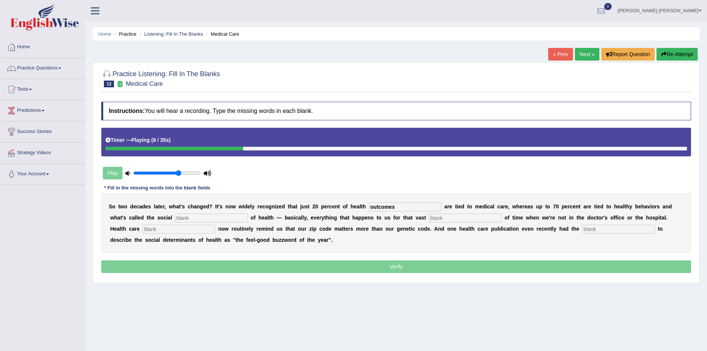
type input "outcomes"
type input "deteminabce"
type input "majority"
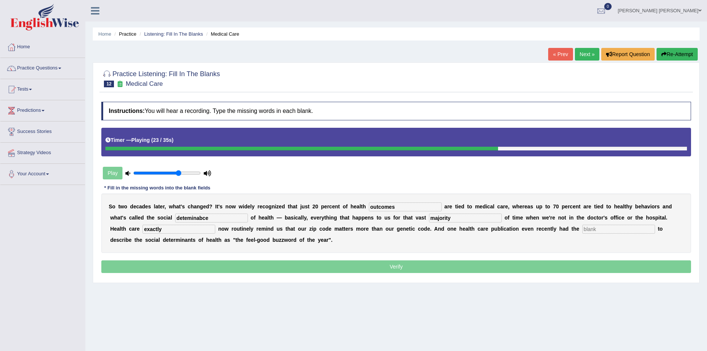
type input "exactly"
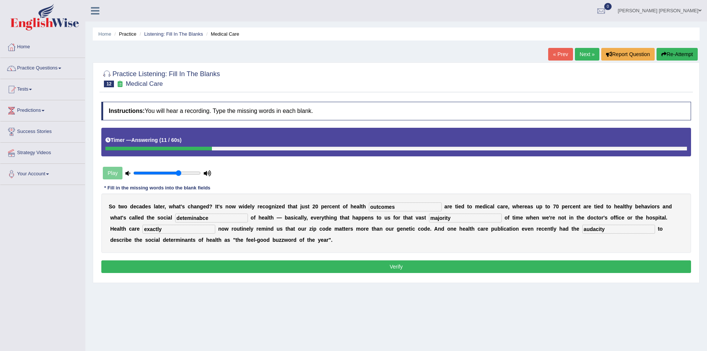
type input "audacity"
drag, startPoint x: 221, startPoint y: 217, endPoint x: 146, endPoint y: 213, distance: 74.3
click at [146, 213] on div "S o t w o d e c a d e s l a t e r , w h a t ' s c h a n g e d ? I t ' s n o w w…" at bounding box center [396, 222] width 590 height 59
type input "determinance"
click at [177, 229] on input "exactly" at bounding box center [179, 229] width 73 height 9
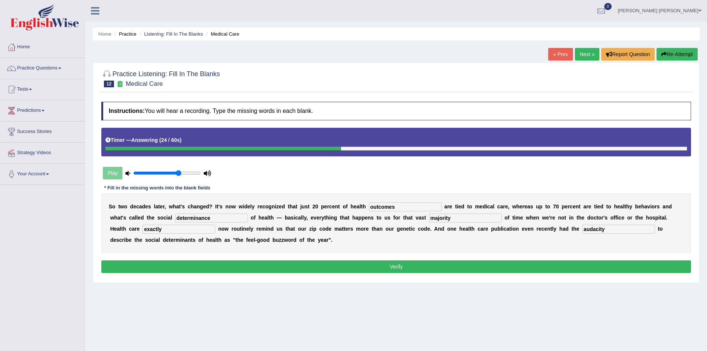
click at [186, 264] on button "Verify" at bounding box center [396, 266] width 590 height 13
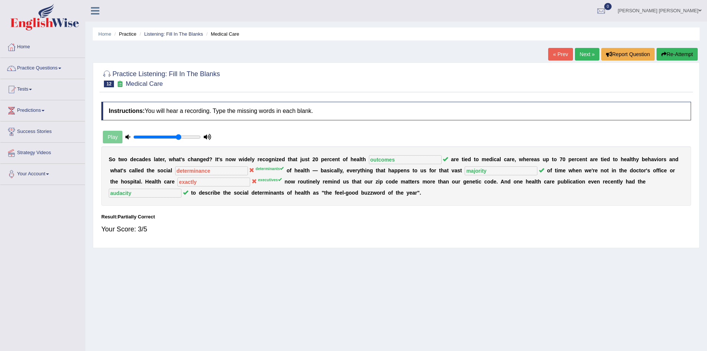
click at [673, 56] on button "Re-Attempt" at bounding box center [677, 54] width 41 height 13
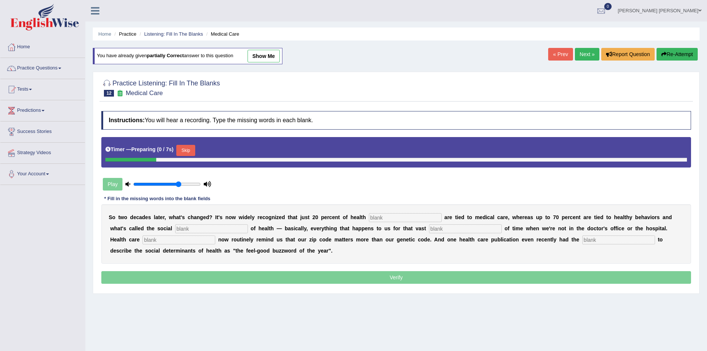
click at [395, 219] on input "text" at bounding box center [405, 217] width 73 height 9
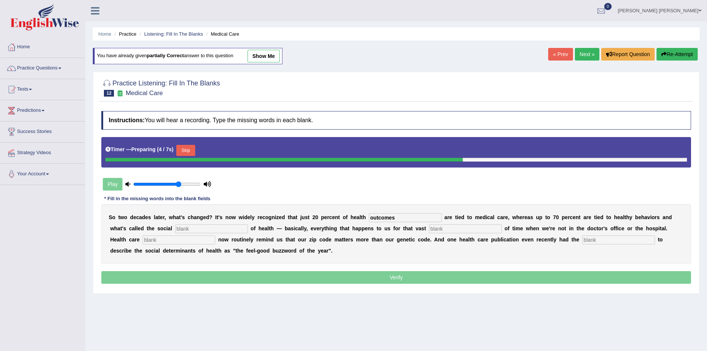
type input "outcomes"
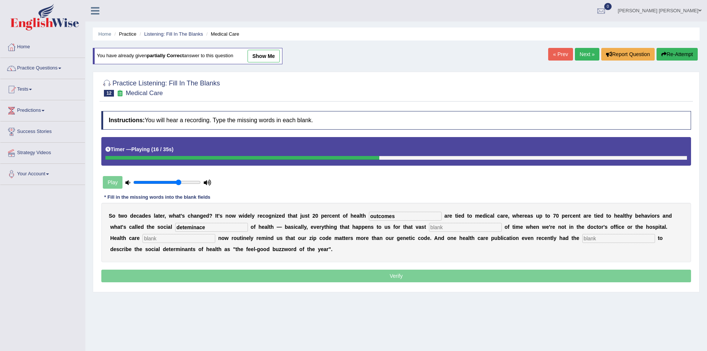
type input "deteminace"
type input "majority"
type input "executives"
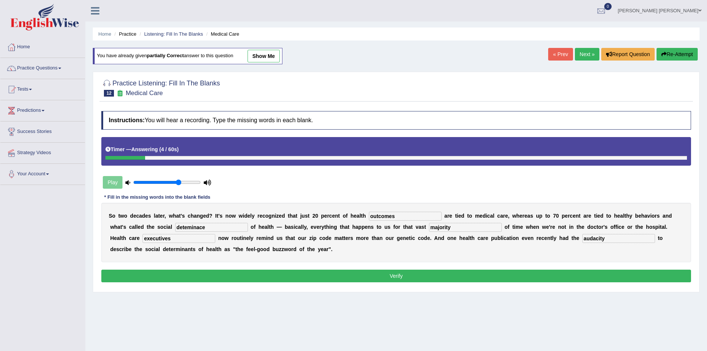
type input "audacity"
click at [221, 228] on input "deteminace" at bounding box center [211, 227] width 73 height 9
type input "determinance"
click at [203, 275] on button "Verify" at bounding box center [396, 276] width 590 height 13
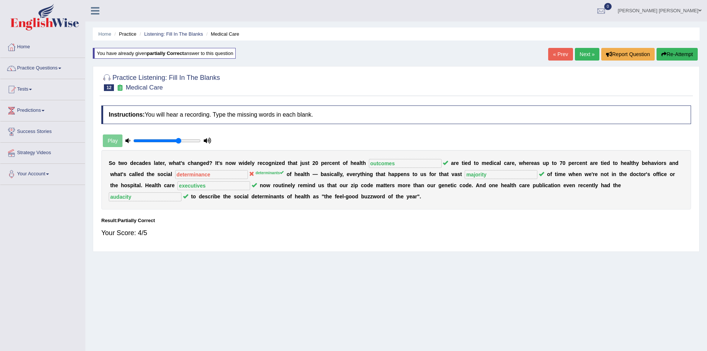
click at [678, 53] on button "Re-Attempt" at bounding box center [677, 54] width 41 height 13
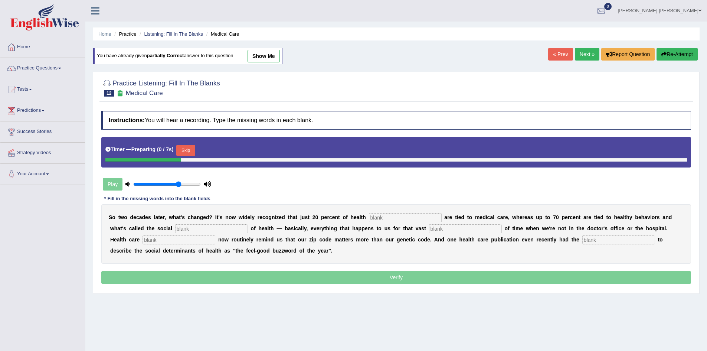
click at [392, 219] on input "text" at bounding box center [405, 217] width 73 height 9
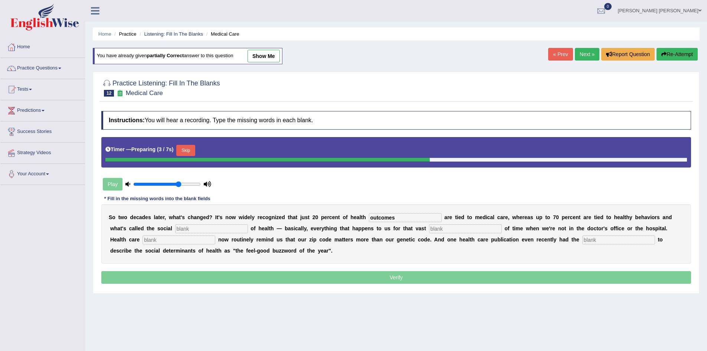
type input "outcomes"
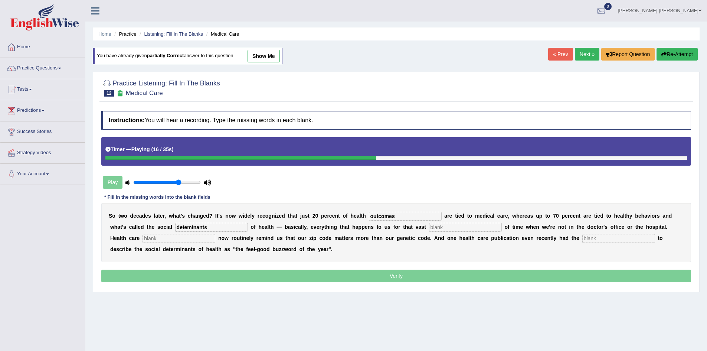
type input "deteminants"
type input "majority"
type input "executives"
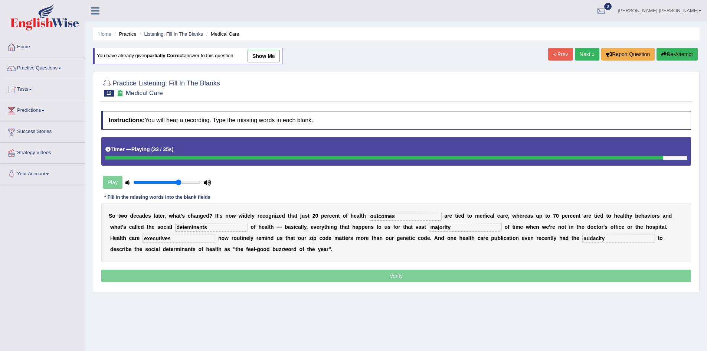
type input "audacity"
click at [182, 230] on input "deteminants" at bounding box center [211, 227] width 73 height 9
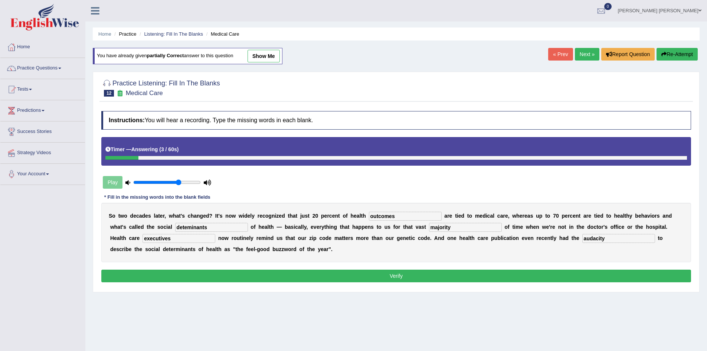
click at [212, 225] on input "deteminants" at bounding box center [211, 227] width 73 height 9
click at [361, 278] on button "Verify" at bounding box center [396, 276] width 590 height 13
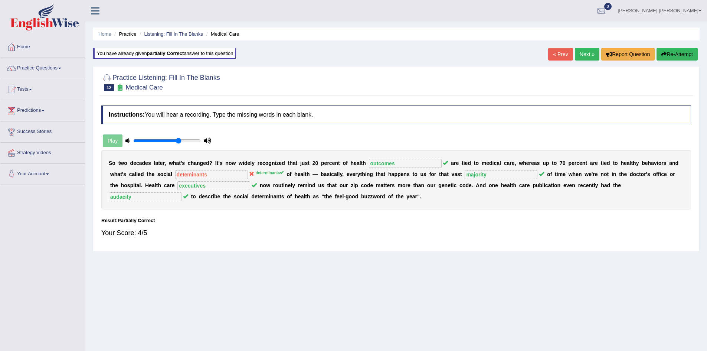
click at [676, 56] on button "Re-Attempt" at bounding box center [677, 54] width 41 height 13
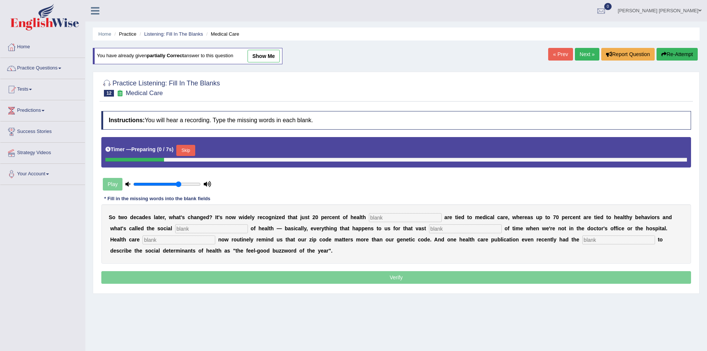
click at [199, 229] on input "text" at bounding box center [211, 228] width 73 height 9
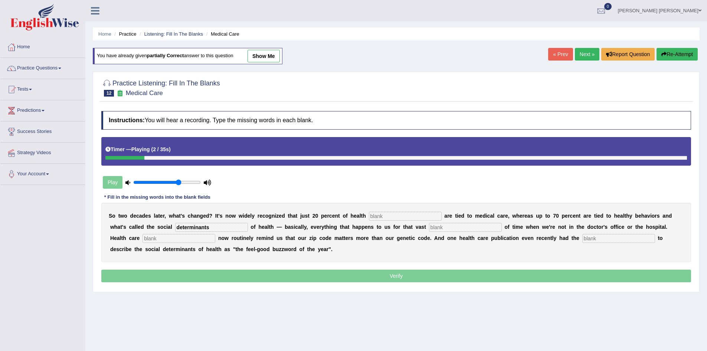
type input "determinants"
type input "outcomes"
click at [451, 228] on input "text" at bounding box center [465, 227] width 73 height 9
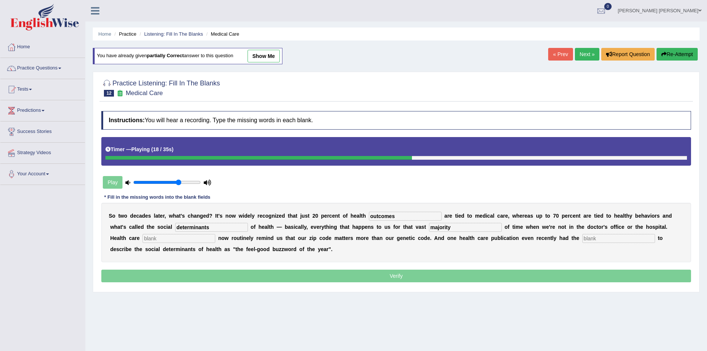
type input "majority"
type input "executives"
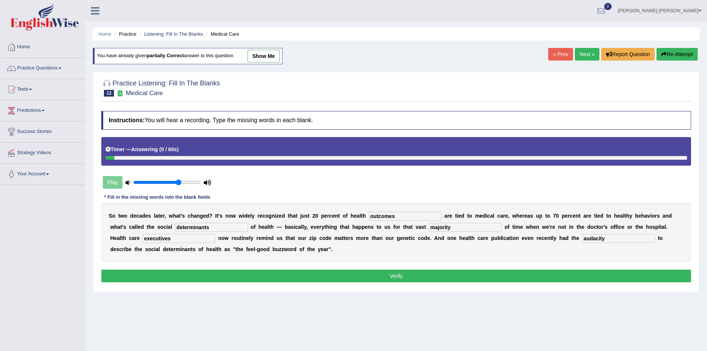
type input "audacity"
click at [204, 275] on button "Verify" at bounding box center [396, 276] width 590 height 13
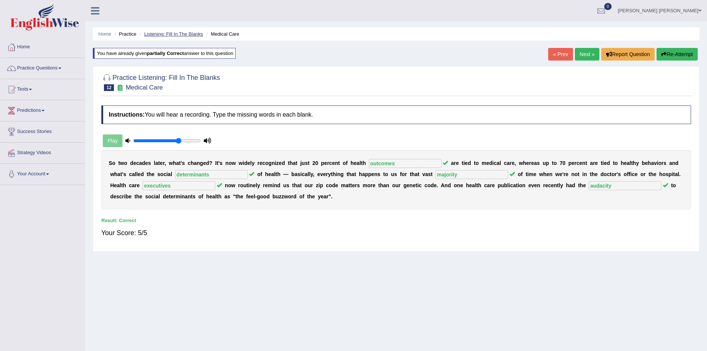
click at [182, 34] on link "Listening: Fill In The Blanks" at bounding box center [173, 34] width 59 height 6
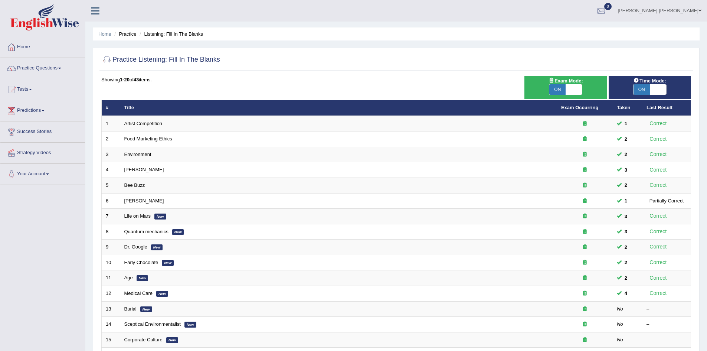
click at [684, 7] on link "Nipen Yogesh Mehta" at bounding box center [660, 9] width 95 height 19
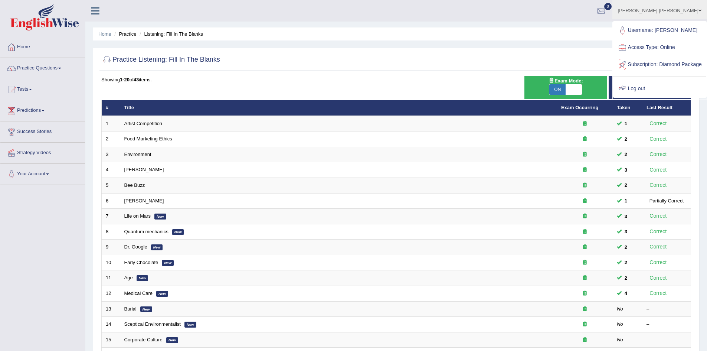
click at [649, 95] on link "Log out" at bounding box center [659, 88] width 93 height 17
